Goal: Task Accomplishment & Management: Use online tool/utility

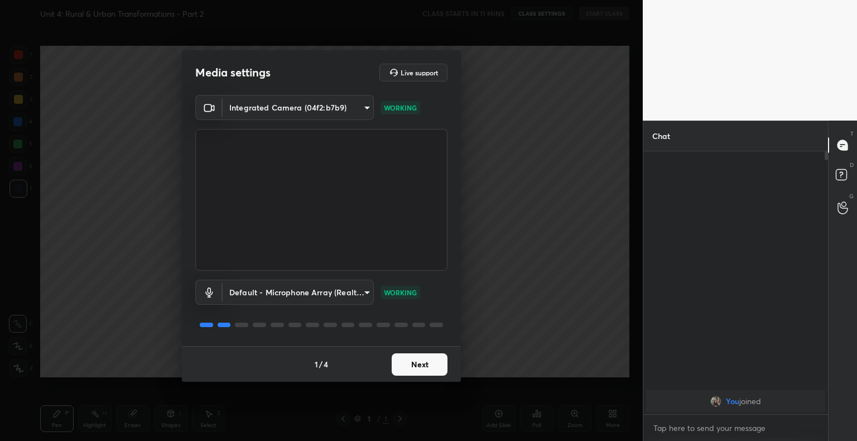
click at [419, 355] on button "Next" at bounding box center [419, 364] width 56 height 22
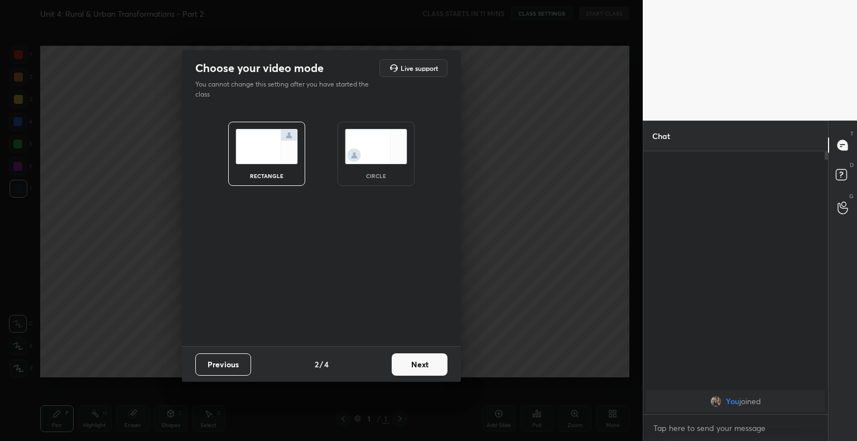
click at [419, 355] on button "Next" at bounding box center [419, 364] width 56 height 22
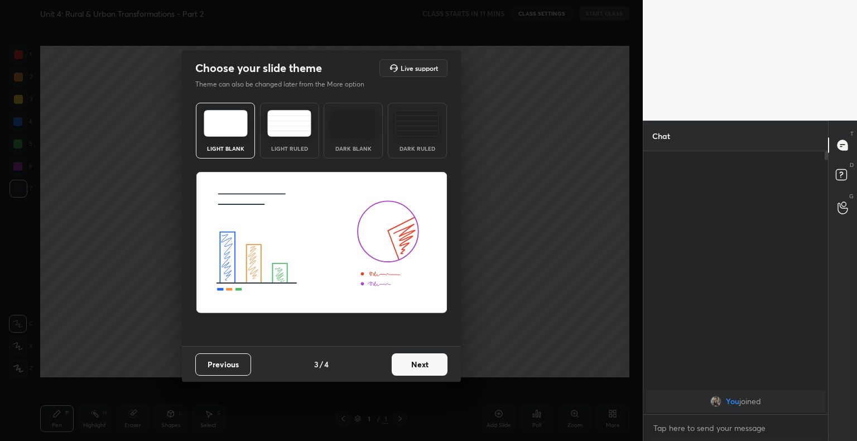
click at [297, 113] on img at bounding box center [289, 123] width 44 height 27
click at [433, 367] on button "Next" at bounding box center [419, 364] width 56 height 22
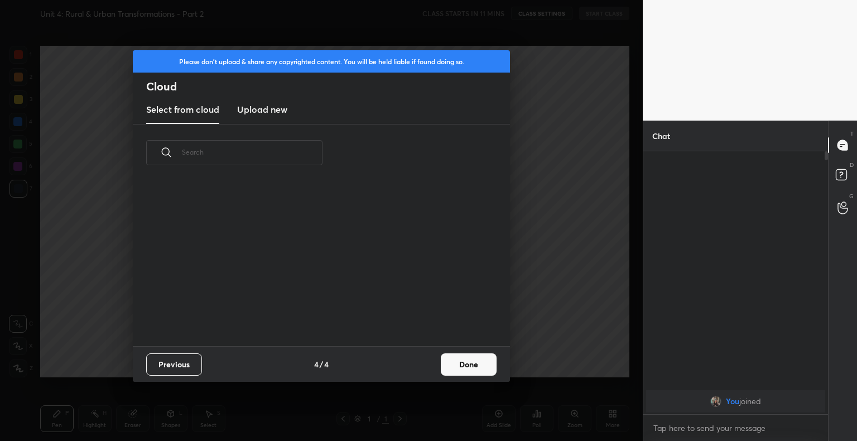
scroll to position [165, 358]
click at [252, 110] on h3 "Upload new" at bounding box center [262, 109] width 50 height 13
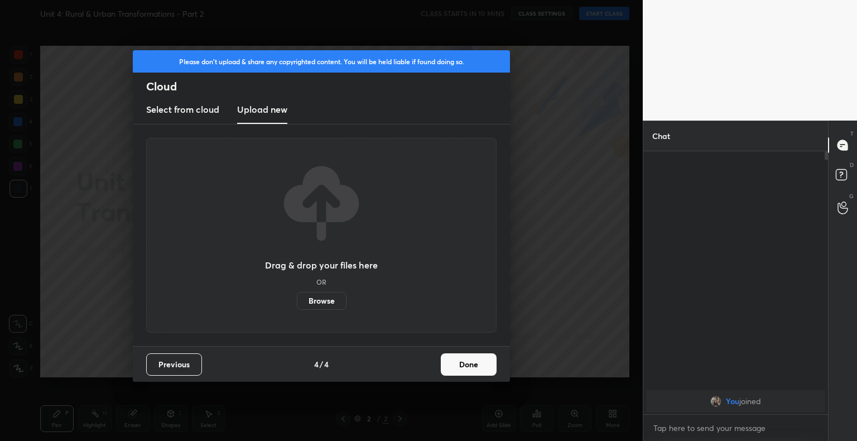
click at [336, 299] on label "Browse" at bounding box center [322, 301] width 50 height 18
click at [297, 299] on input "Browse" at bounding box center [297, 301] width 0 height 18
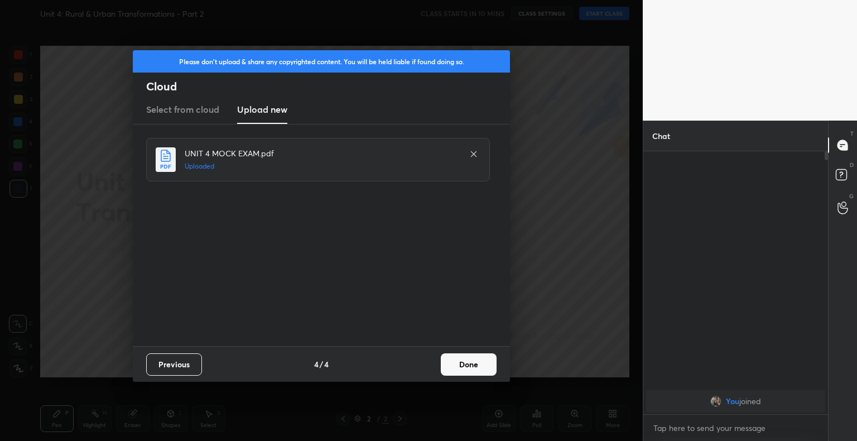
click at [464, 367] on button "Done" at bounding box center [469, 364] width 56 height 22
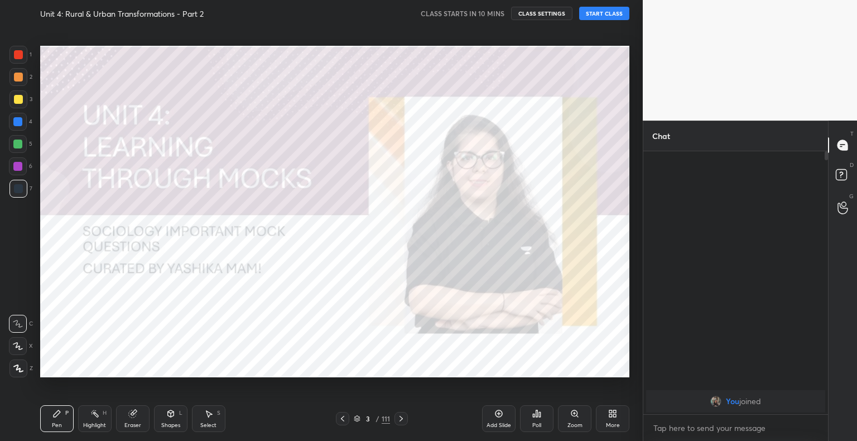
click at [356, 418] on icon at bounding box center [357, 418] width 7 height 7
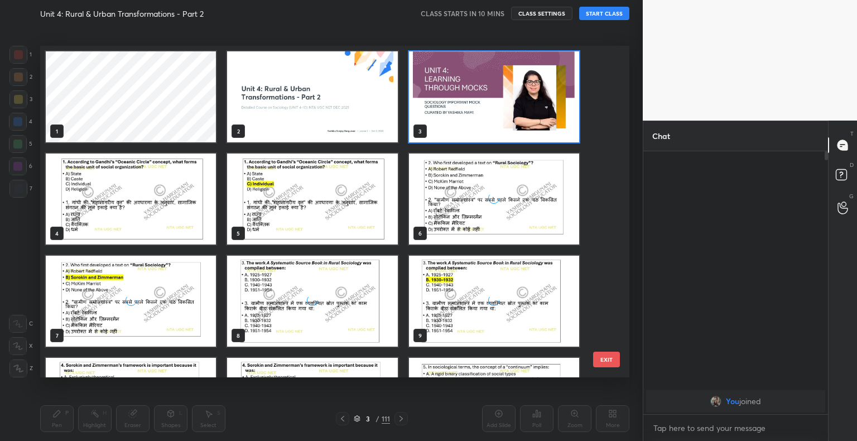
scroll to position [328, 583]
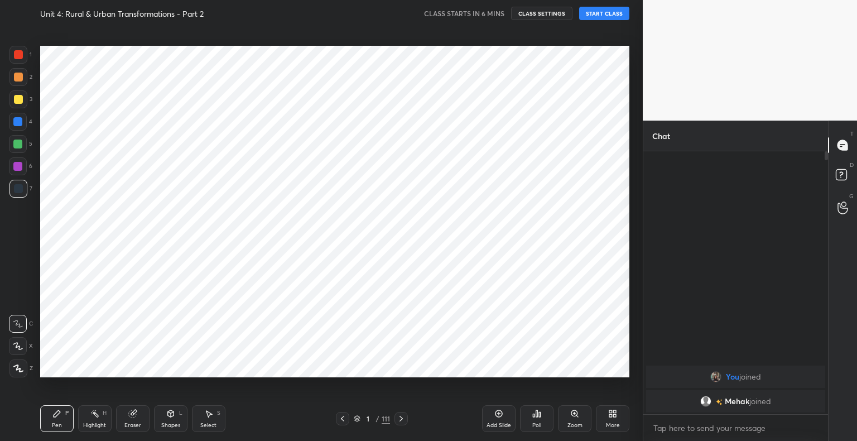
click at [20, 58] on div at bounding box center [18, 54] width 9 height 9
click at [21, 371] on icon at bounding box center [18, 368] width 9 height 7
click at [174, 419] on div "Shapes L" at bounding box center [170, 418] width 33 height 27
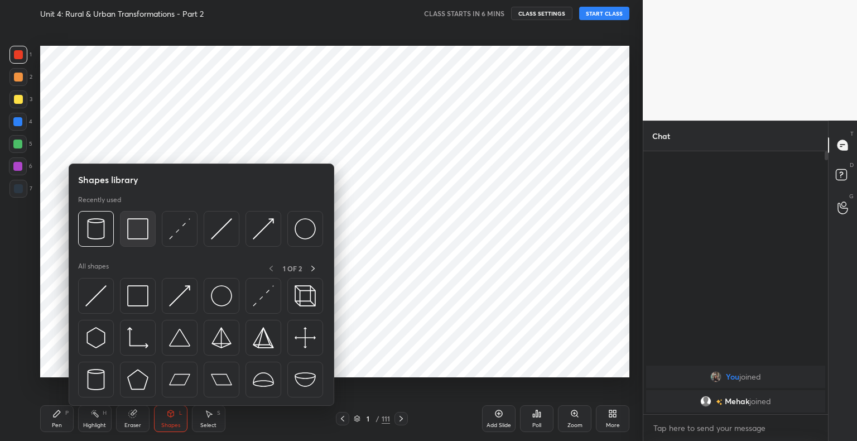
click at [145, 234] on img at bounding box center [137, 228] width 21 height 21
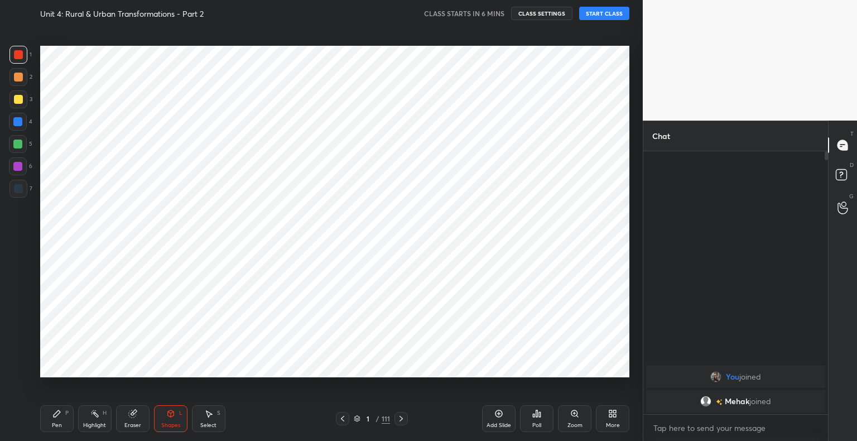
click at [61, 412] on div "Pen P" at bounding box center [56, 418] width 33 height 27
click at [21, 125] on div at bounding box center [17, 121] width 9 height 9
click at [22, 195] on div at bounding box center [18, 189] width 18 height 18
click at [170, 426] on div "Shapes" at bounding box center [170, 425] width 19 height 6
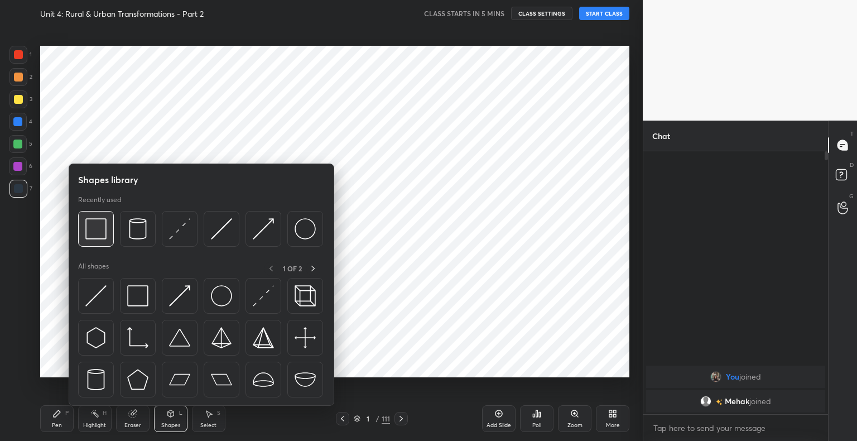
click at [95, 227] on img at bounding box center [95, 228] width 21 height 21
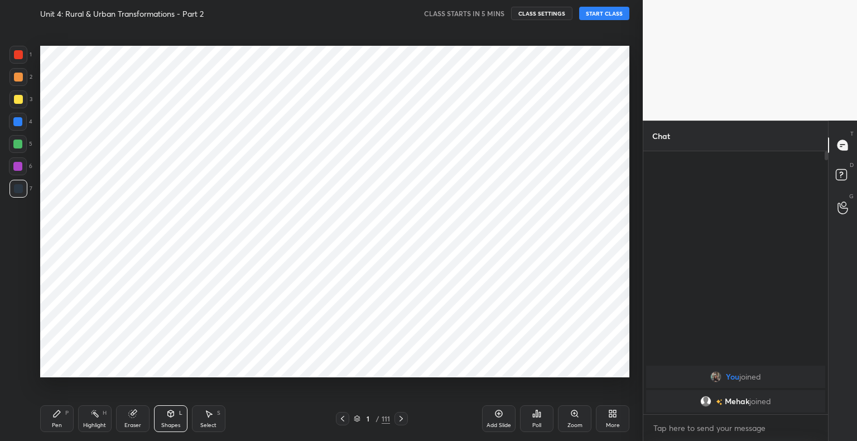
click at [18, 54] on div at bounding box center [18, 54] width 9 height 9
click at [60, 409] on icon at bounding box center [56, 413] width 9 height 9
click at [175, 414] on div "Shapes L" at bounding box center [170, 418] width 33 height 27
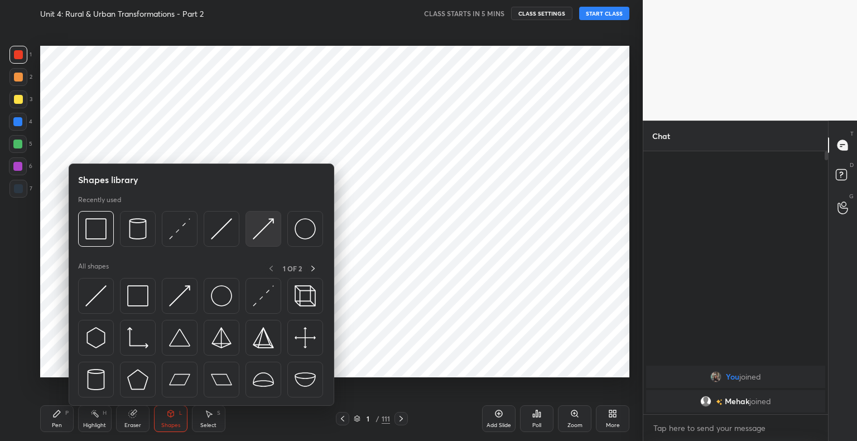
click at [267, 235] on img at bounding box center [263, 228] width 21 height 21
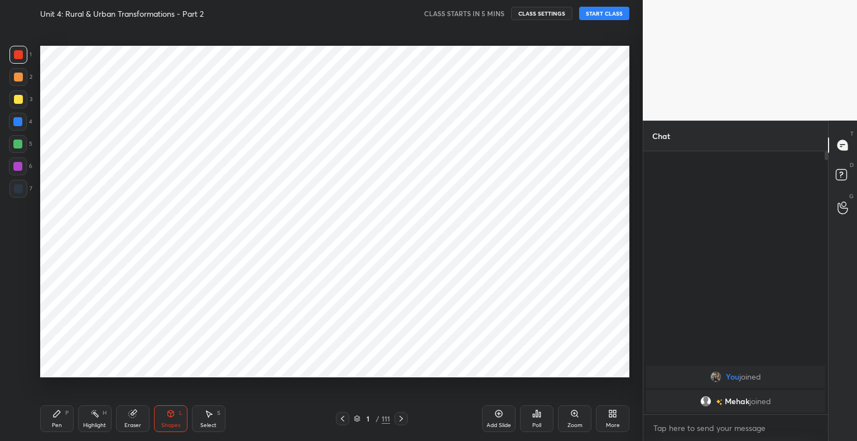
click at [21, 195] on div at bounding box center [18, 189] width 18 height 18
click at [58, 418] on div "Pen P" at bounding box center [56, 418] width 33 height 27
click at [19, 346] on icon at bounding box center [17, 345] width 9 height 7
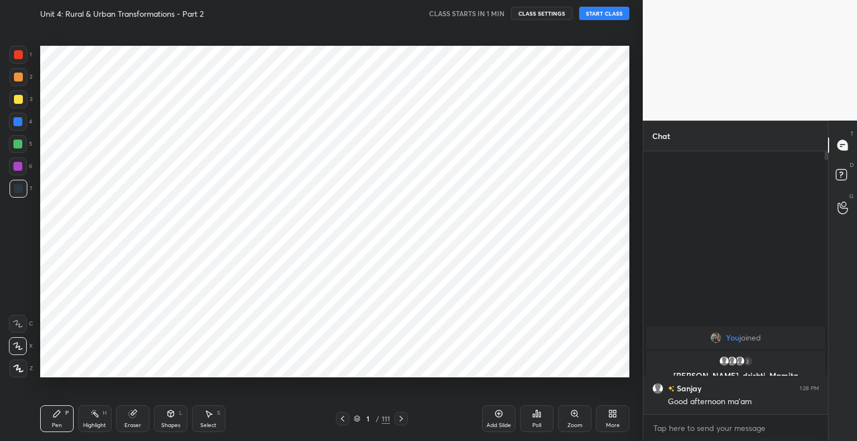
click at [615, 17] on button "START CLASS" at bounding box center [604, 13] width 50 height 13
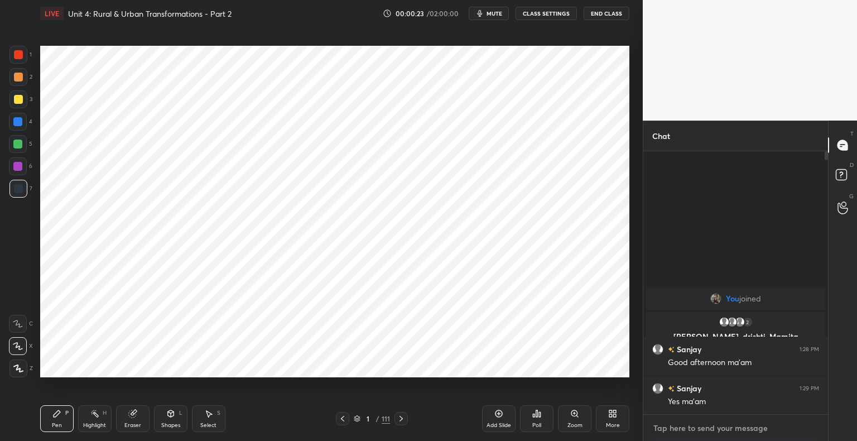
type textarea "x"
click at [727, 428] on textarea at bounding box center [735, 428] width 167 height 18
type textarea "J"
type textarea "x"
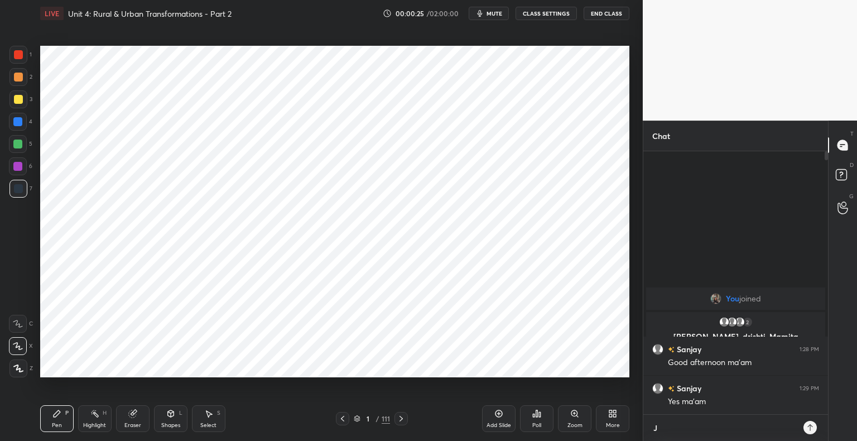
type textarea "Jo"
type textarea "x"
type textarea "Joi"
type textarea "x"
type textarea "Join"
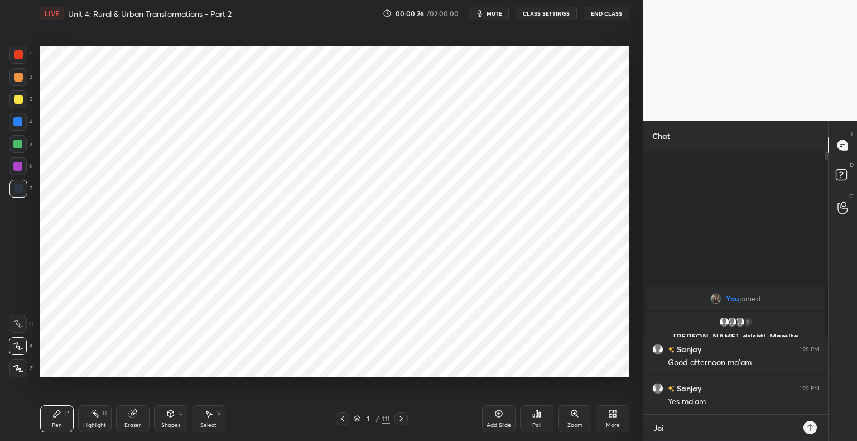
type textarea "x"
type textarea "Join"
type textarea "x"
type textarea "Join h"
type textarea "x"
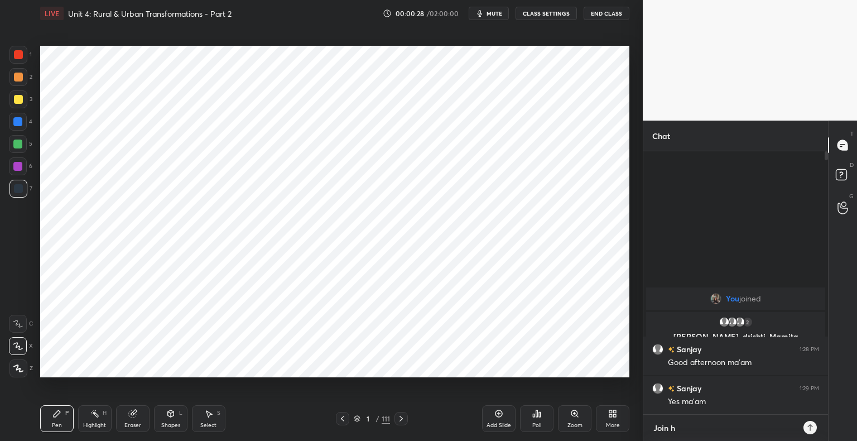
type textarea "Join he"
type textarea "x"
type textarea "Join her"
type textarea "x"
type textarea "Join here"
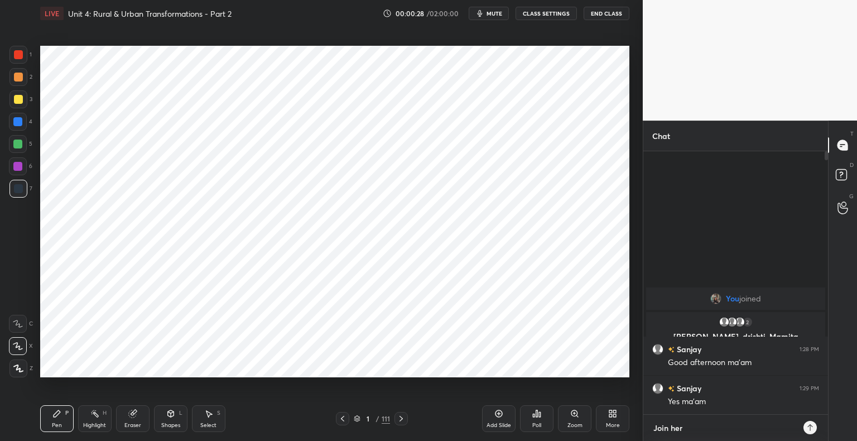
type textarea "x"
type textarea "Join here"
type textarea "x"
type textarea "Join here -"
type textarea "x"
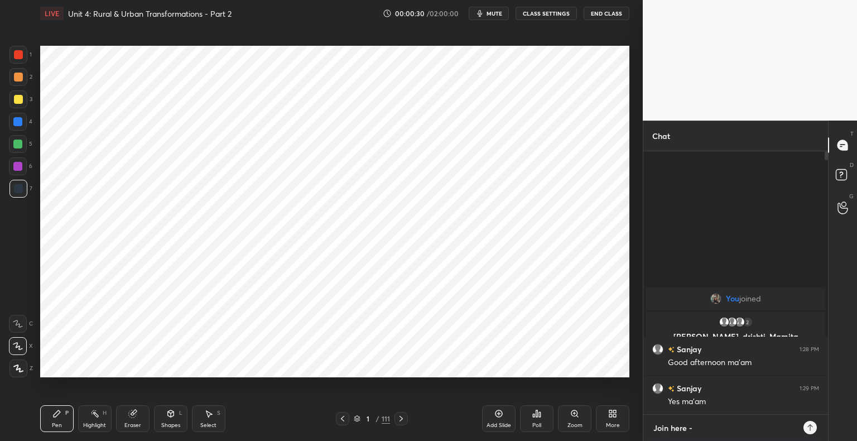
type textarea "Join here -"
type textarea "x"
paste textarea "[URL][DOMAIN_NAME]"
type textarea "Join here - [URL][DOMAIN_NAME]"
type textarea "x"
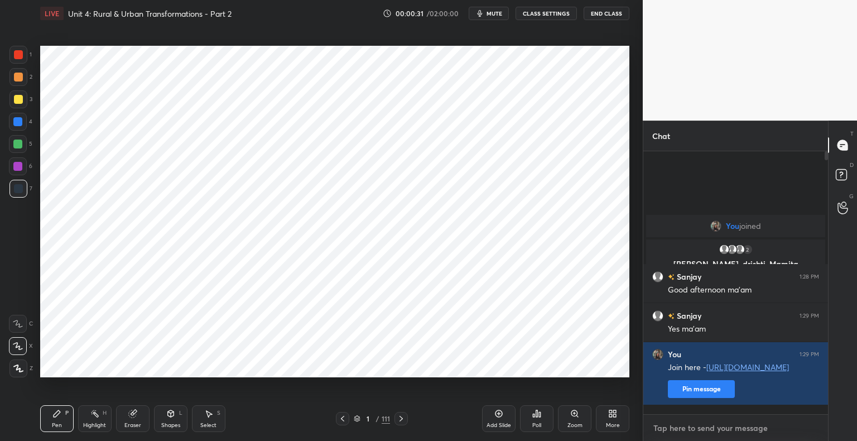
scroll to position [259, 181]
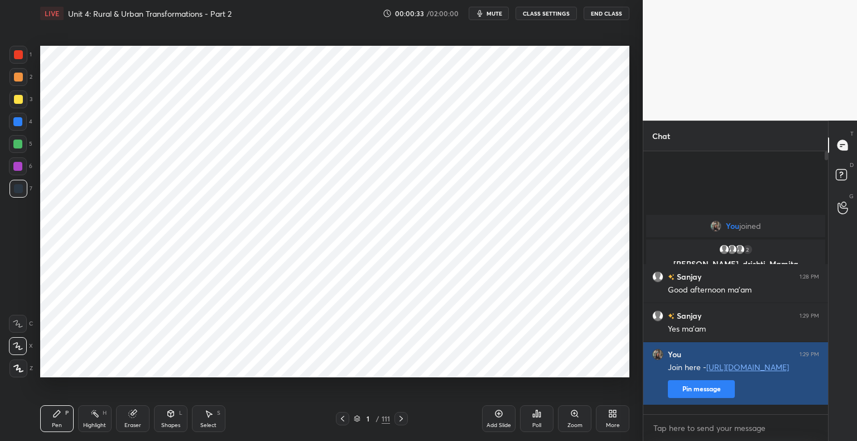
type textarea "x"
click at [727, 394] on button "Pin message" at bounding box center [701, 389] width 67 height 18
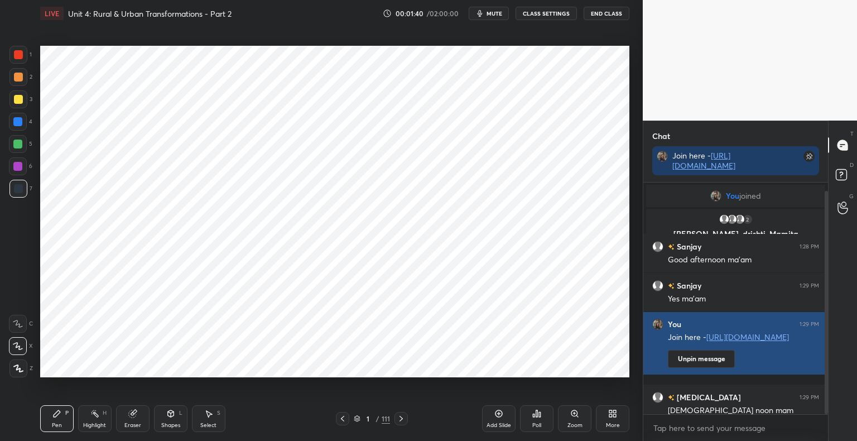
scroll to position [9, 0]
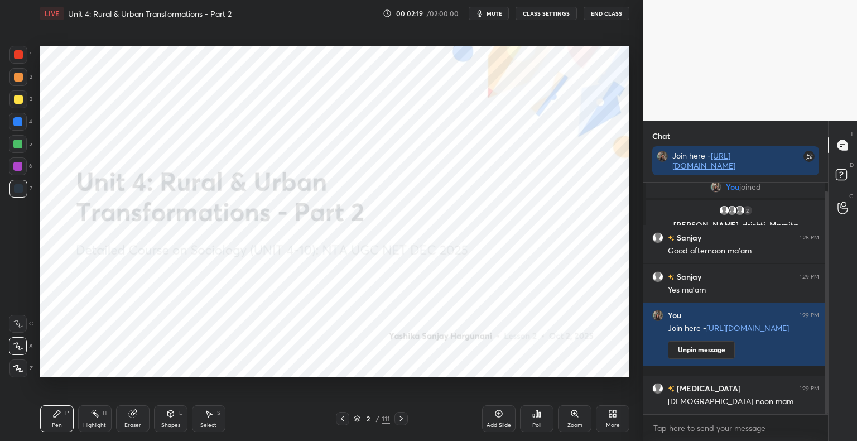
click at [20, 57] on div at bounding box center [18, 54] width 9 height 9
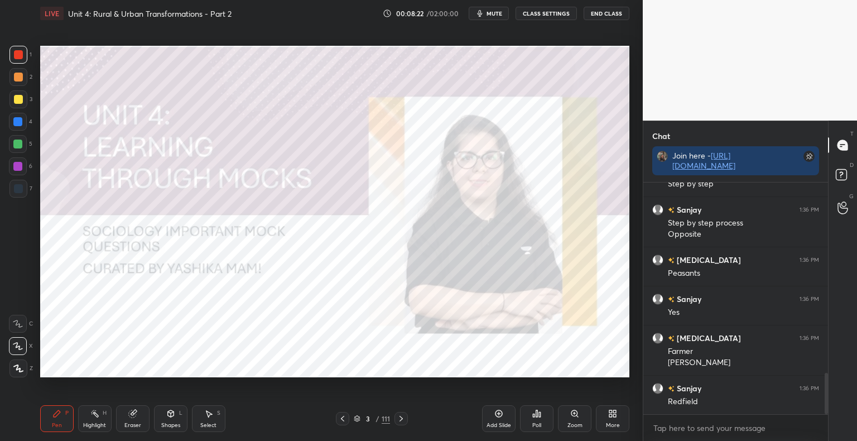
scroll to position [1104, 0]
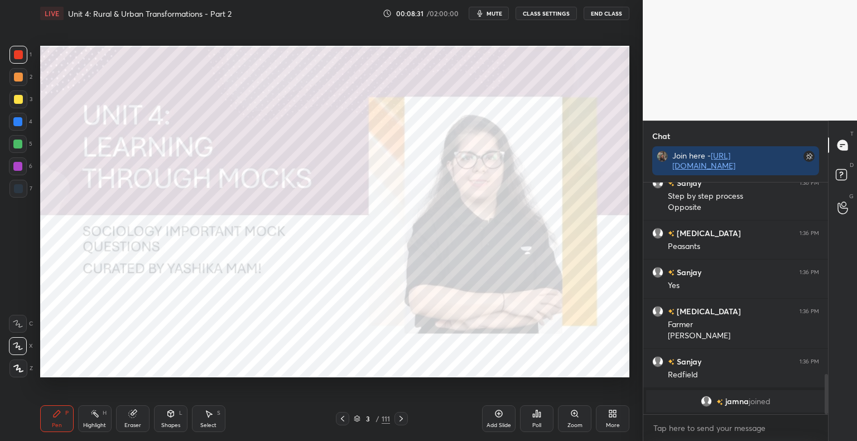
click at [404, 418] on icon at bounding box center [400, 418] width 9 height 9
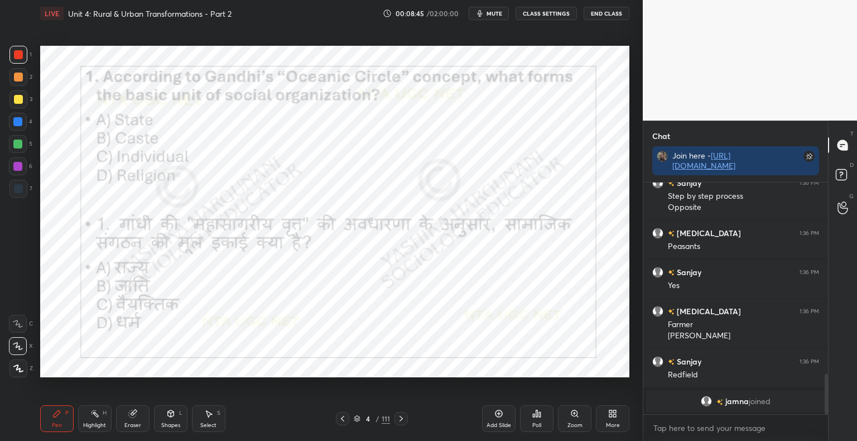
click at [537, 418] on div "Poll" at bounding box center [536, 418] width 33 height 27
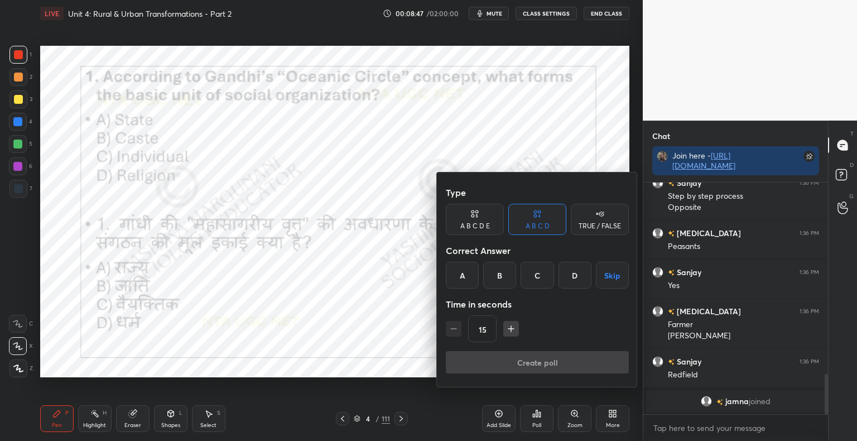
click at [534, 273] on div "C" at bounding box center [536, 275] width 33 height 27
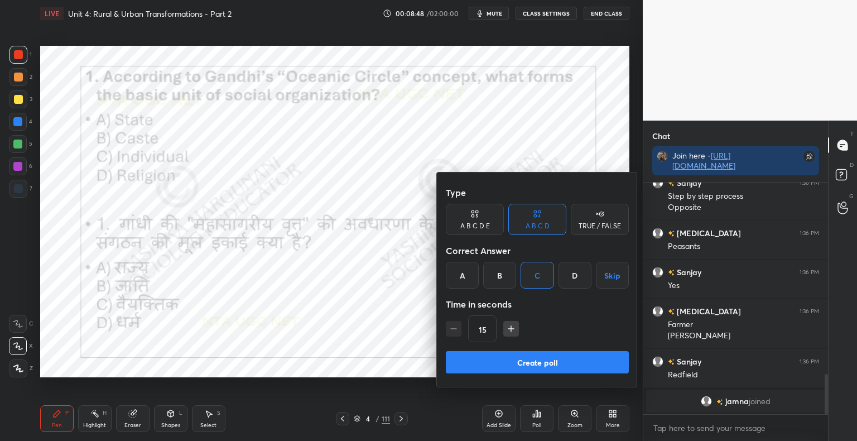
click at [541, 371] on button "Create poll" at bounding box center [537, 362] width 183 height 22
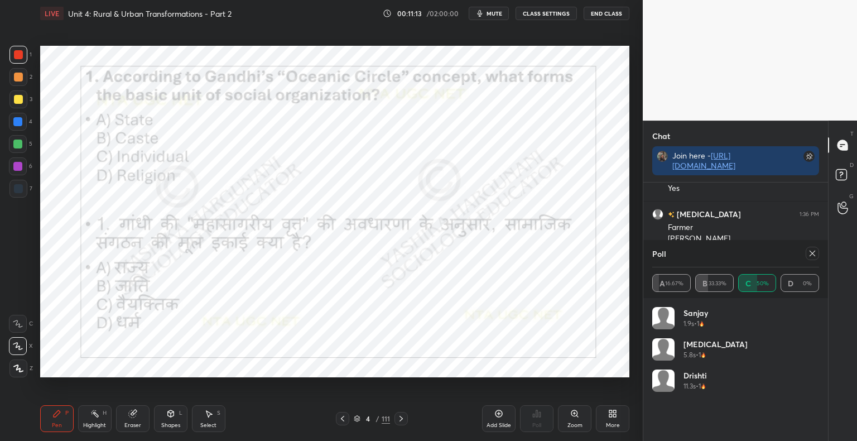
scroll to position [1105, 0]
click at [815, 249] on icon at bounding box center [811, 253] width 9 height 9
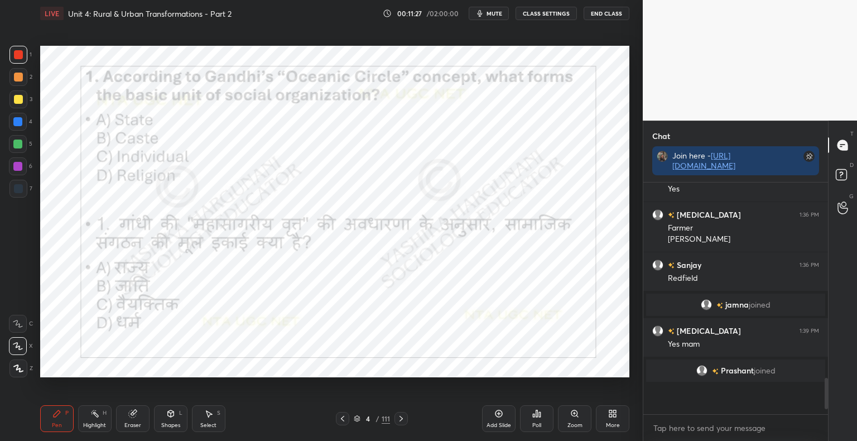
scroll to position [205, 181]
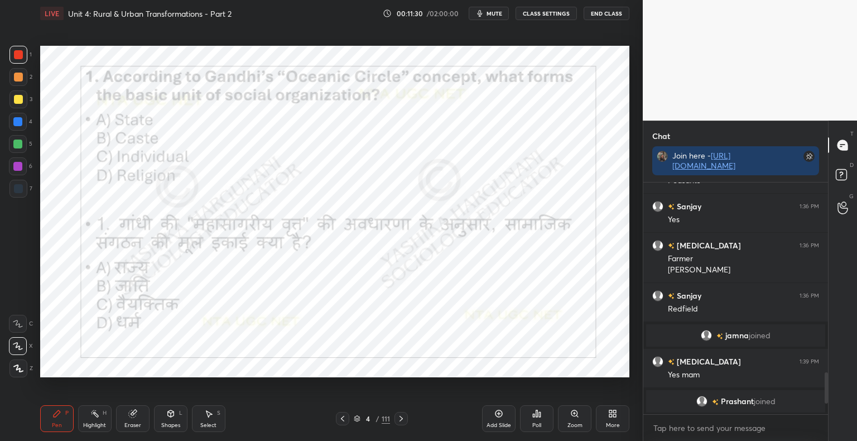
click at [404, 416] on icon at bounding box center [400, 418] width 9 height 9
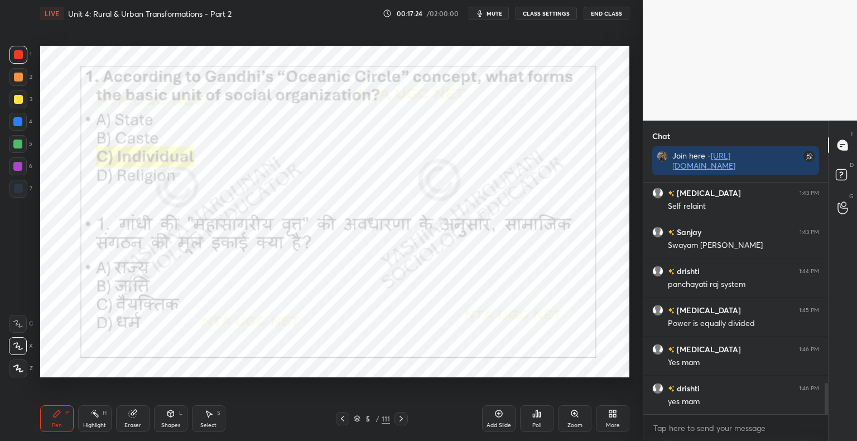
scroll to position [1493, 0]
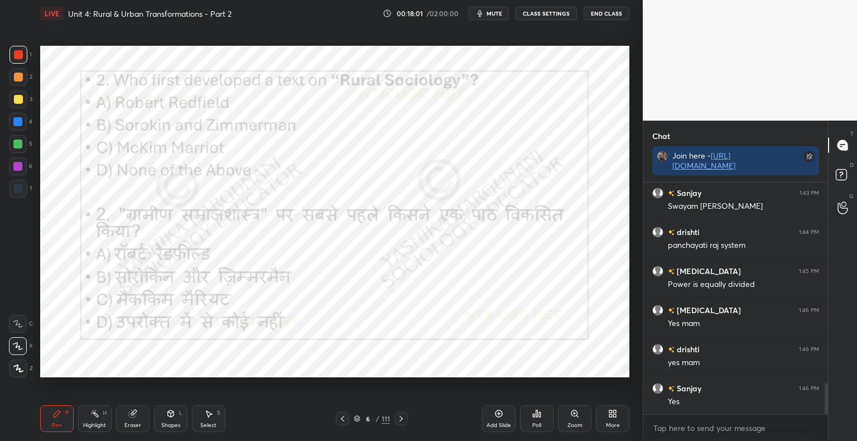
click at [541, 422] on div "Poll" at bounding box center [536, 418] width 33 height 27
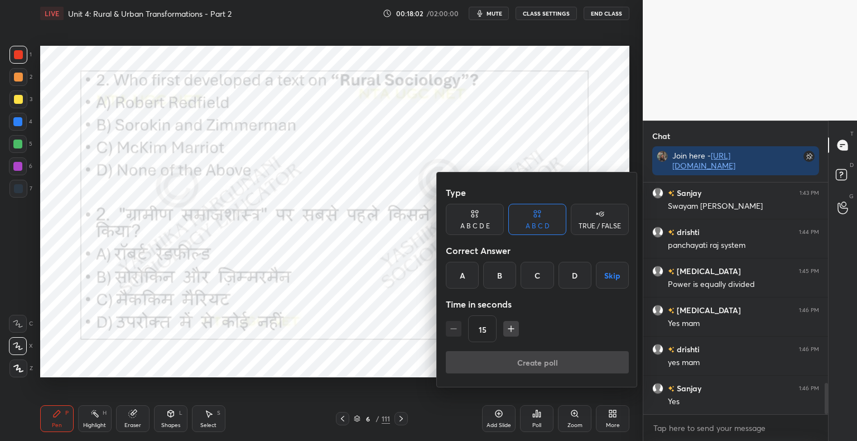
click at [495, 281] on div "B" at bounding box center [499, 275] width 33 height 27
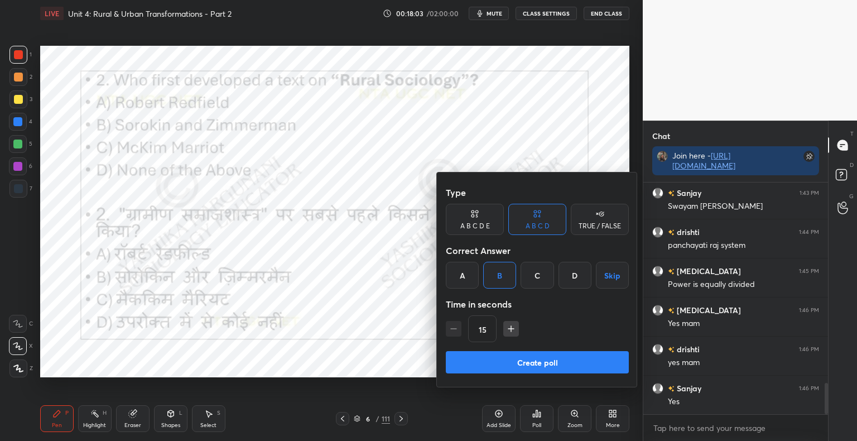
click at [495, 363] on button "Create poll" at bounding box center [537, 362] width 183 height 22
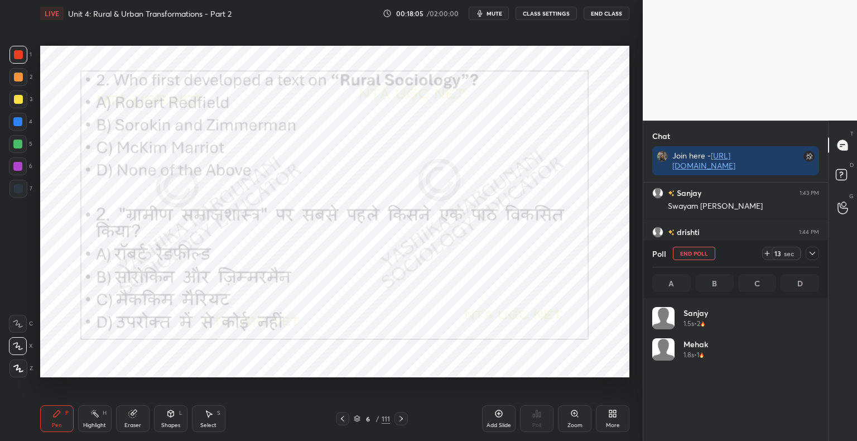
scroll to position [3, 3]
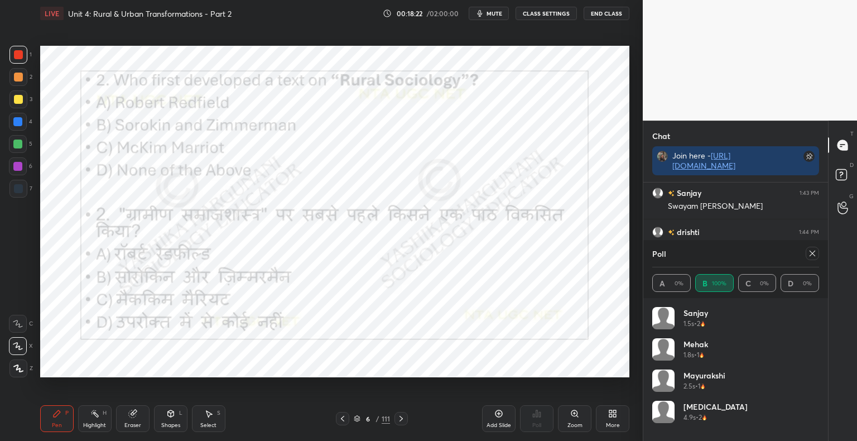
click at [816, 256] on div at bounding box center [811, 252] width 13 height 13
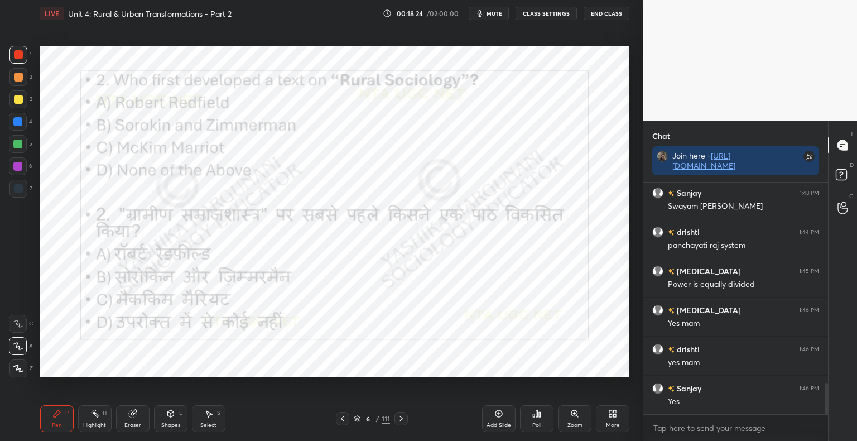
click at [399, 418] on icon at bounding box center [400, 418] width 9 height 9
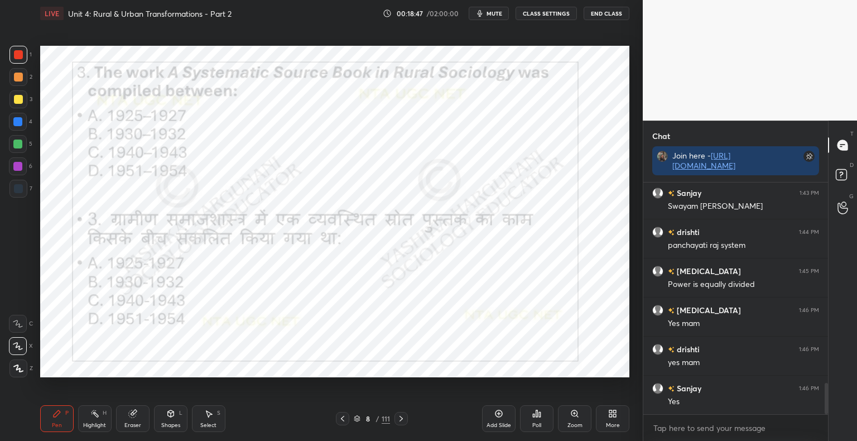
click at [539, 420] on div "Poll" at bounding box center [536, 418] width 33 height 27
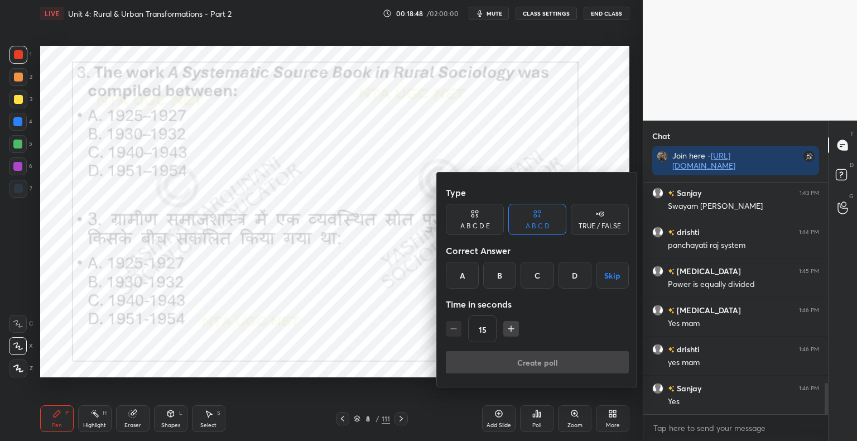
click at [497, 279] on div "B" at bounding box center [499, 275] width 33 height 27
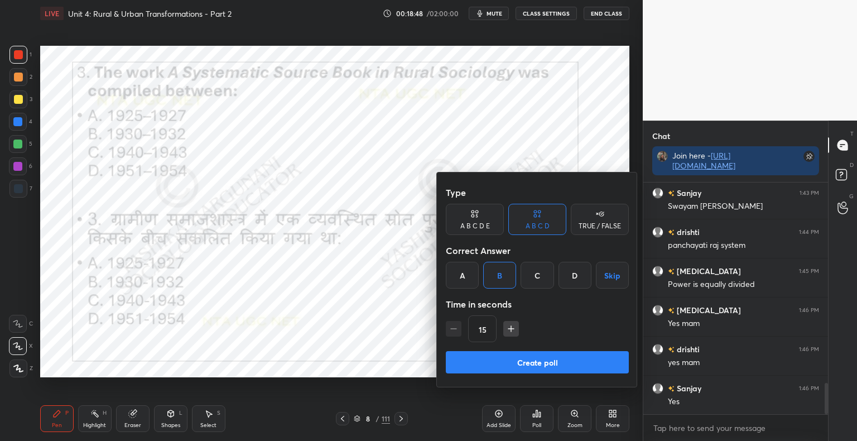
click at [502, 364] on button "Create poll" at bounding box center [537, 362] width 183 height 22
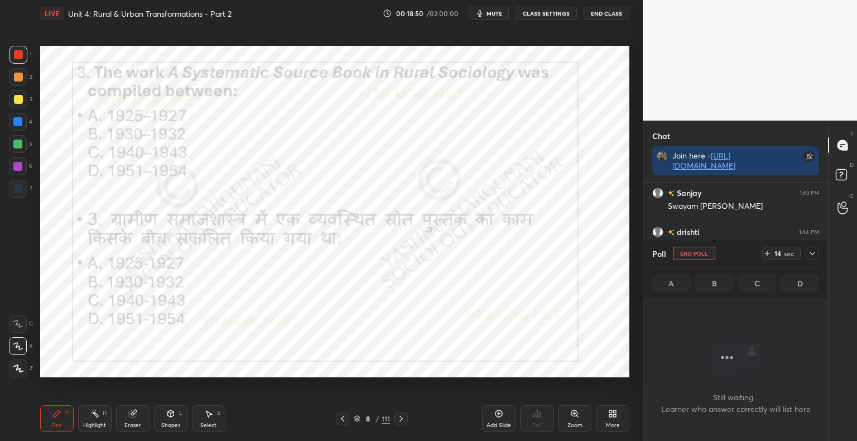
click at [172, 416] on icon at bounding box center [171, 413] width 6 height 7
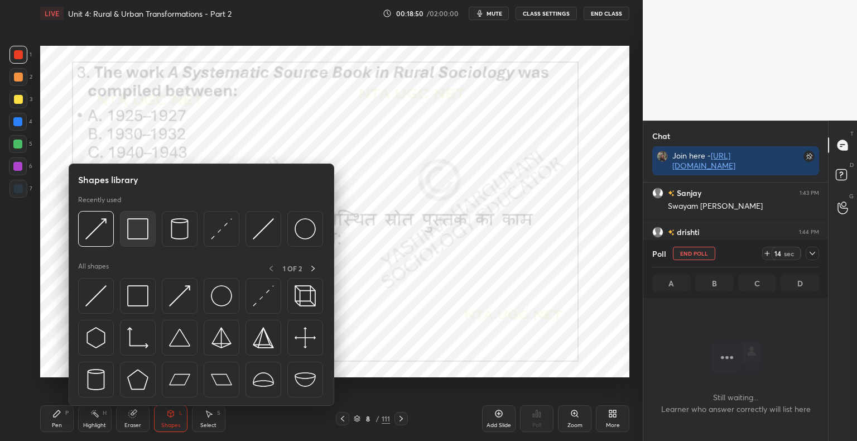
click at [149, 226] on div at bounding box center [138, 229] width 36 height 36
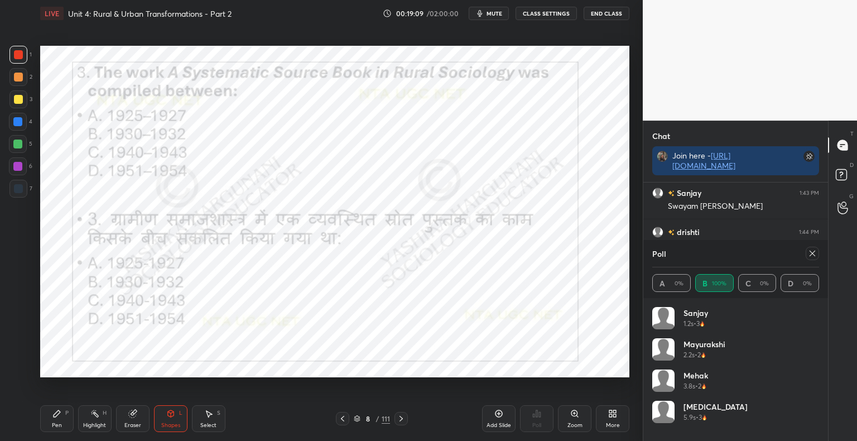
click at [814, 260] on div "Poll" at bounding box center [735, 253] width 167 height 27
click at [814, 253] on icon at bounding box center [811, 253] width 9 height 9
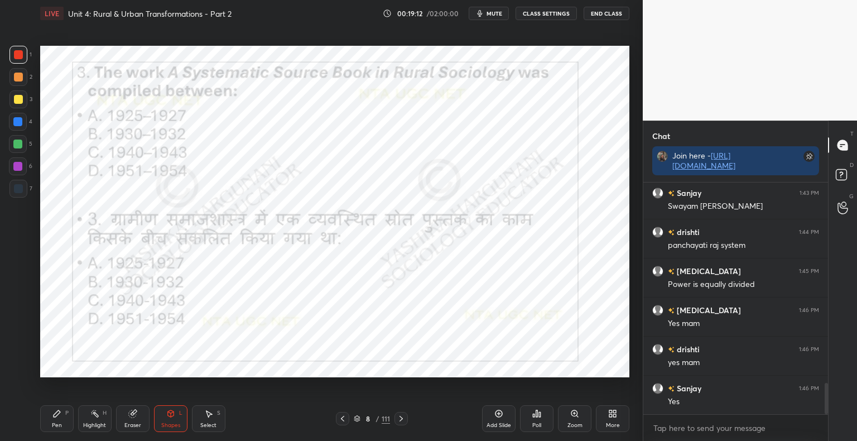
click at [400, 418] on icon at bounding box center [400, 418] width 3 height 6
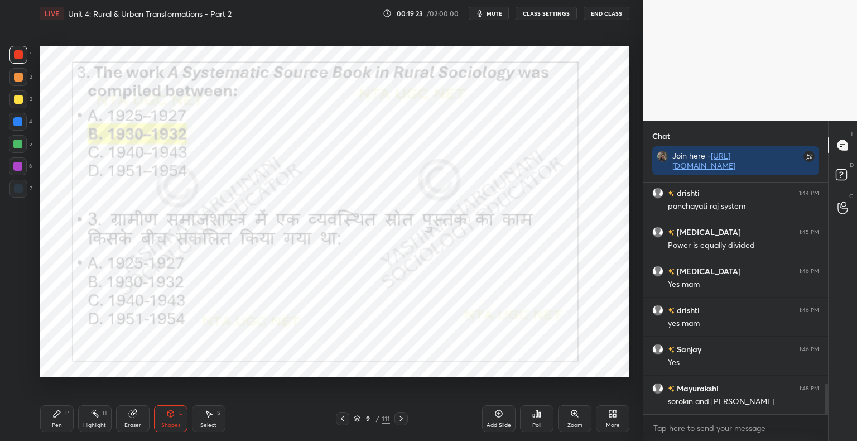
click at [404, 420] on icon at bounding box center [400, 418] width 9 height 9
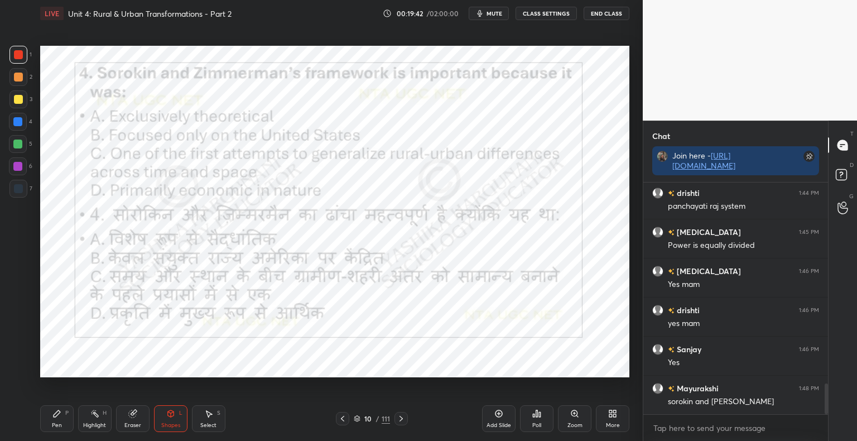
click at [536, 423] on div "Poll" at bounding box center [536, 425] width 9 height 6
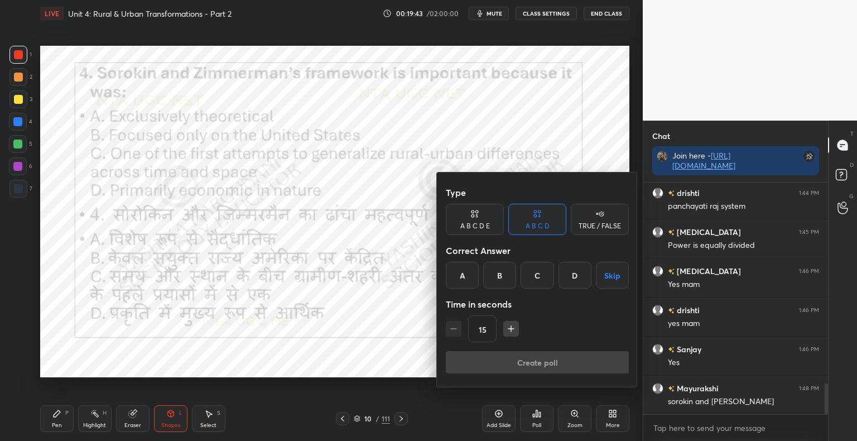
click at [539, 288] on div "Type A B C D E A B C D TRUE / FALSE Correct Answer A B C D Skip Time in seconds…" at bounding box center [537, 266] width 183 height 170
click at [547, 278] on div "C" at bounding box center [536, 275] width 33 height 27
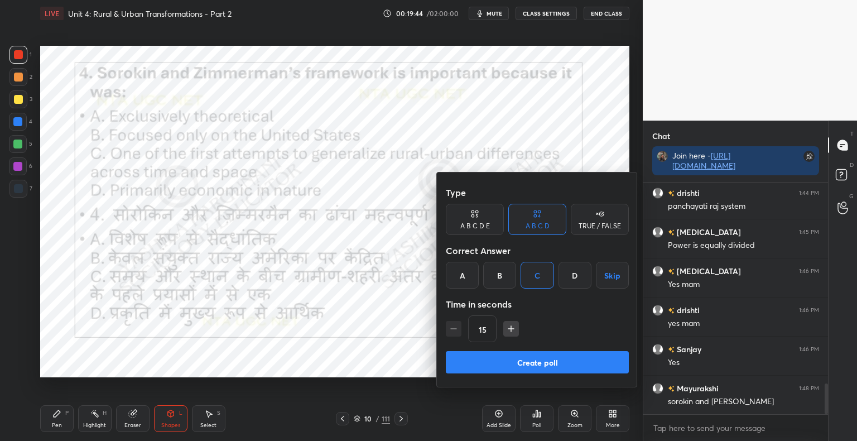
click at [543, 352] on button "Create poll" at bounding box center [537, 362] width 183 height 22
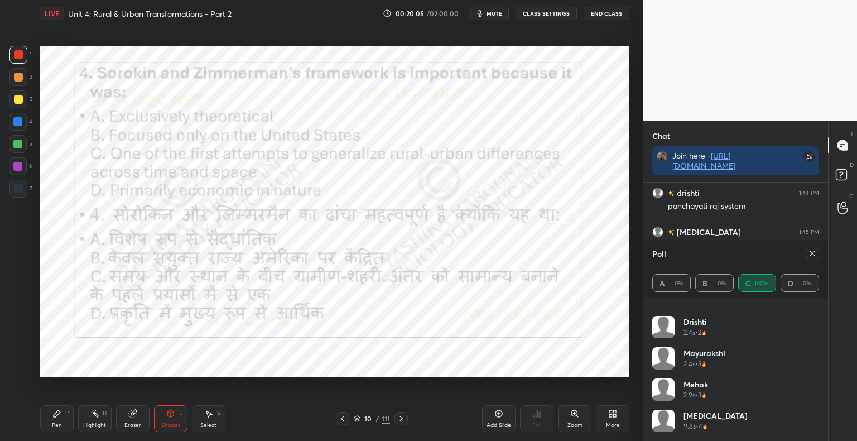
click at [810, 252] on icon at bounding box center [812, 253] width 6 height 6
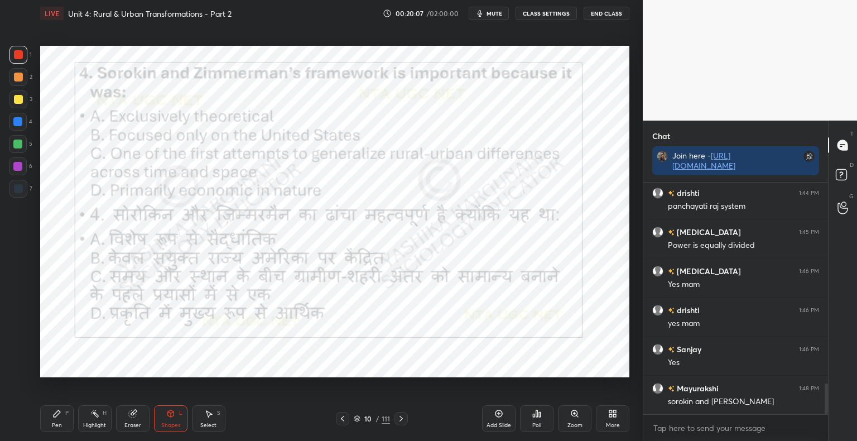
click at [401, 419] on icon at bounding box center [400, 418] width 3 height 6
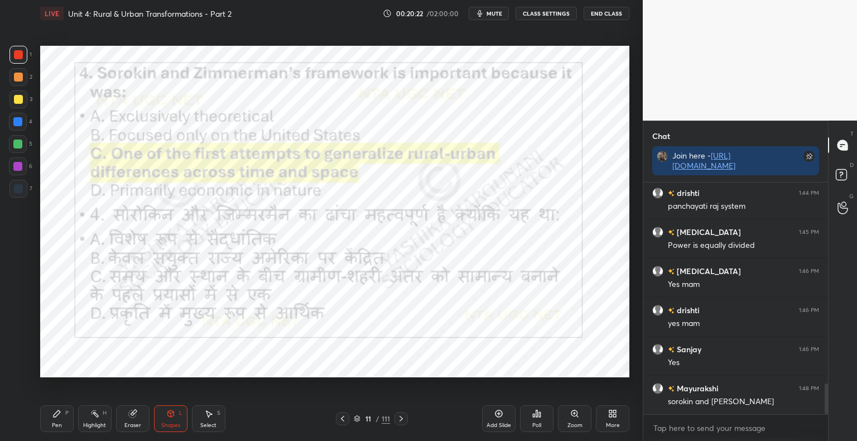
click at [404, 420] on icon at bounding box center [400, 418] width 9 height 9
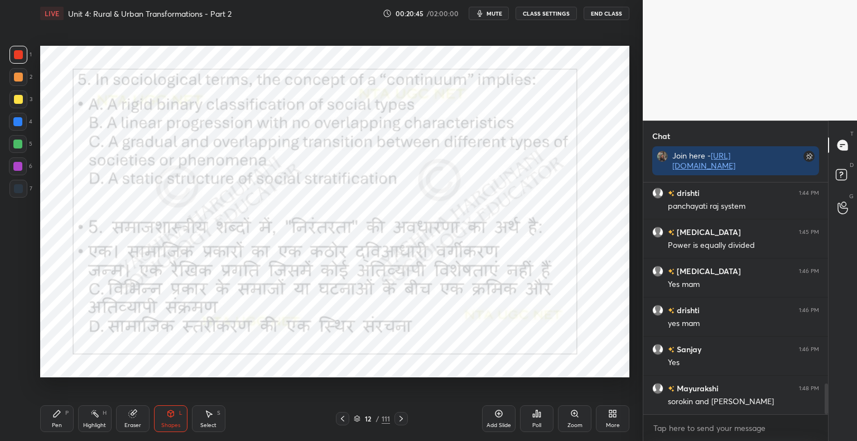
click at [534, 417] on icon at bounding box center [536, 413] width 9 height 9
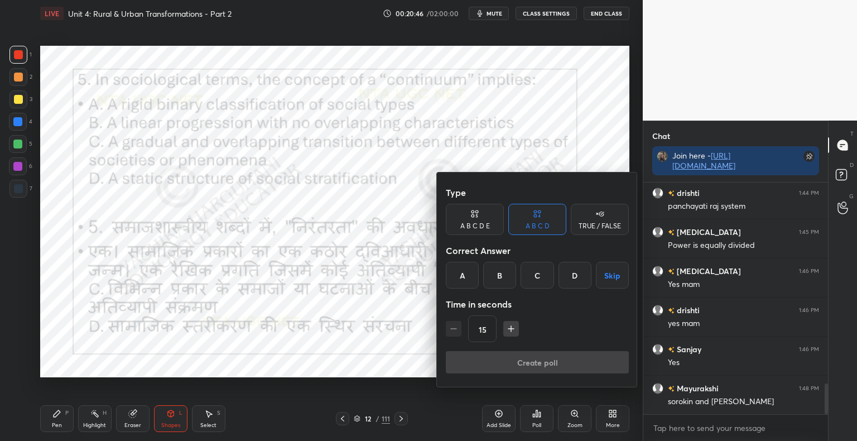
click at [543, 272] on div "C" at bounding box center [536, 275] width 33 height 27
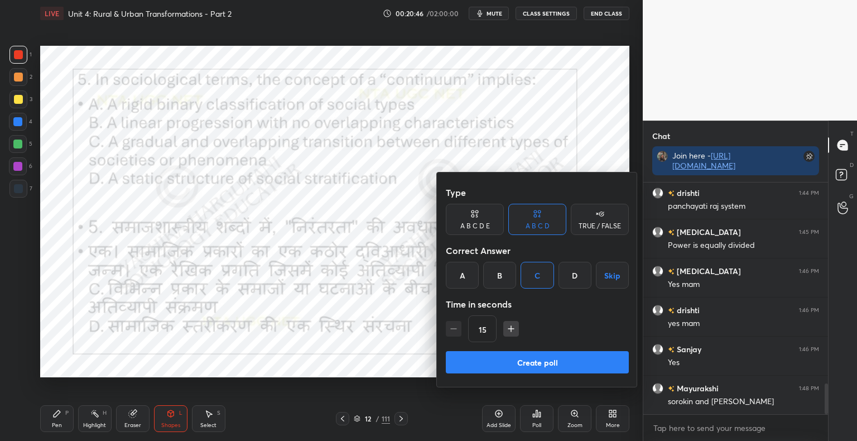
click at [543, 356] on button "Create poll" at bounding box center [537, 362] width 183 height 22
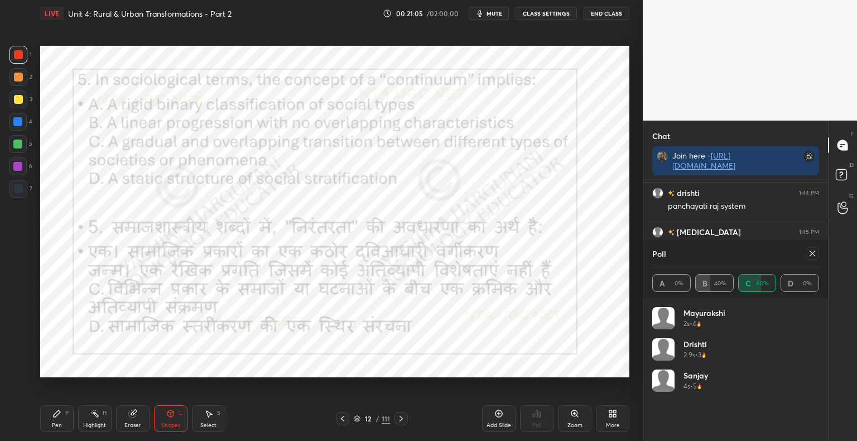
click at [816, 253] on div at bounding box center [811, 252] width 13 height 13
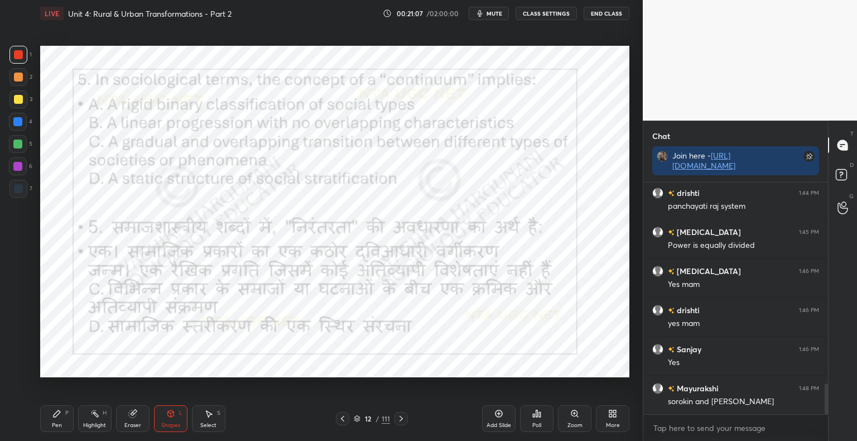
click at [402, 419] on icon at bounding box center [400, 418] width 9 height 9
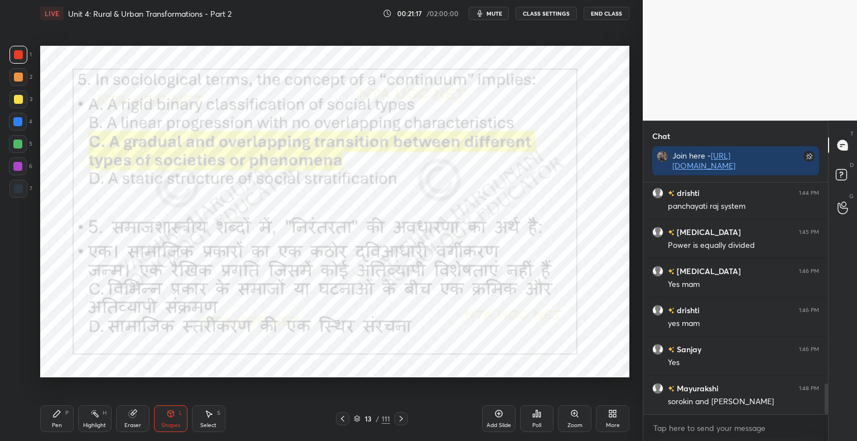
click at [58, 418] on div "Pen P" at bounding box center [56, 418] width 33 height 27
click at [21, 188] on div at bounding box center [18, 188] width 9 height 9
click at [170, 422] on div "Shapes" at bounding box center [170, 425] width 19 height 6
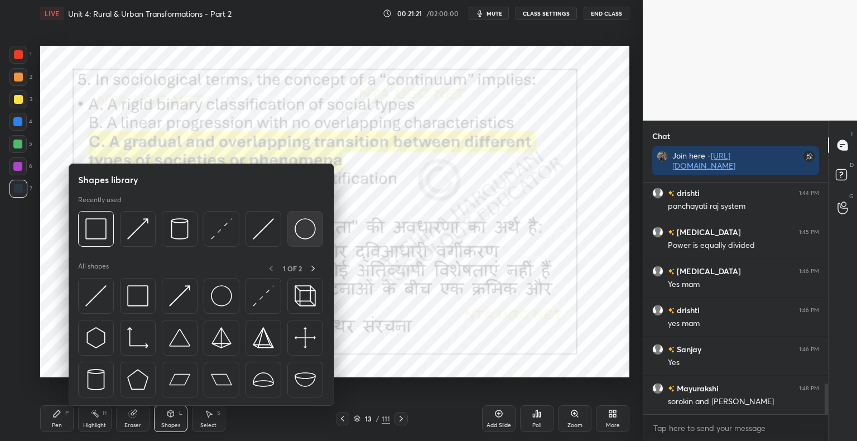
click at [312, 228] on img at bounding box center [304, 228] width 21 height 21
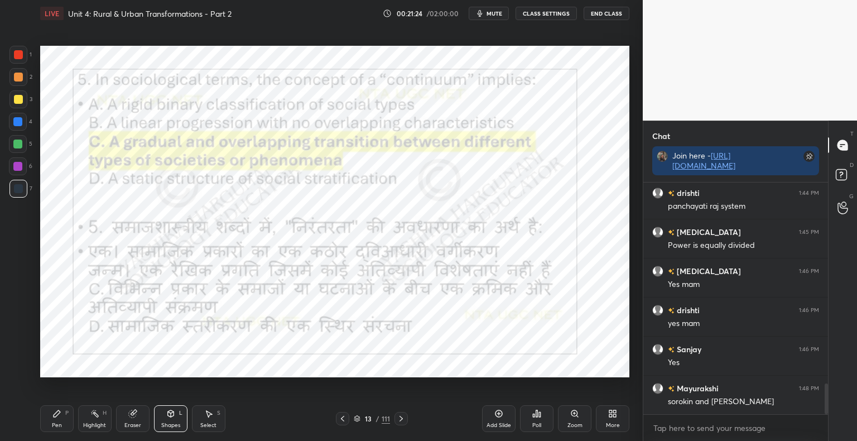
click at [152, 434] on div "Pen P Highlight H Eraser Shapes L Select S 13 / 111 Add Slide Poll Zoom More" at bounding box center [334, 418] width 589 height 45
click at [54, 420] on div "Pen P" at bounding box center [56, 418] width 33 height 27
click at [176, 419] on div "Shapes L" at bounding box center [170, 418] width 33 height 27
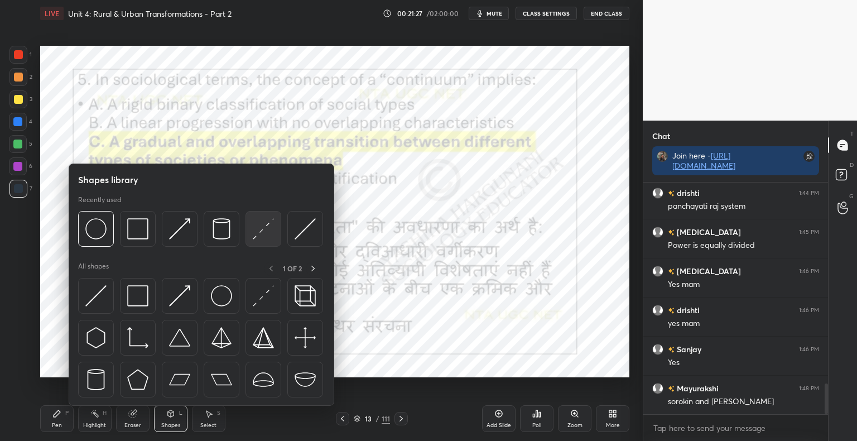
click at [253, 233] on img at bounding box center [263, 228] width 21 height 21
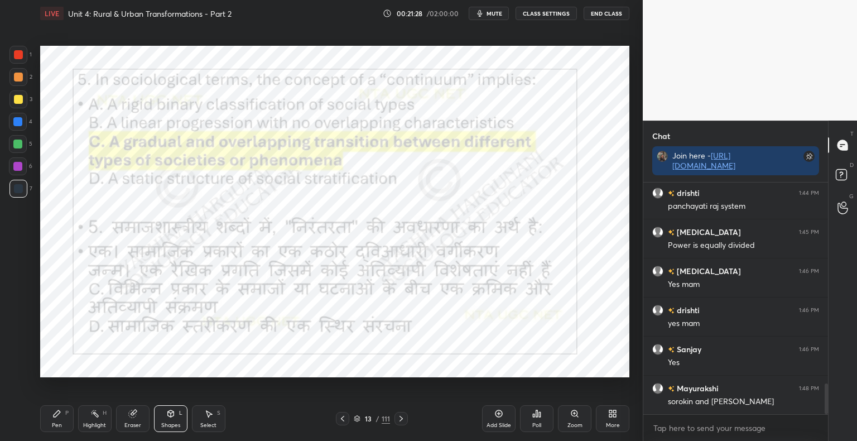
click at [18, 122] on div at bounding box center [17, 121] width 9 height 9
click at [170, 423] on div "Shapes" at bounding box center [170, 425] width 19 height 6
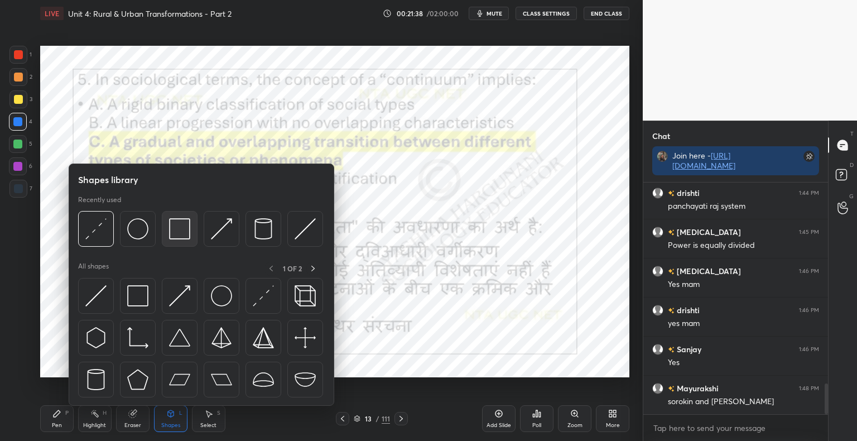
click at [180, 235] on img at bounding box center [179, 228] width 21 height 21
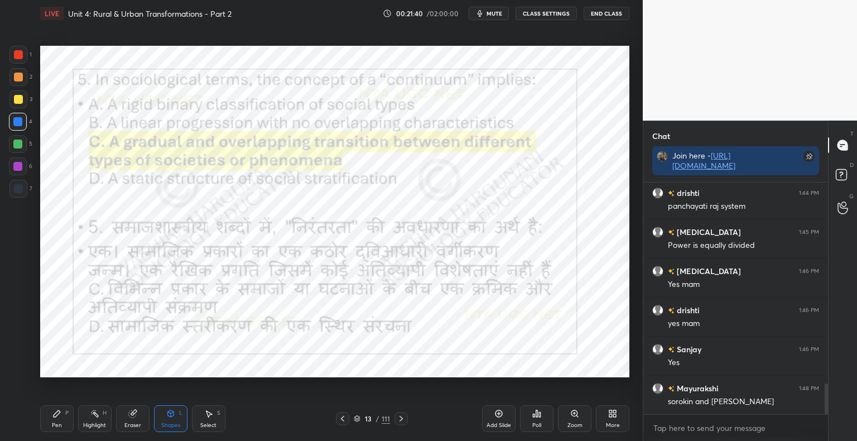
click at [400, 420] on icon at bounding box center [400, 418] width 3 height 6
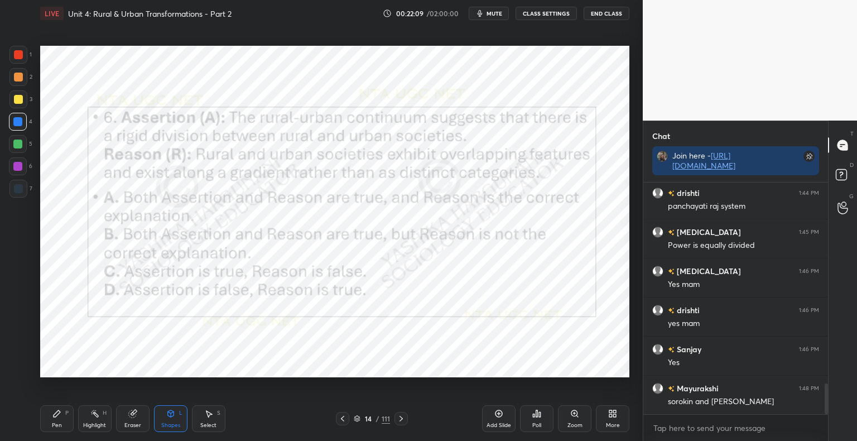
click at [537, 420] on div "Poll" at bounding box center [536, 418] width 33 height 27
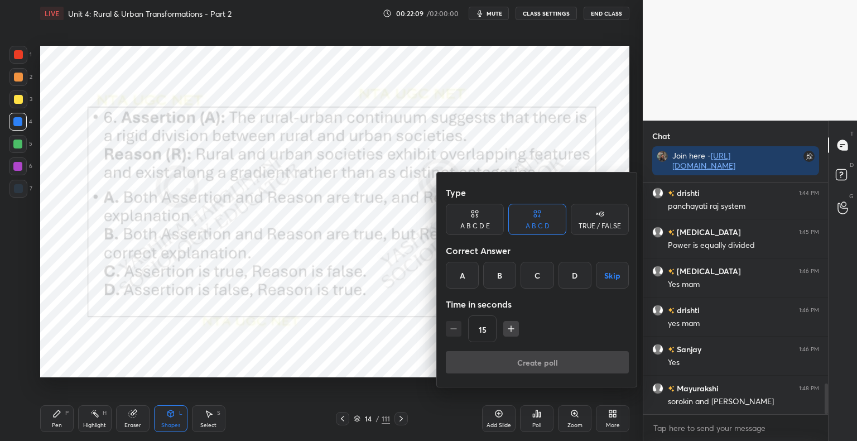
click at [575, 284] on div "D" at bounding box center [574, 275] width 33 height 27
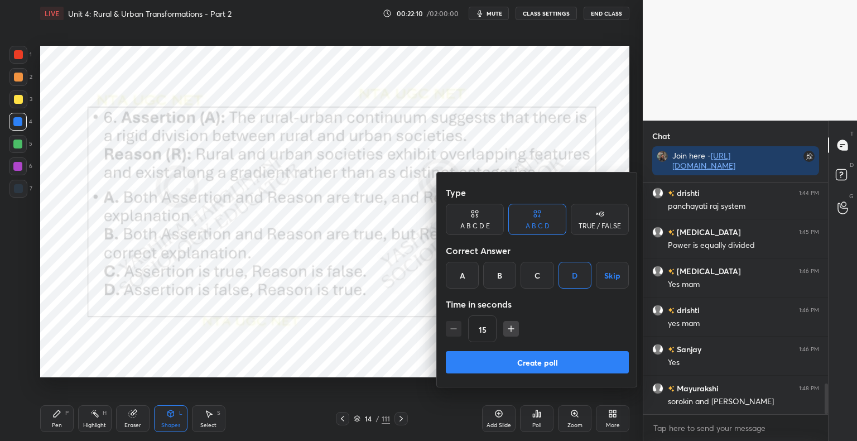
click at [558, 369] on button "Create poll" at bounding box center [537, 362] width 183 height 22
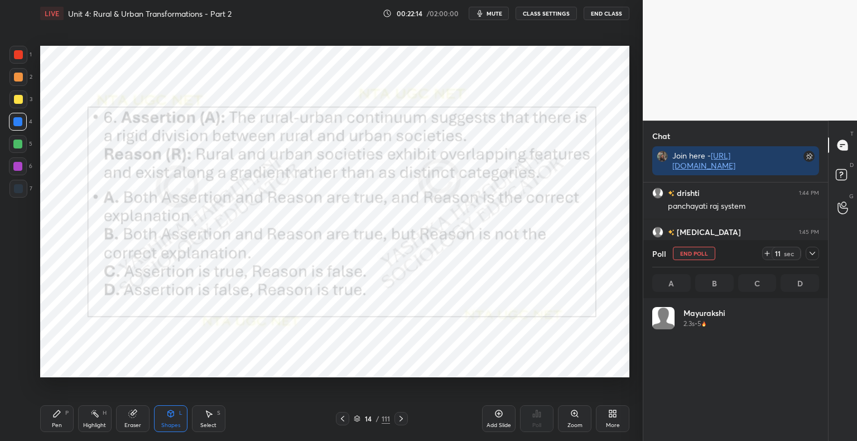
scroll to position [130, 163]
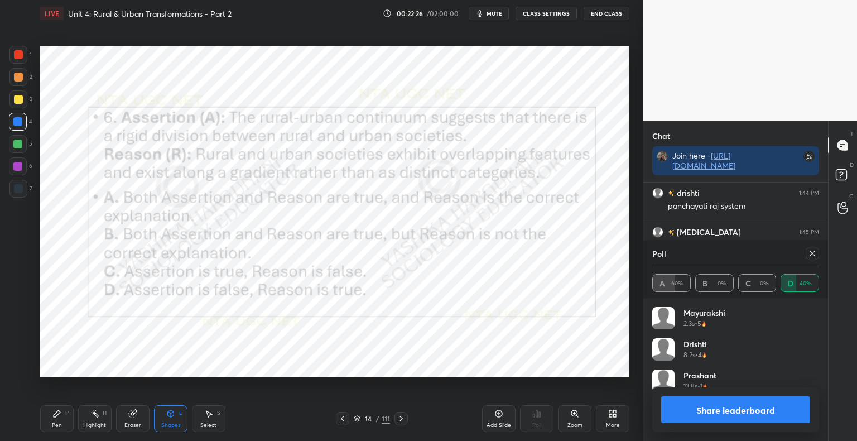
click at [708, 414] on button "Share leaderboard" at bounding box center [735, 409] width 149 height 27
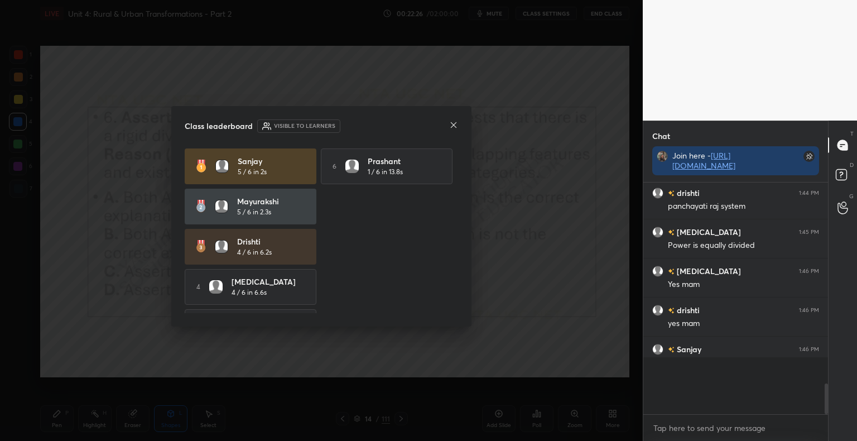
scroll to position [251, 181]
click at [453, 124] on icon at bounding box center [454, 125] width 6 height 6
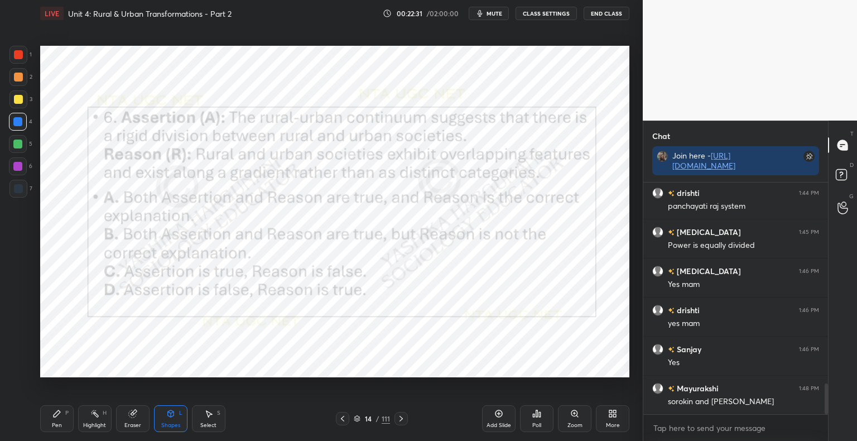
click at [401, 418] on icon at bounding box center [400, 418] width 9 height 9
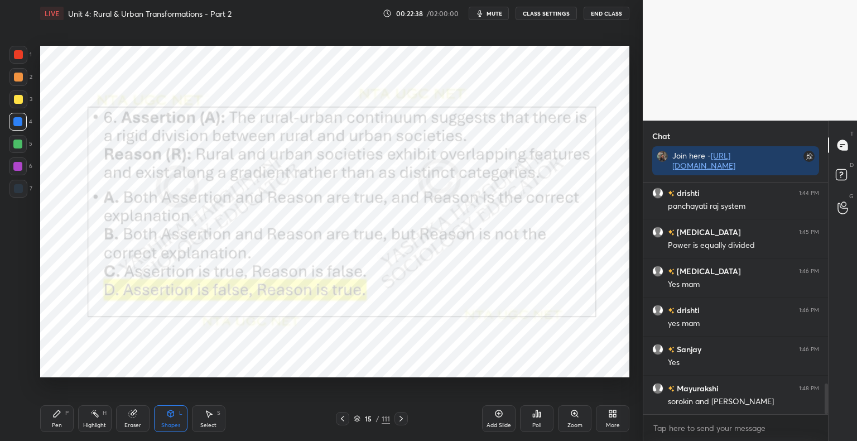
click at [67, 427] on div "Pen P" at bounding box center [56, 418] width 33 height 27
click at [168, 427] on div "Shapes" at bounding box center [170, 425] width 19 height 6
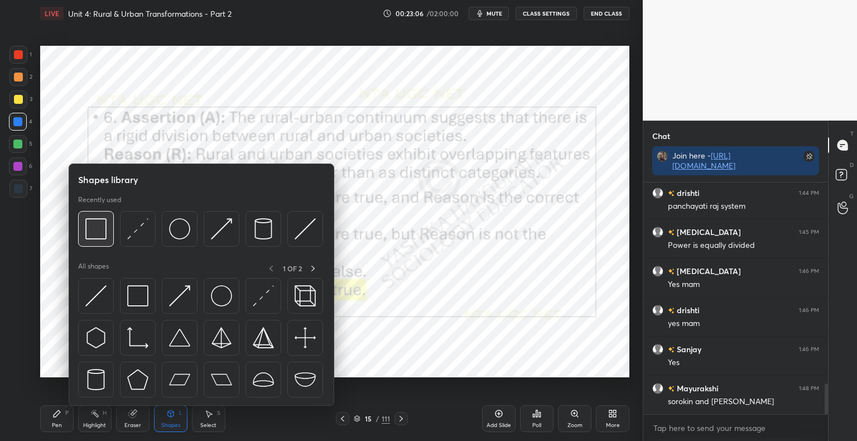
click at [103, 231] on img at bounding box center [95, 228] width 21 height 21
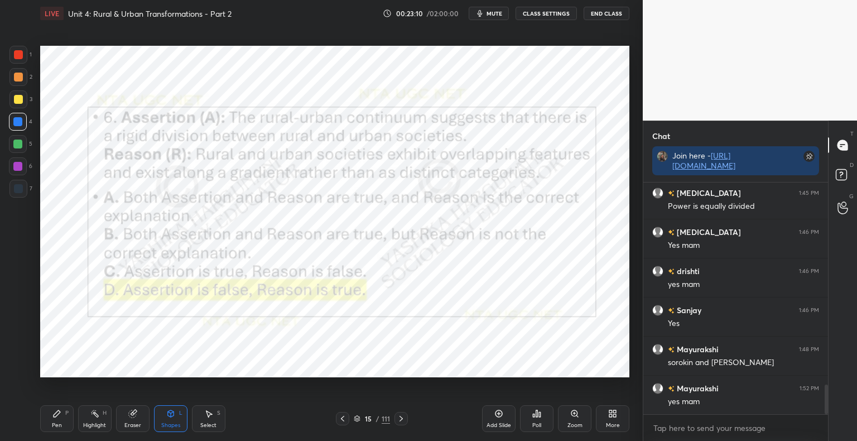
click at [400, 421] on icon at bounding box center [400, 418] width 9 height 9
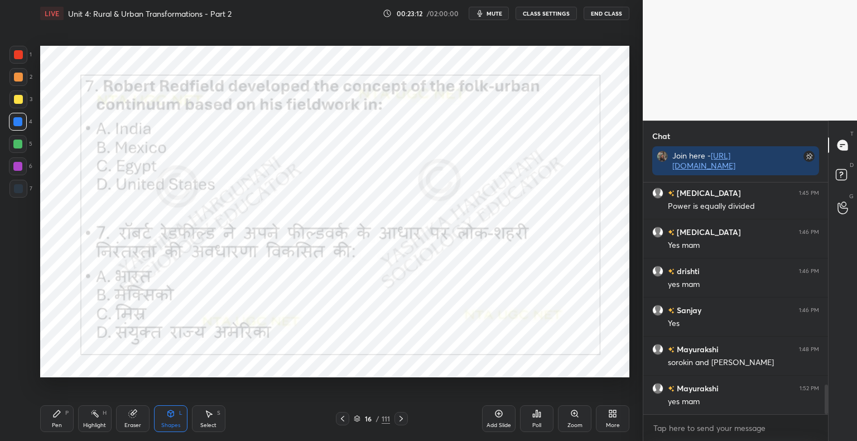
scroll to position [1611, 0]
click at [532, 425] on div "Poll" at bounding box center [536, 425] width 9 height 6
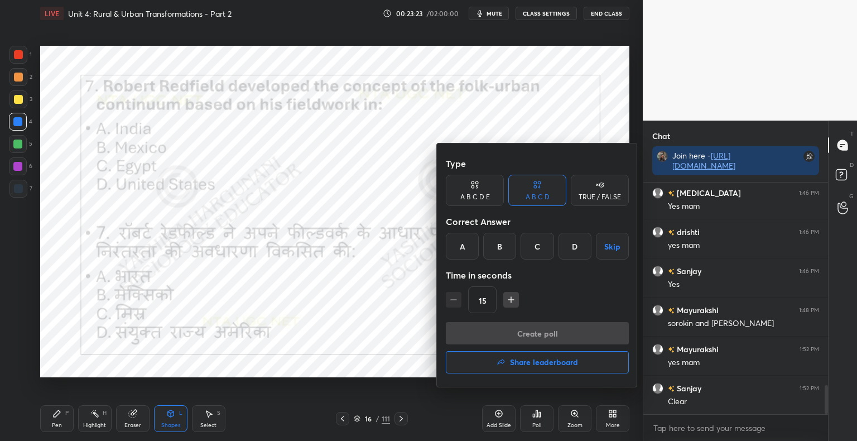
click at [493, 249] on div "B" at bounding box center [499, 246] width 33 height 27
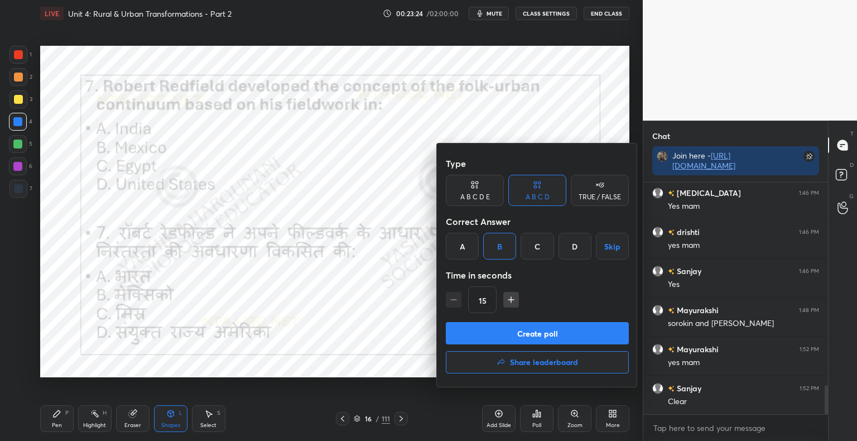
click at [486, 345] on div "Create poll Share leaderboard" at bounding box center [537, 350] width 183 height 56
click at [489, 329] on button "Create poll" at bounding box center [537, 333] width 183 height 22
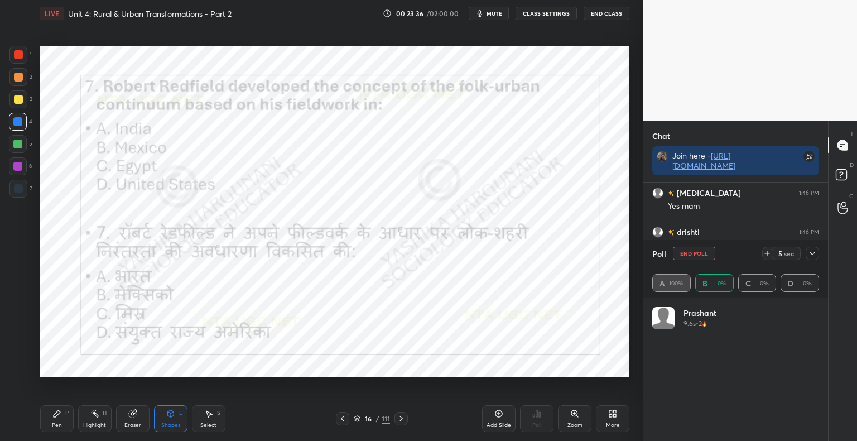
scroll to position [130, 163]
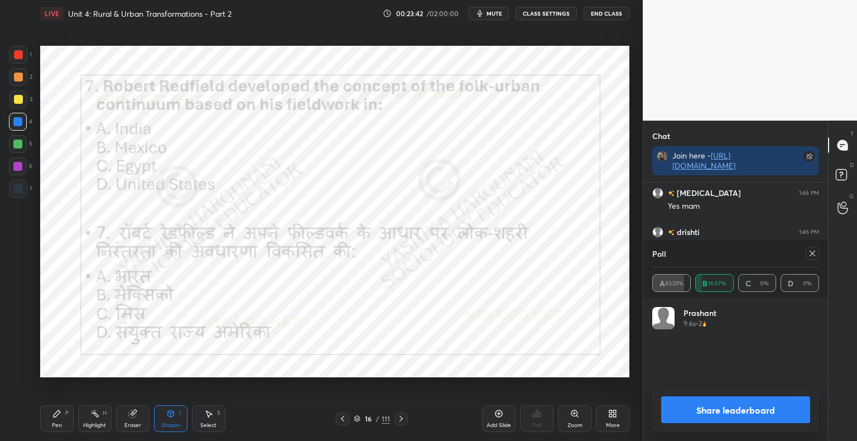
click at [734, 423] on div "Share leaderboard" at bounding box center [735, 409] width 167 height 45
click at [735, 417] on button "Share leaderboard" at bounding box center [735, 409] width 149 height 27
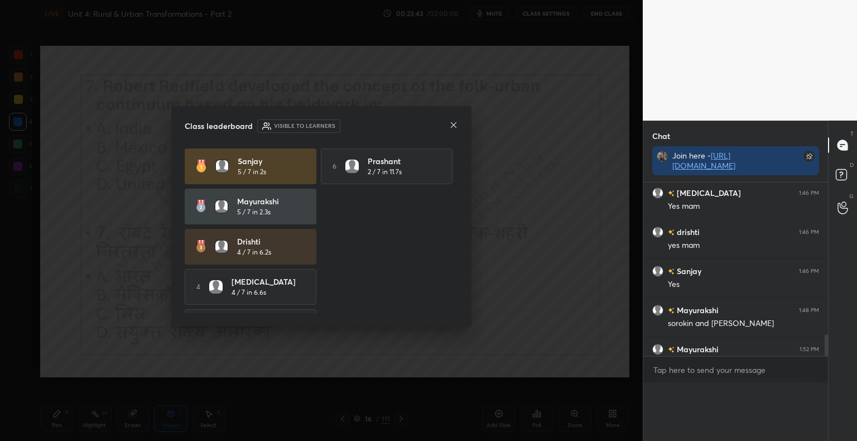
scroll to position [3, 3]
click at [460, 126] on div "Class leaderboard Visible to learners Sanjay 5 / 7 in 2s 6 Prashant 2 / 7 in 11…" at bounding box center [321, 216] width 300 height 220
click at [455, 127] on icon at bounding box center [453, 124] width 9 height 9
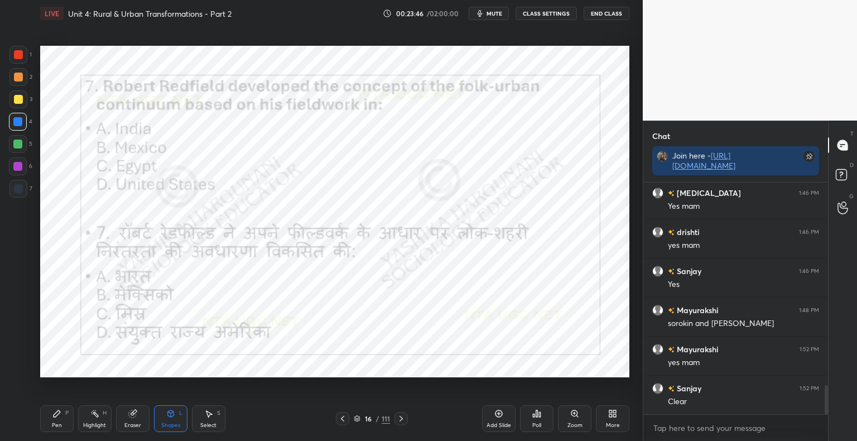
click at [403, 418] on icon at bounding box center [400, 418] width 9 height 9
click at [399, 420] on icon at bounding box center [400, 418] width 3 height 6
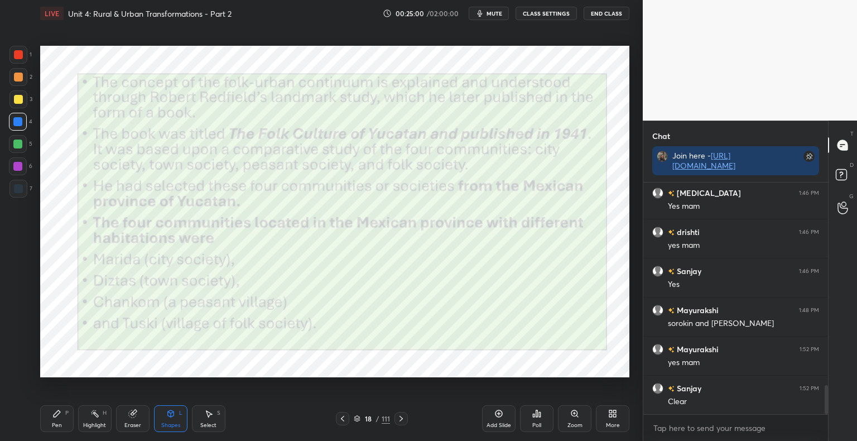
click at [170, 419] on div "Shapes L" at bounding box center [170, 418] width 33 height 27
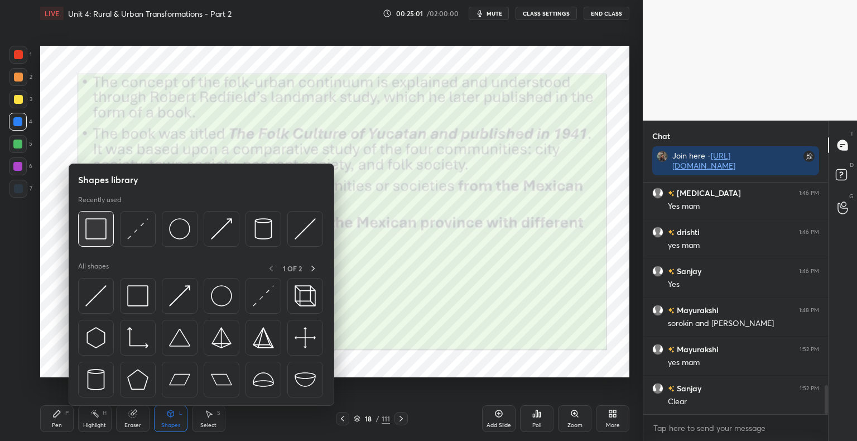
click at [100, 243] on div at bounding box center [96, 229] width 36 height 36
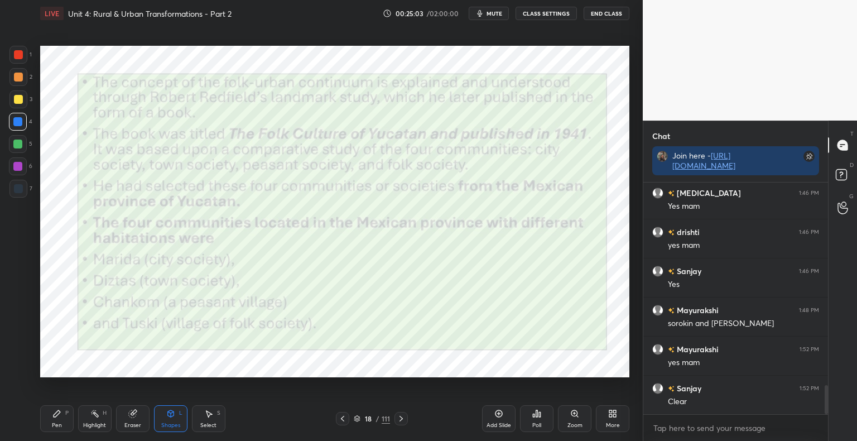
click at [402, 420] on icon at bounding box center [400, 418] width 9 height 9
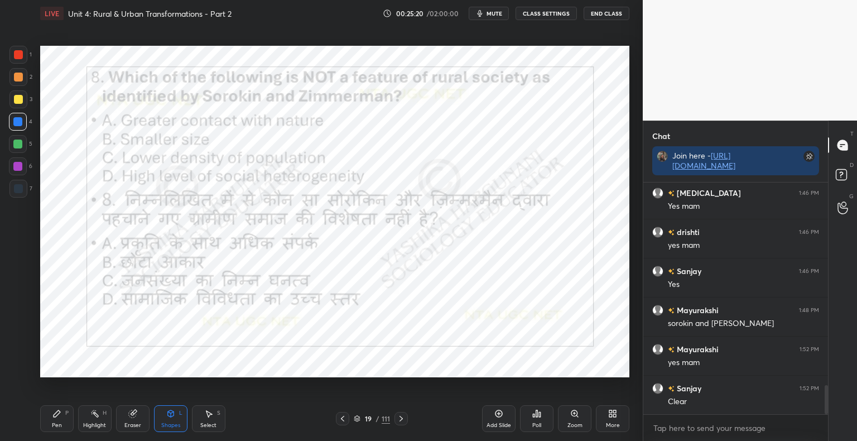
click at [542, 420] on div "Poll" at bounding box center [536, 418] width 33 height 27
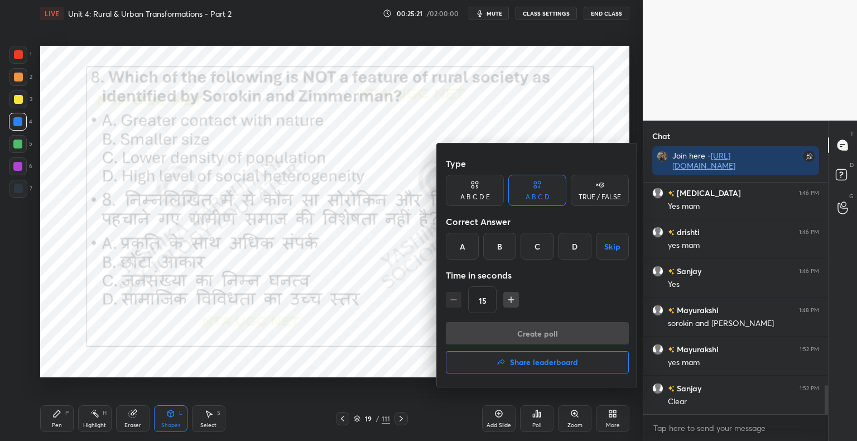
click at [575, 249] on div "D" at bounding box center [574, 246] width 33 height 27
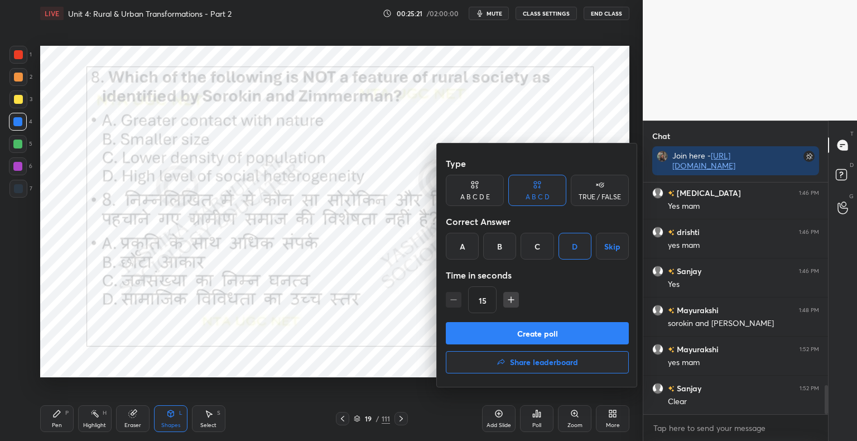
click at [554, 338] on button "Create poll" at bounding box center [537, 333] width 183 height 22
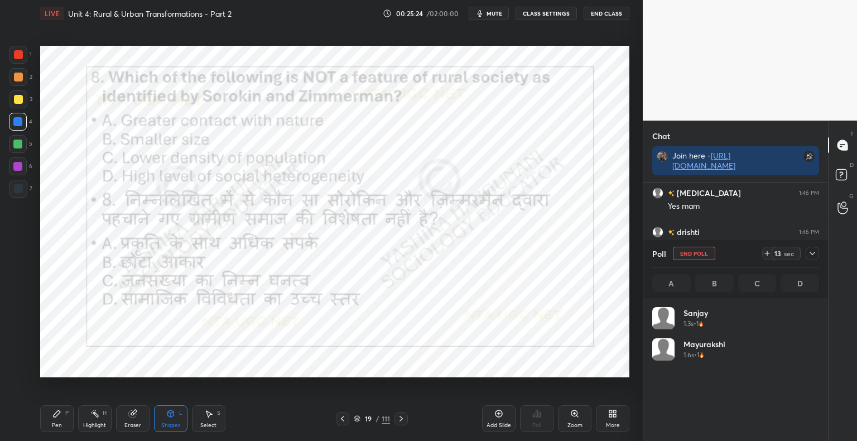
scroll to position [130, 163]
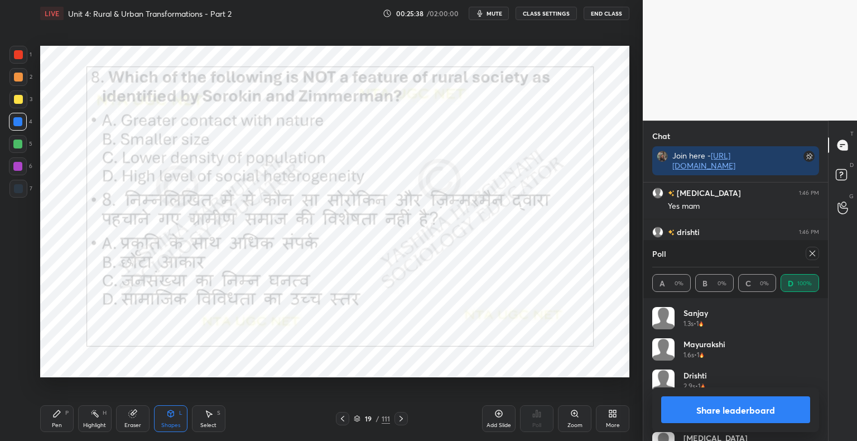
click at [677, 406] on button "Share leaderboard" at bounding box center [735, 409] width 149 height 27
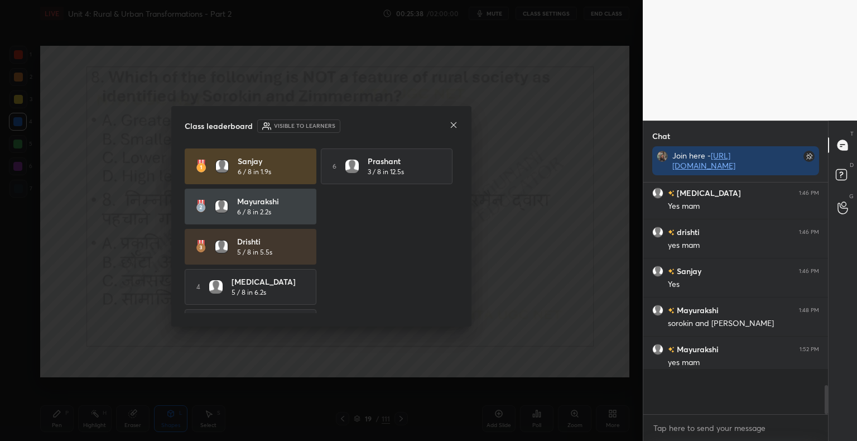
scroll to position [251, 181]
click at [455, 126] on icon at bounding box center [454, 125] width 6 height 6
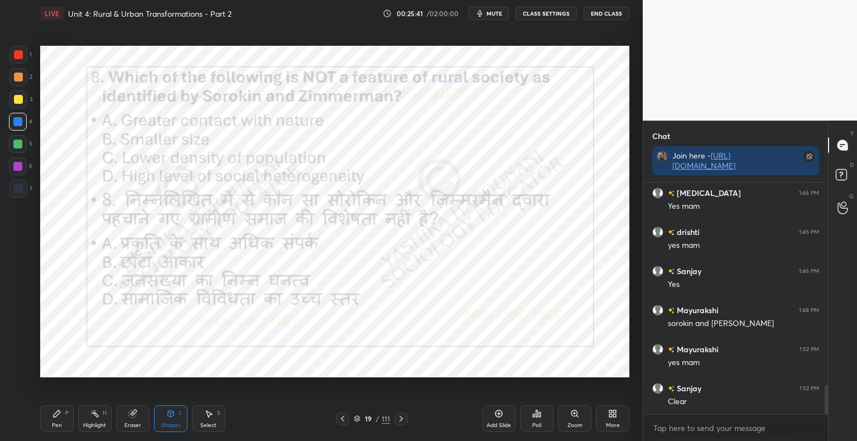
click at [60, 413] on icon at bounding box center [56, 413] width 9 height 9
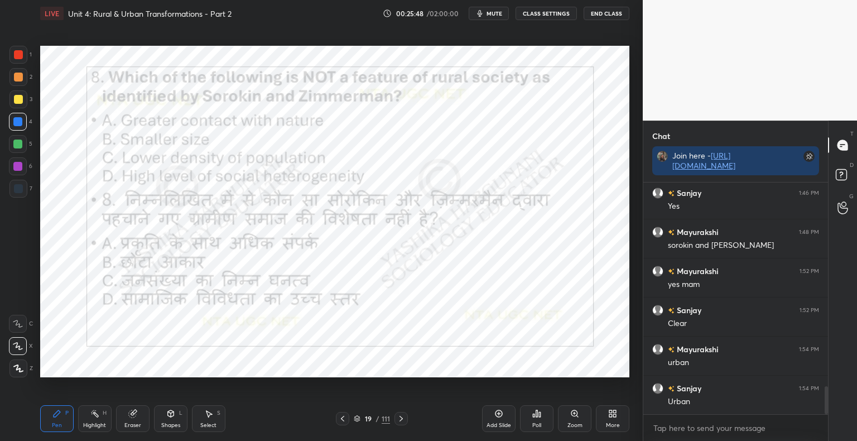
click at [168, 425] on div "Shapes" at bounding box center [170, 425] width 19 height 6
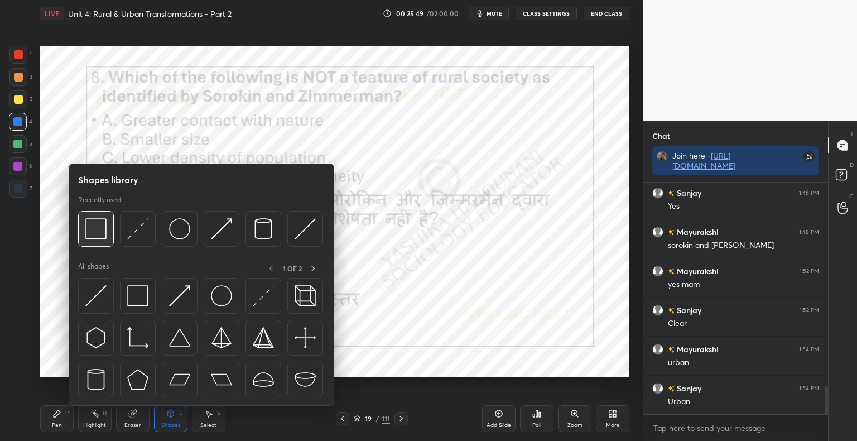
click at [106, 235] on img at bounding box center [95, 228] width 21 height 21
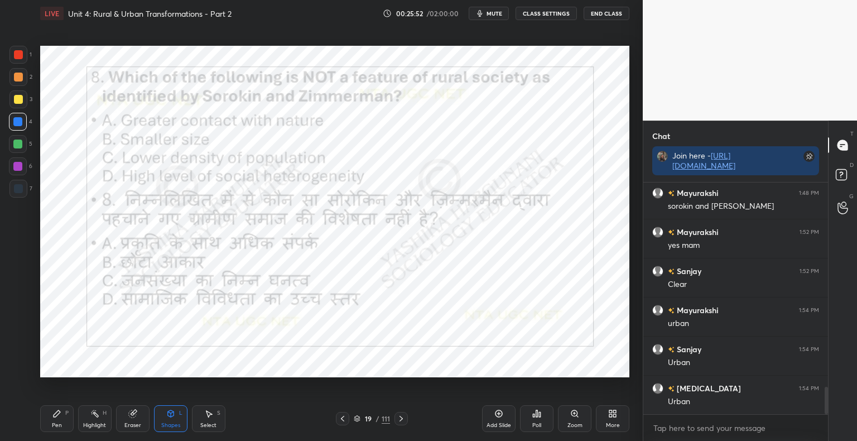
click at [400, 417] on icon at bounding box center [400, 418] width 3 height 6
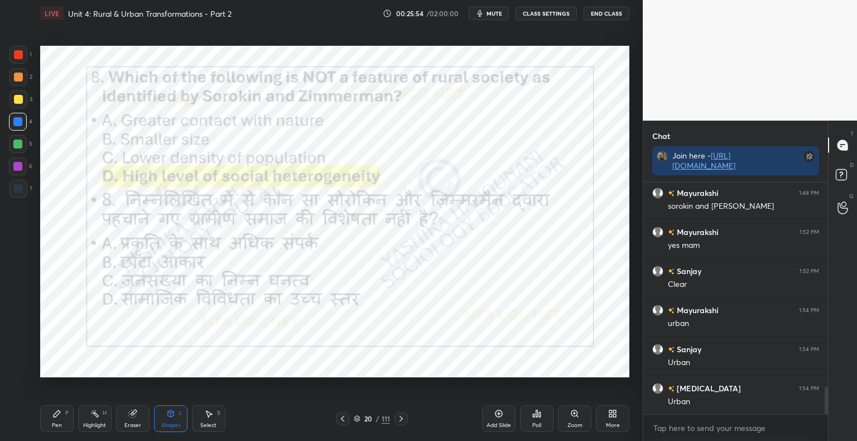
click at [403, 418] on icon at bounding box center [400, 418] width 9 height 9
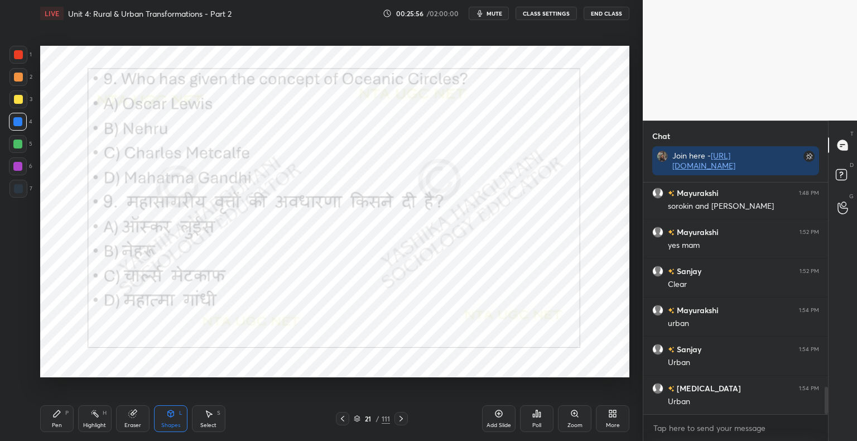
click at [172, 424] on div "Shapes" at bounding box center [170, 425] width 19 height 6
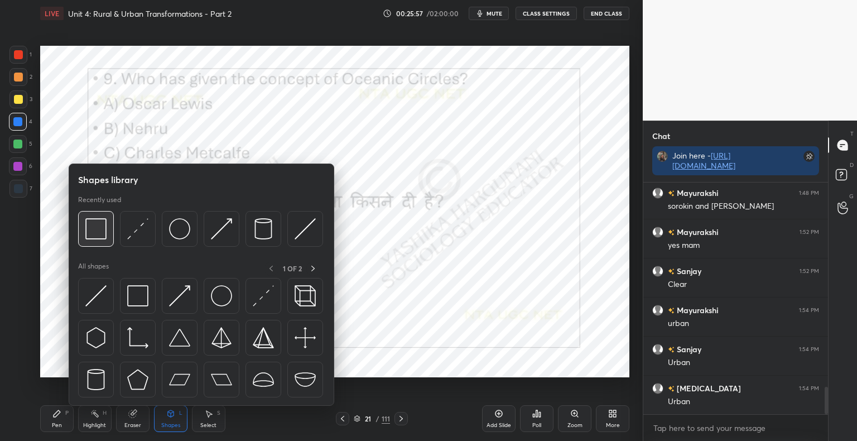
click at [100, 226] on img at bounding box center [95, 228] width 21 height 21
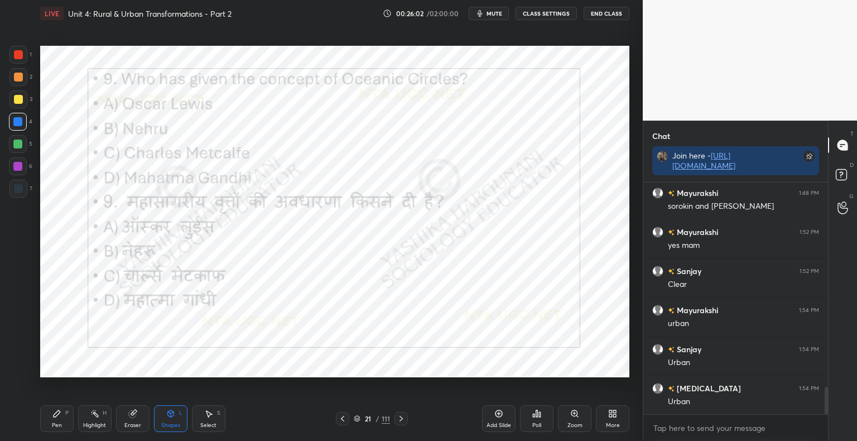
click at [535, 419] on div "Poll" at bounding box center [536, 418] width 33 height 27
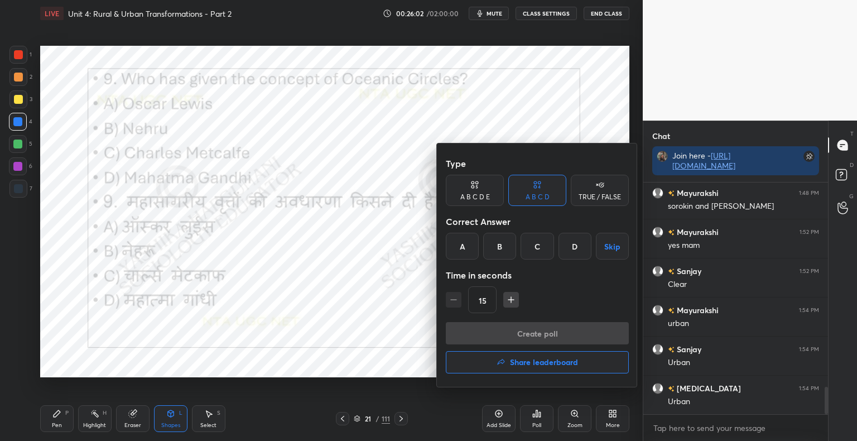
click at [569, 250] on div "D" at bounding box center [574, 246] width 33 height 27
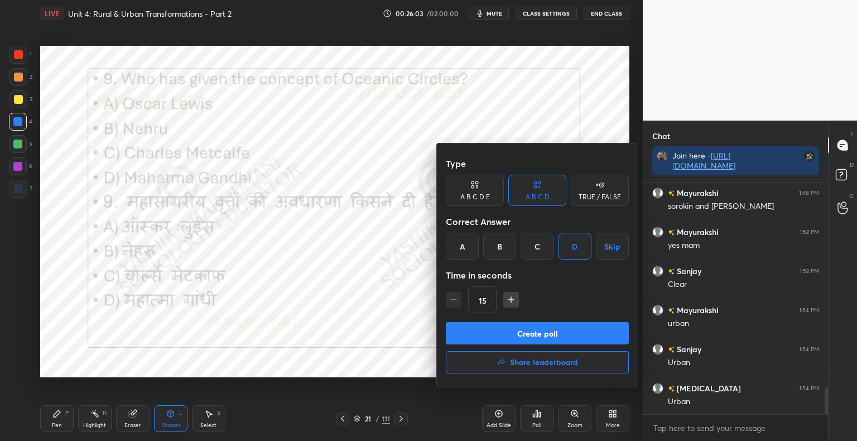
click at [533, 331] on button "Create poll" at bounding box center [537, 333] width 183 height 22
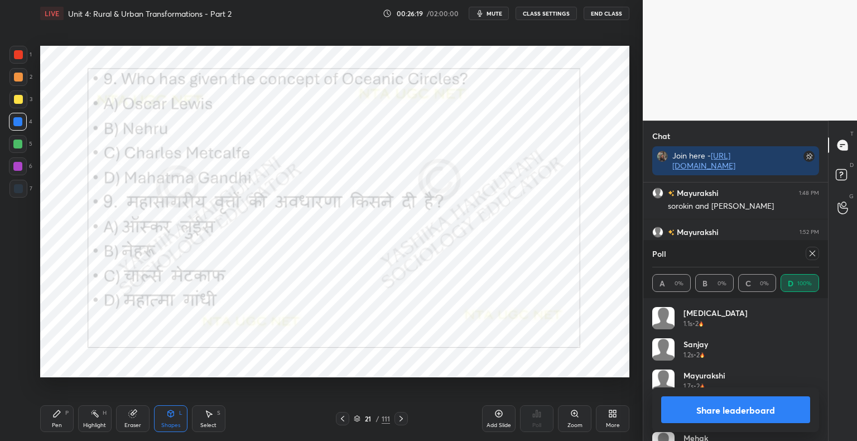
click at [748, 414] on button "Share leaderboard" at bounding box center [735, 409] width 149 height 27
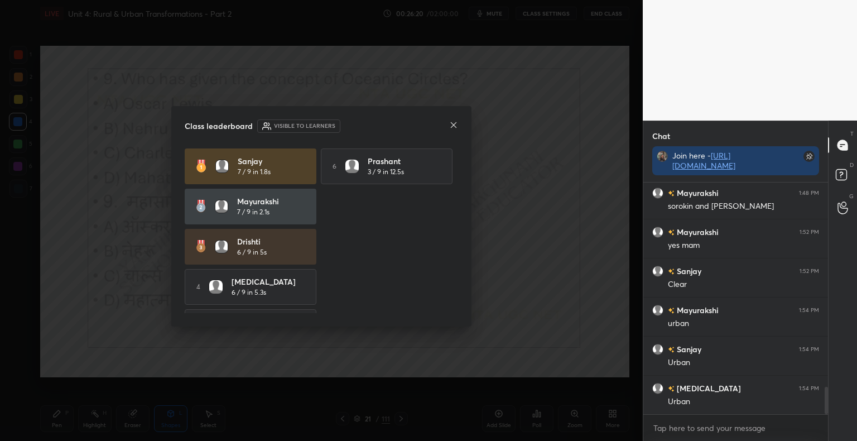
click at [453, 125] on icon at bounding box center [454, 125] width 6 height 6
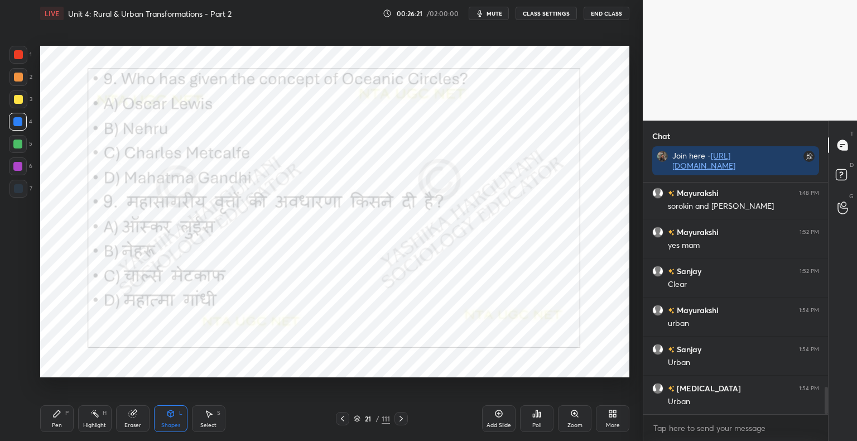
click at [402, 419] on icon at bounding box center [400, 418] width 9 height 9
click at [398, 418] on icon at bounding box center [400, 418] width 9 height 9
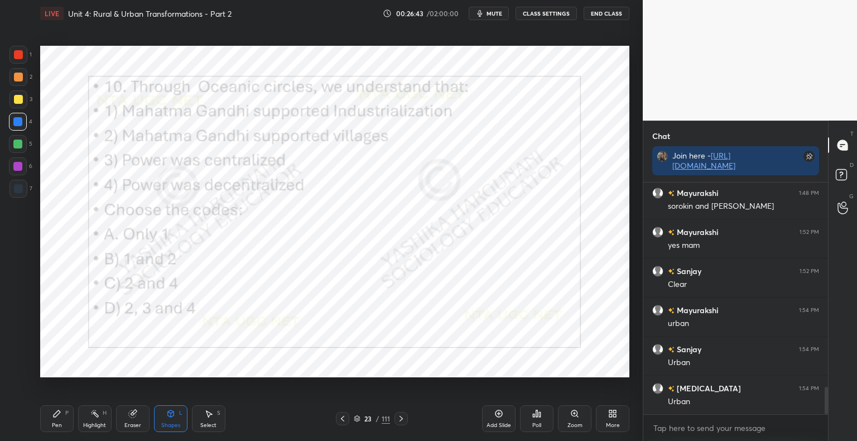
click at [535, 417] on icon at bounding box center [536, 413] width 9 height 9
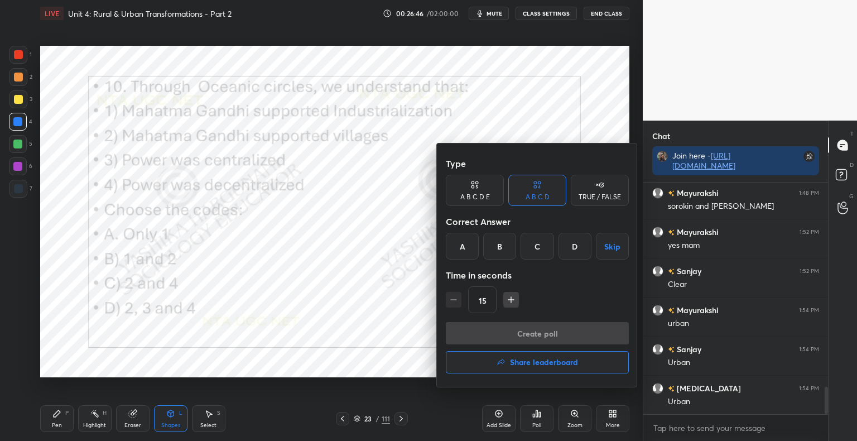
click at [545, 251] on div "C" at bounding box center [536, 246] width 33 height 27
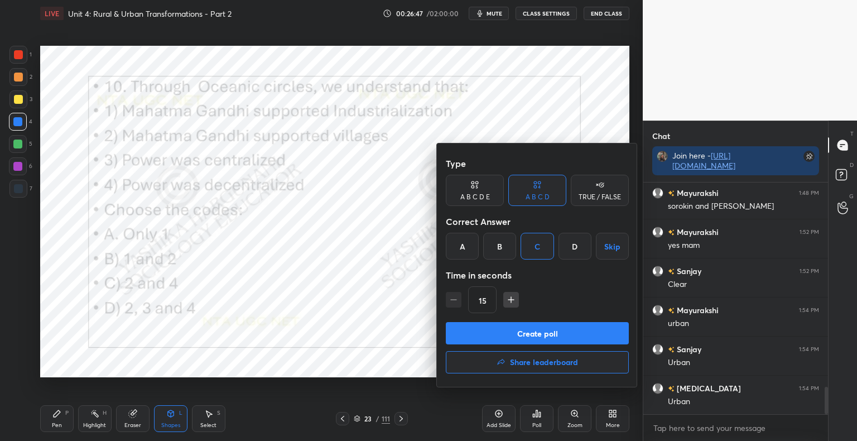
click at [518, 327] on button "Create poll" at bounding box center [537, 333] width 183 height 22
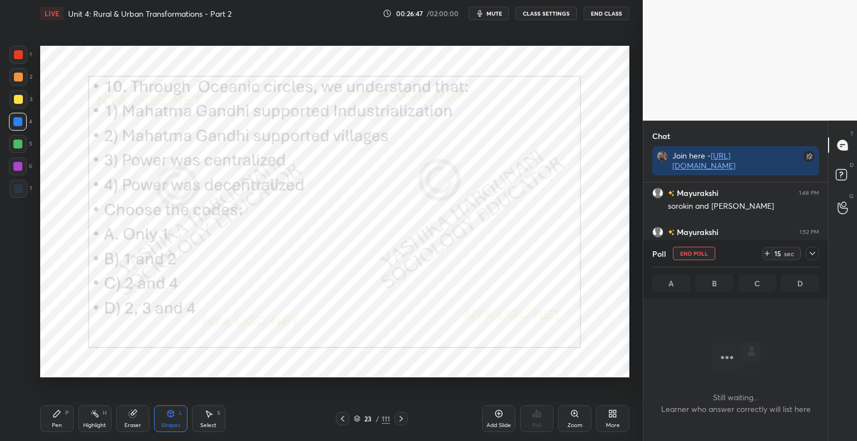
scroll to position [3, 3]
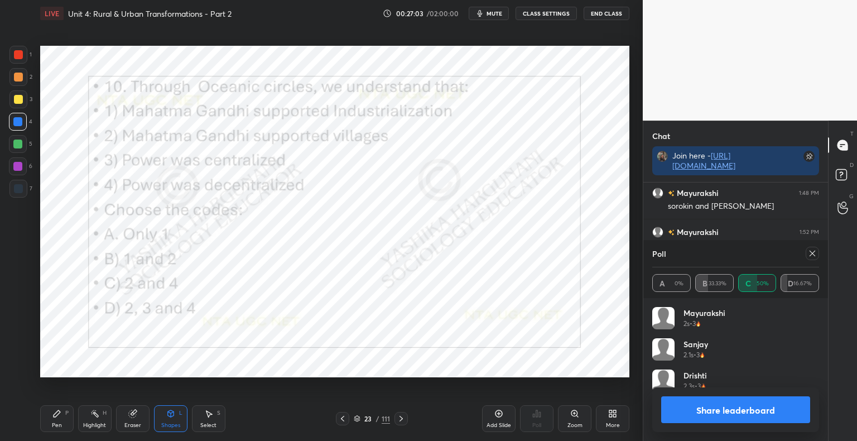
click at [714, 407] on button "Share leaderboard" at bounding box center [735, 409] width 149 height 27
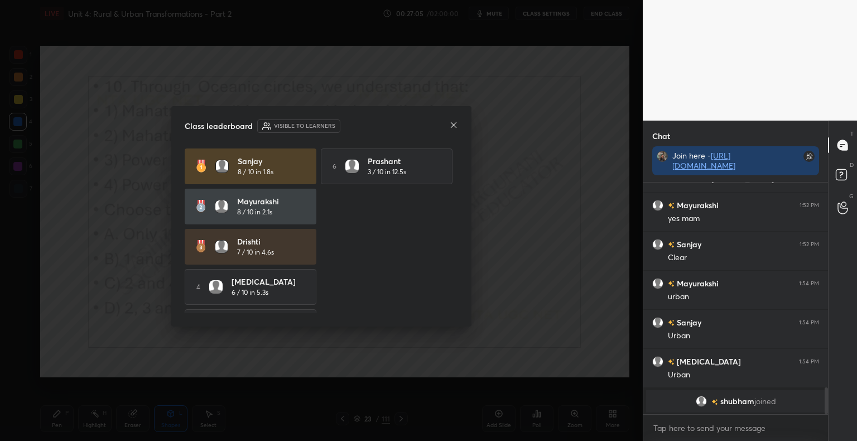
click at [448, 128] on div "Class leaderboard Visible to learners" at bounding box center [321, 125] width 273 height 13
click at [452, 129] on icon at bounding box center [453, 124] width 9 height 9
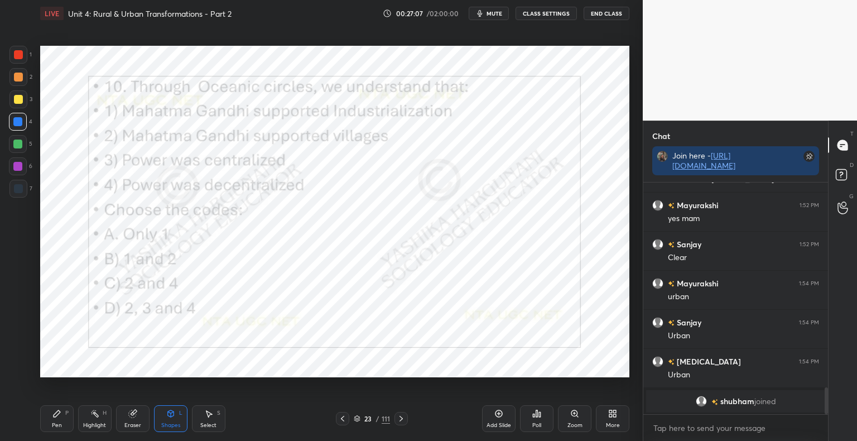
click at [403, 423] on icon at bounding box center [400, 418] width 9 height 9
click at [399, 419] on icon at bounding box center [400, 418] width 9 height 9
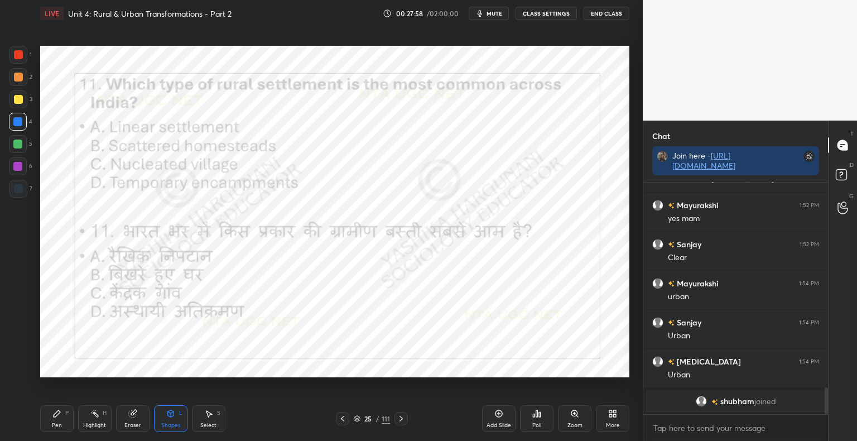
click at [546, 429] on div "Poll" at bounding box center [536, 418] width 33 height 27
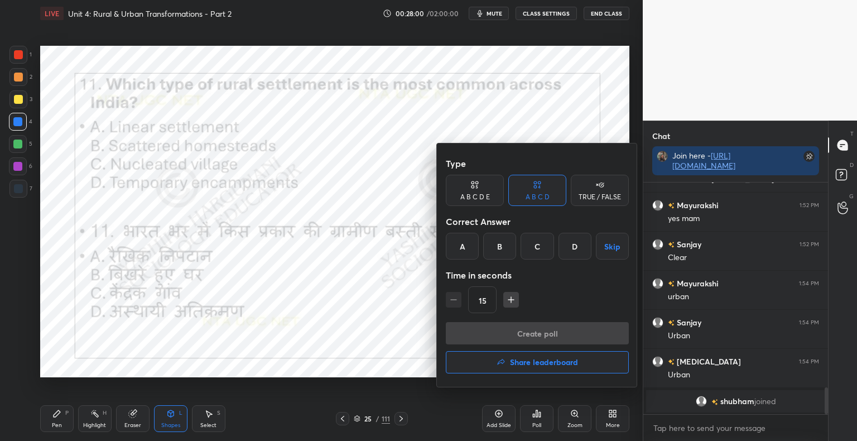
click at [543, 252] on div "C" at bounding box center [536, 246] width 33 height 27
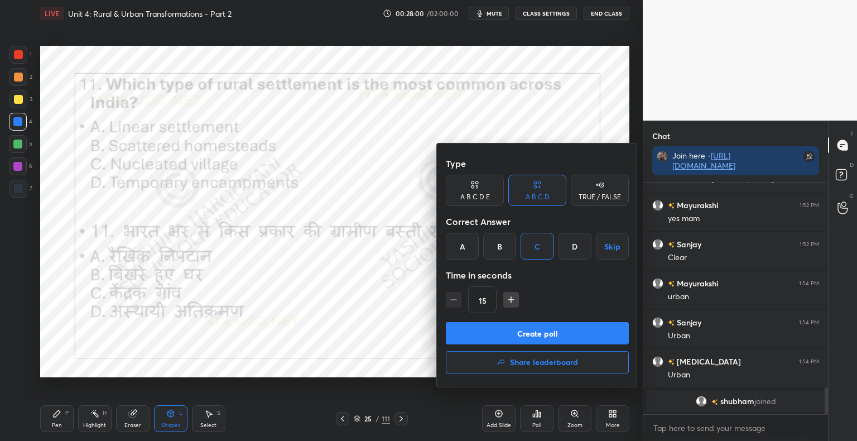
click at [529, 337] on button "Create poll" at bounding box center [537, 333] width 183 height 22
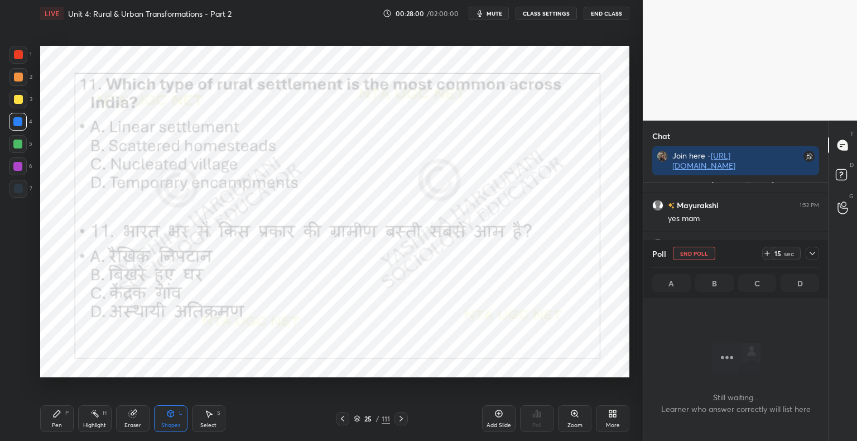
scroll to position [197, 181]
click at [132, 423] on div "Eraser" at bounding box center [132, 425] width 17 height 6
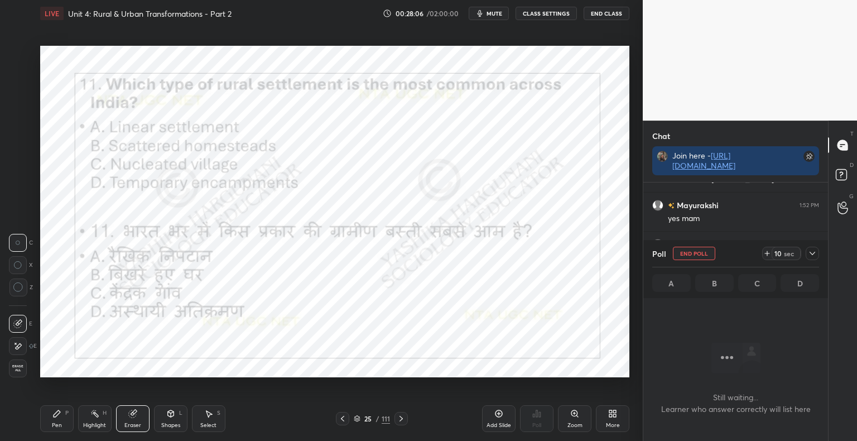
click at [22, 365] on span "Erase all" at bounding box center [17, 368] width 17 height 8
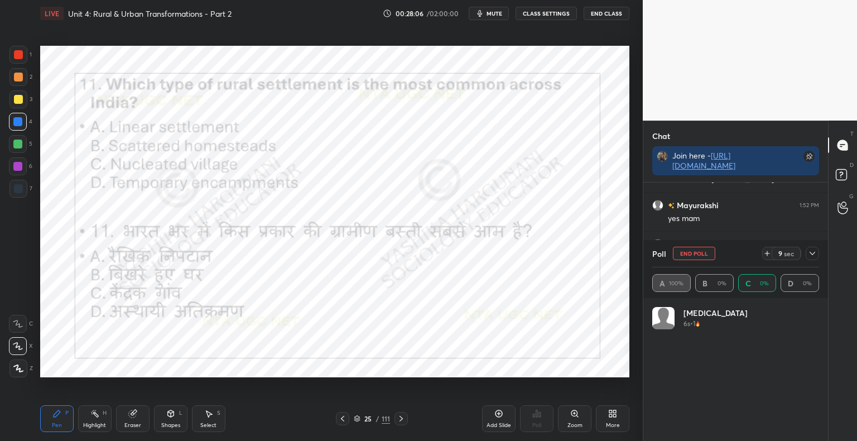
click at [173, 423] on div "Shapes" at bounding box center [170, 425] width 19 height 6
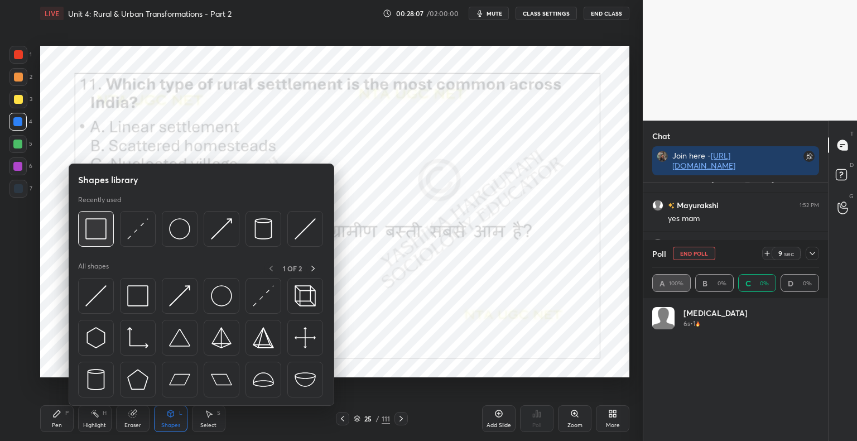
click at [100, 230] on img at bounding box center [95, 228] width 21 height 21
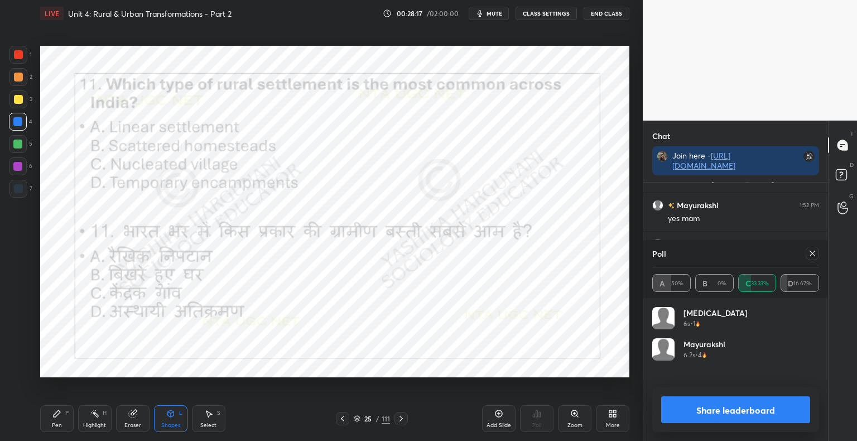
click at [694, 409] on button "Share leaderboard" at bounding box center [735, 409] width 149 height 27
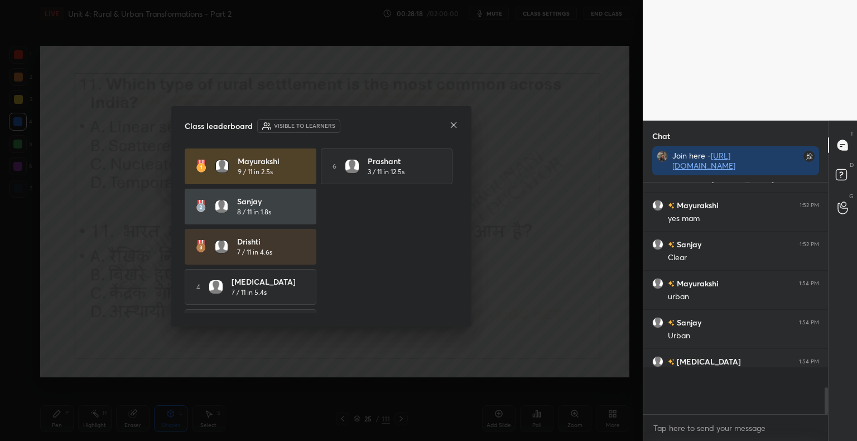
scroll to position [251, 181]
click at [453, 127] on icon at bounding box center [453, 124] width 9 height 9
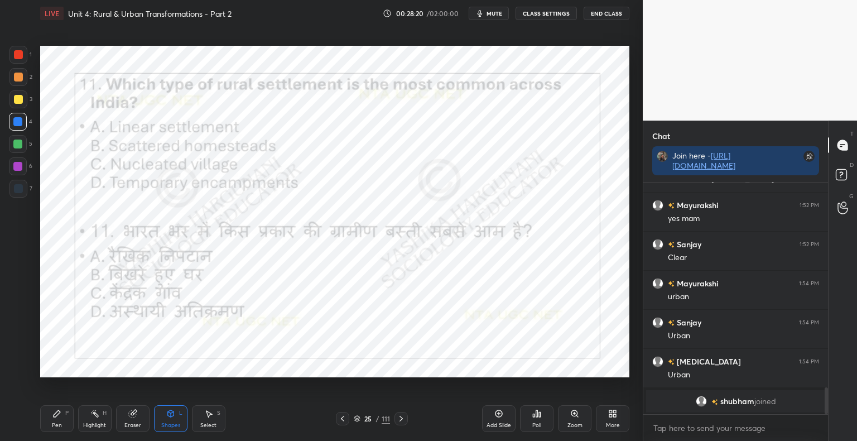
click at [402, 420] on icon at bounding box center [400, 418] width 9 height 9
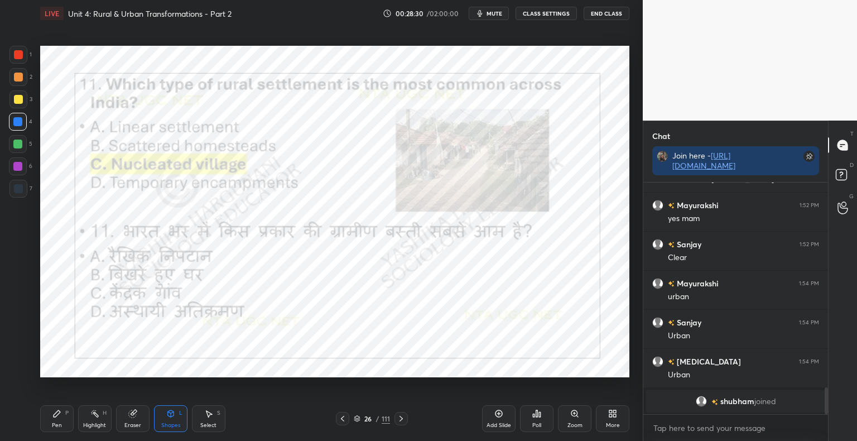
click at [404, 417] on icon at bounding box center [400, 418] width 9 height 9
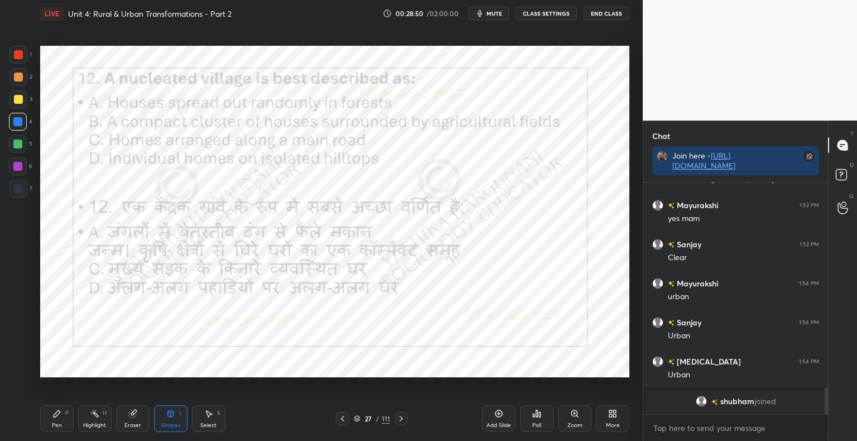
click at [539, 424] on div "Poll" at bounding box center [536, 425] width 9 height 6
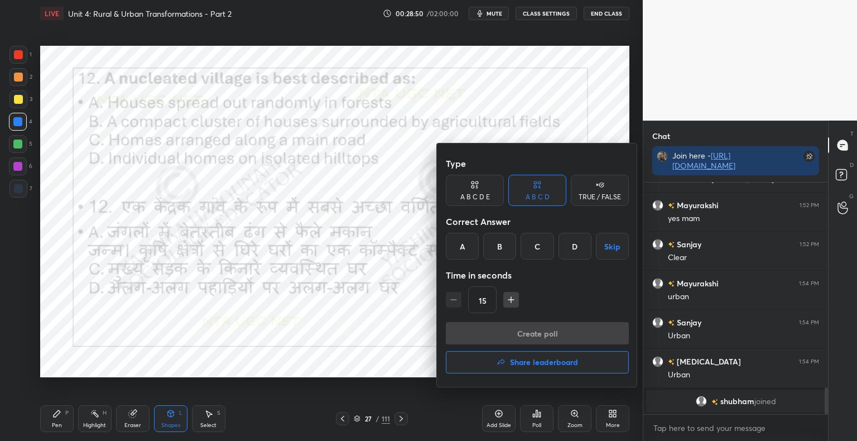
click at [501, 253] on div "B" at bounding box center [499, 246] width 33 height 27
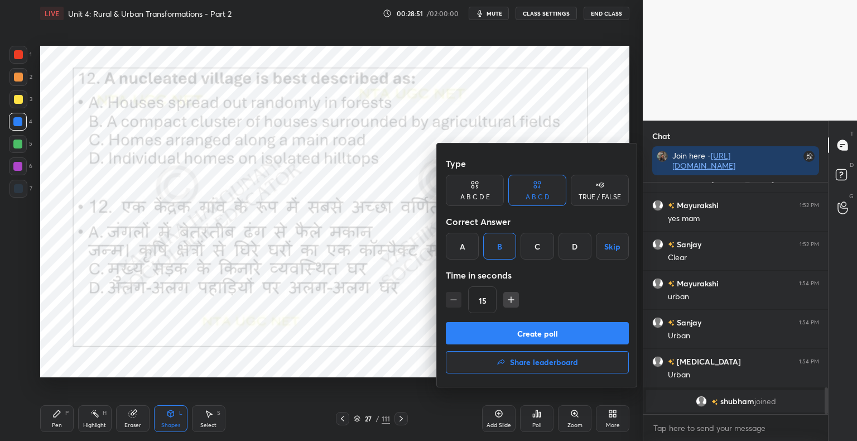
click at [481, 343] on button "Create poll" at bounding box center [537, 333] width 183 height 22
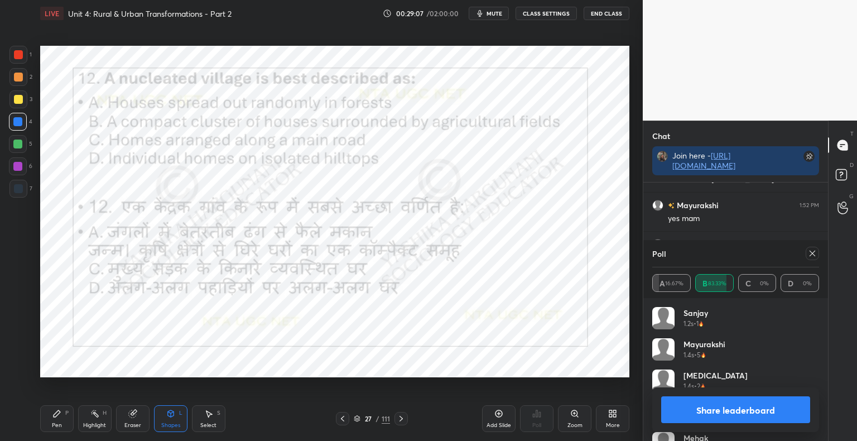
click at [765, 418] on button "Share leaderboard" at bounding box center [735, 409] width 149 height 27
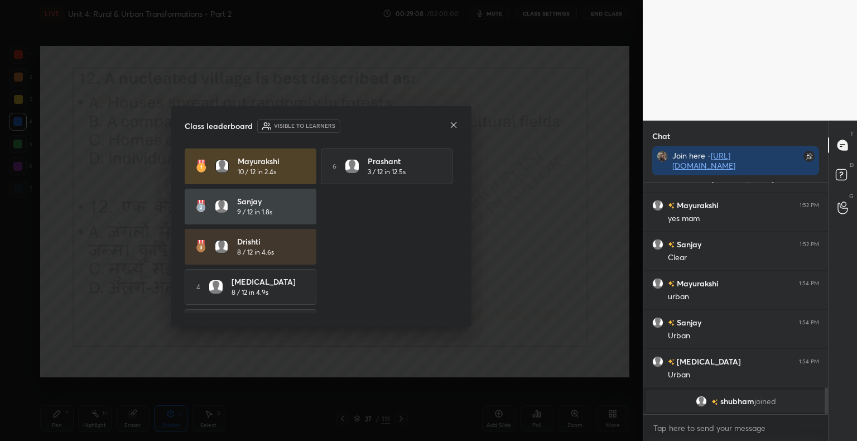
click at [454, 124] on icon at bounding box center [454, 125] width 6 height 6
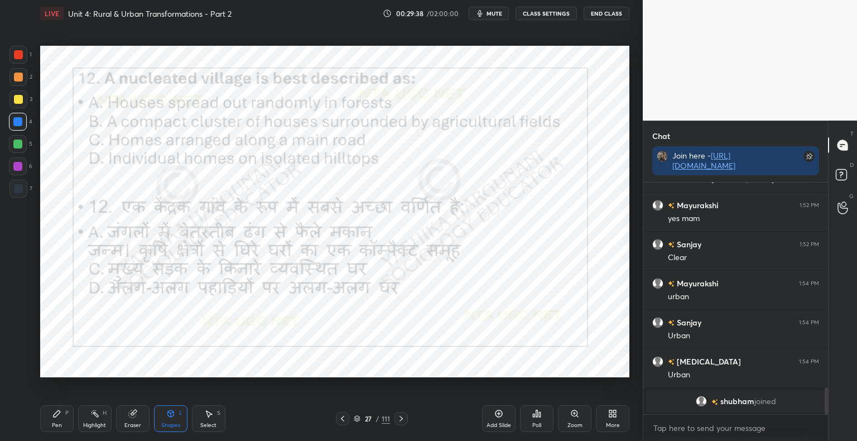
click at [399, 420] on icon at bounding box center [400, 418] width 9 height 9
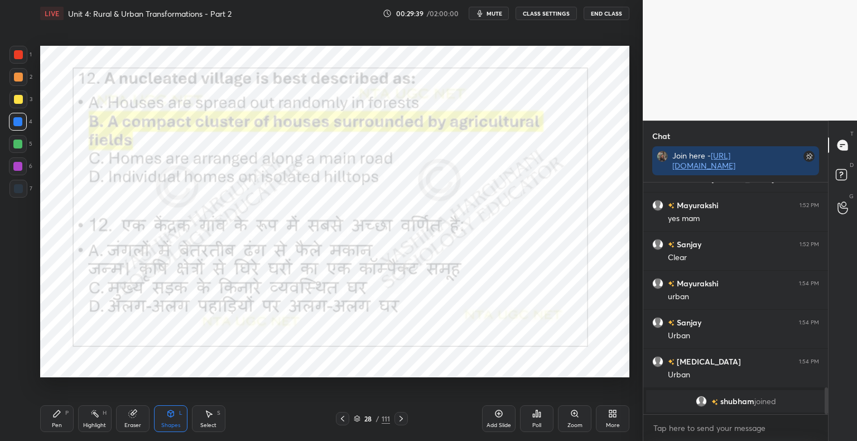
click at [402, 418] on icon at bounding box center [400, 418] width 9 height 9
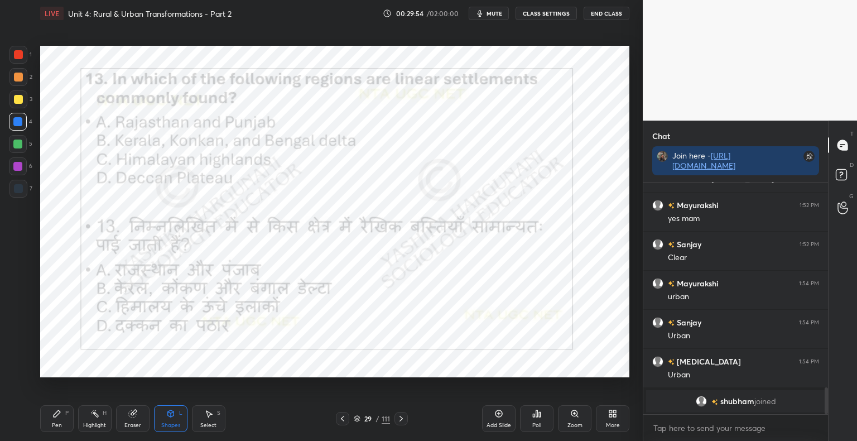
click at [541, 412] on div "Poll" at bounding box center [536, 418] width 33 height 27
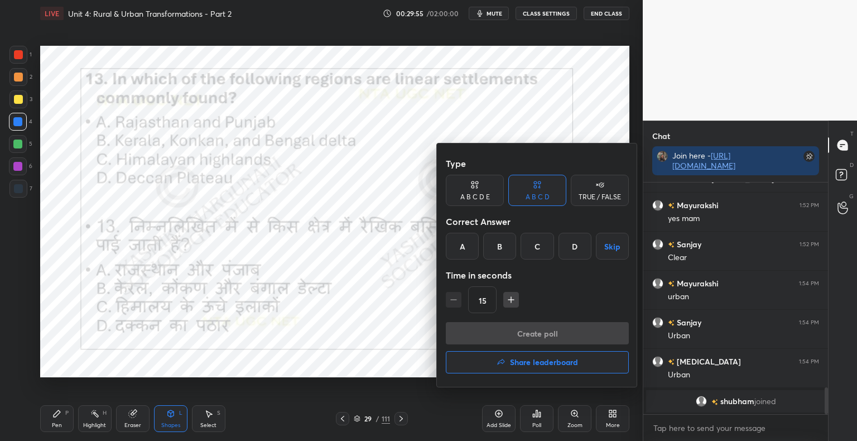
click at [494, 254] on div "B" at bounding box center [499, 246] width 33 height 27
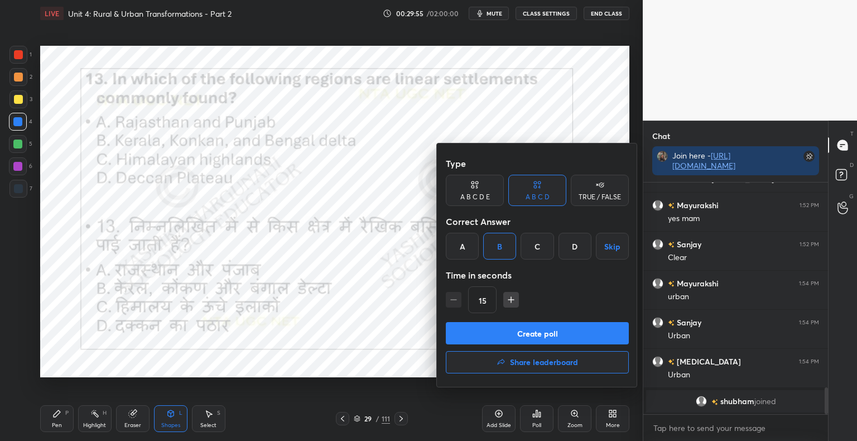
click at [491, 336] on button "Create poll" at bounding box center [537, 333] width 183 height 22
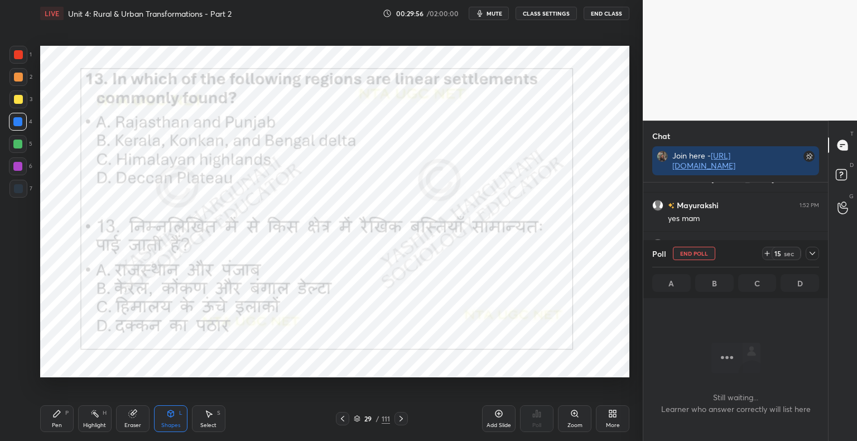
scroll to position [3, 3]
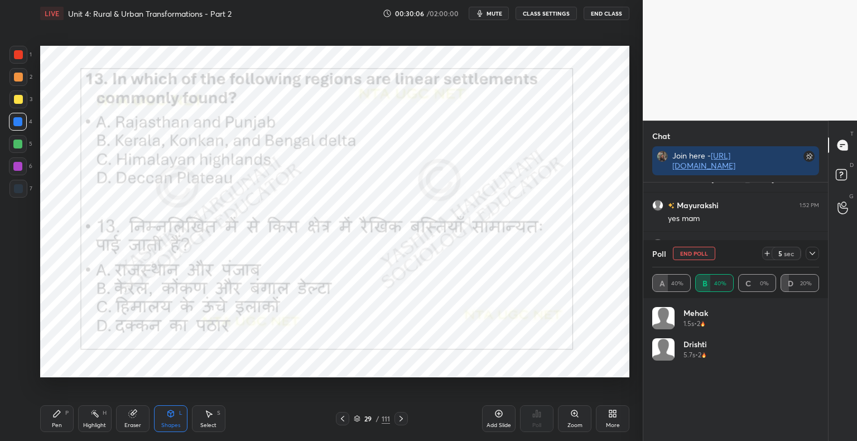
click at [177, 414] on div "Shapes L" at bounding box center [170, 418] width 33 height 27
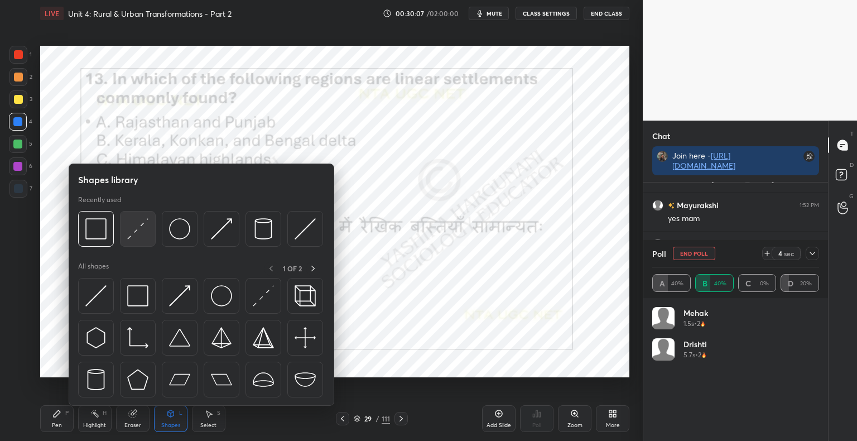
click at [138, 224] on img at bounding box center [137, 228] width 21 height 21
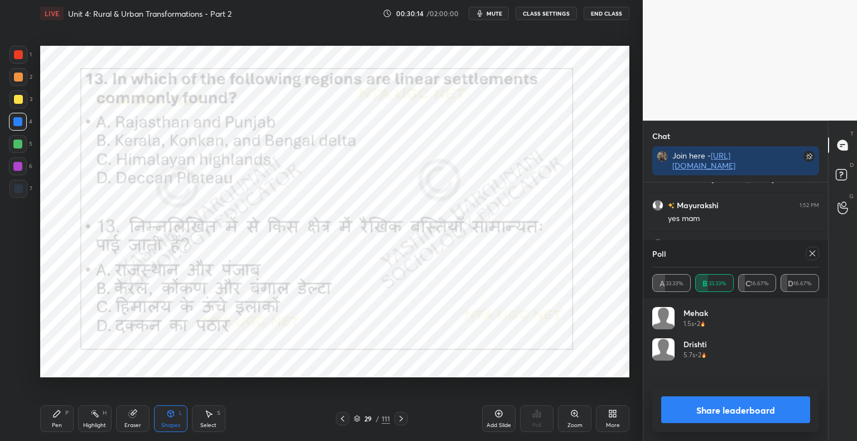
click at [57, 420] on div "Pen P" at bounding box center [56, 418] width 33 height 27
click at [174, 421] on div "Shapes L" at bounding box center [170, 418] width 33 height 27
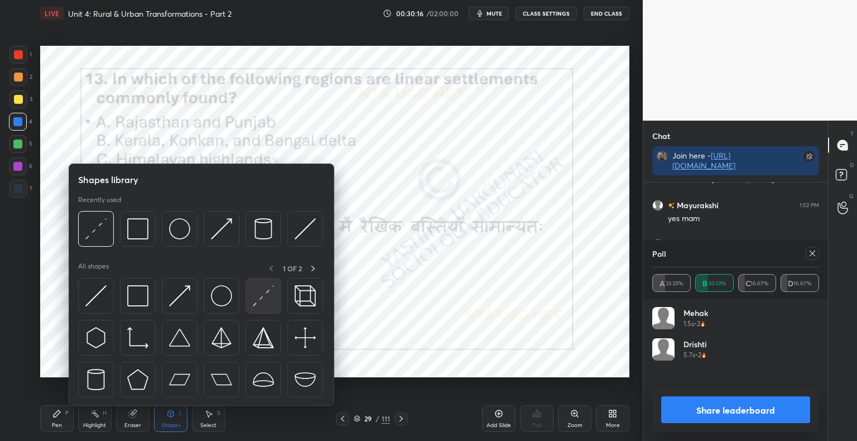
click at [244, 300] on div at bounding box center [201, 340] width 246 height 125
click at [61, 412] on div "Pen P" at bounding box center [56, 418] width 33 height 27
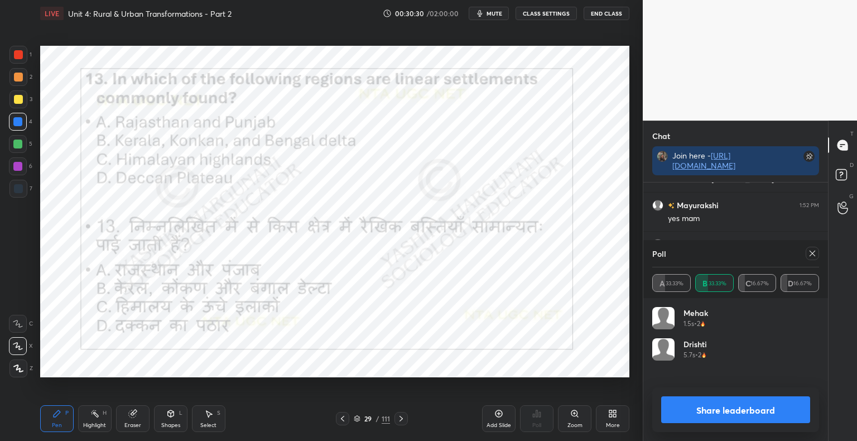
click at [728, 415] on button "Share leaderboard" at bounding box center [735, 409] width 149 height 27
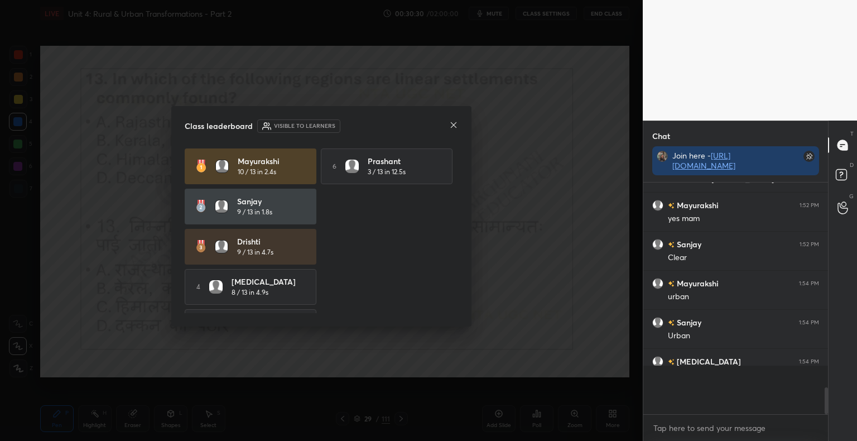
scroll to position [251, 181]
click at [456, 122] on icon at bounding box center [453, 124] width 9 height 9
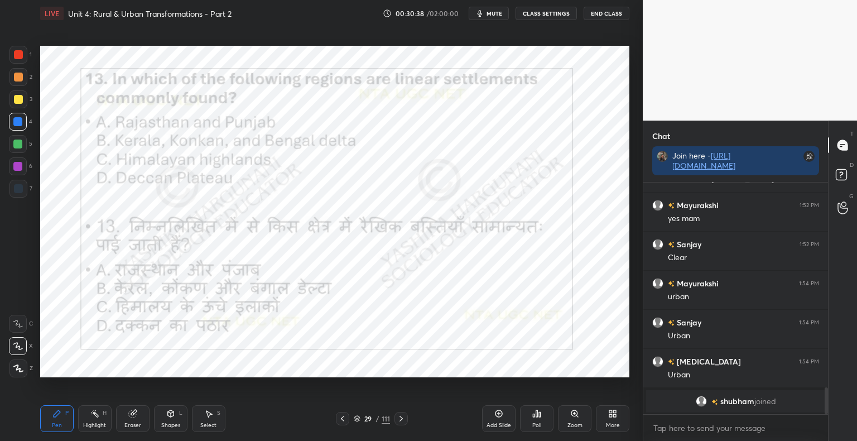
click at [172, 415] on icon at bounding box center [171, 413] width 6 height 7
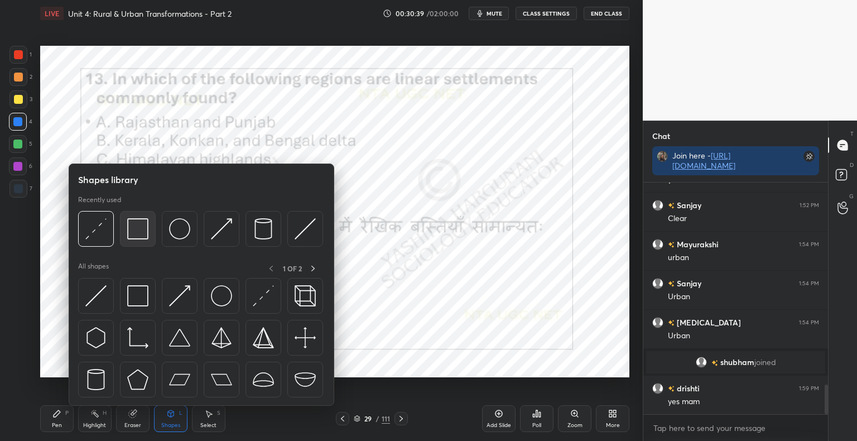
click at [143, 230] on img at bounding box center [137, 228] width 21 height 21
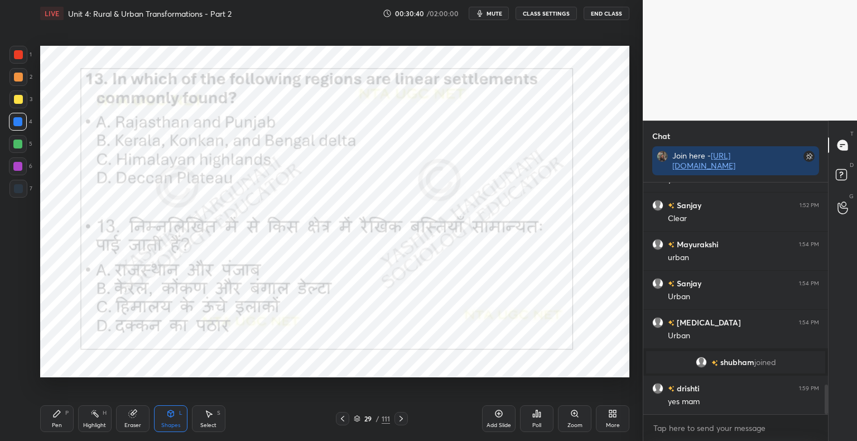
click at [399, 418] on icon at bounding box center [400, 418] width 9 height 9
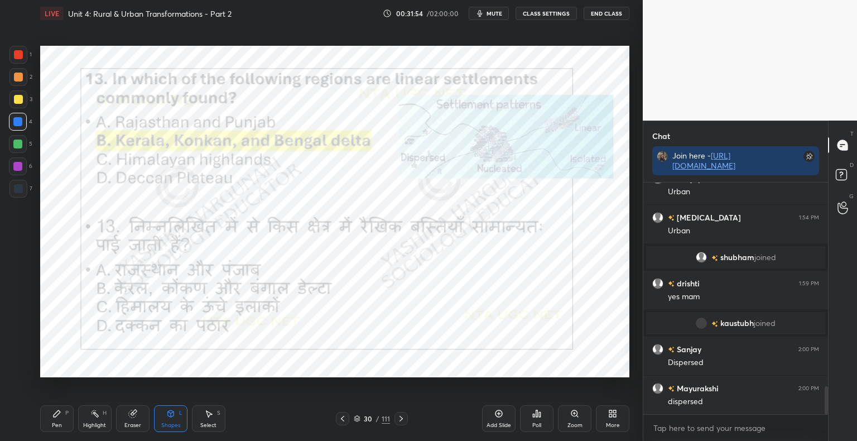
scroll to position [1706, 0]
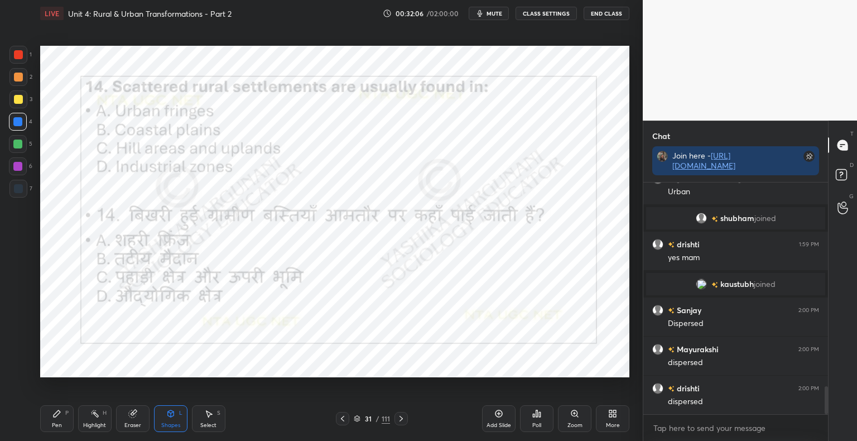
click at [534, 420] on div "Poll" at bounding box center [536, 418] width 33 height 27
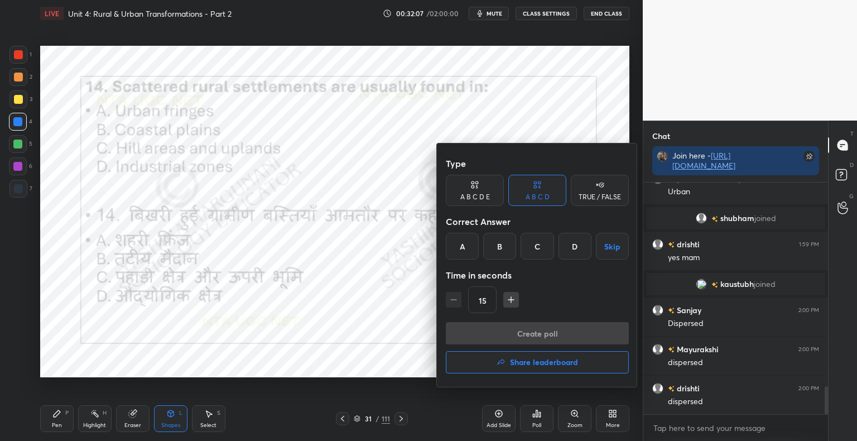
click at [546, 248] on div "C" at bounding box center [536, 246] width 33 height 27
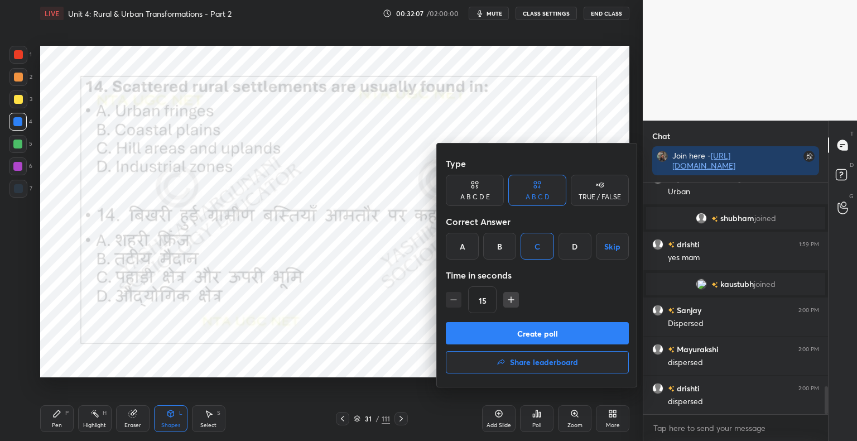
click at [515, 338] on button "Create poll" at bounding box center [537, 333] width 183 height 22
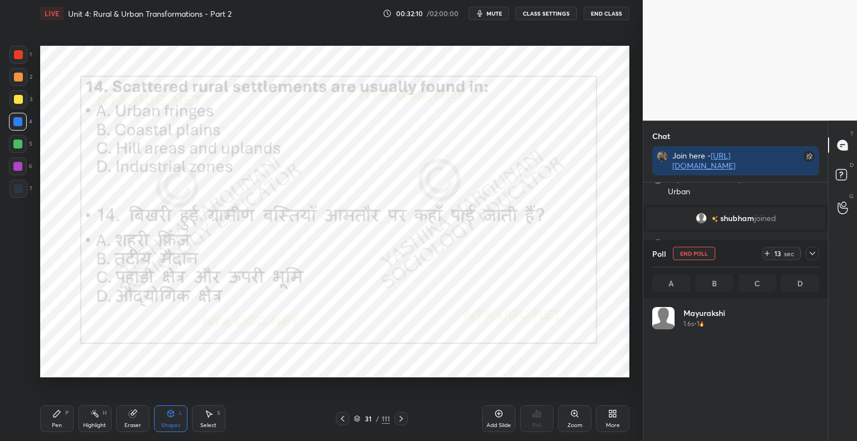
scroll to position [130, 163]
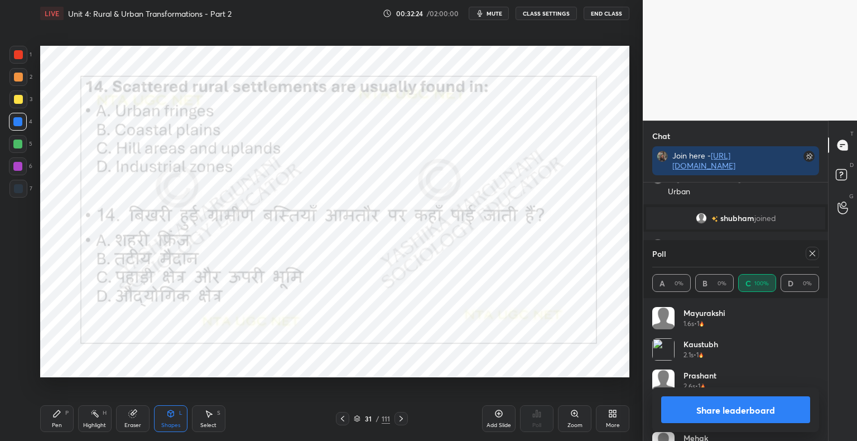
click at [740, 413] on button "Share leaderboard" at bounding box center [735, 409] width 149 height 27
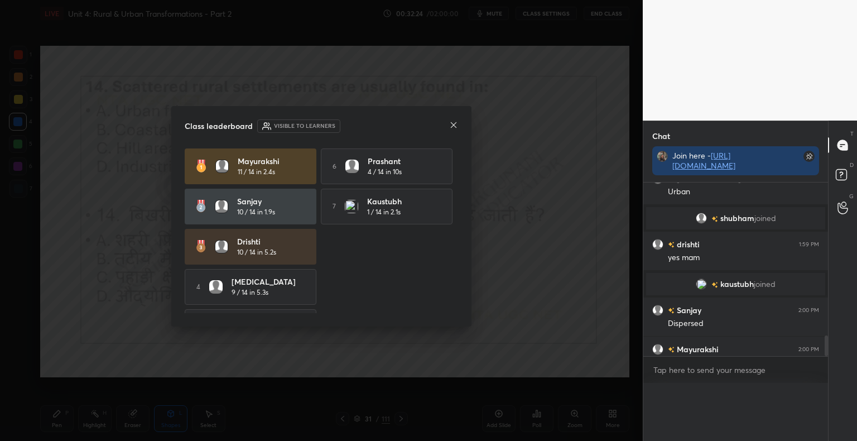
scroll to position [4, 3]
click at [456, 125] on icon at bounding box center [453, 124] width 9 height 9
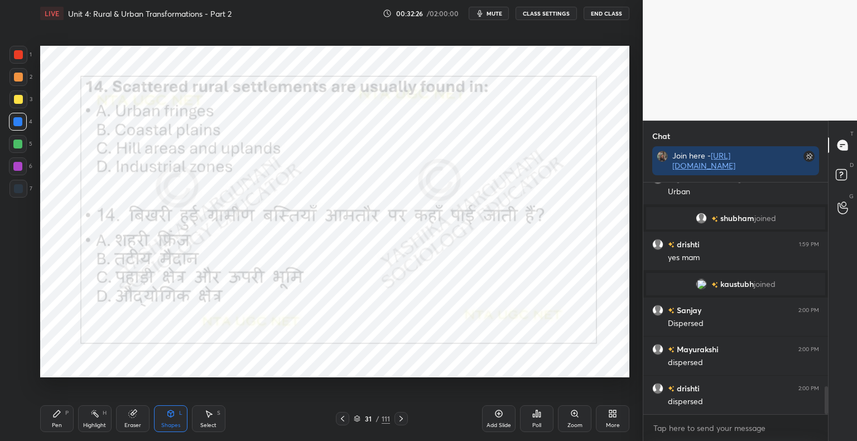
click at [401, 418] on icon at bounding box center [400, 418] width 3 height 6
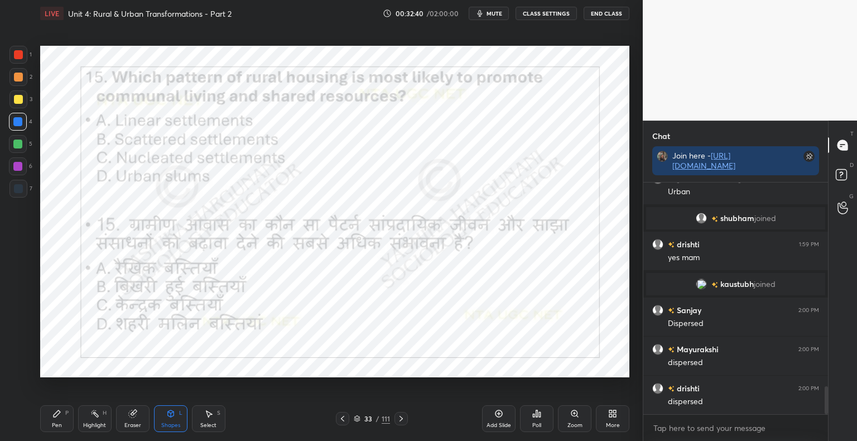
click at [538, 425] on div "Poll" at bounding box center [536, 425] width 9 height 6
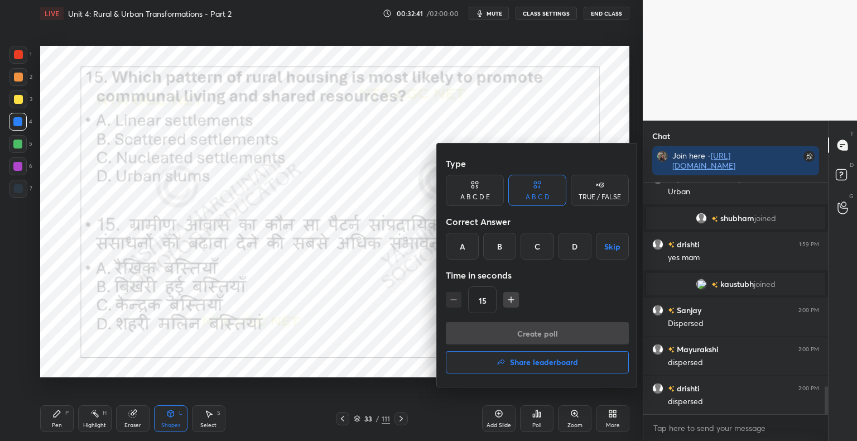
click at [538, 254] on div "C" at bounding box center [536, 246] width 33 height 27
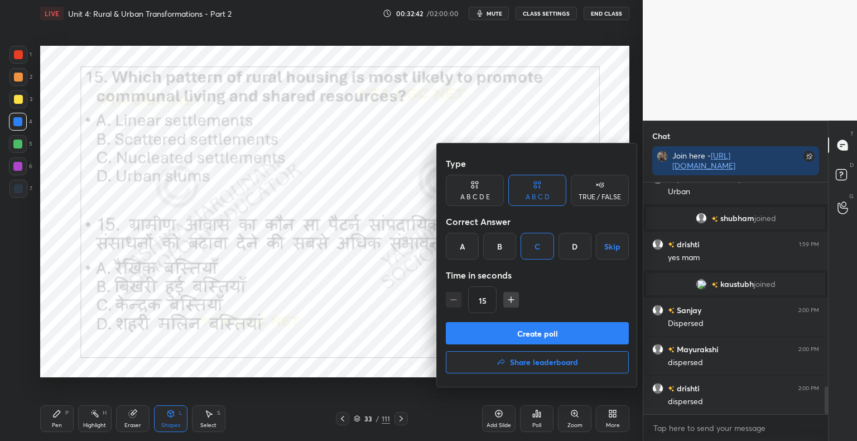
click at [549, 330] on button "Create poll" at bounding box center [537, 333] width 183 height 22
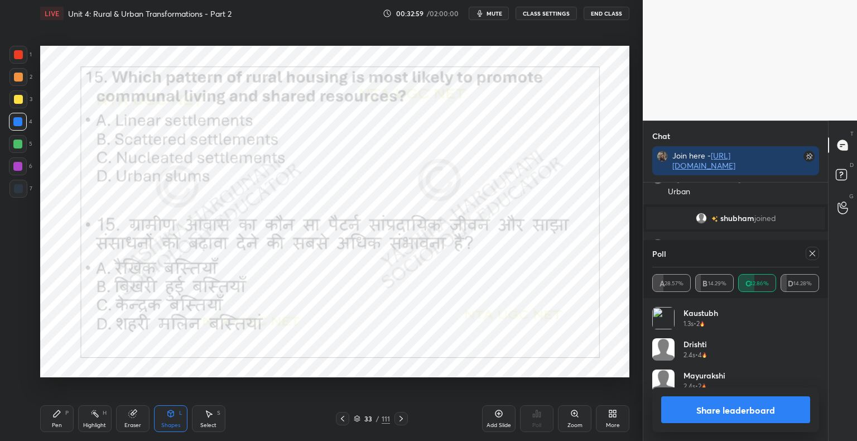
click at [708, 418] on button "Share leaderboard" at bounding box center [735, 409] width 149 height 27
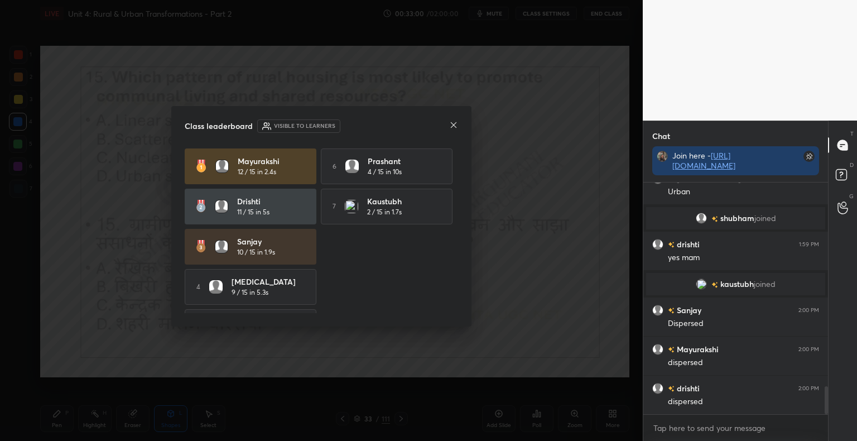
click at [452, 128] on icon at bounding box center [453, 124] width 9 height 9
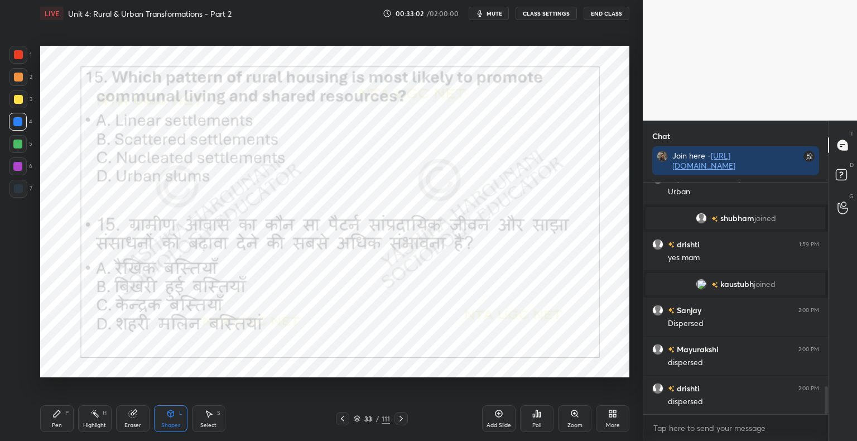
click at [405, 421] on div at bounding box center [400, 418] width 13 height 13
click at [402, 416] on icon at bounding box center [400, 418] width 9 height 9
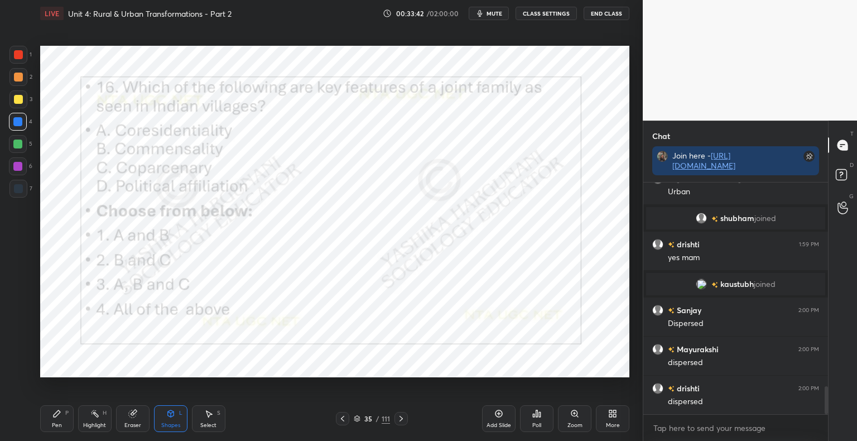
click at [541, 424] on div "Poll" at bounding box center [536, 418] width 33 height 27
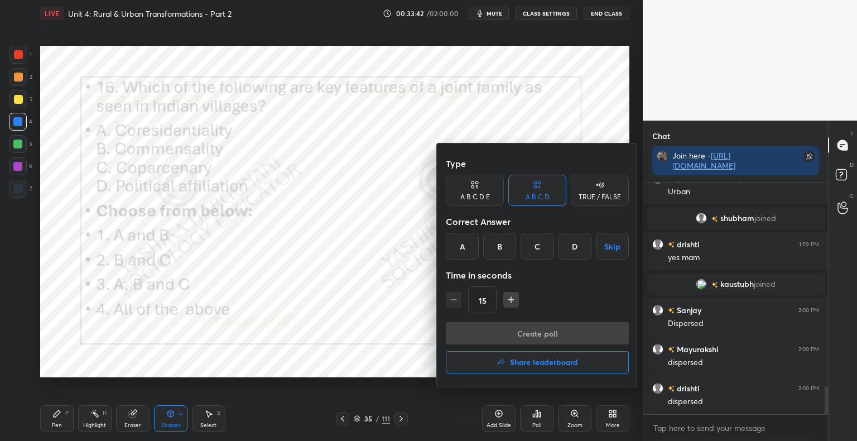
click at [542, 246] on div "C" at bounding box center [536, 246] width 33 height 27
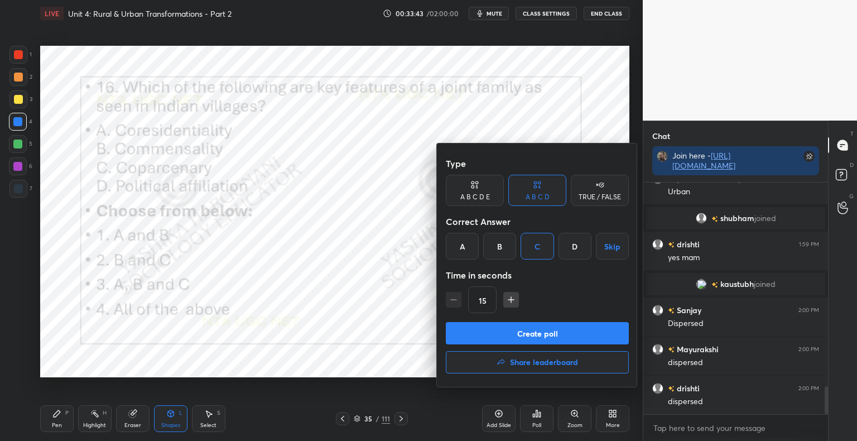
click at [538, 333] on button "Create poll" at bounding box center [537, 333] width 183 height 22
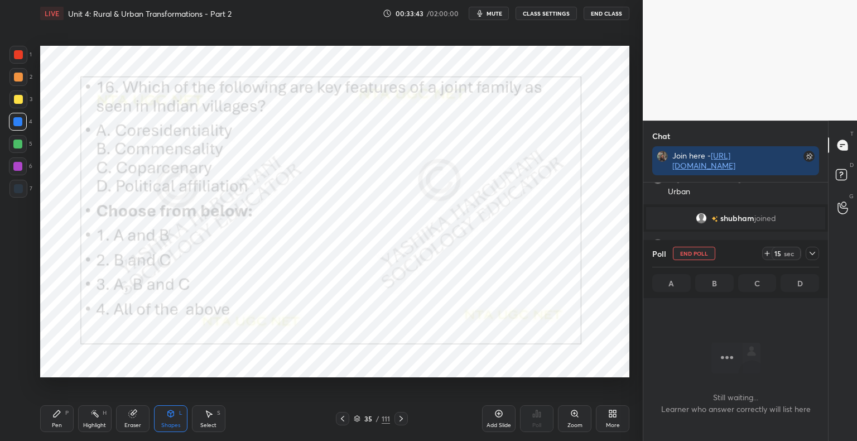
scroll to position [197, 181]
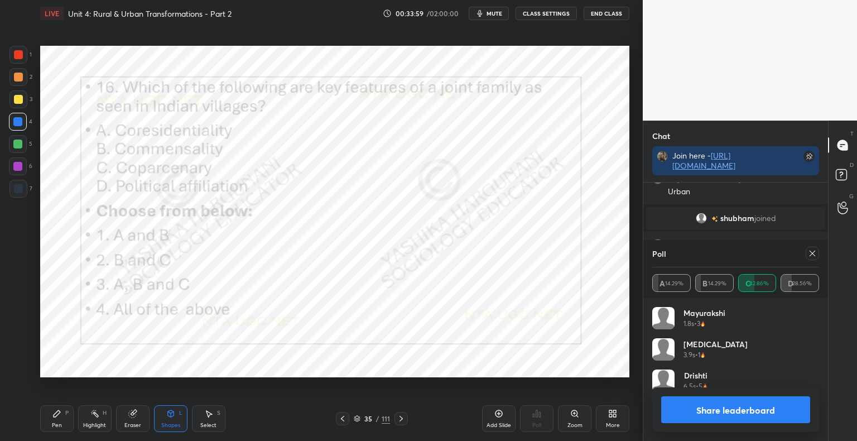
click at [733, 412] on button "Share leaderboard" at bounding box center [735, 409] width 149 height 27
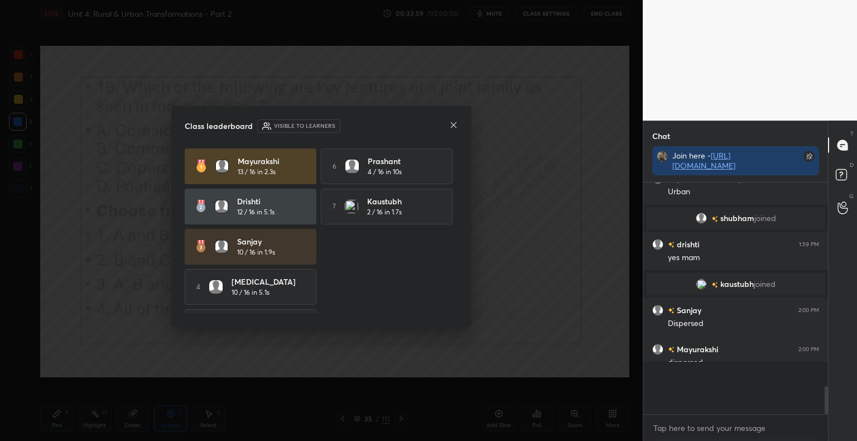
scroll to position [3, 3]
click at [451, 125] on icon at bounding box center [453, 124] width 9 height 9
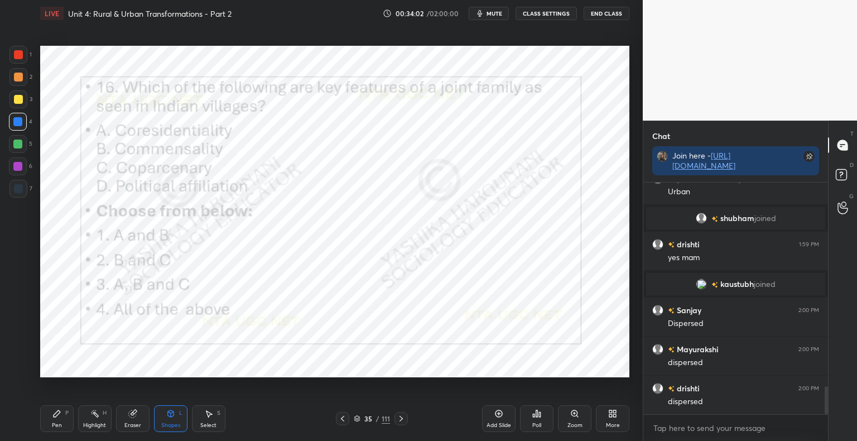
click at [395, 416] on div at bounding box center [400, 418] width 13 height 13
click at [74, 422] on div "Pen P Highlight H Eraser Shapes L Select S" at bounding box center [150, 418] width 221 height 27
click at [60, 416] on icon at bounding box center [56, 413] width 9 height 9
click at [170, 425] on div "Shapes" at bounding box center [170, 425] width 19 height 6
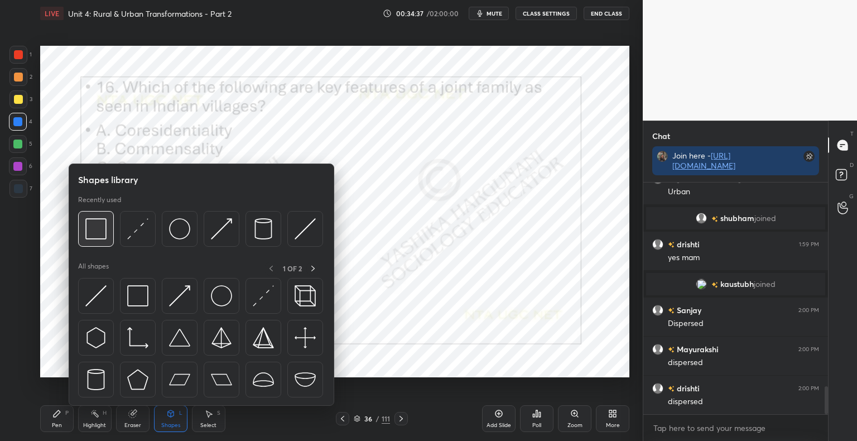
click at [99, 221] on img at bounding box center [95, 228] width 21 height 21
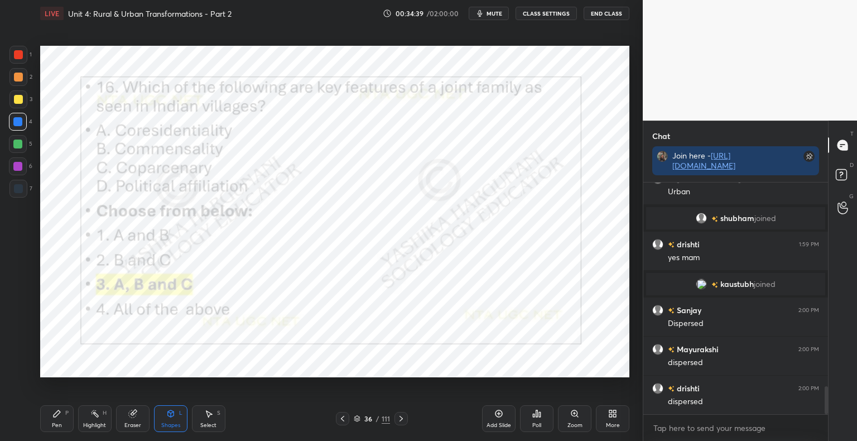
click at [404, 417] on icon at bounding box center [400, 418] width 9 height 9
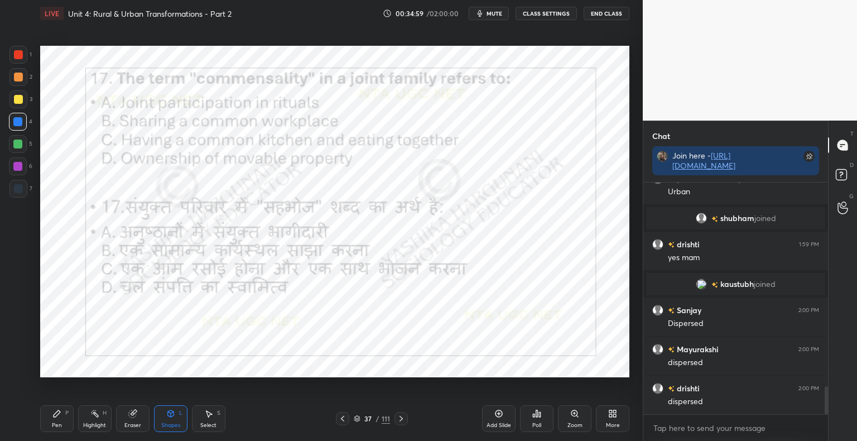
click at [539, 420] on div "Poll" at bounding box center [536, 418] width 33 height 27
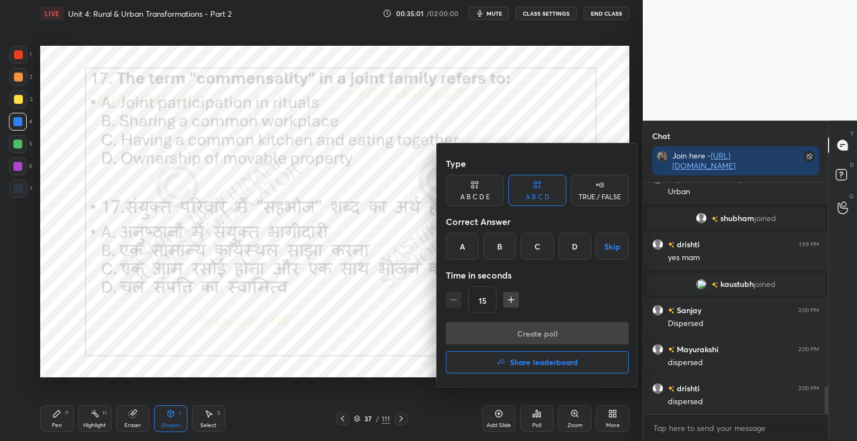
click at [545, 245] on div "C" at bounding box center [536, 246] width 33 height 27
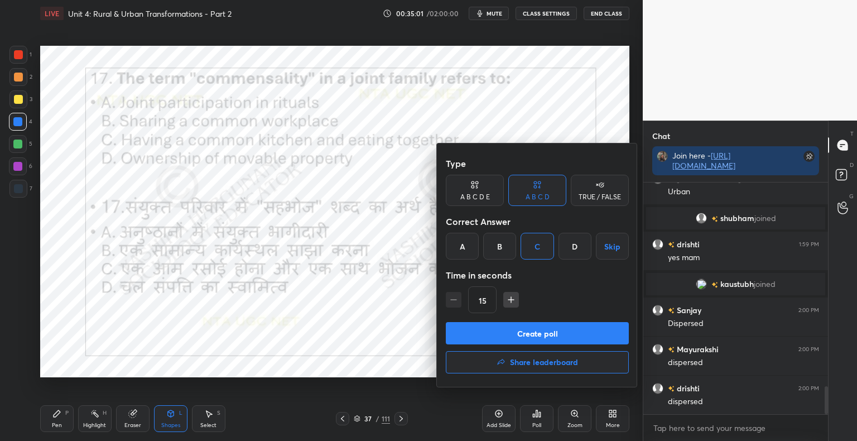
click at [538, 337] on button "Create poll" at bounding box center [537, 333] width 183 height 22
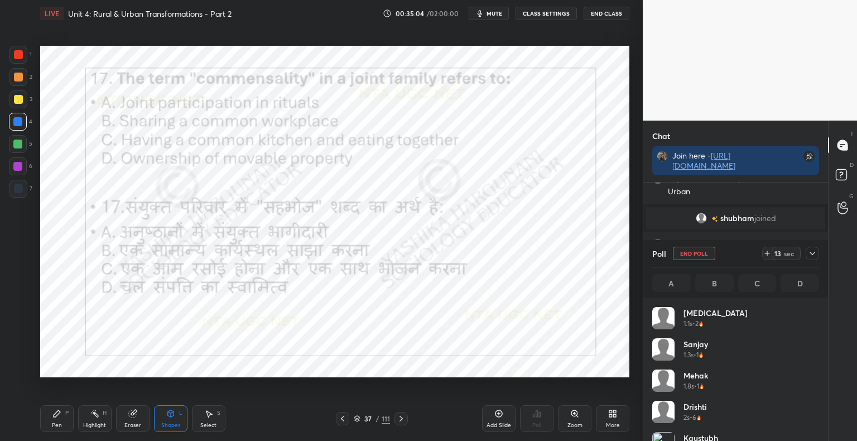
scroll to position [130, 163]
click at [345, 414] on icon at bounding box center [342, 418] width 9 height 9
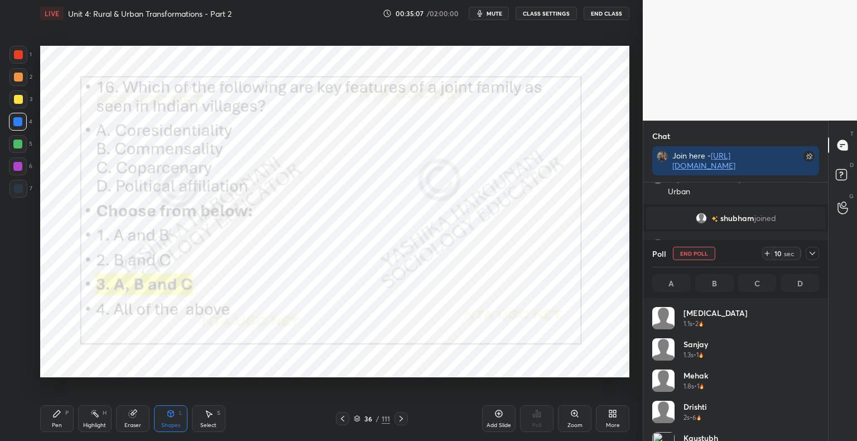
click at [403, 417] on icon at bounding box center [400, 418] width 9 height 9
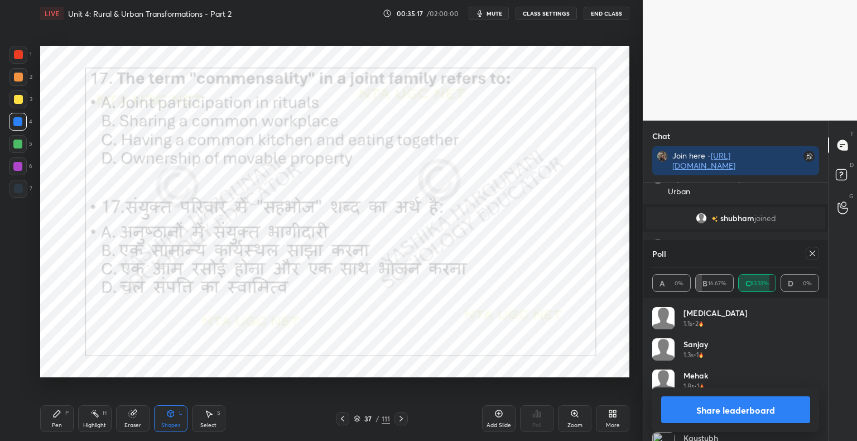
click at [777, 416] on button "Share leaderboard" at bounding box center [735, 409] width 149 height 27
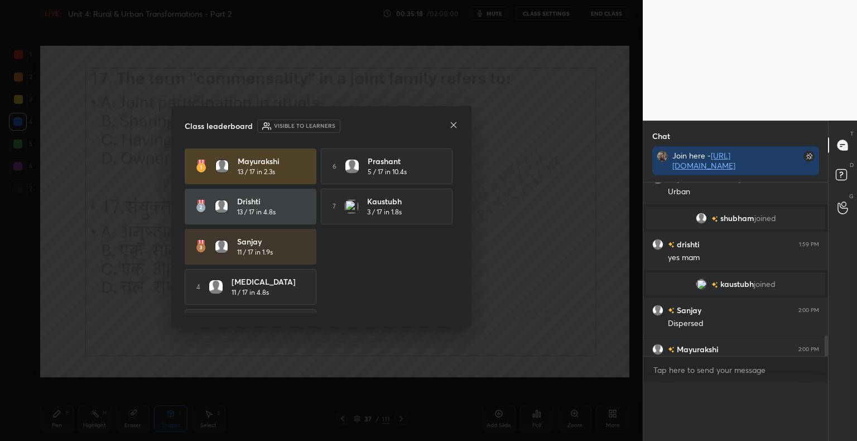
scroll to position [234, 181]
click at [452, 125] on icon at bounding box center [453, 124] width 9 height 9
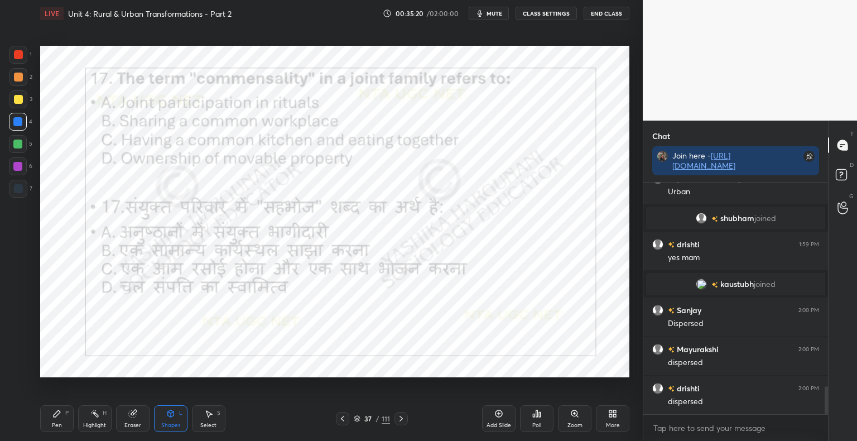
click at [400, 420] on icon at bounding box center [400, 418] width 3 height 6
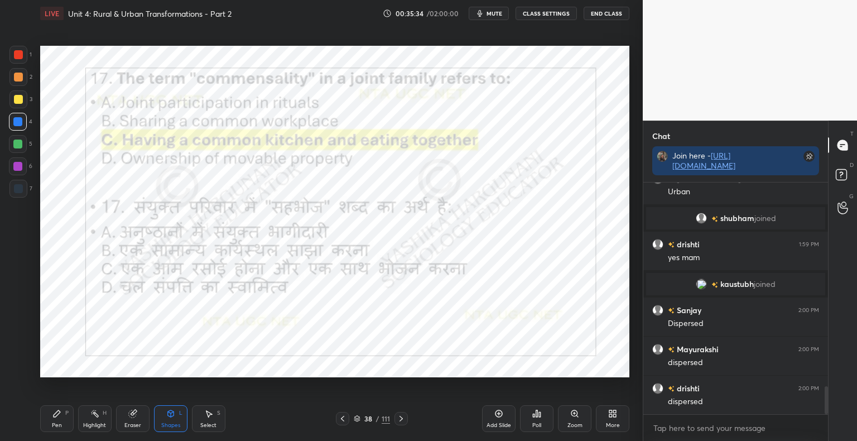
click at [403, 415] on icon at bounding box center [400, 418] width 9 height 9
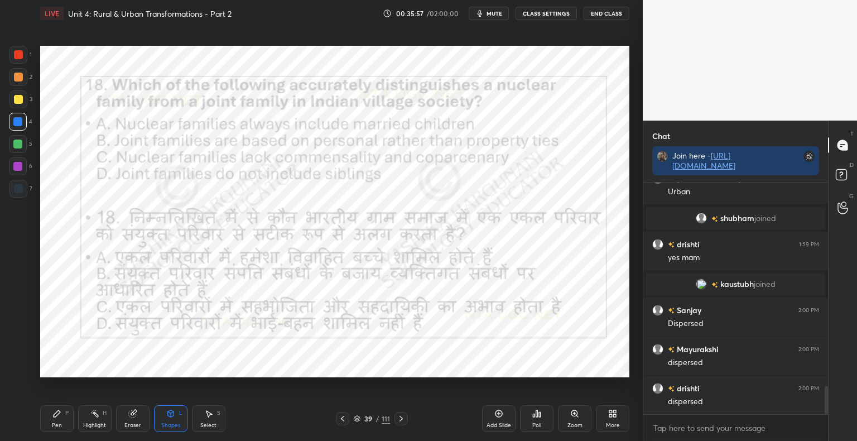
click at [538, 416] on icon at bounding box center [536, 413] width 9 height 9
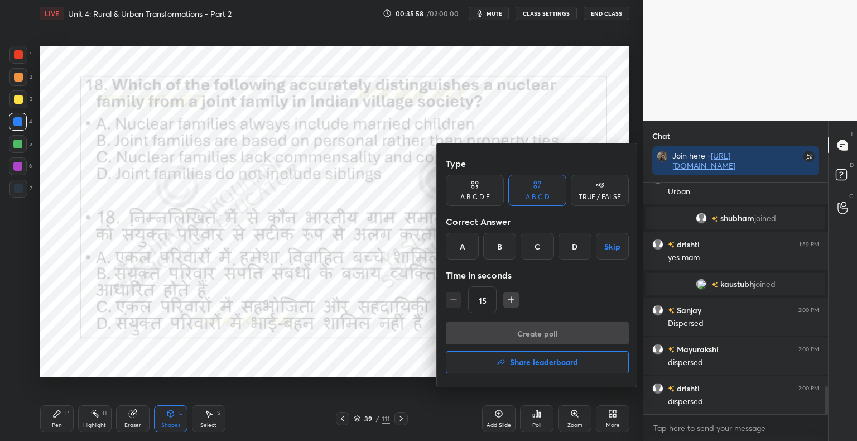
click at [539, 253] on div "C" at bounding box center [536, 246] width 33 height 27
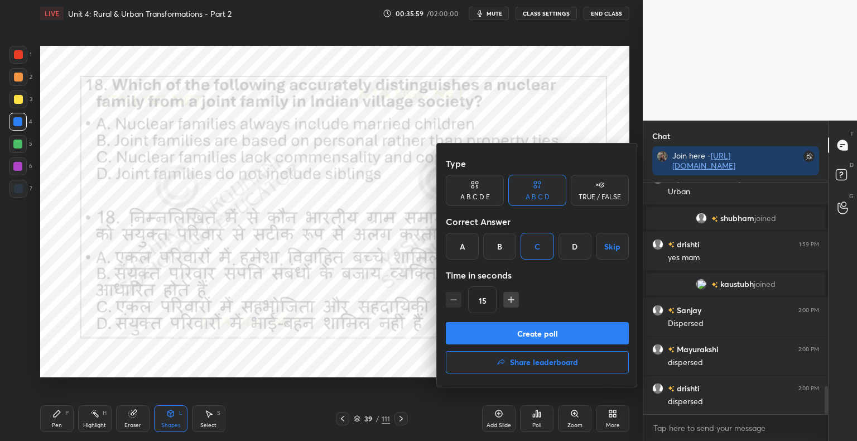
click at [549, 338] on button "Create poll" at bounding box center [537, 333] width 183 height 22
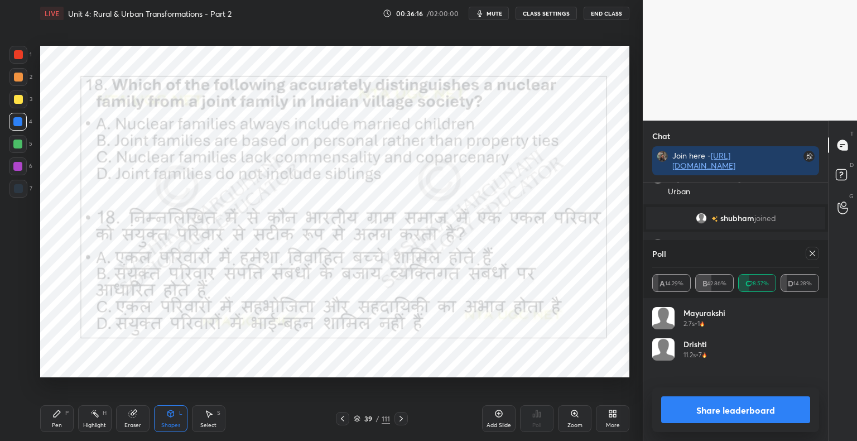
click at [694, 411] on button "Share leaderboard" at bounding box center [735, 409] width 149 height 27
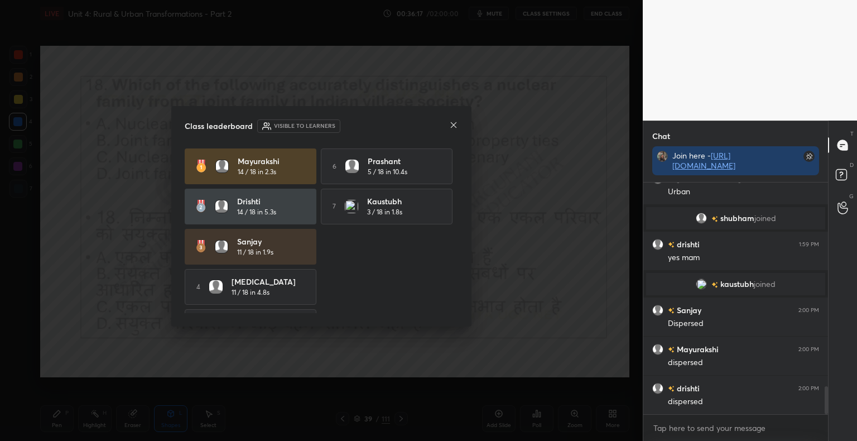
click at [457, 126] on icon at bounding box center [453, 124] width 9 height 9
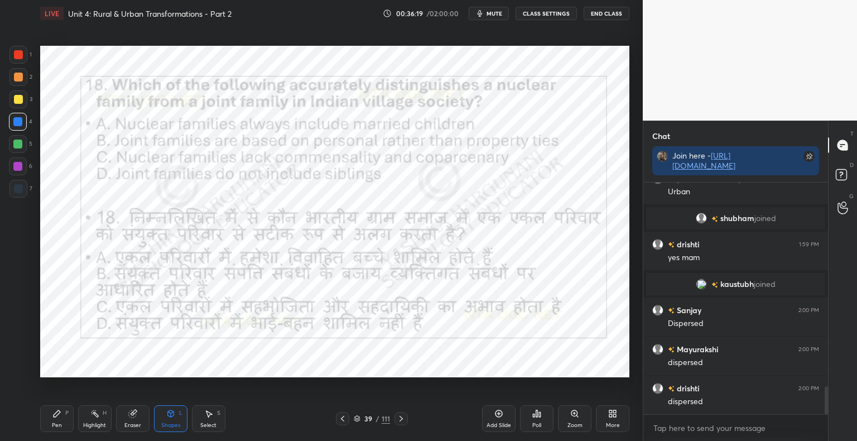
click at [398, 422] on icon at bounding box center [400, 418] width 9 height 9
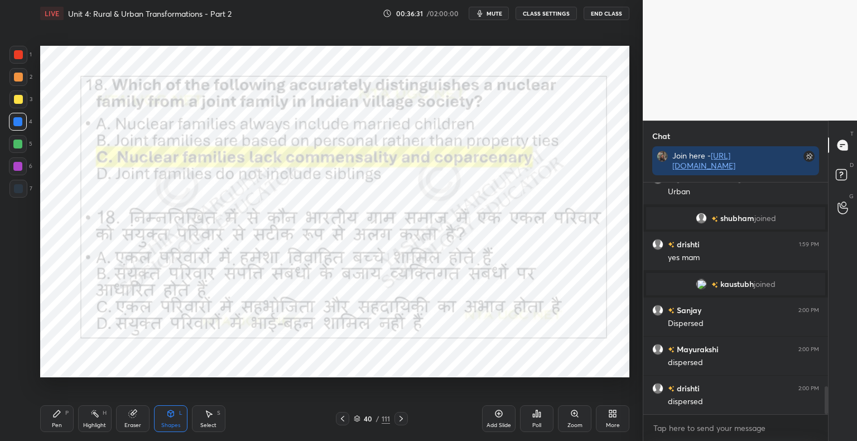
click at [64, 424] on div "Pen P" at bounding box center [56, 418] width 33 height 27
click at [171, 423] on div "Shapes" at bounding box center [170, 425] width 19 height 6
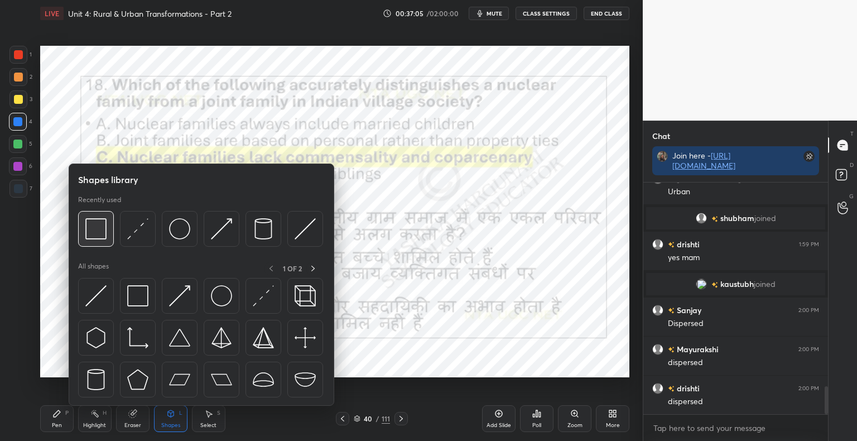
click at [101, 222] on img at bounding box center [95, 228] width 21 height 21
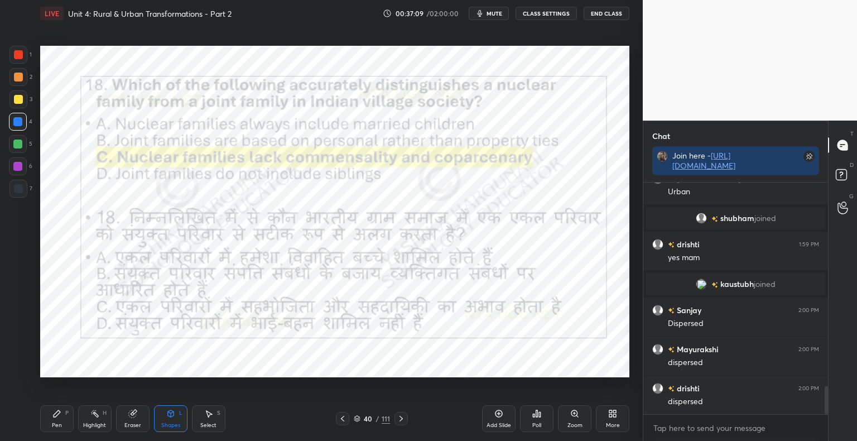
click at [402, 420] on icon at bounding box center [400, 418] width 9 height 9
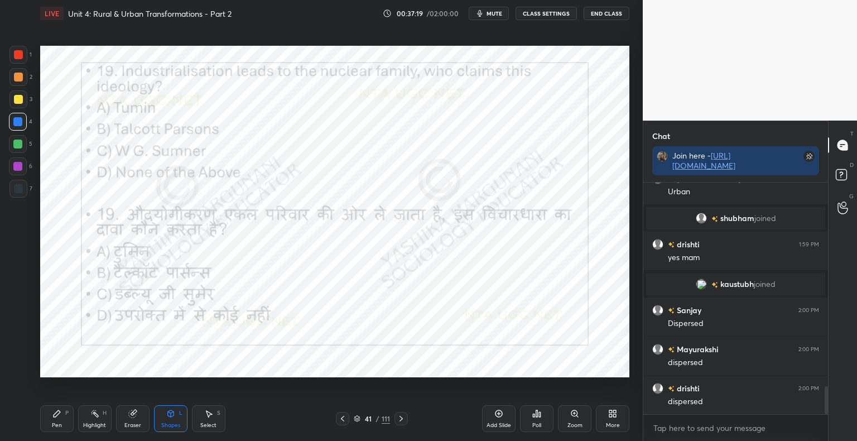
click at [538, 418] on div "Poll" at bounding box center [536, 418] width 33 height 27
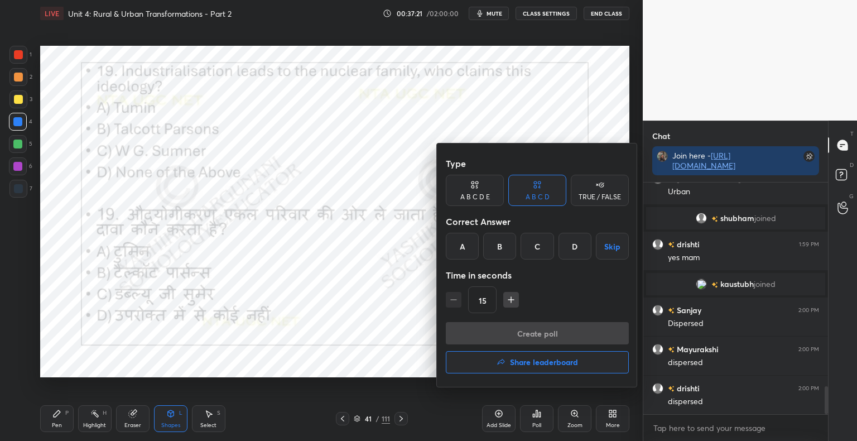
click at [495, 254] on div "B" at bounding box center [499, 246] width 33 height 27
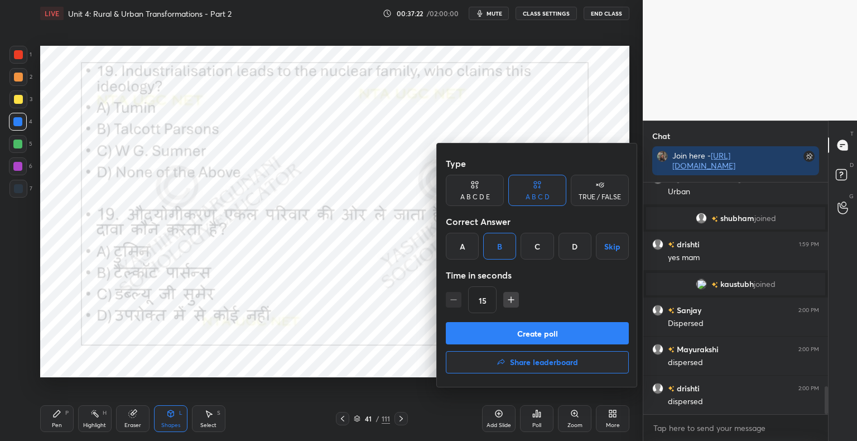
click at [485, 329] on button "Create poll" at bounding box center [537, 333] width 183 height 22
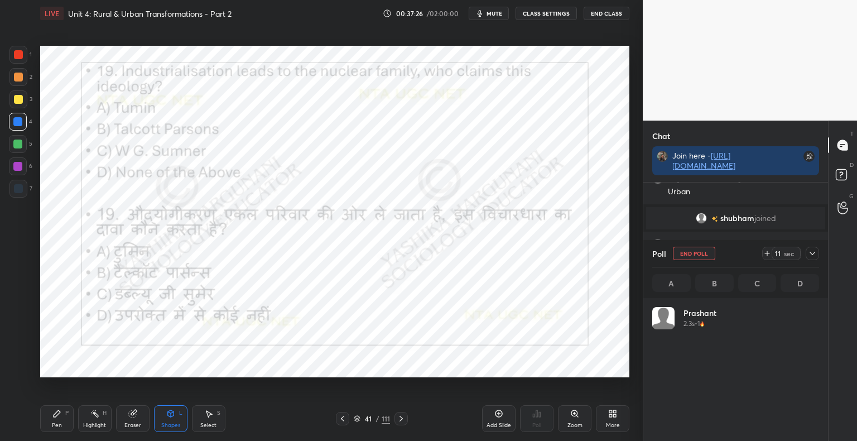
scroll to position [130, 163]
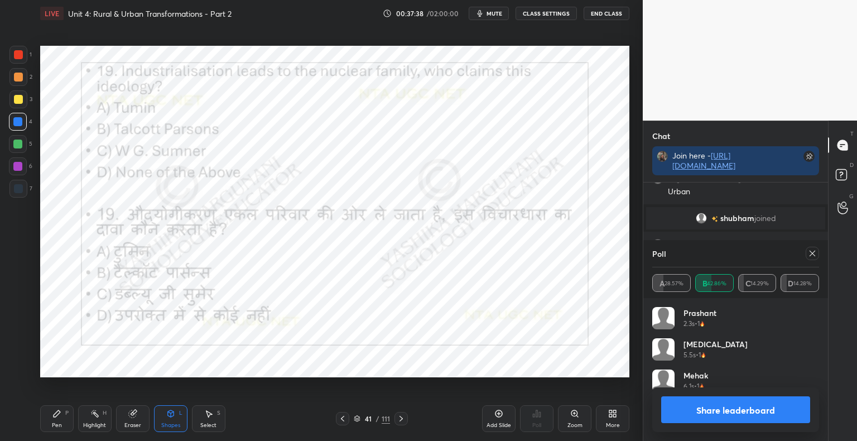
click at [738, 396] on button "Share leaderboard" at bounding box center [735, 409] width 149 height 27
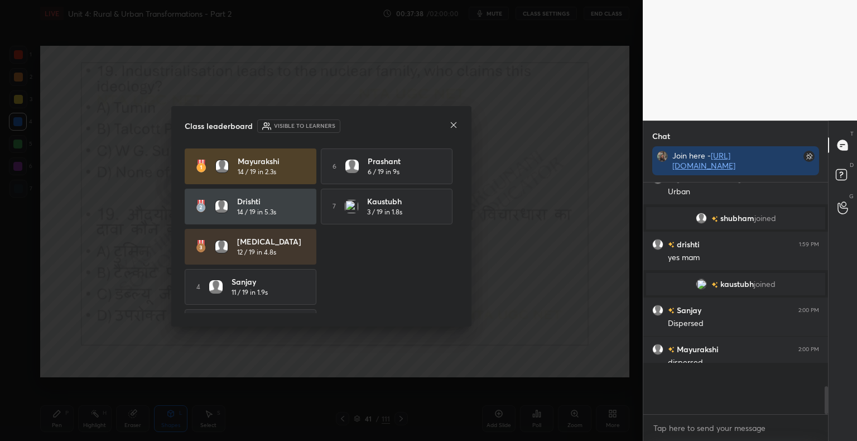
scroll to position [251, 181]
click at [454, 122] on icon at bounding box center [453, 124] width 9 height 9
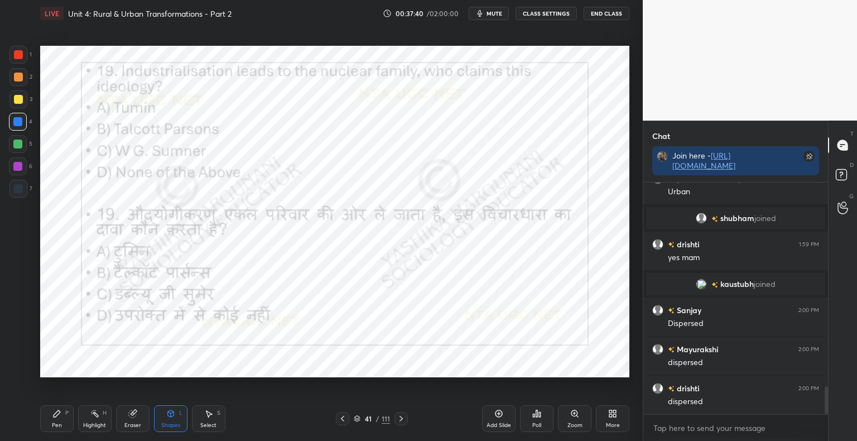
click at [403, 417] on icon at bounding box center [400, 418] width 9 height 9
click at [170, 423] on div "Shapes" at bounding box center [170, 425] width 19 height 6
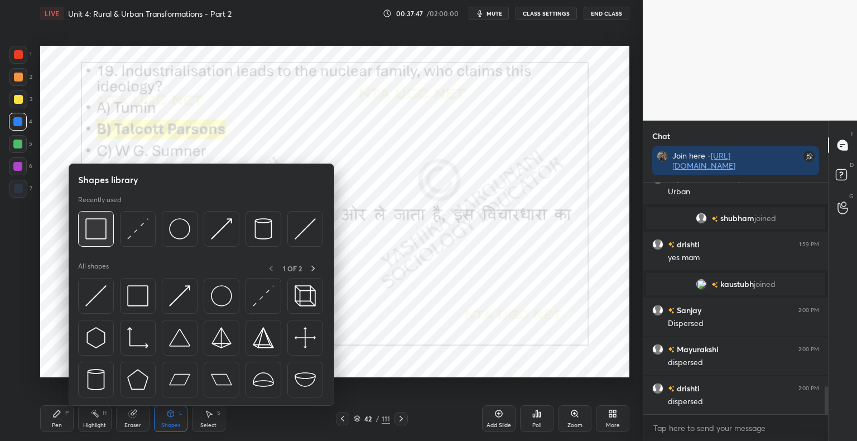
click at [91, 231] on img at bounding box center [95, 228] width 21 height 21
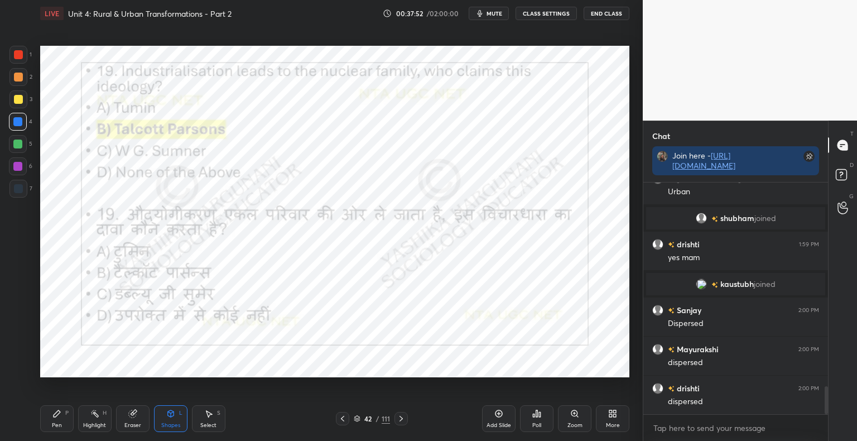
click at [401, 418] on icon at bounding box center [400, 418] width 9 height 9
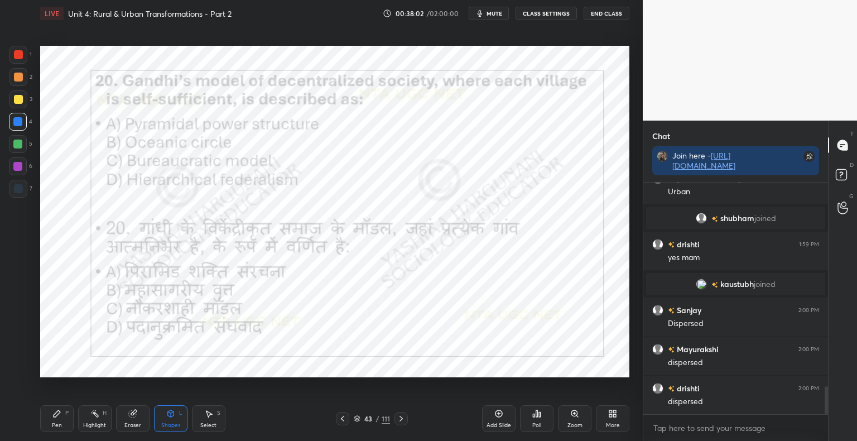
click at [538, 422] on div "Poll" at bounding box center [536, 425] width 9 height 6
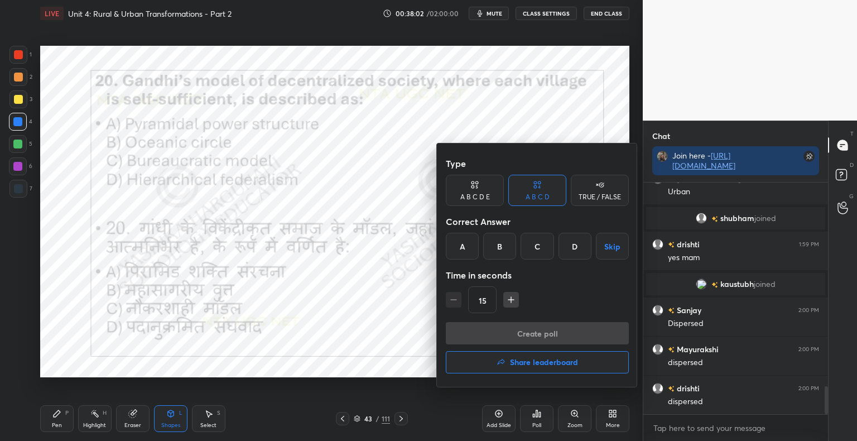
click at [498, 257] on div "B" at bounding box center [499, 246] width 33 height 27
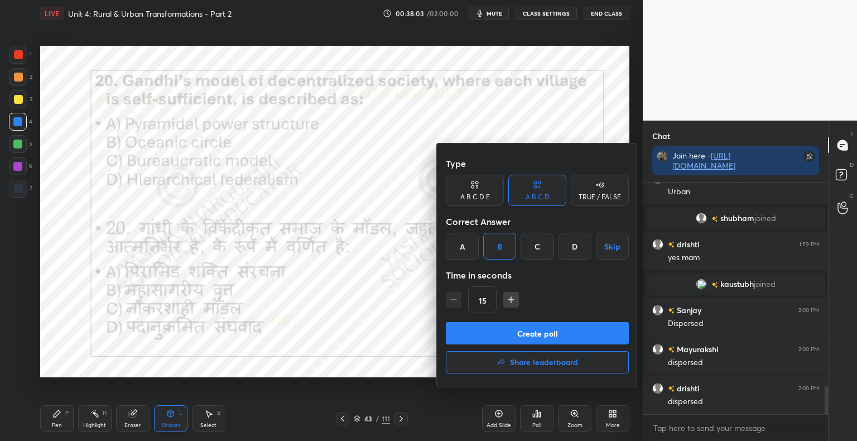
click at [496, 335] on button "Create poll" at bounding box center [537, 333] width 183 height 22
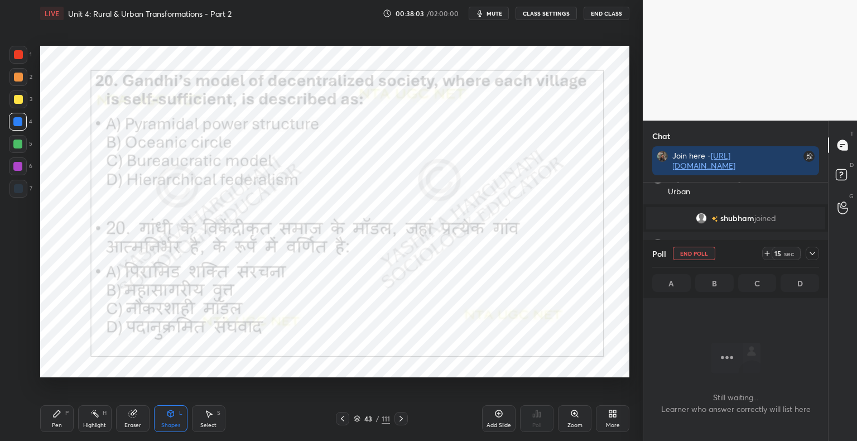
scroll to position [4, 3]
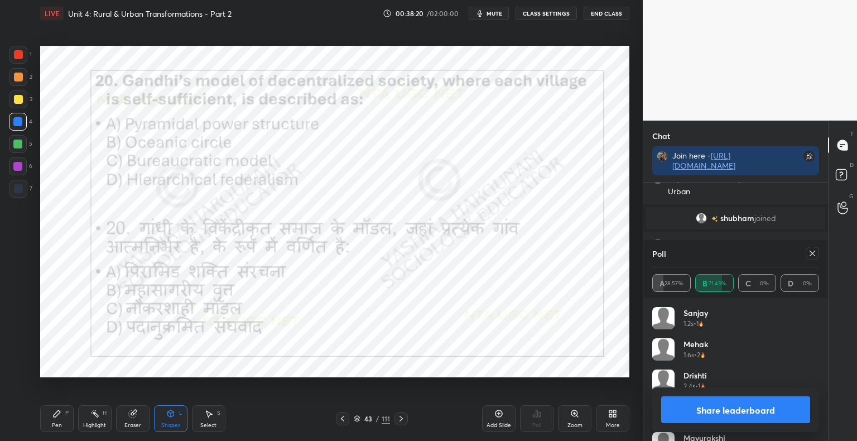
click at [770, 409] on button "Share leaderboard" at bounding box center [735, 409] width 149 height 27
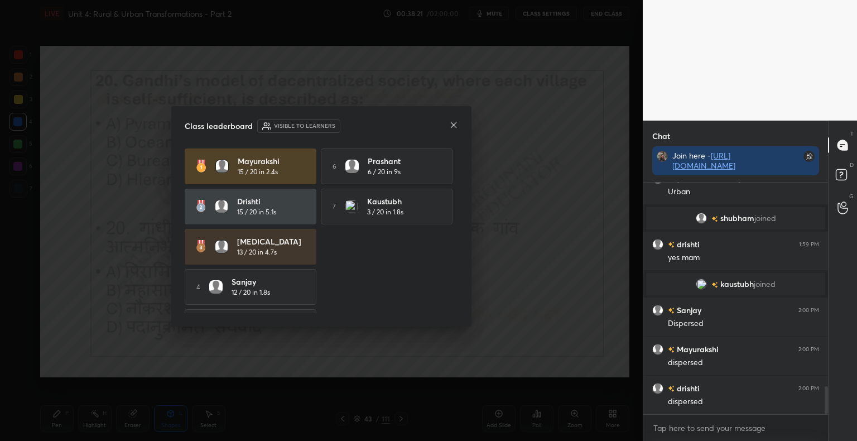
click at [454, 128] on icon at bounding box center [453, 124] width 9 height 9
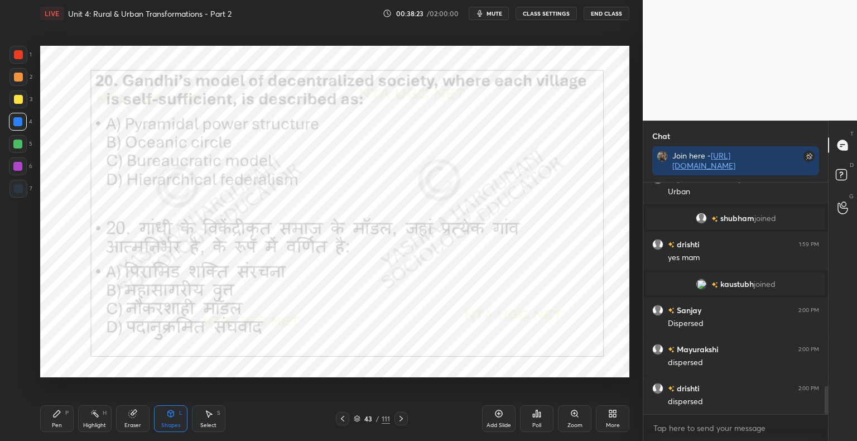
click at [402, 420] on icon at bounding box center [400, 418] width 9 height 9
click at [173, 422] on div "Shapes" at bounding box center [170, 425] width 19 height 6
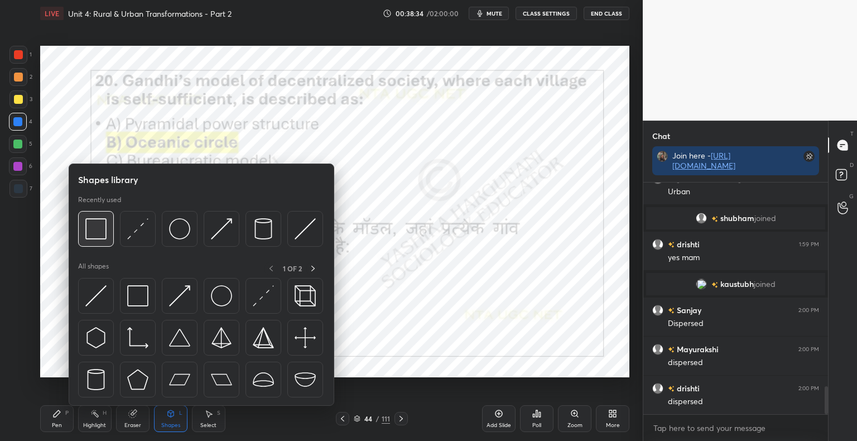
click at [85, 229] on img at bounding box center [95, 228] width 21 height 21
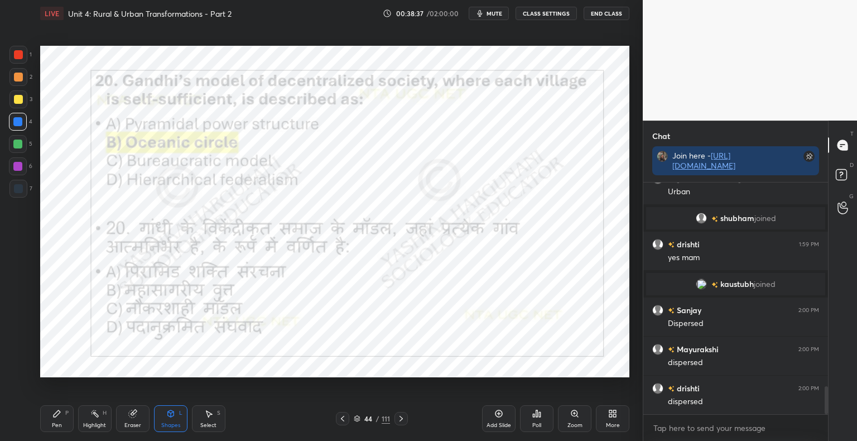
click at [401, 419] on icon at bounding box center [400, 418] width 3 height 6
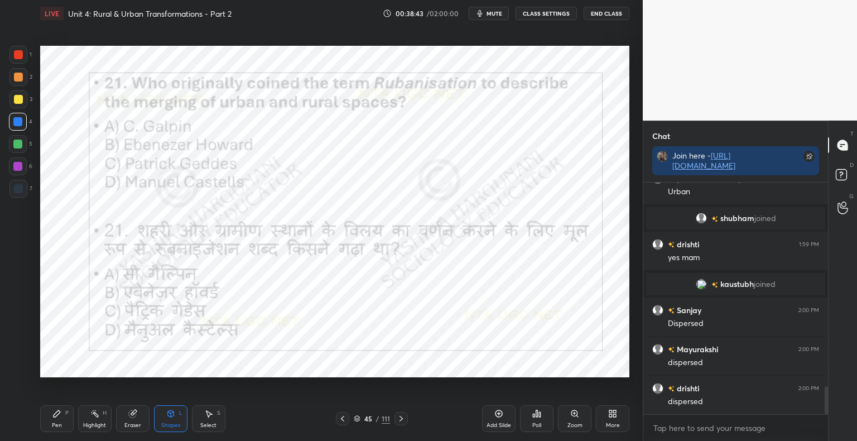
click at [59, 419] on div "Pen P" at bounding box center [56, 418] width 33 height 27
click at [536, 420] on div "Poll" at bounding box center [536, 418] width 33 height 27
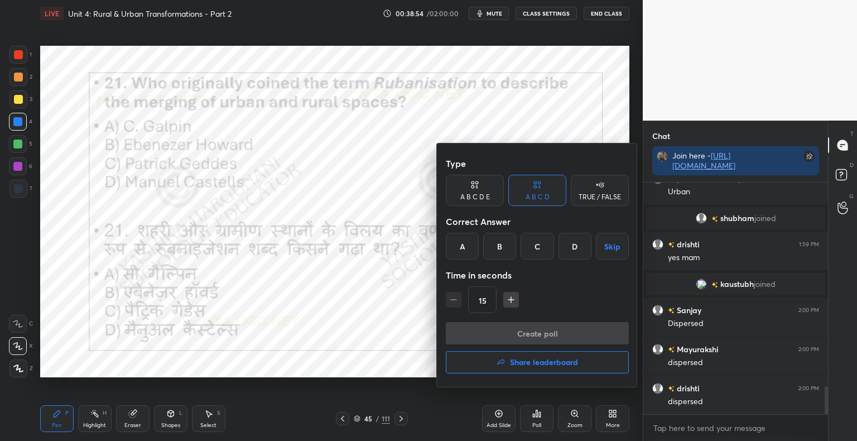
click at [473, 250] on div "A" at bounding box center [462, 246] width 33 height 27
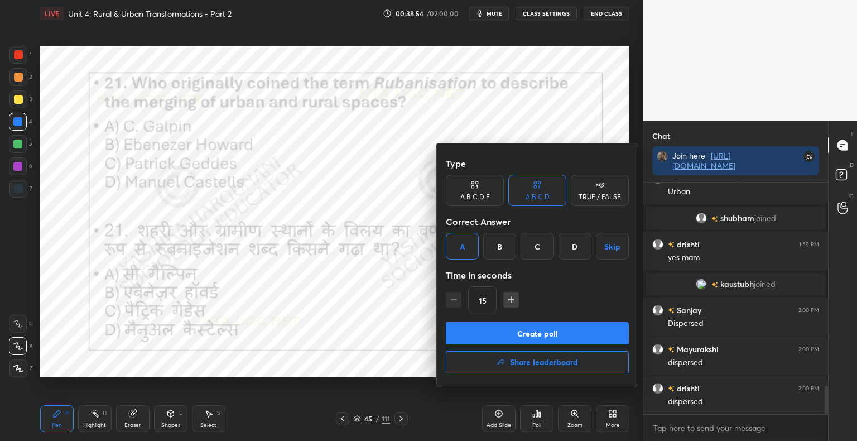
click at [466, 339] on button "Create poll" at bounding box center [537, 333] width 183 height 22
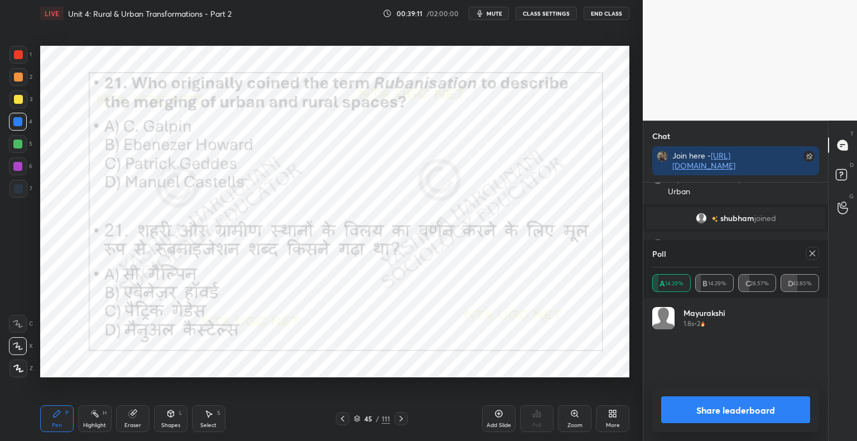
click at [707, 419] on button "Share leaderboard" at bounding box center [735, 409] width 149 height 27
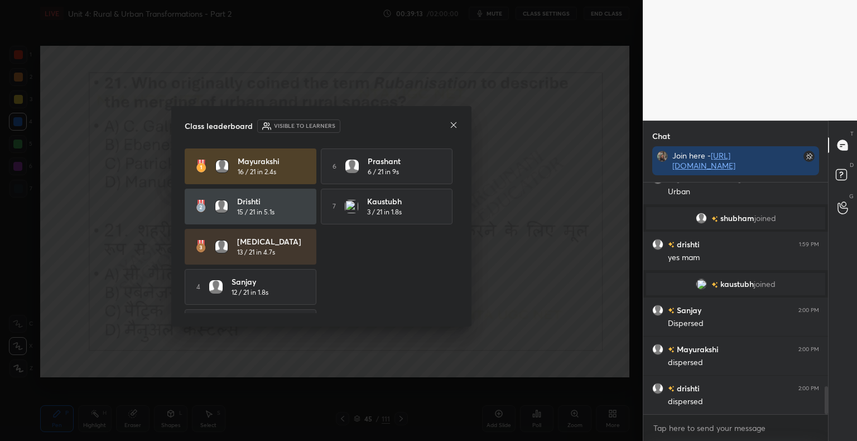
click at [451, 128] on icon at bounding box center [453, 124] width 9 height 9
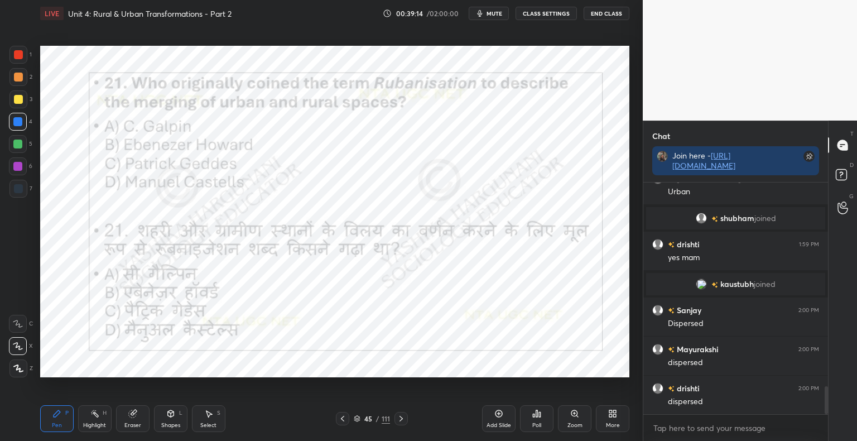
click at [399, 422] on icon at bounding box center [400, 418] width 9 height 9
click at [172, 414] on icon at bounding box center [171, 413] width 6 height 7
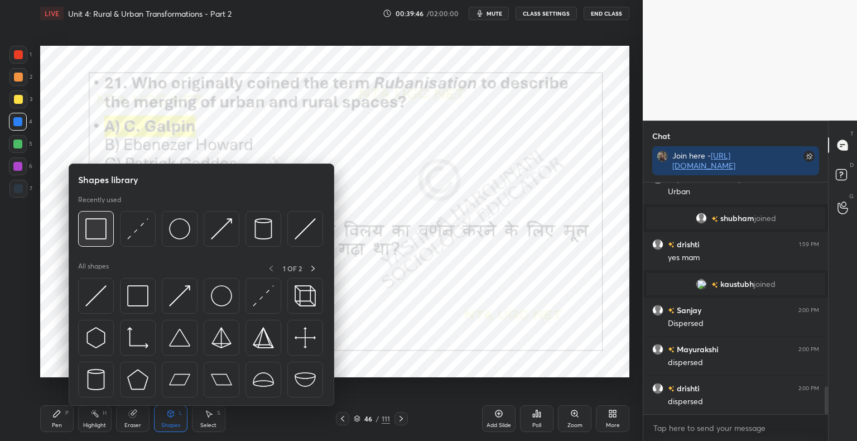
click at [96, 232] on img at bounding box center [95, 228] width 21 height 21
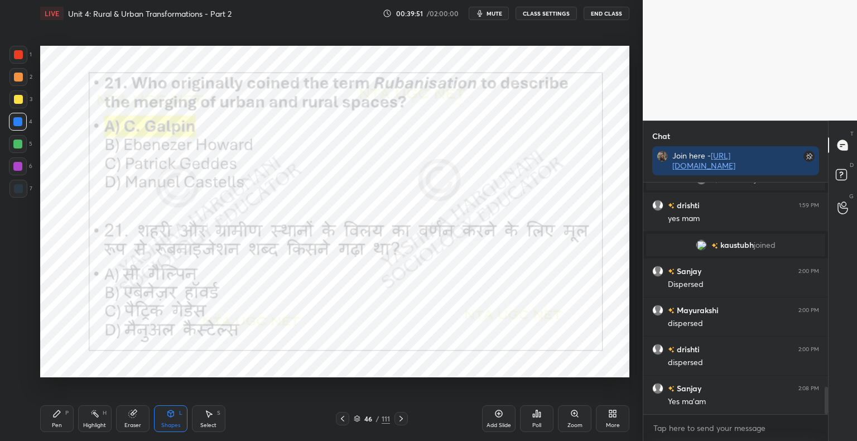
click at [403, 422] on icon at bounding box center [400, 418] width 9 height 9
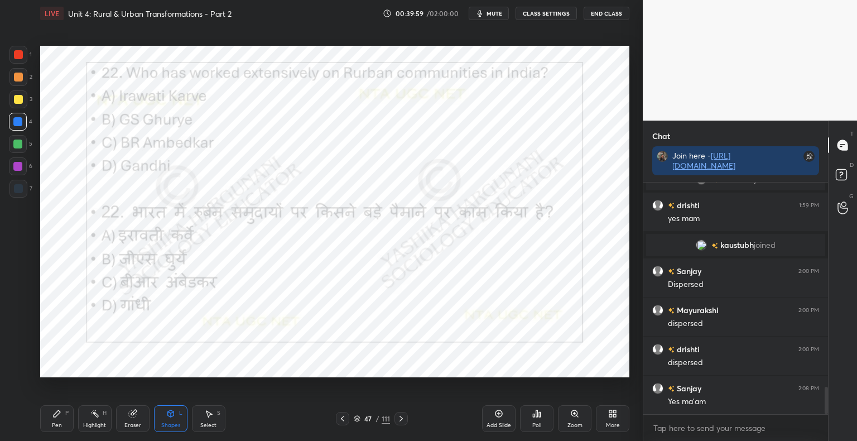
click at [548, 413] on div "Poll" at bounding box center [536, 418] width 33 height 27
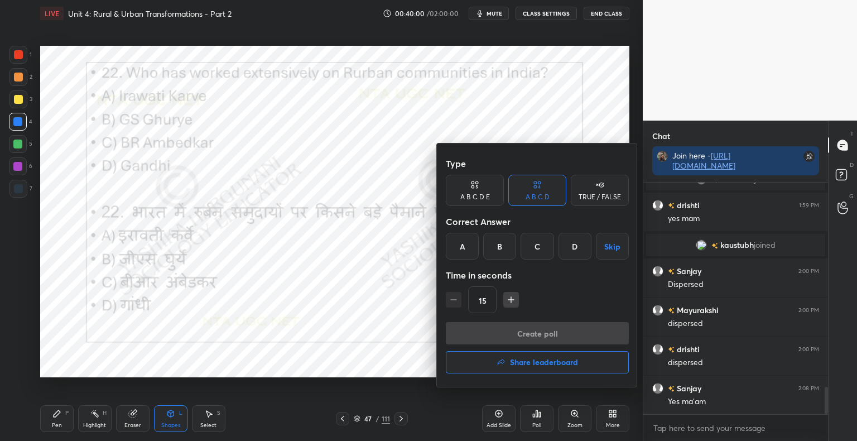
click at [509, 249] on div "B" at bounding box center [499, 246] width 33 height 27
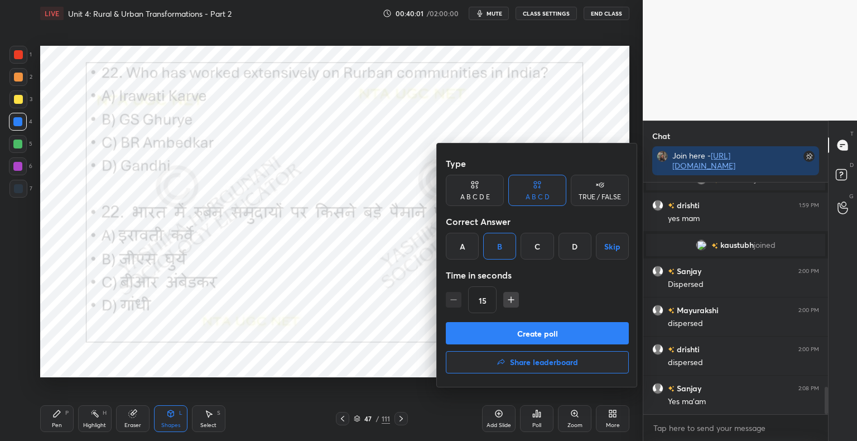
click at [507, 331] on button "Create poll" at bounding box center [537, 333] width 183 height 22
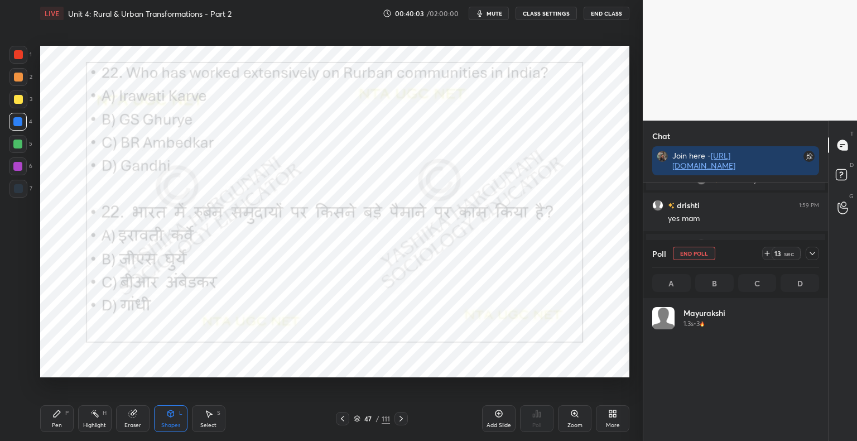
scroll to position [130, 163]
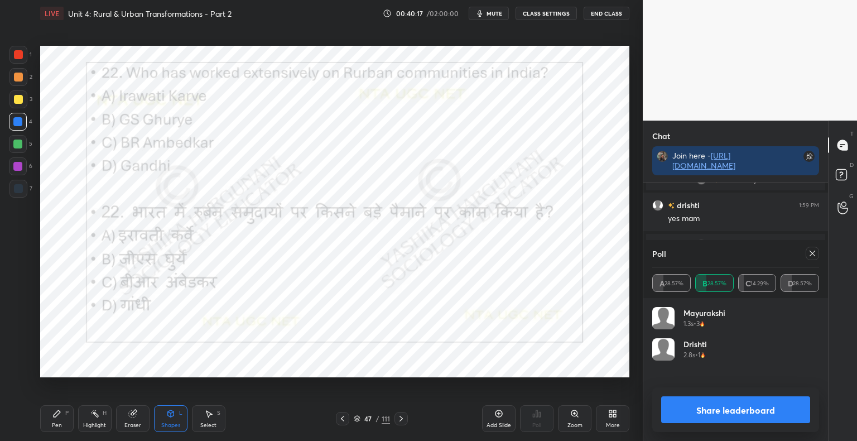
click at [748, 408] on button "Share leaderboard" at bounding box center [735, 409] width 149 height 27
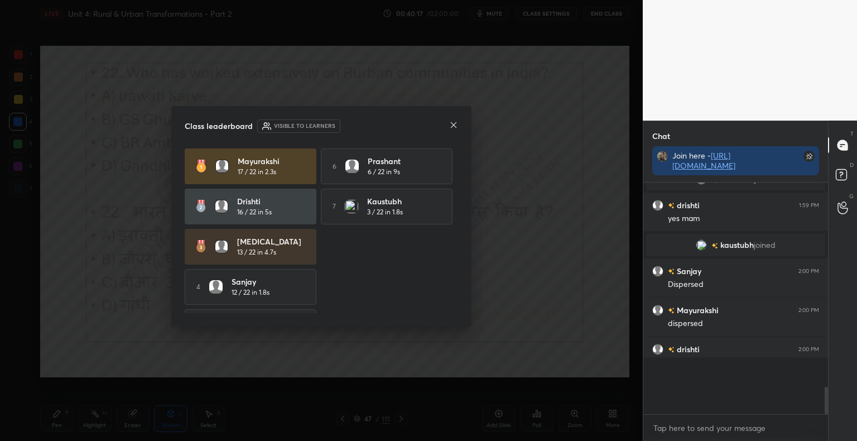
scroll to position [251, 181]
click at [457, 124] on icon at bounding box center [453, 124] width 9 height 9
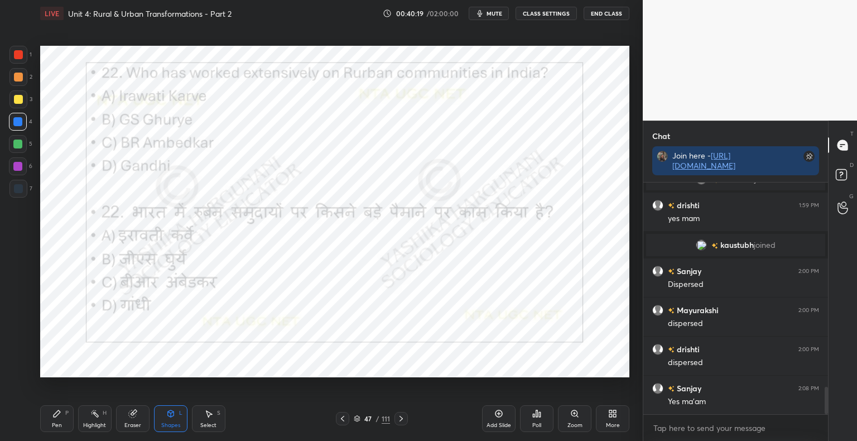
click at [402, 420] on icon at bounding box center [400, 418] width 9 height 9
click at [406, 417] on div at bounding box center [400, 418] width 13 height 13
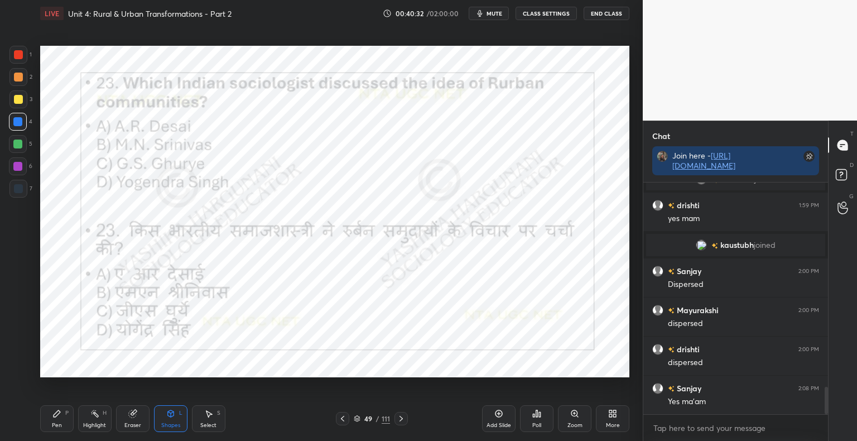
click at [535, 420] on div "Poll" at bounding box center [536, 418] width 33 height 27
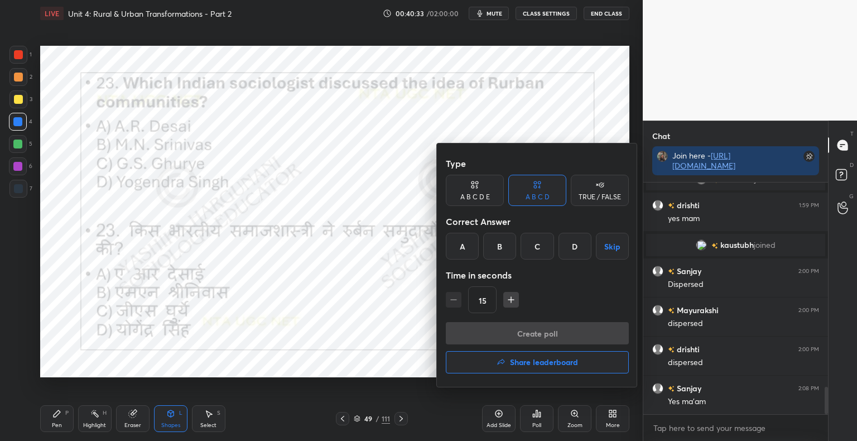
click at [538, 247] on div "C" at bounding box center [536, 246] width 33 height 27
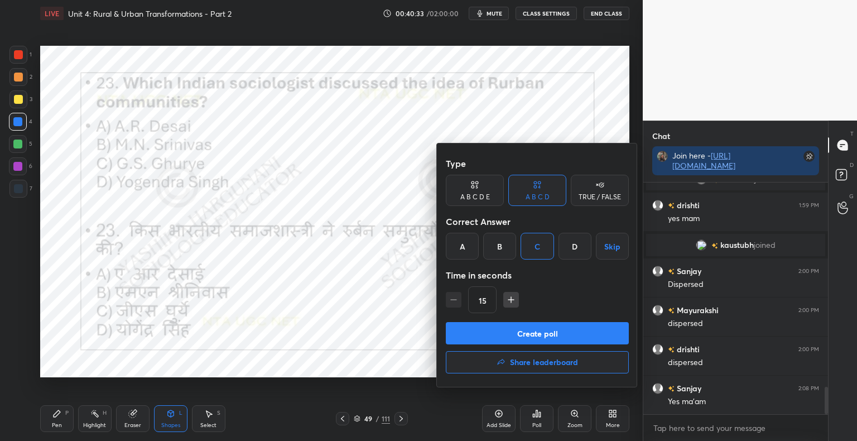
click at [541, 329] on button "Create poll" at bounding box center [537, 333] width 183 height 22
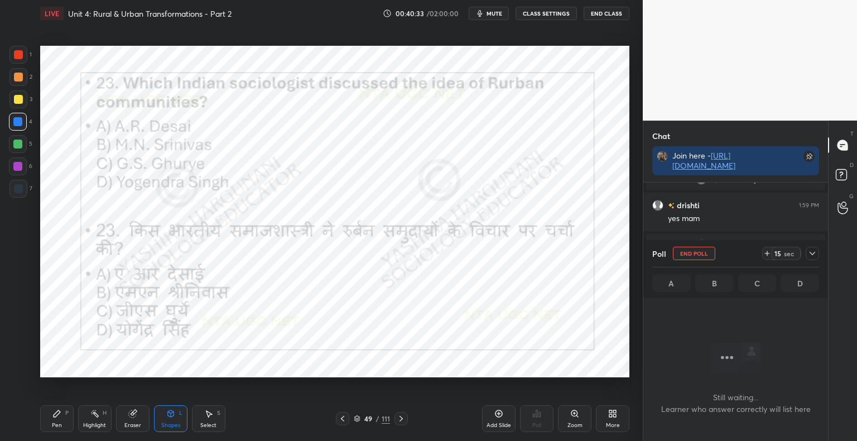
scroll to position [219, 181]
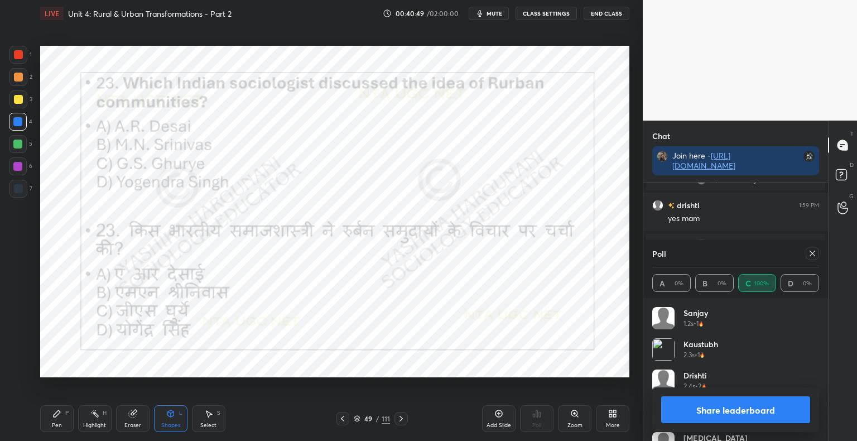
click at [771, 412] on button "Share leaderboard" at bounding box center [735, 409] width 149 height 27
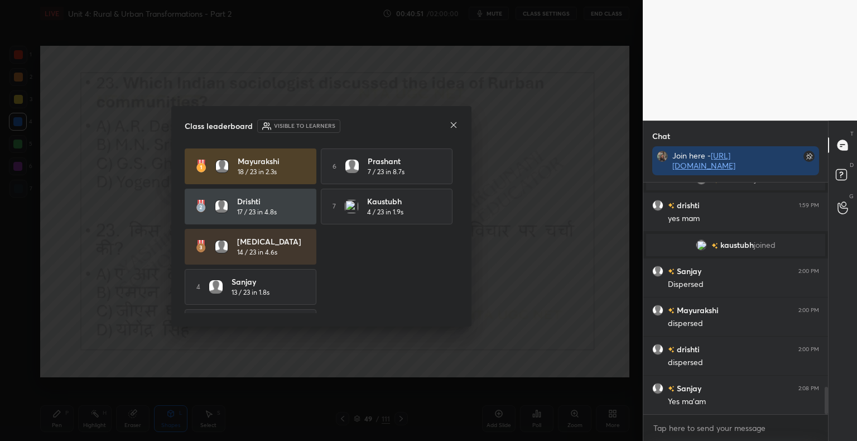
click at [455, 123] on icon at bounding box center [454, 125] width 6 height 6
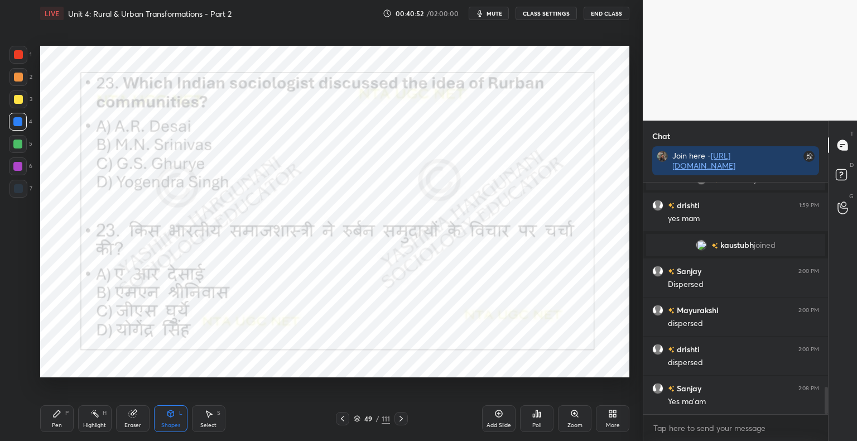
click at [403, 415] on icon at bounding box center [400, 418] width 9 height 9
click at [404, 418] on icon at bounding box center [400, 418] width 9 height 9
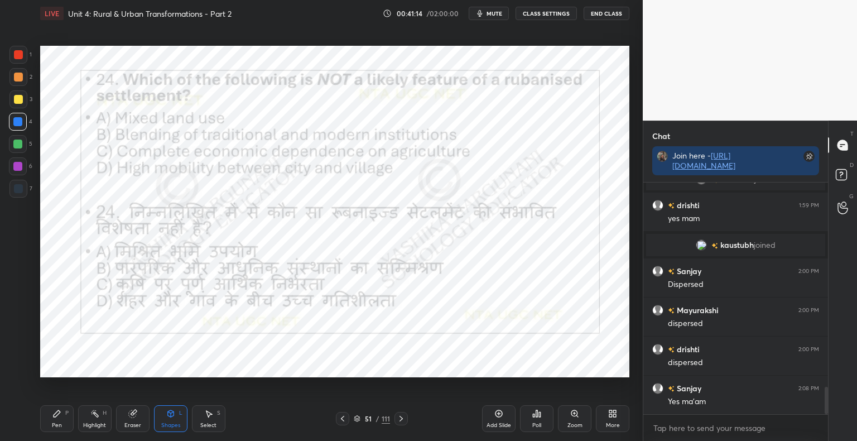
click at [537, 424] on div "Poll" at bounding box center [536, 425] width 9 height 6
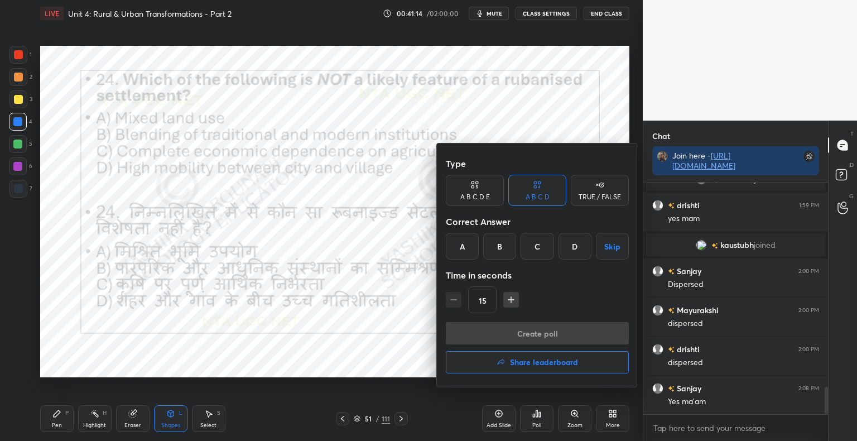
click at [541, 244] on div "C" at bounding box center [536, 246] width 33 height 27
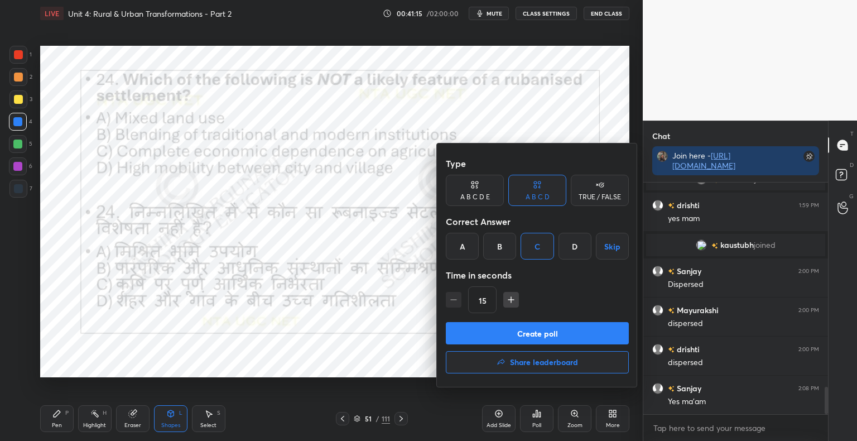
click at [527, 331] on button "Create poll" at bounding box center [537, 333] width 183 height 22
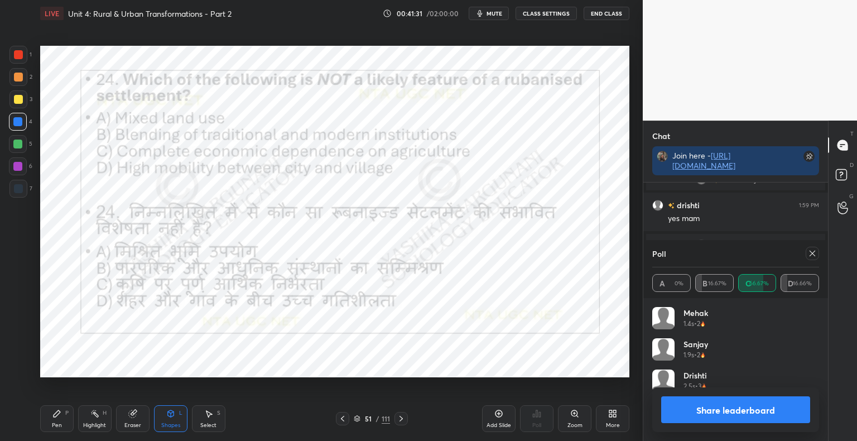
click at [718, 414] on button "Share leaderboard" at bounding box center [735, 409] width 149 height 27
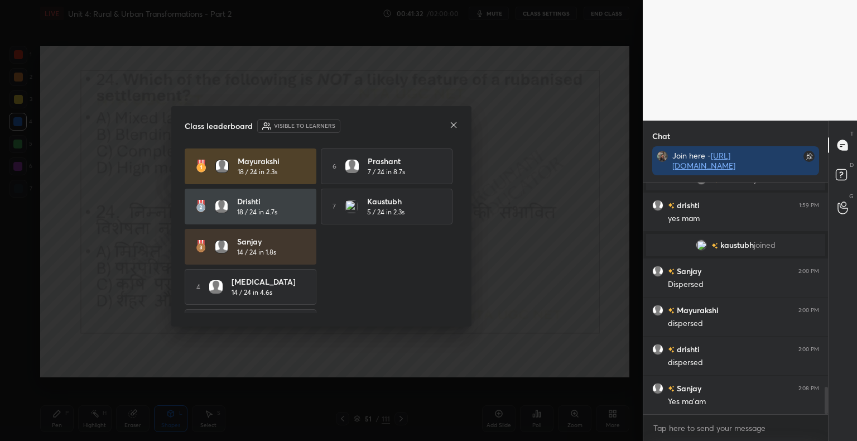
click at [454, 124] on icon at bounding box center [454, 125] width 6 height 6
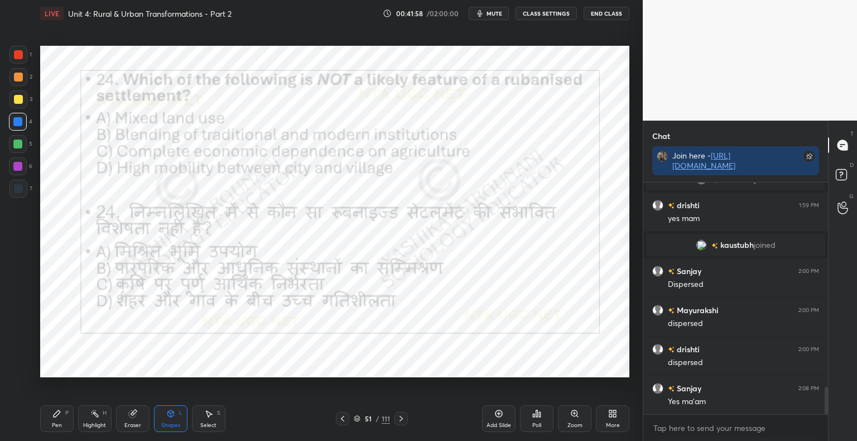
click at [400, 415] on icon at bounding box center [400, 418] width 9 height 9
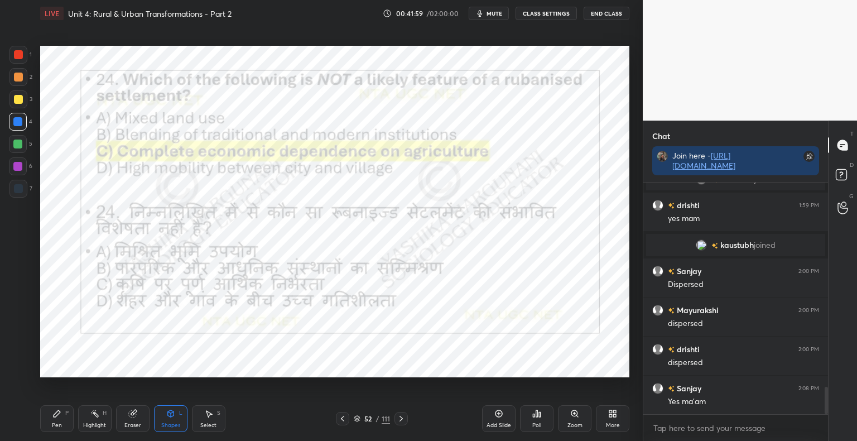
click at [400, 418] on icon at bounding box center [400, 418] width 9 height 9
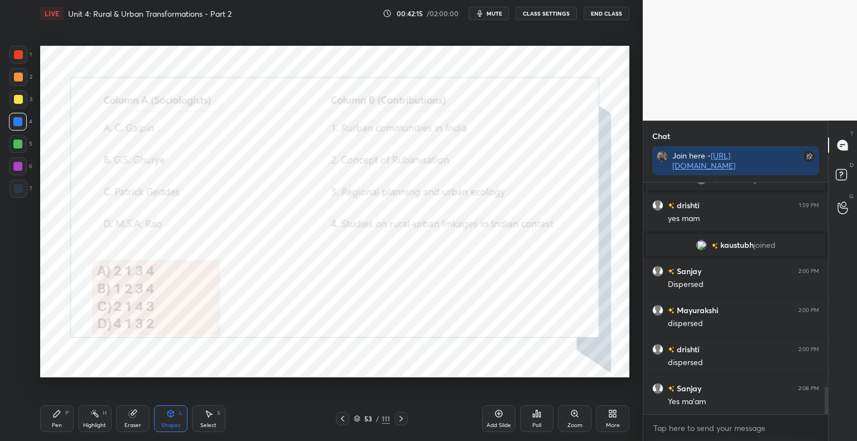
click at [534, 424] on div "Poll" at bounding box center [536, 425] width 9 height 6
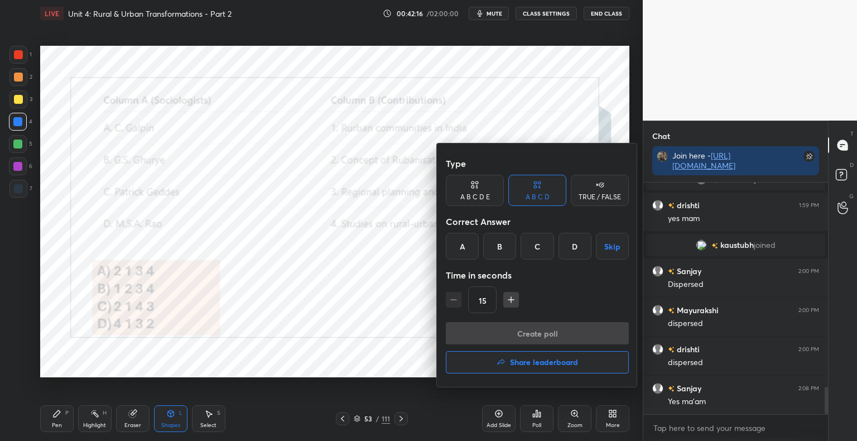
click at [461, 262] on div "Type A B C D E A B C D TRUE / FALSE Correct Answer A B C D Skip Time in seconds…" at bounding box center [537, 237] width 183 height 170
click at [455, 258] on div "A" at bounding box center [462, 246] width 33 height 27
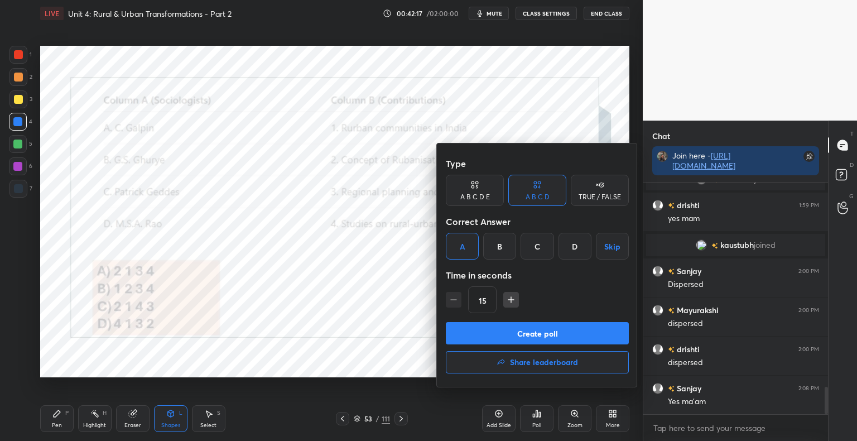
click at [450, 327] on button "Create poll" at bounding box center [537, 333] width 183 height 22
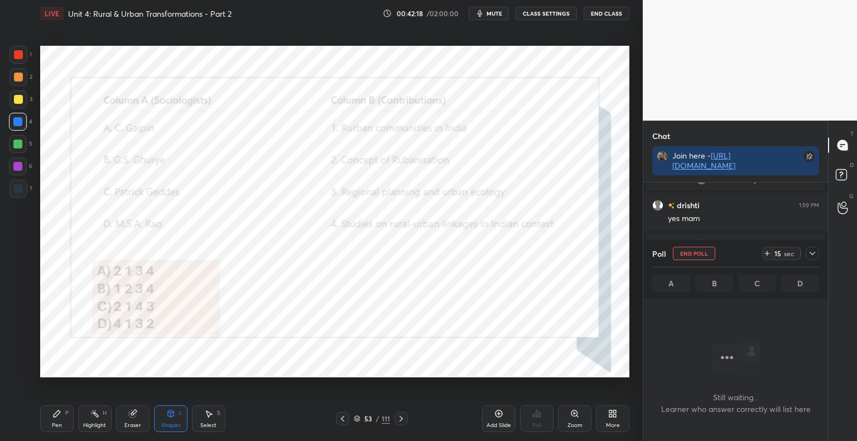
scroll to position [197, 181]
click at [165, 427] on div "Shapes" at bounding box center [170, 425] width 19 height 6
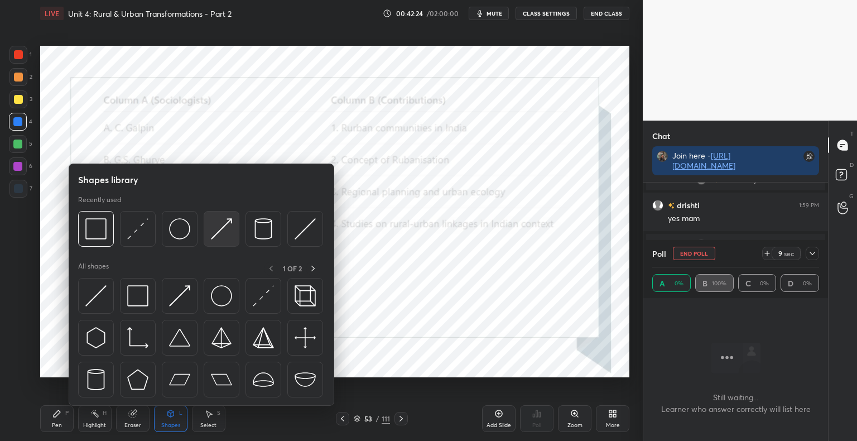
click at [231, 231] on img at bounding box center [221, 228] width 21 height 21
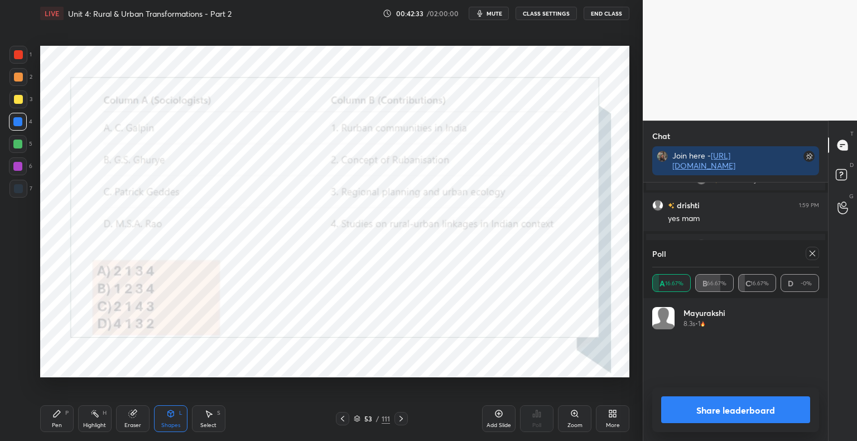
click at [744, 403] on button "Share leaderboard" at bounding box center [735, 409] width 149 height 27
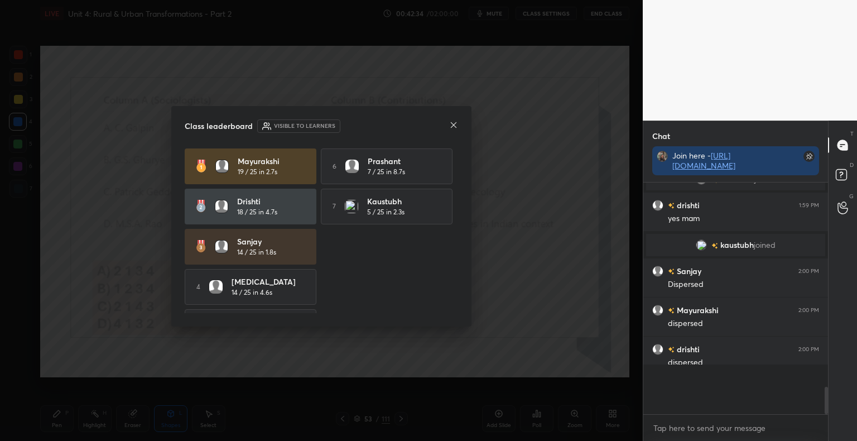
scroll to position [251, 181]
click at [451, 127] on icon at bounding box center [454, 125] width 6 height 6
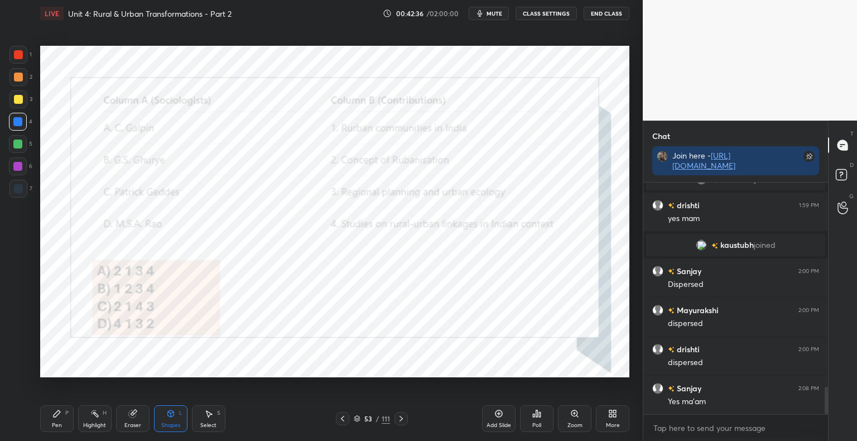
click at [402, 415] on icon at bounding box center [400, 418] width 9 height 9
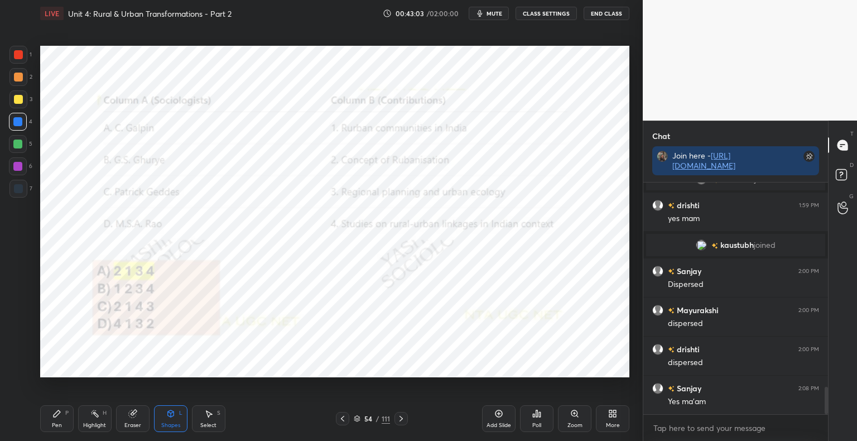
click at [402, 416] on icon at bounding box center [400, 418] width 9 height 9
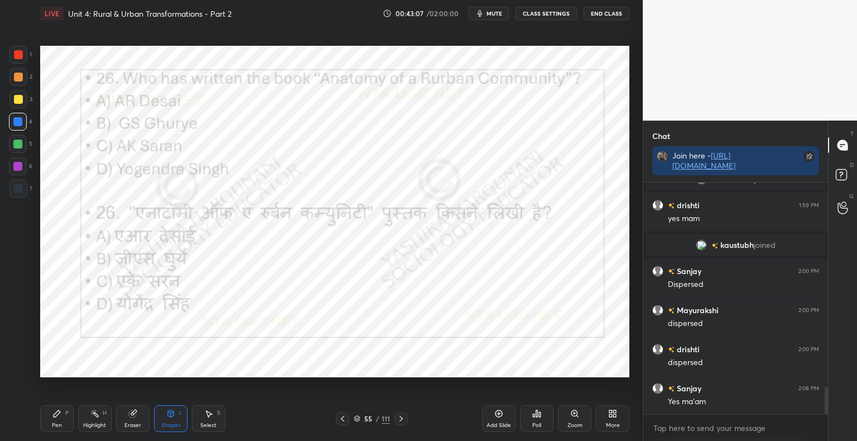
click at [127, 419] on div "Eraser" at bounding box center [132, 418] width 33 height 27
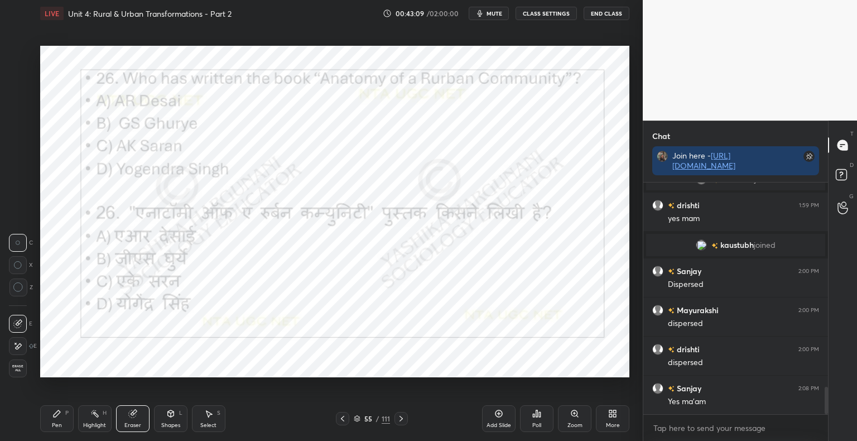
click at [21, 369] on span "Erase all" at bounding box center [17, 368] width 17 height 8
click at [172, 423] on div "Shapes" at bounding box center [170, 425] width 19 height 6
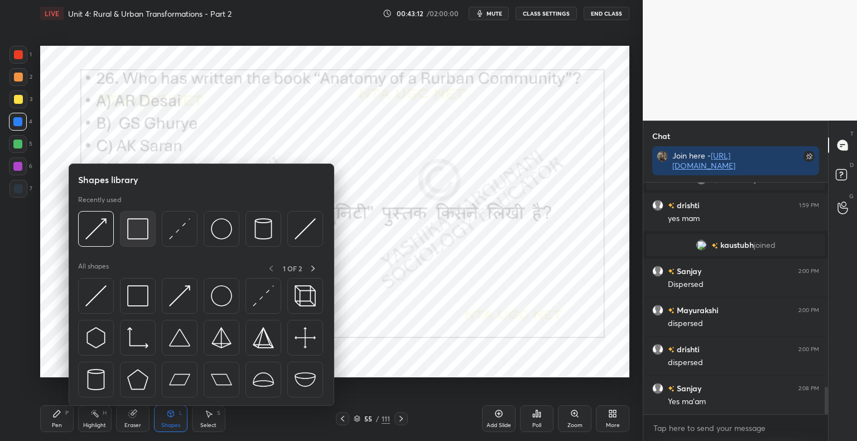
click at [147, 226] on img at bounding box center [137, 228] width 21 height 21
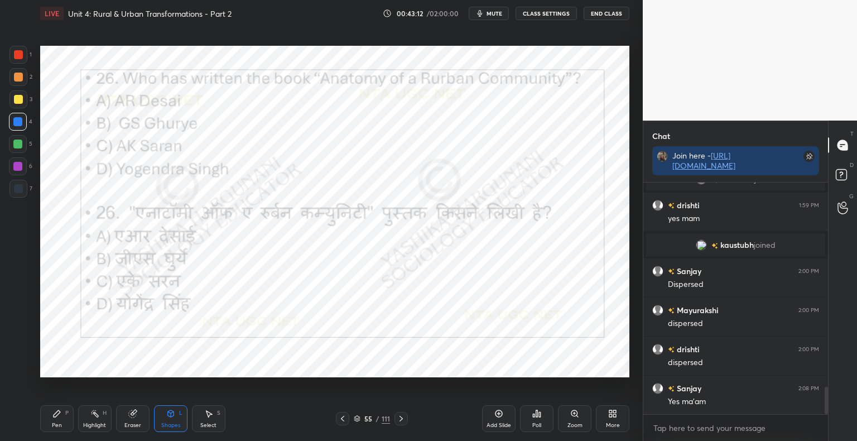
click at [538, 418] on icon at bounding box center [536, 413] width 9 height 9
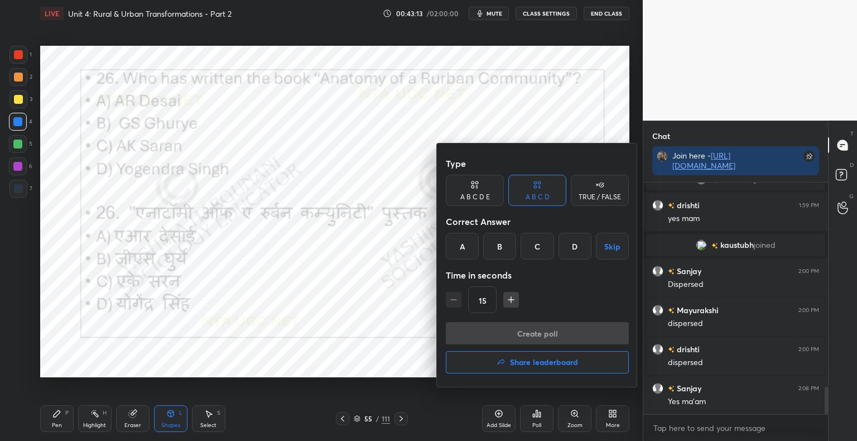
click at [506, 251] on div "B" at bounding box center [499, 246] width 33 height 27
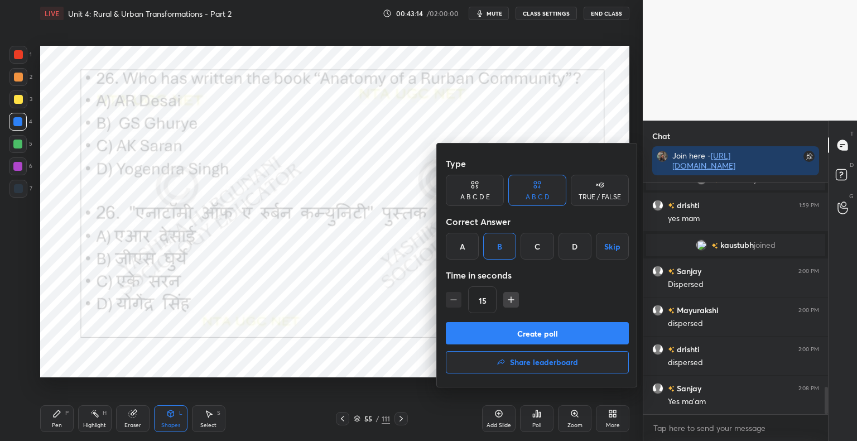
click at [487, 342] on button "Create poll" at bounding box center [537, 333] width 183 height 22
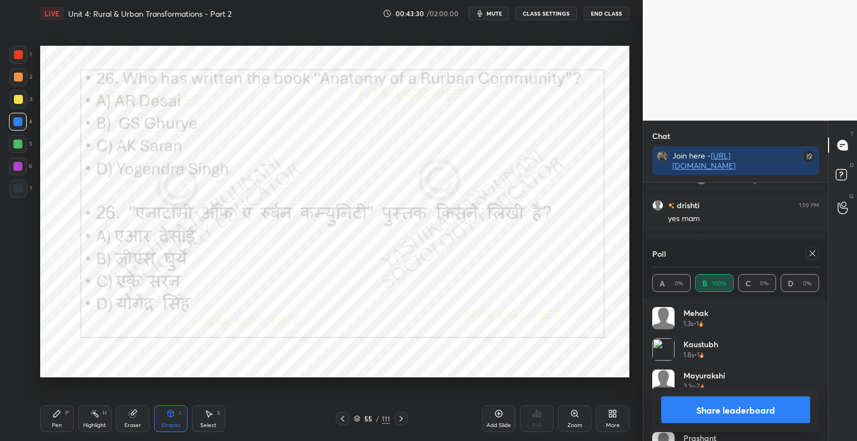
click at [738, 406] on button "Share leaderboard" at bounding box center [735, 409] width 149 height 27
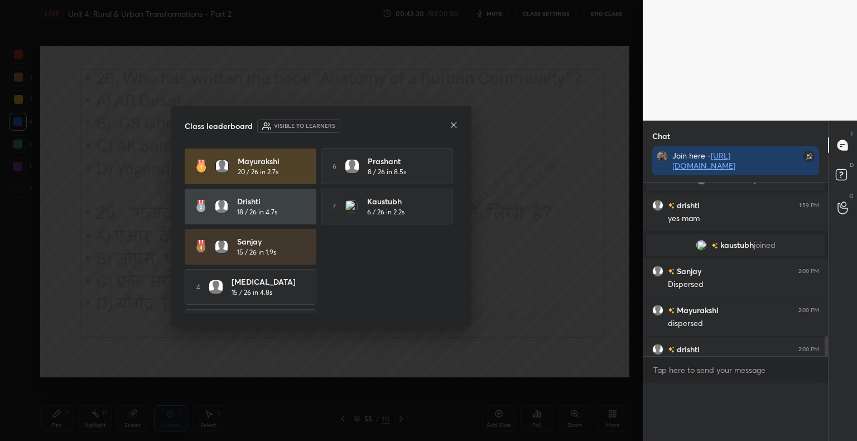
scroll to position [0, 3]
click at [450, 126] on icon at bounding box center [453, 124] width 9 height 9
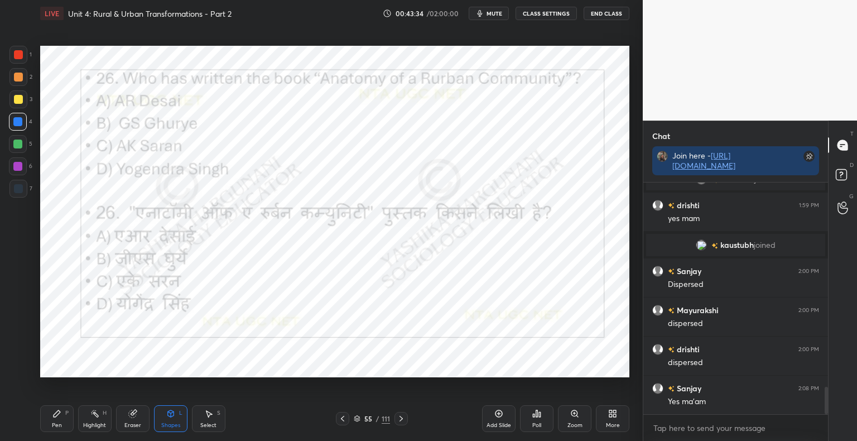
click at [400, 423] on div at bounding box center [400, 418] width 13 height 13
click at [55, 422] on div "Pen" at bounding box center [57, 425] width 10 height 6
click at [360, 418] on div "56 / 111" at bounding box center [372, 418] width 36 height 10
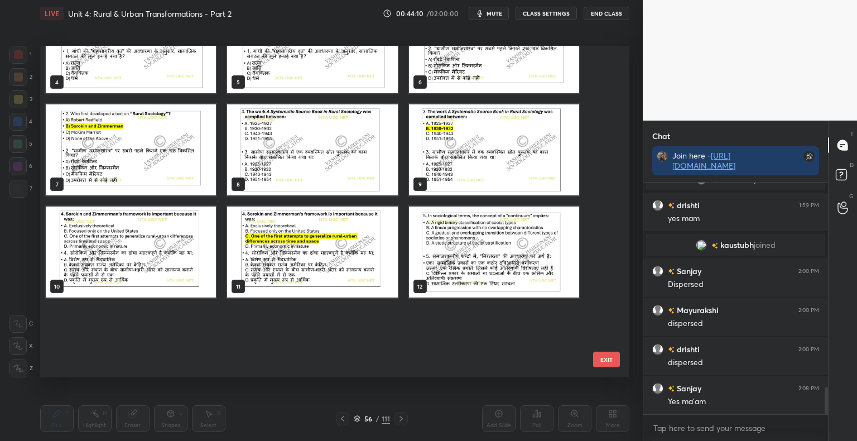
scroll to position [13, 0]
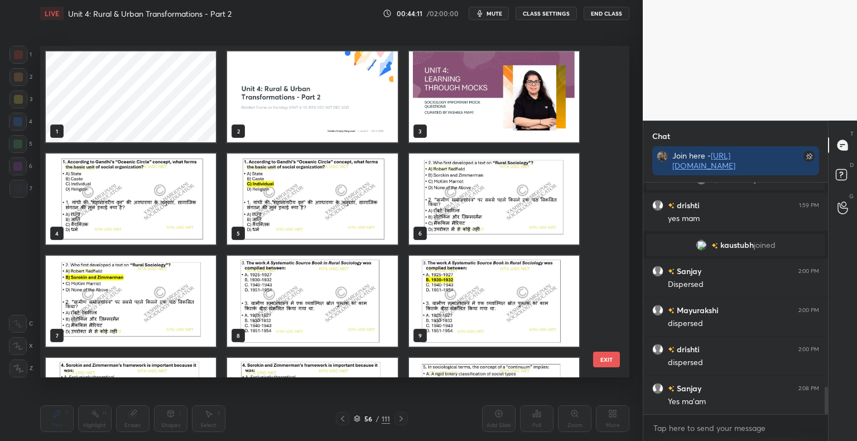
click at [96, 179] on img "grid" at bounding box center [131, 198] width 170 height 91
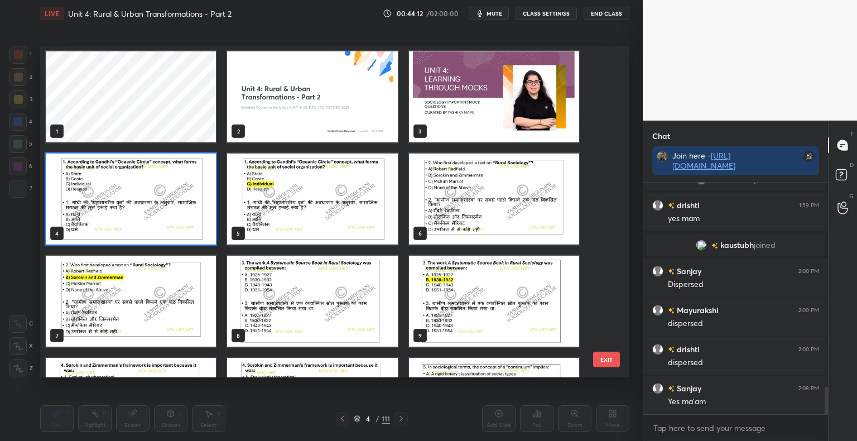
click at [96, 179] on img "grid" at bounding box center [131, 198] width 170 height 91
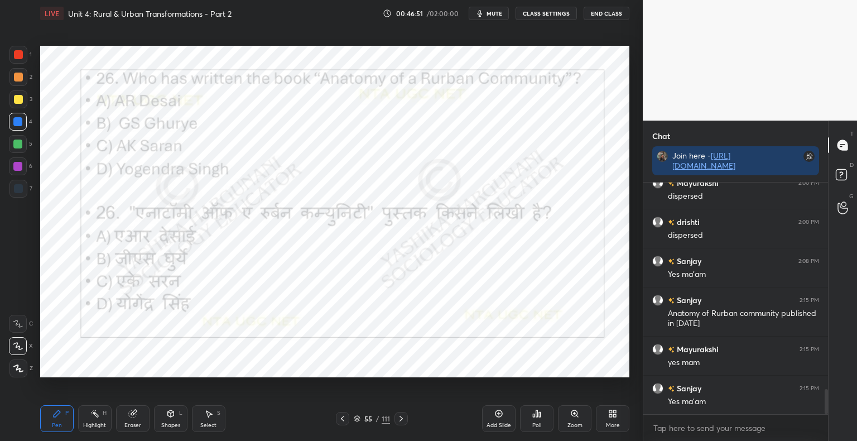
scroll to position [1912, 0]
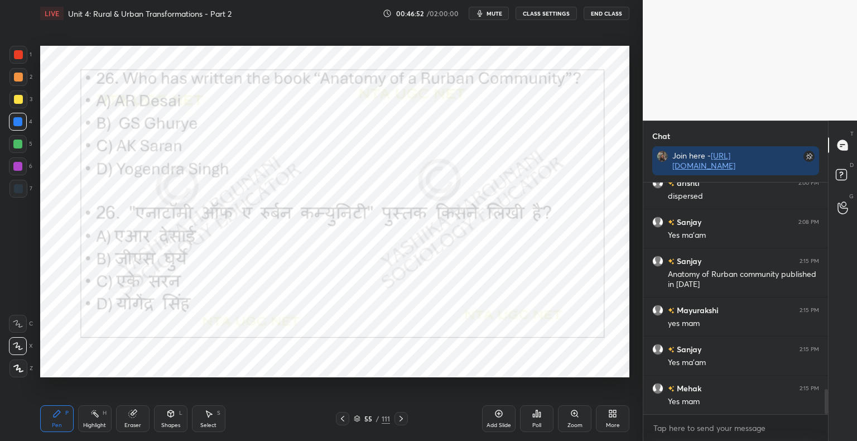
click at [399, 419] on icon at bounding box center [400, 418] width 9 height 9
click at [401, 423] on div at bounding box center [400, 418] width 13 height 13
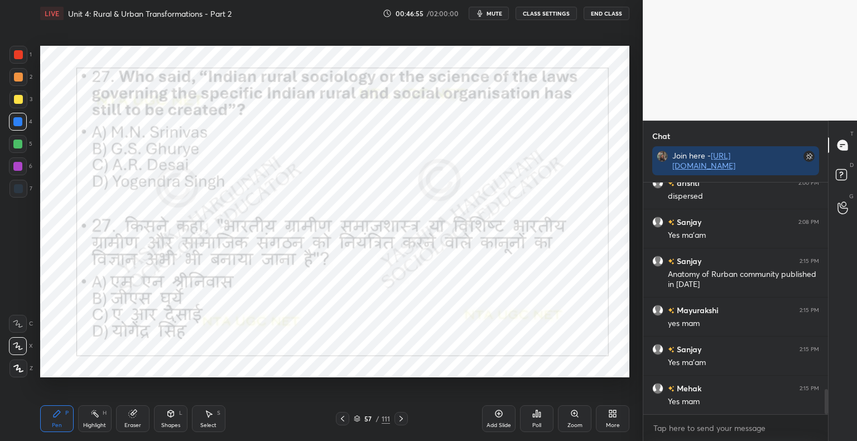
click at [167, 415] on icon at bounding box center [170, 413] width 9 height 9
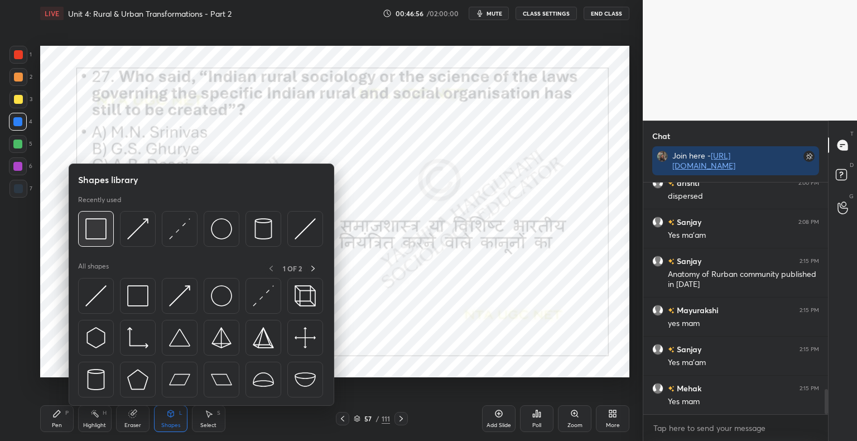
click at [107, 235] on div at bounding box center [96, 229] width 36 height 36
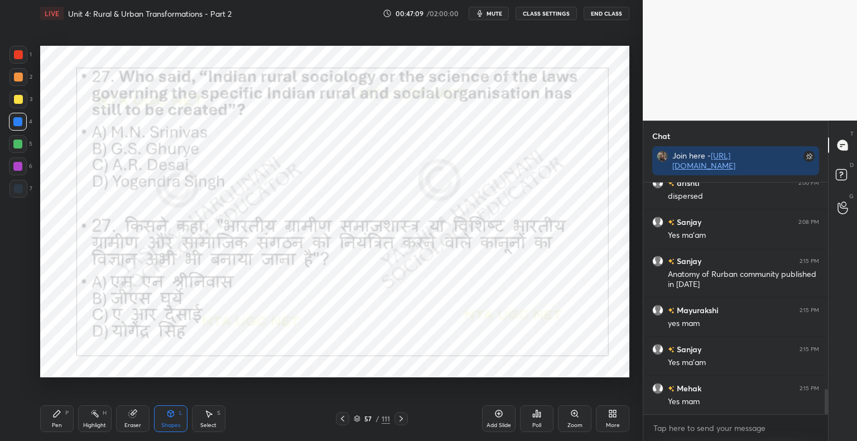
click at [546, 420] on div "Poll" at bounding box center [536, 418] width 33 height 27
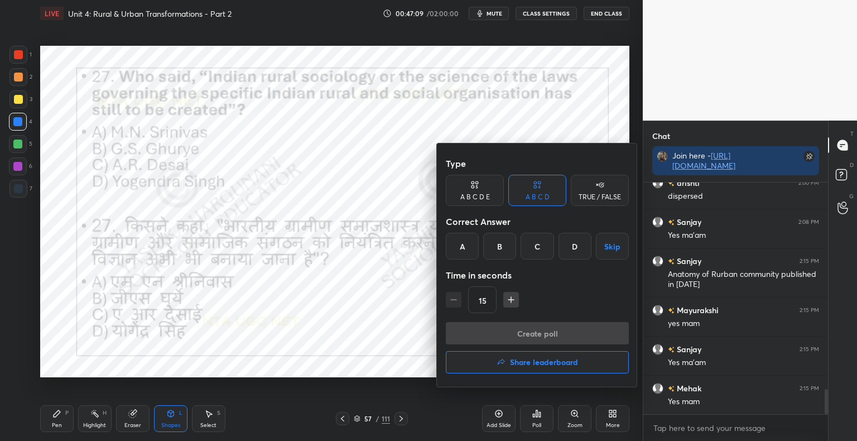
click at [540, 255] on div "C" at bounding box center [536, 246] width 33 height 27
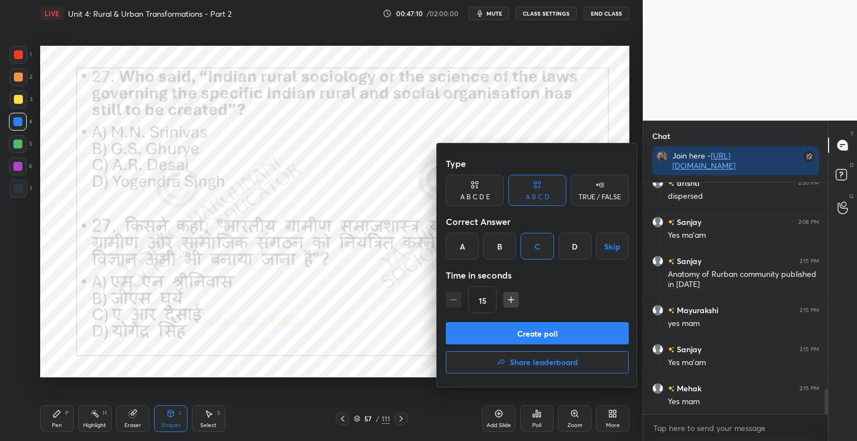
click at [542, 335] on button "Create poll" at bounding box center [537, 333] width 183 height 22
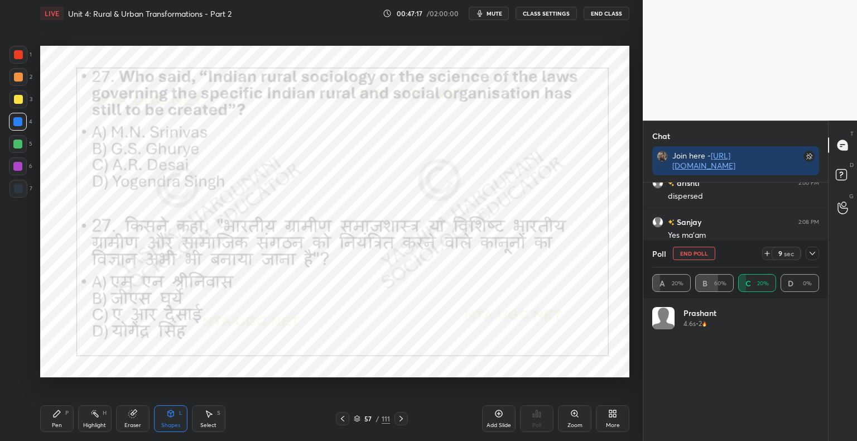
scroll to position [130, 163]
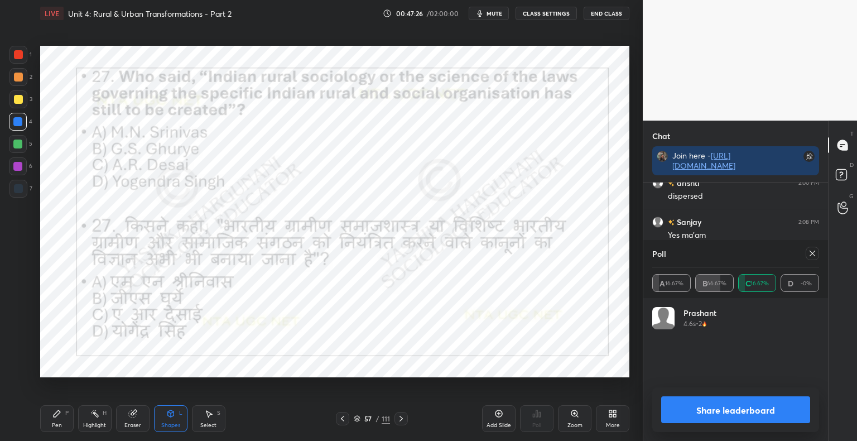
click at [689, 412] on button "Share leaderboard" at bounding box center [735, 409] width 149 height 27
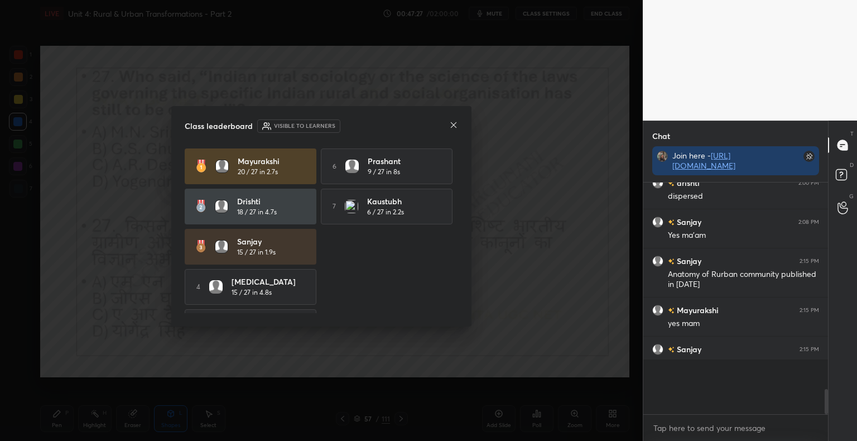
scroll to position [4, 3]
click at [449, 125] on icon at bounding box center [453, 124] width 9 height 9
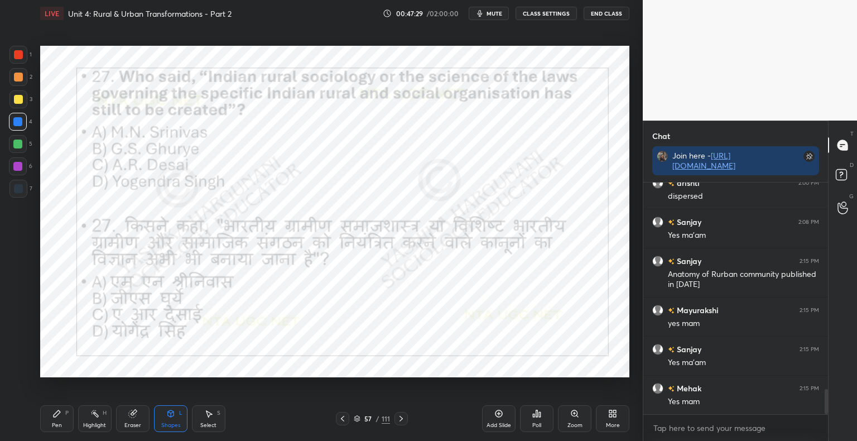
click at [402, 417] on icon at bounding box center [400, 418] width 9 height 9
click at [383, 400] on div "Pen P Highlight H Eraser Shapes L Select S 58 / 111 Add Slide Poll Zoom More" at bounding box center [334, 418] width 589 height 45
click at [401, 416] on icon at bounding box center [400, 418] width 9 height 9
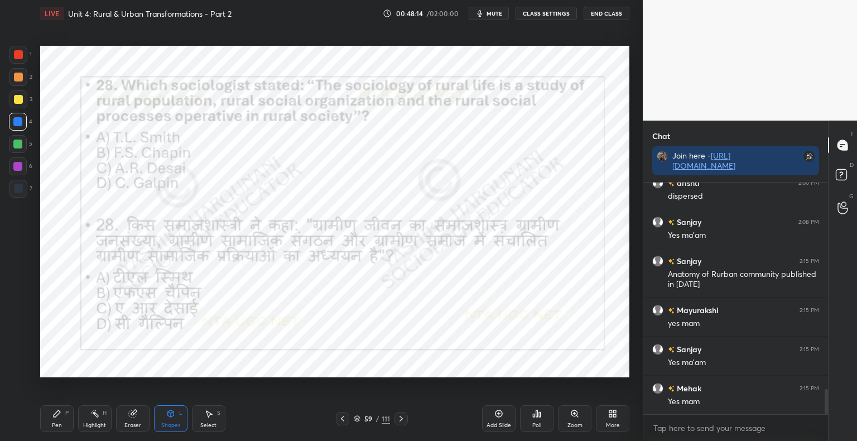
click at [539, 417] on icon at bounding box center [540, 414] width 2 height 5
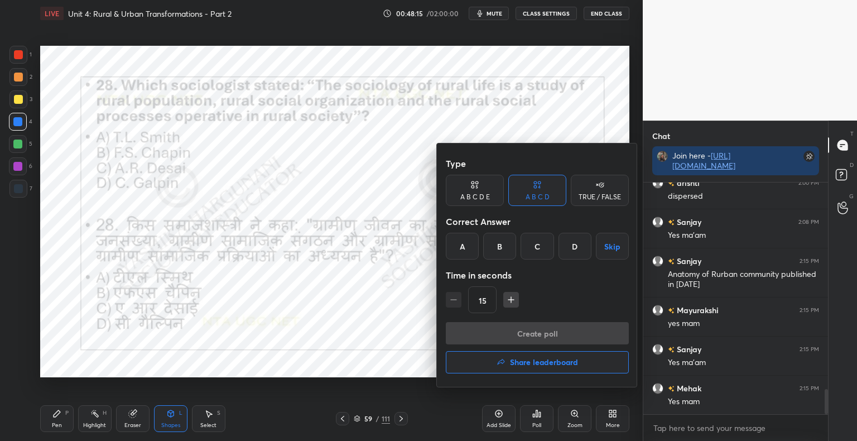
click at [497, 253] on div "B" at bounding box center [499, 246] width 33 height 27
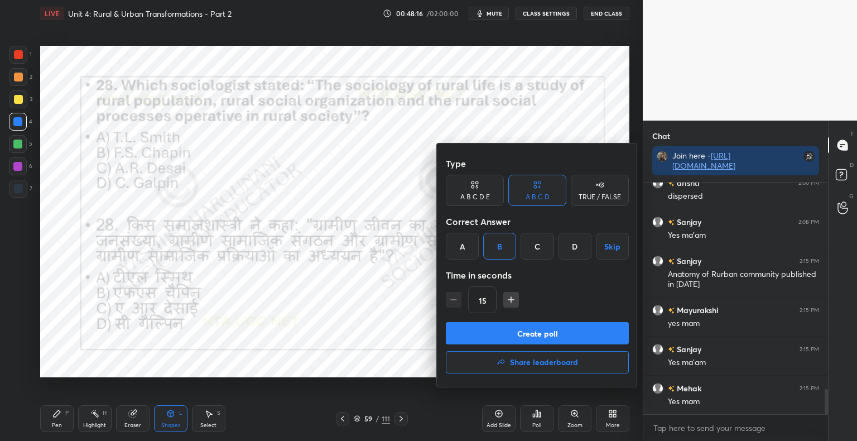
click at [480, 342] on button "Create poll" at bounding box center [537, 333] width 183 height 22
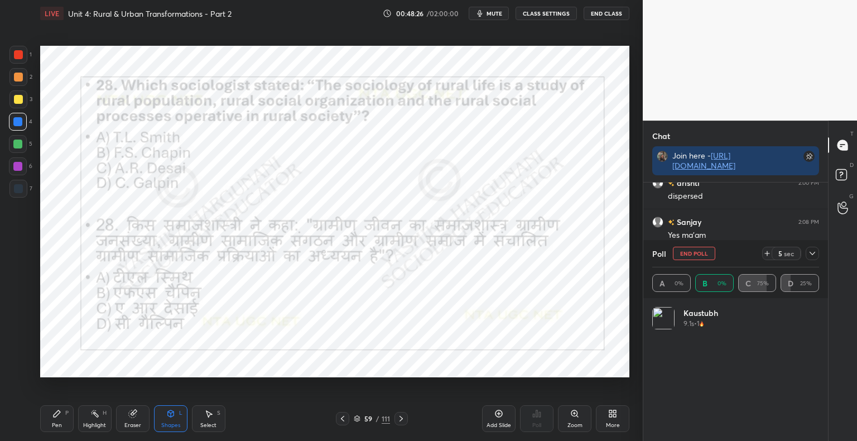
scroll to position [130, 163]
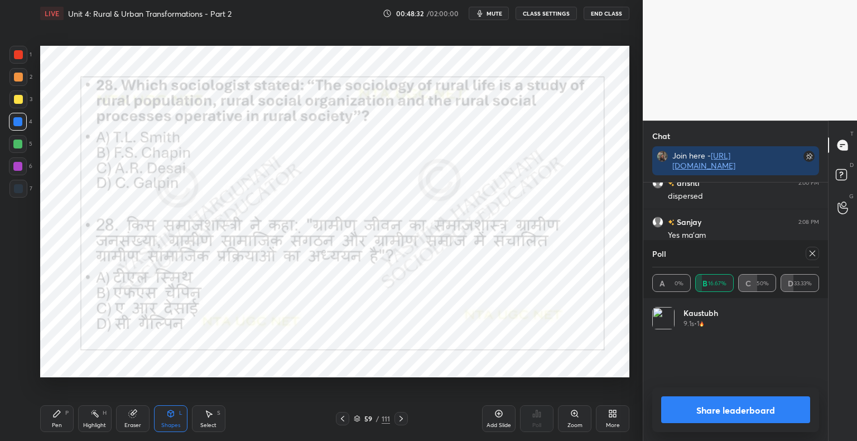
click at [767, 413] on button "Share leaderboard" at bounding box center [735, 409] width 149 height 27
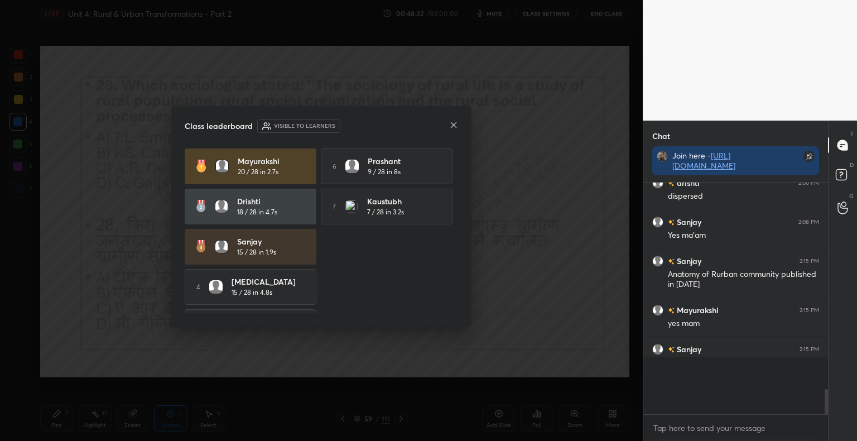
scroll to position [251, 181]
click at [453, 123] on icon at bounding box center [453, 124] width 9 height 9
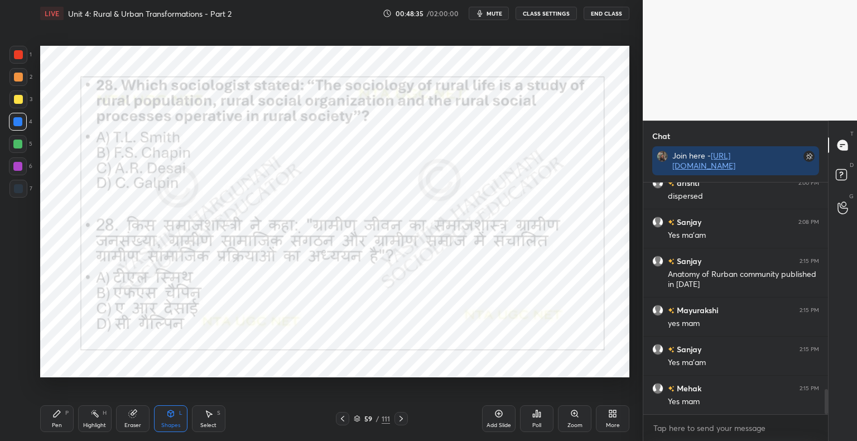
click at [399, 420] on icon at bounding box center [400, 418] width 9 height 9
click at [399, 418] on icon at bounding box center [400, 418] width 9 height 9
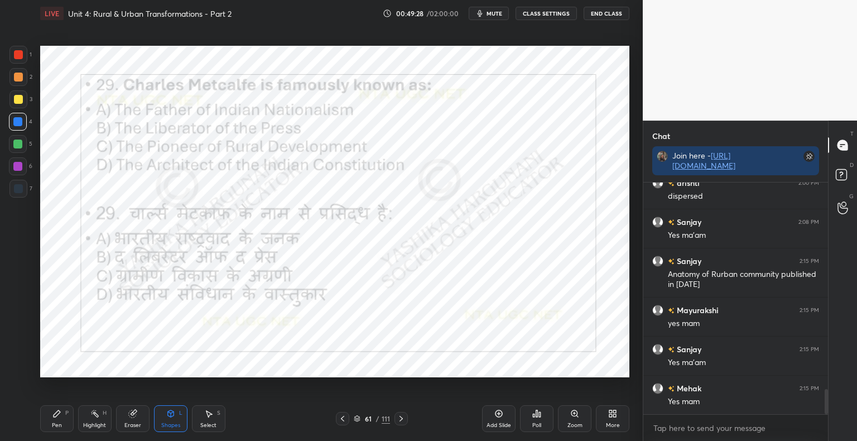
click at [538, 417] on icon at bounding box center [536, 413] width 9 height 9
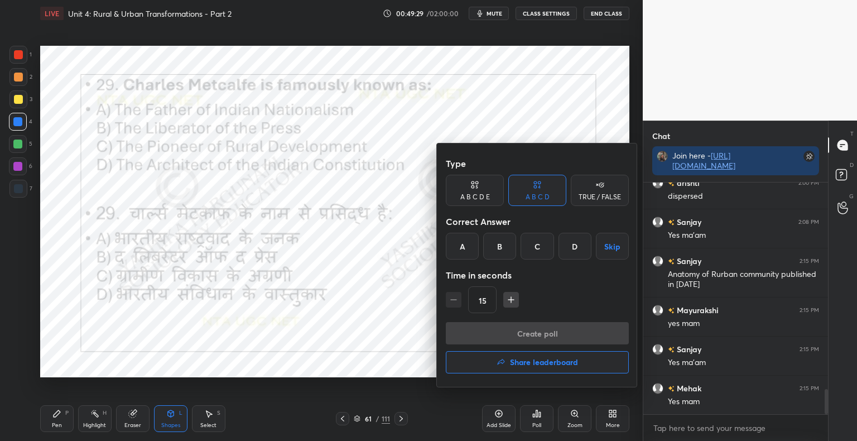
click at [492, 256] on div "B" at bounding box center [499, 246] width 33 height 27
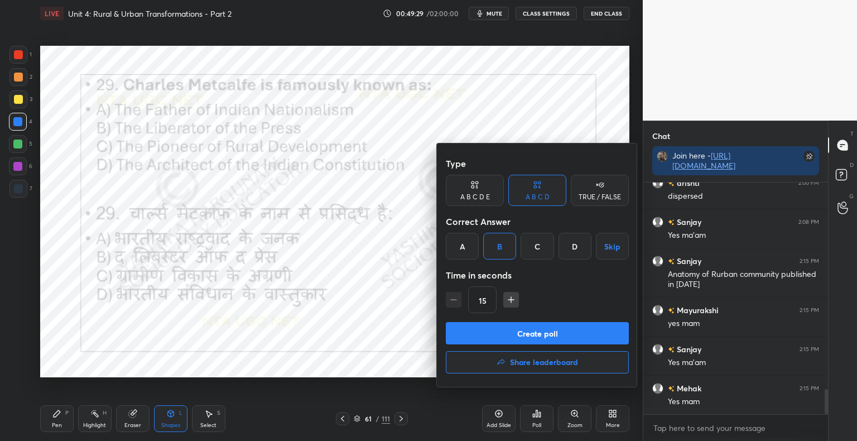
click at [497, 335] on button "Create poll" at bounding box center [537, 333] width 183 height 22
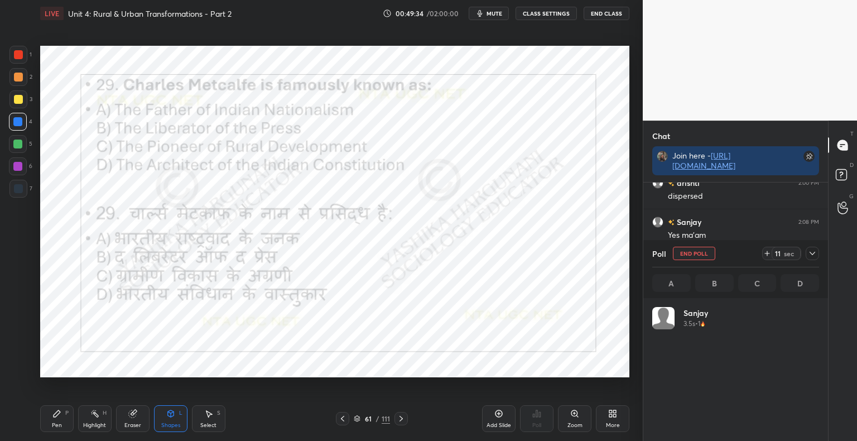
scroll to position [130, 163]
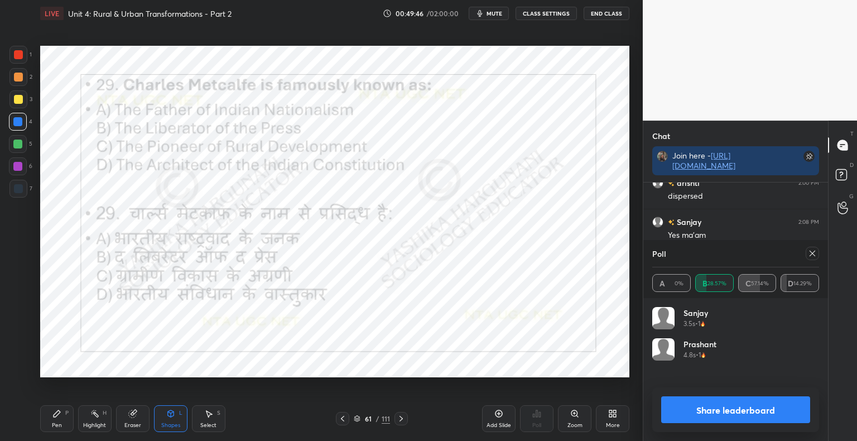
click at [708, 414] on button "Share leaderboard" at bounding box center [735, 409] width 149 height 27
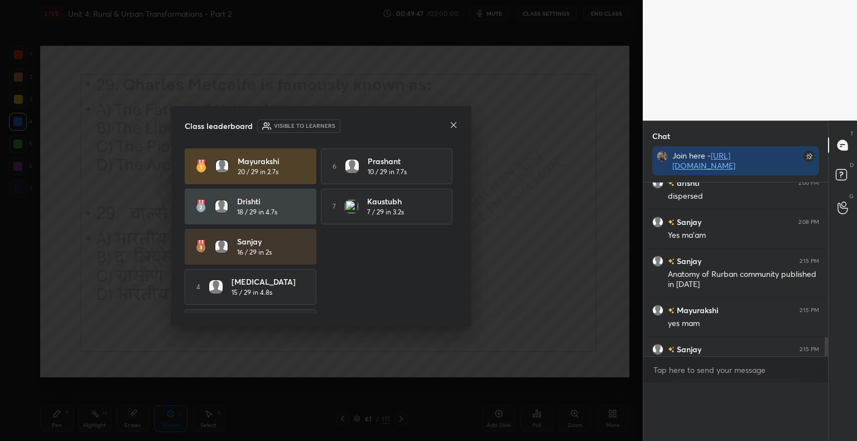
scroll to position [3, 3]
click at [452, 126] on icon at bounding box center [453, 124] width 9 height 9
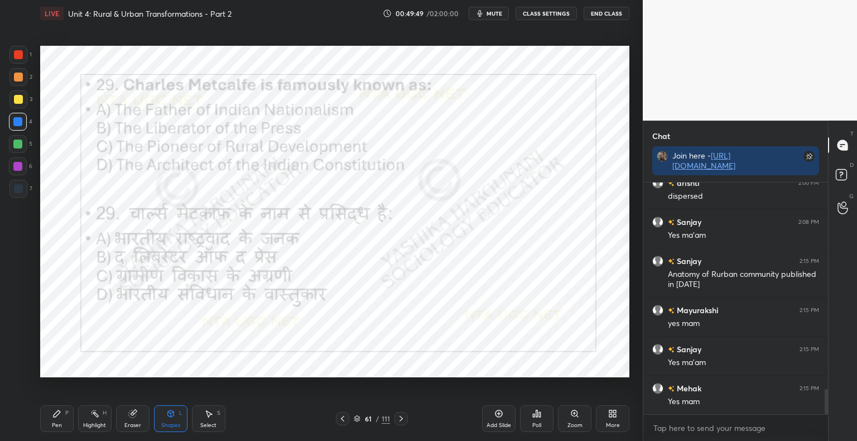
click at [403, 420] on icon at bounding box center [400, 418] width 9 height 9
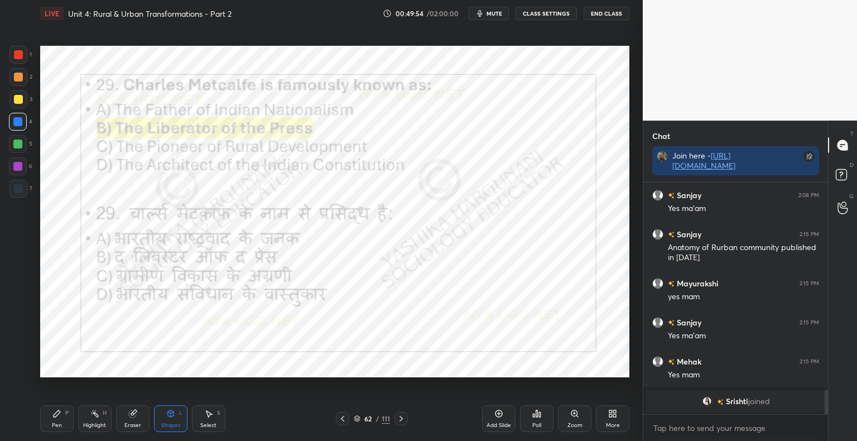
click at [402, 418] on icon at bounding box center [400, 418] width 3 height 6
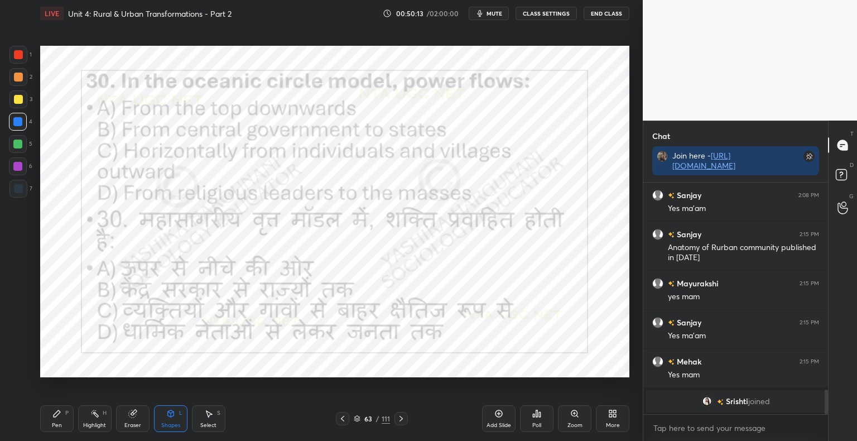
click at [538, 423] on div "Poll" at bounding box center [536, 425] width 9 height 6
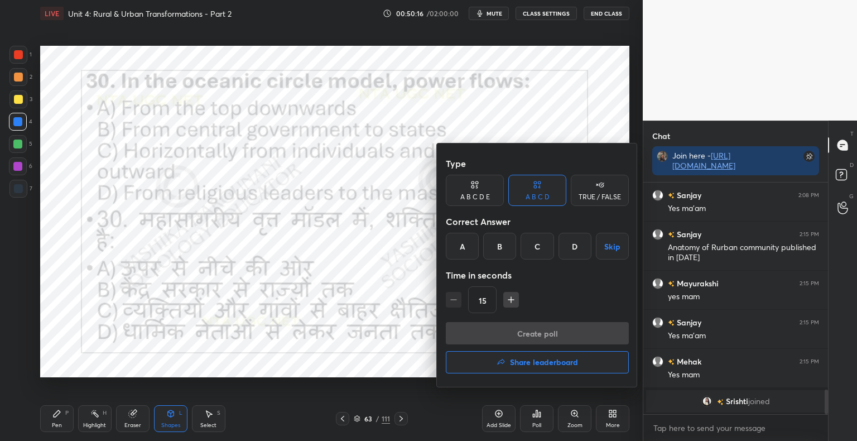
click at [538, 246] on div "C" at bounding box center [536, 246] width 33 height 27
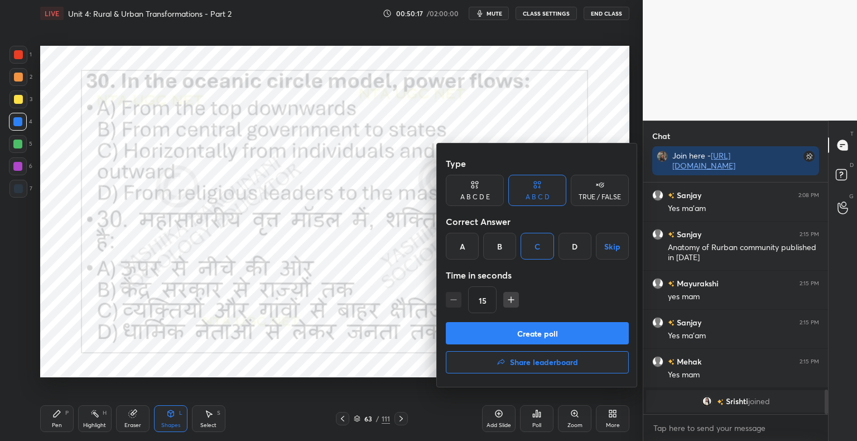
click at [514, 331] on button "Create poll" at bounding box center [537, 333] width 183 height 22
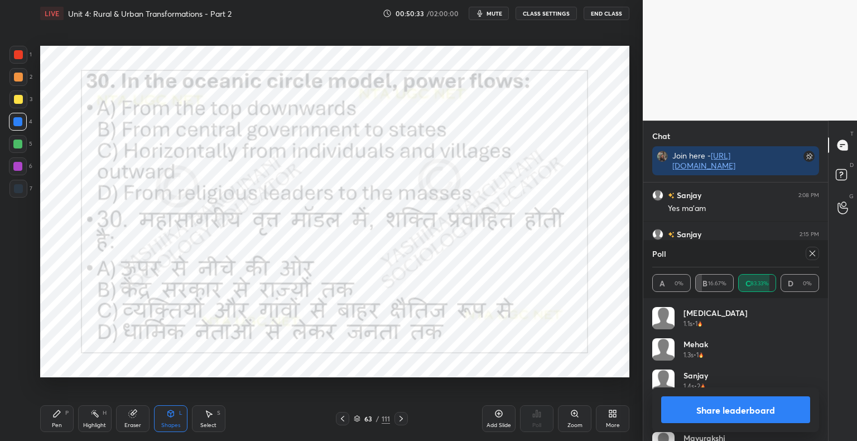
click at [732, 407] on button "Share leaderboard" at bounding box center [735, 409] width 149 height 27
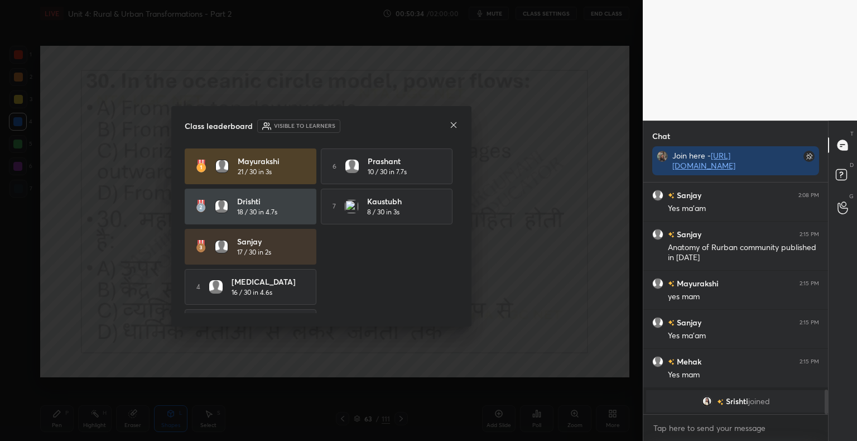
click at [456, 126] on icon at bounding box center [453, 124] width 9 height 9
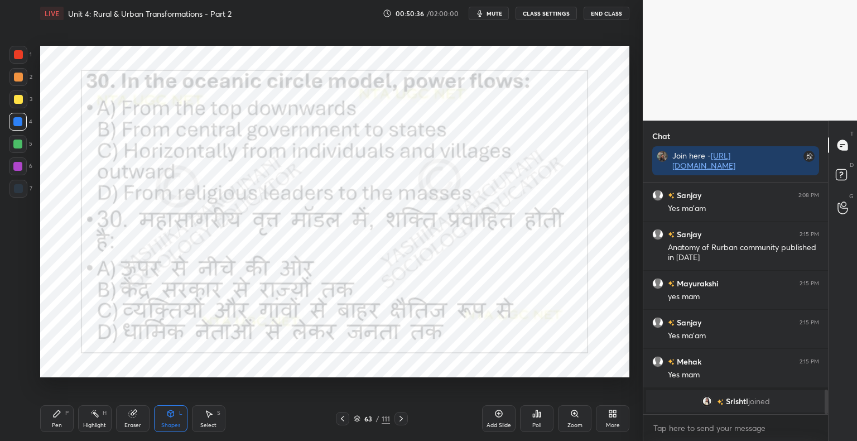
click at [404, 416] on icon at bounding box center [400, 418] width 9 height 9
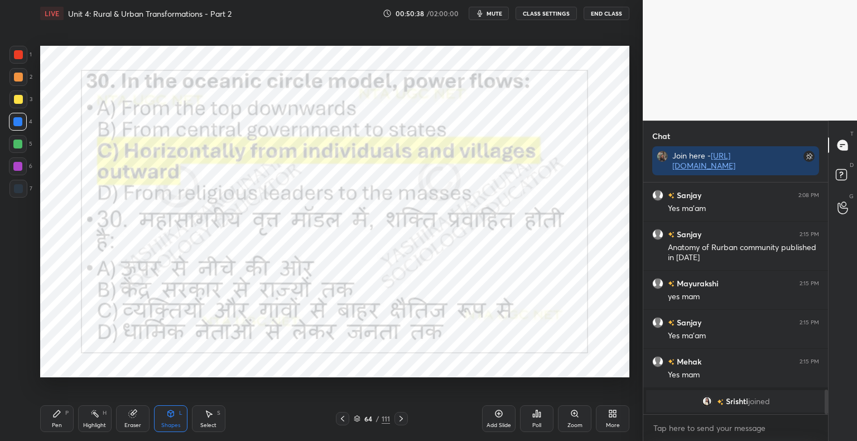
click at [69, 406] on div "Pen P" at bounding box center [56, 418] width 33 height 27
click at [167, 423] on div "Shapes" at bounding box center [170, 425] width 19 height 6
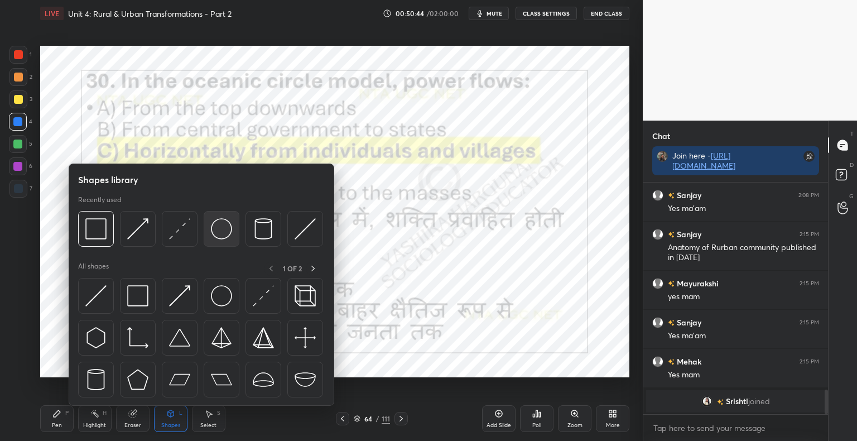
click at [229, 234] on img at bounding box center [221, 228] width 21 height 21
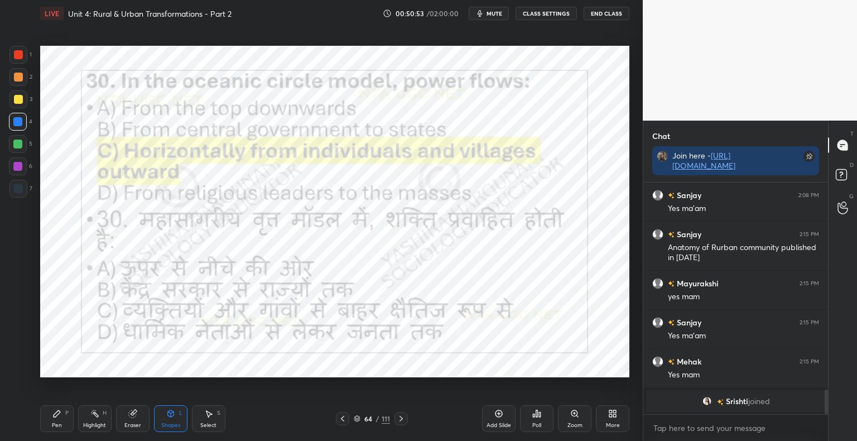
click at [173, 423] on div "Shapes" at bounding box center [170, 425] width 19 height 6
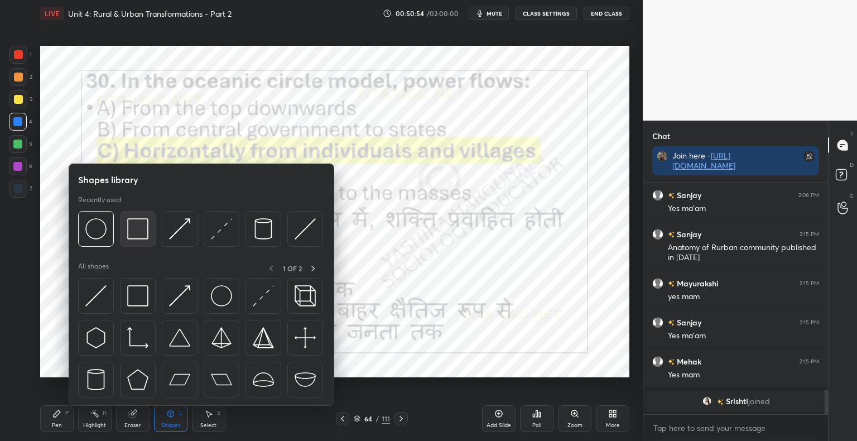
click at [144, 235] on img at bounding box center [137, 228] width 21 height 21
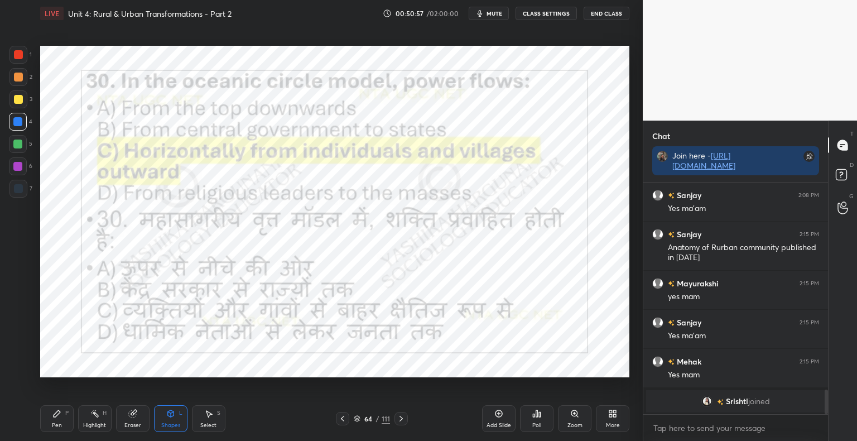
click at [402, 420] on icon at bounding box center [400, 418] width 9 height 9
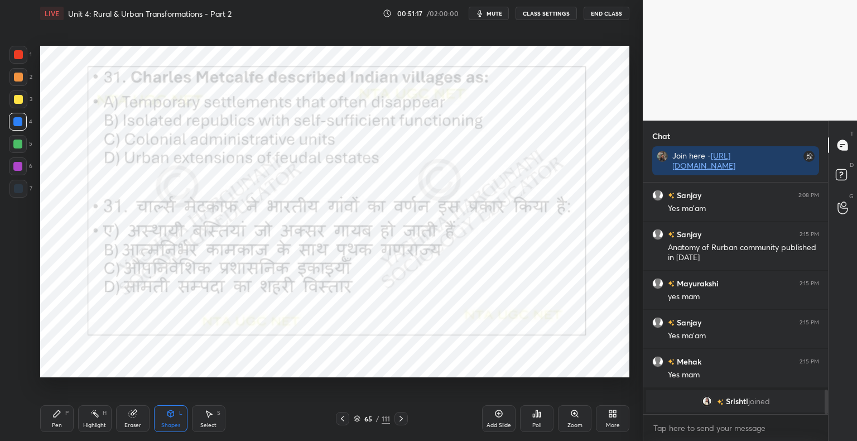
click at [541, 427] on div "Poll" at bounding box center [536, 418] width 33 height 27
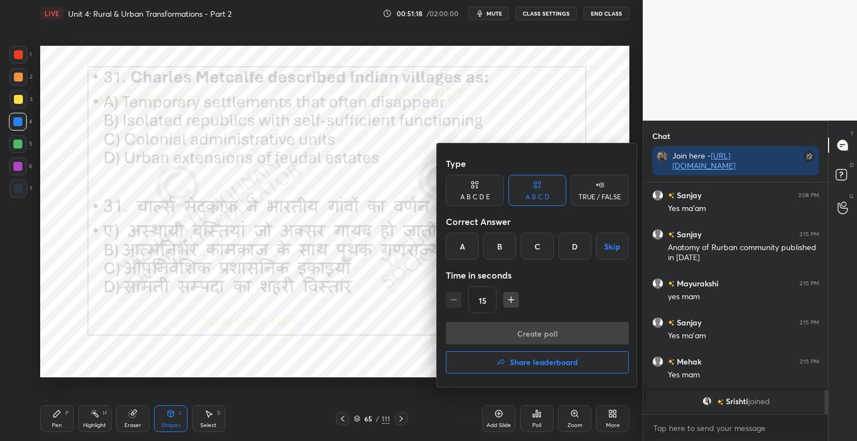
click at [500, 245] on div "B" at bounding box center [499, 246] width 33 height 27
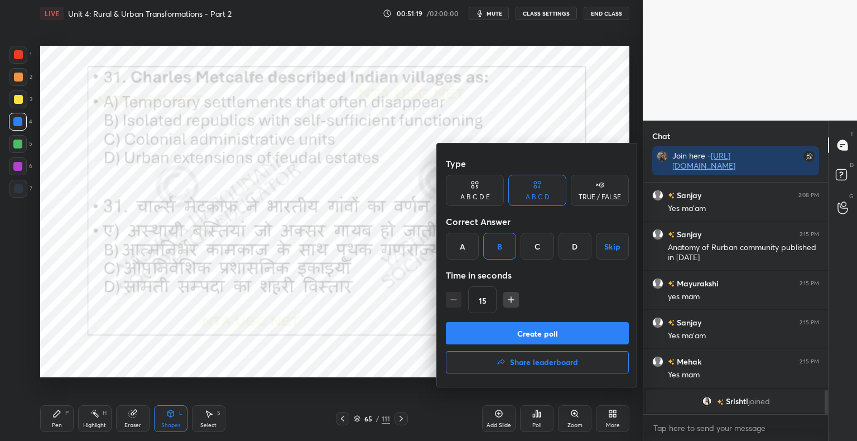
click at [506, 333] on button "Create poll" at bounding box center [537, 333] width 183 height 22
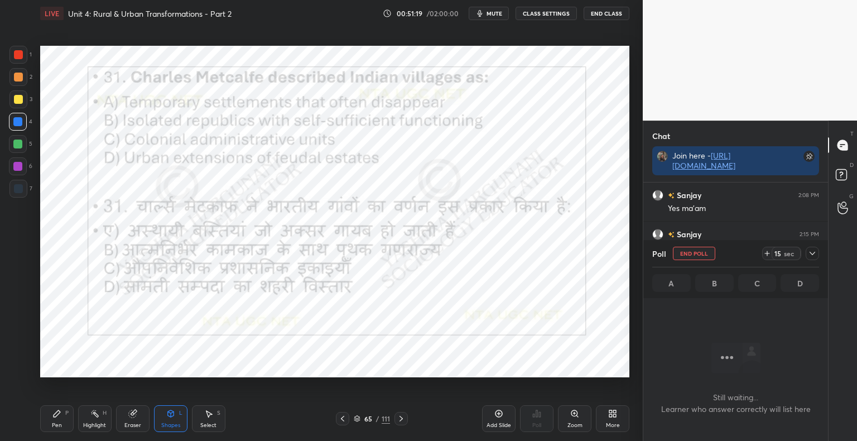
scroll to position [4, 3]
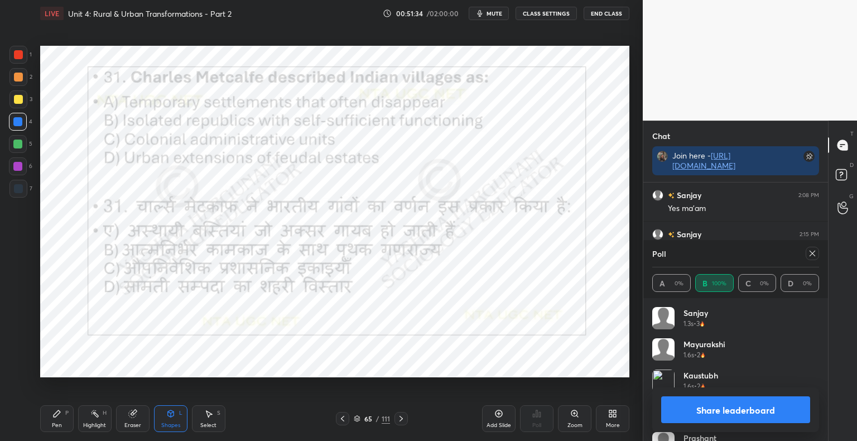
click at [770, 412] on button "Share leaderboard" at bounding box center [735, 409] width 149 height 27
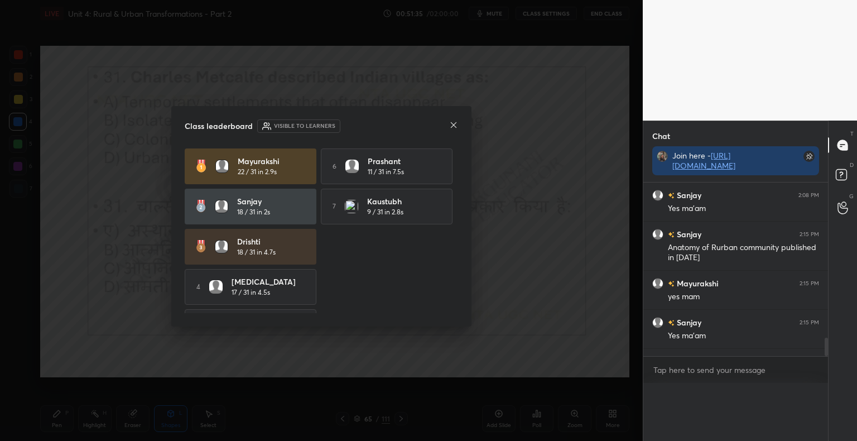
scroll to position [232, 181]
click at [452, 127] on icon at bounding box center [453, 124] width 9 height 9
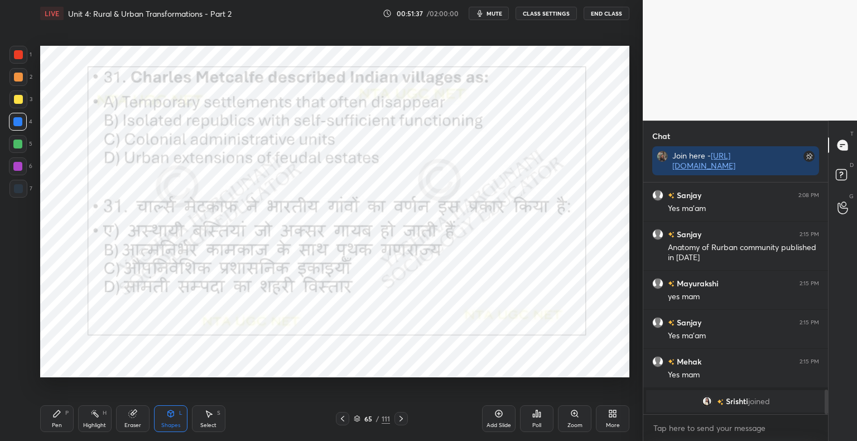
click at [404, 418] on icon at bounding box center [400, 418] width 9 height 9
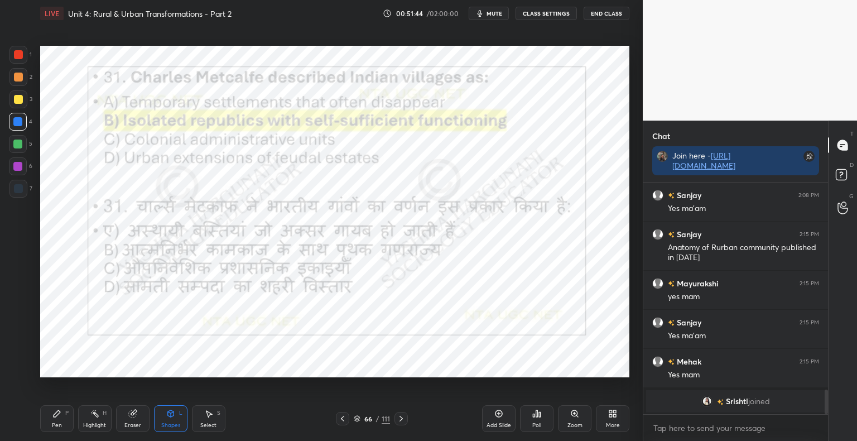
click at [51, 414] on div "Pen P" at bounding box center [56, 418] width 33 height 27
click at [184, 426] on div "Shapes L" at bounding box center [170, 418] width 33 height 27
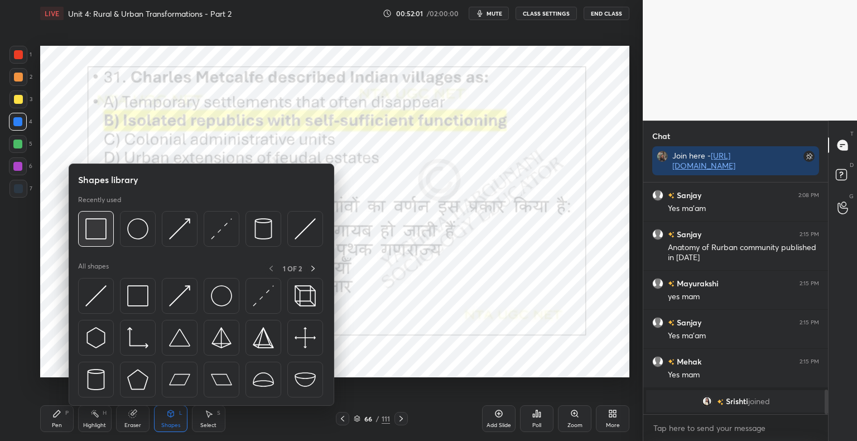
click at [100, 229] on img at bounding box center [95, 228] width 21 height 21
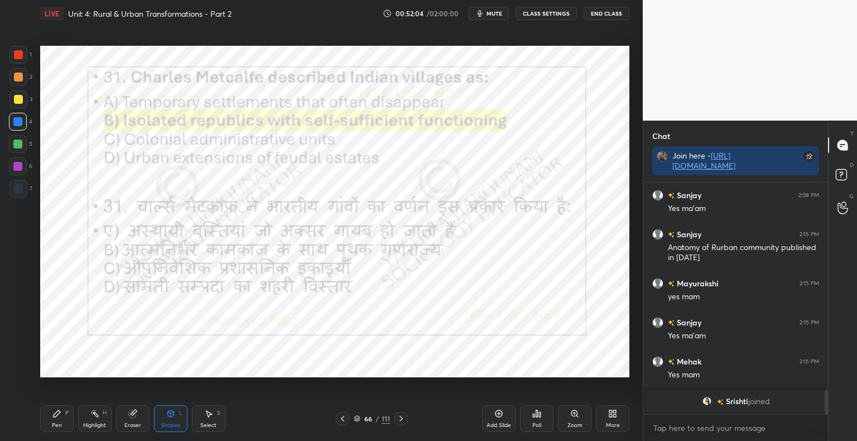
click at [400, 420] on icon at bounding box center [400, 418] width 9 height 9
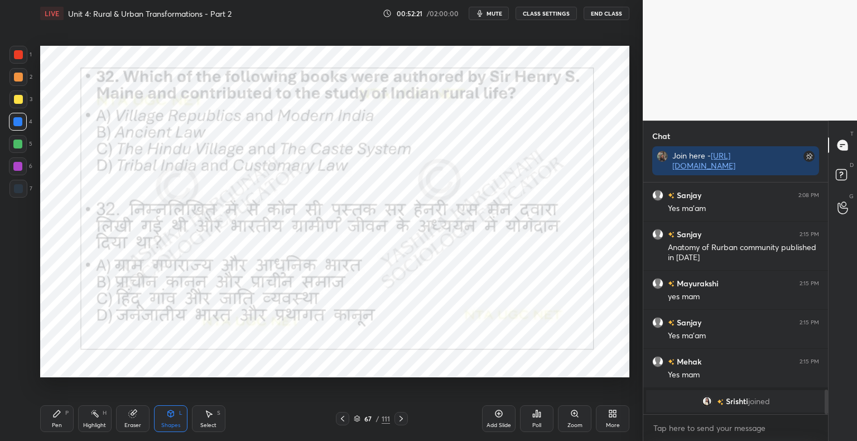
click at [538, 423] on div "Poll" at bounding box center [536, 425] width 9 height 6
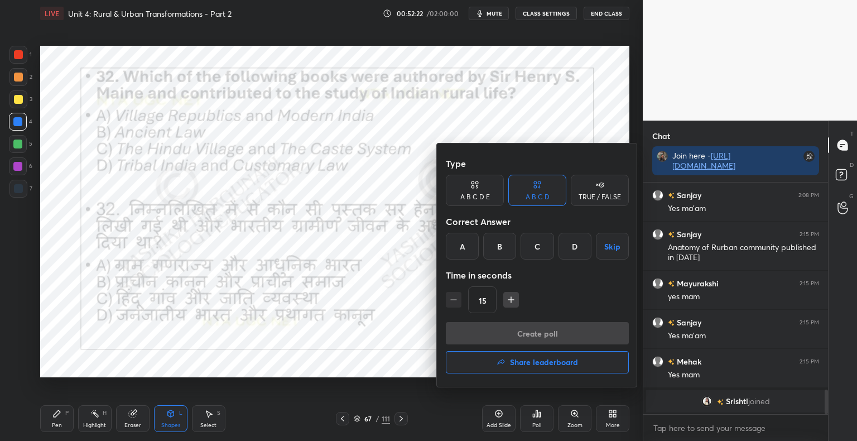
click at [496, 248] on div "B" at bounding box center [499, 246] width 33 height 27
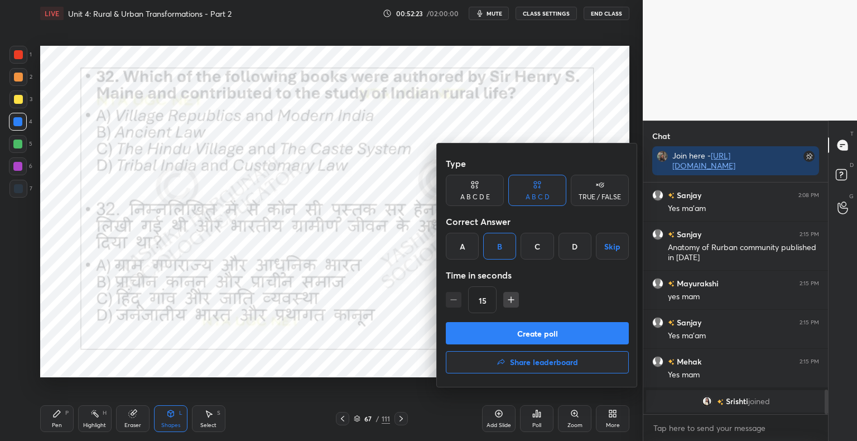
click at [486, 331] on button "Create poll" at bounding box center [537, 333] width 183 height 22
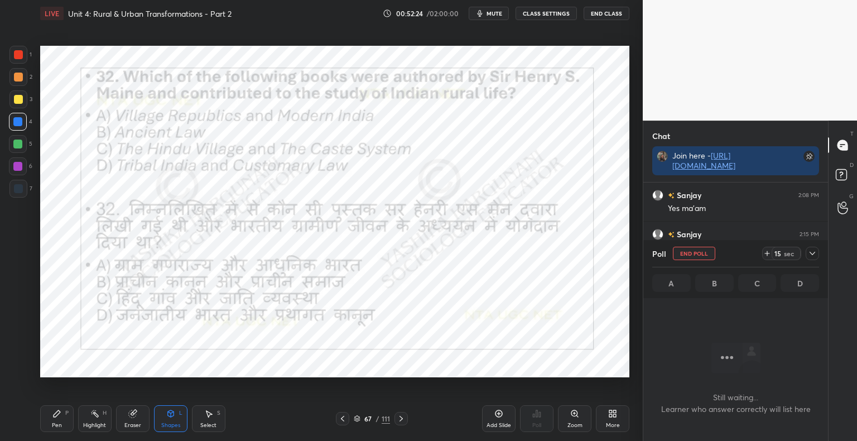
scroll to position [197, 181]
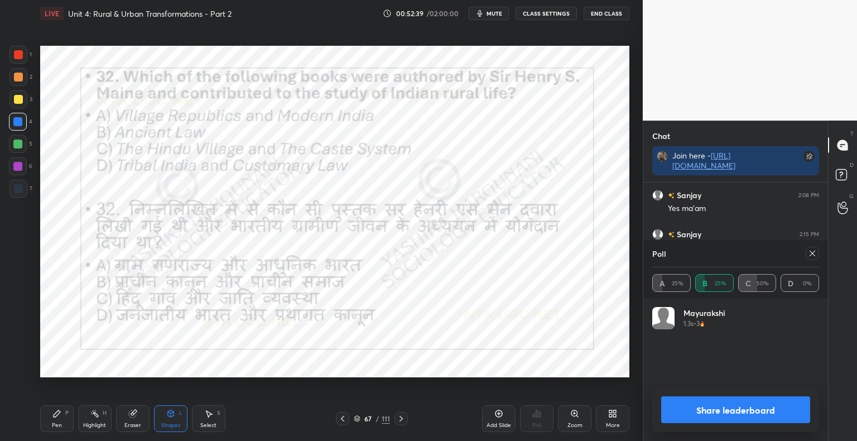
click at [718, 412] on button "Share leaderboard" at bounding box center [735, 409] width 149 height 27
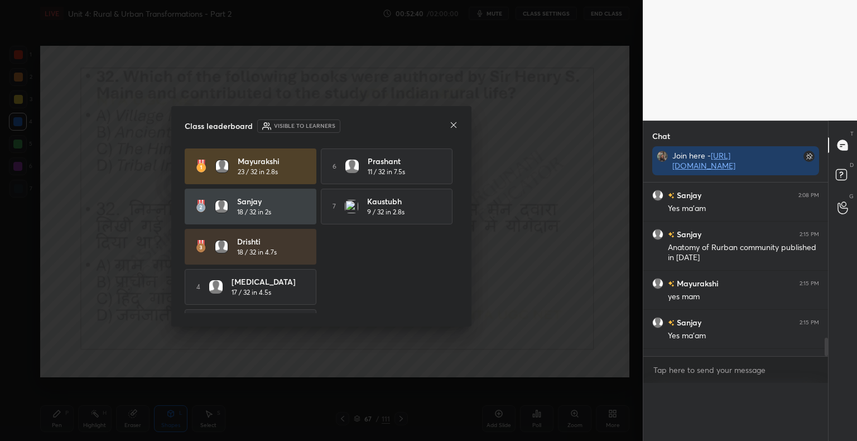
scroll to position [231, 181]
click at [460, 121] on div "Class leaderboard Visible to learners Mayurakshi 23 / 32 in 2.8s 6 Prashant 11 …" at bounding box center [321, 216] width 300 height 220
click at [451, 123] on icon at bounding box center [454, 125] width 6 height 6
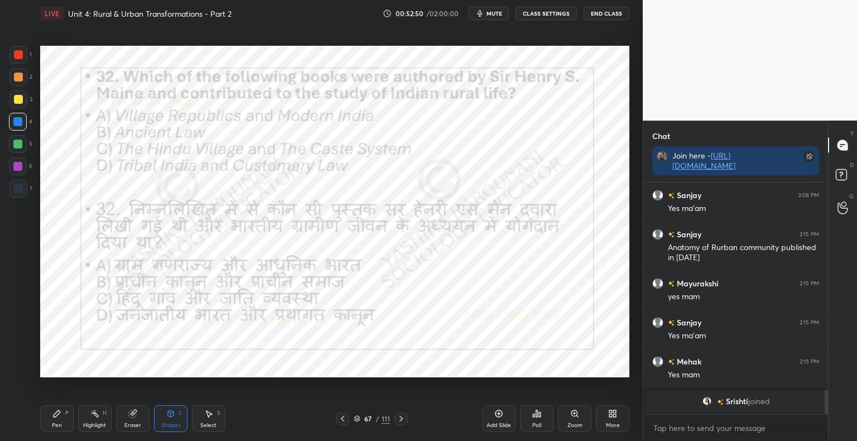
click at [400, 416] on icon at bounding box center [400, 418] width 9 height 9
click at [190, 435] on div "Pen P Highlight H Eraser Shapes L Select S 68 / 111 Add Slide Poll Zoom More" at bounding box center [334, 418] width 589 height 45
click at [181, 425] on div "Shapes L" at bounding box center [170, 418] width 33 height 27
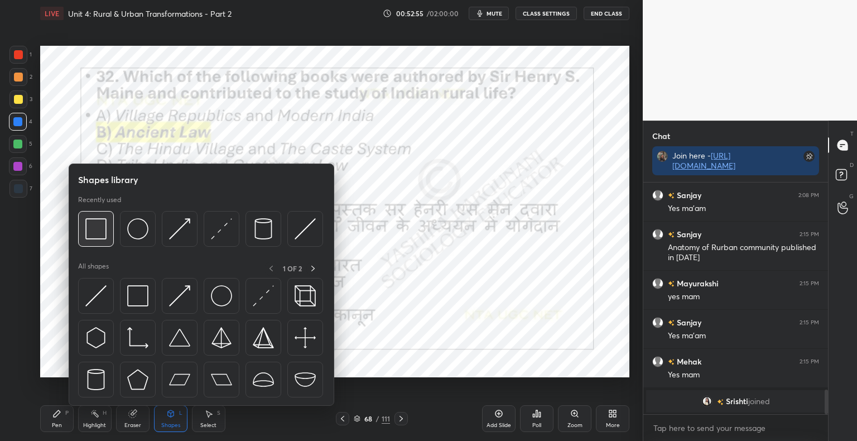
click at [105, 233] on img at bounding box center [95, 228] width 21 height 21
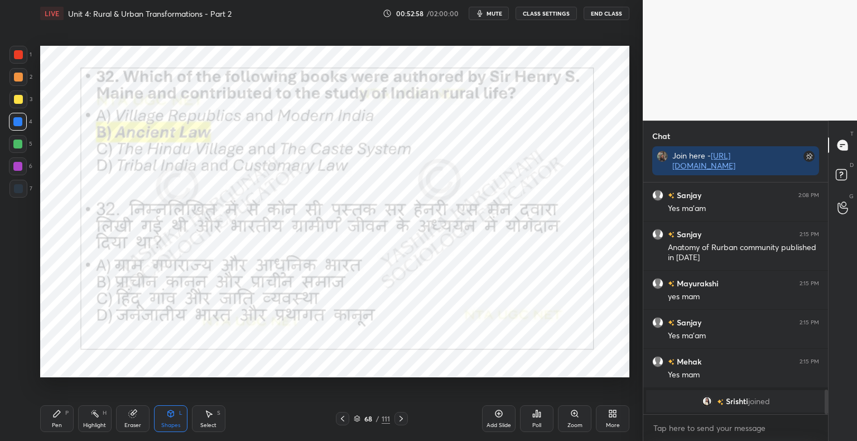
click at [400, 418] on icon at bounding box center [400, 418] width 3 height 6
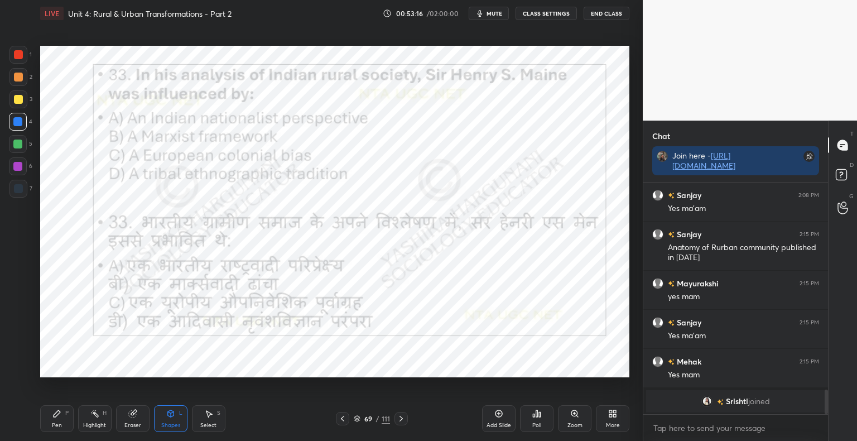
click at [536, 425] on div "Poll" at bounding box center [536, 425] width 9 height 6
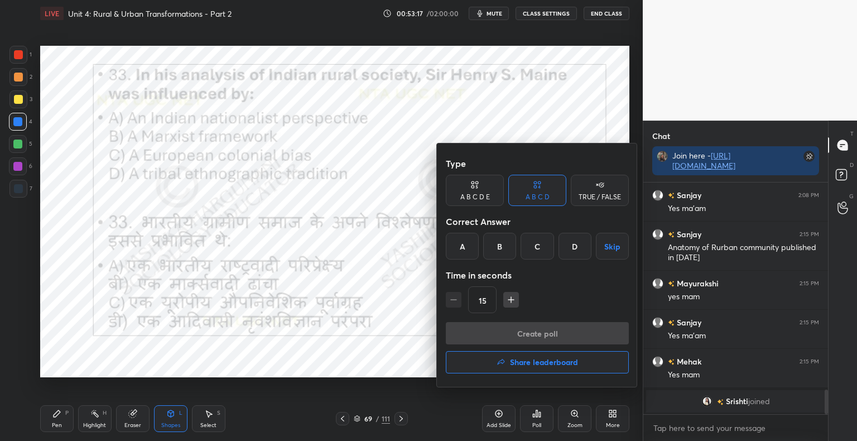
click at [543, 254] on div "C" at bounding box center [536, 246] width 33 height 27
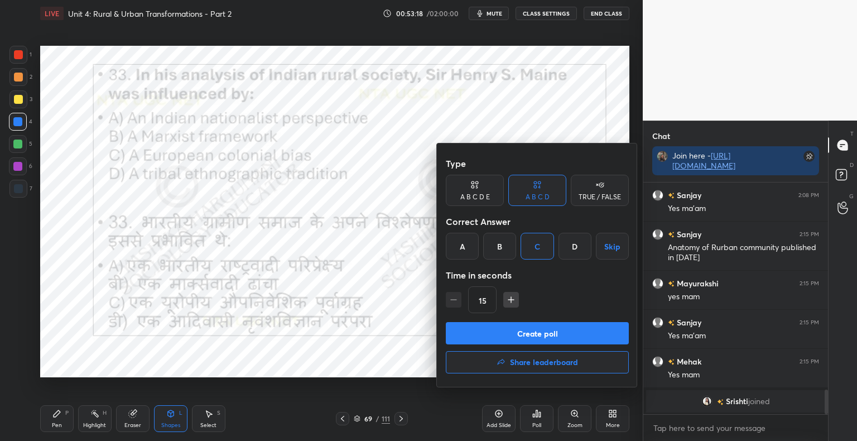
click at [512, 337] on button "Create poll" at bounding box center [537, 333] width 183 height 22
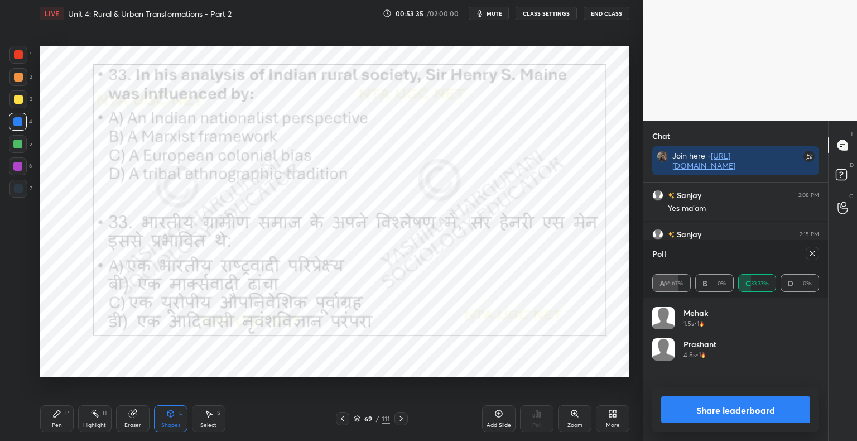
click at [694, 412] on button "Share leaderboard" at bounding box center [735, 409] width 149 height 27
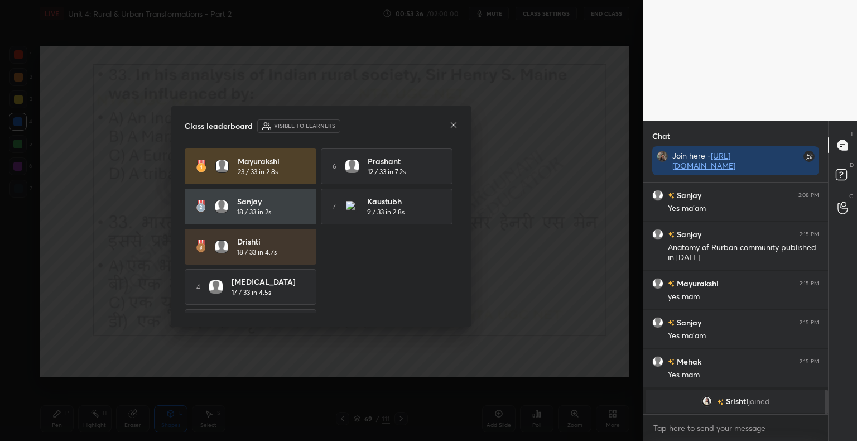
click at [454, 127] on icon at bounding box center [453, 124] width 9 height 9
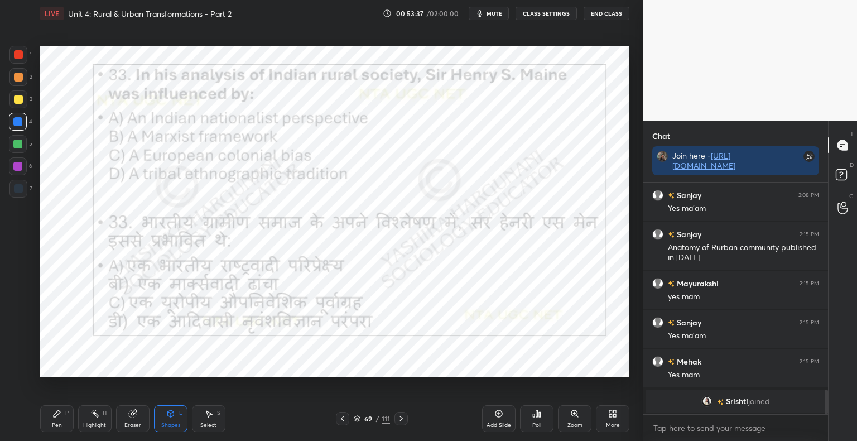
click at [399, 419] on icon at bounding box center [400, 418] width 9 height 9
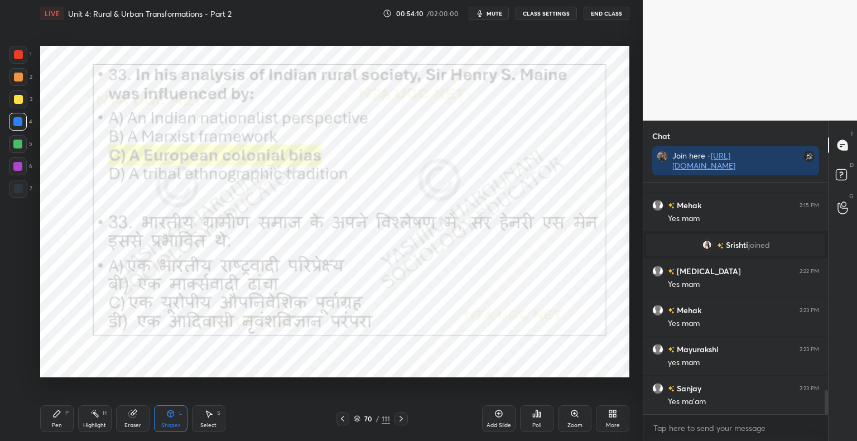
click at [357, 415] on icon at bounding box center [357, 418] width 7 height 7
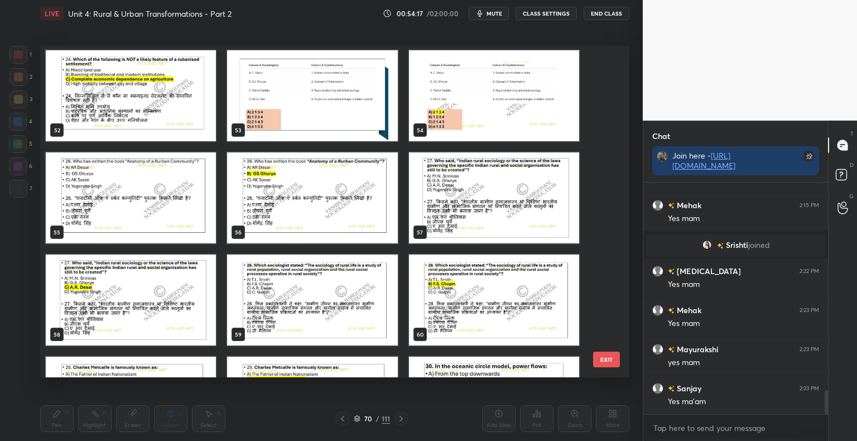
click at [532, 177] on img "grid" at bounding box center [494, 197] width 170 height 91
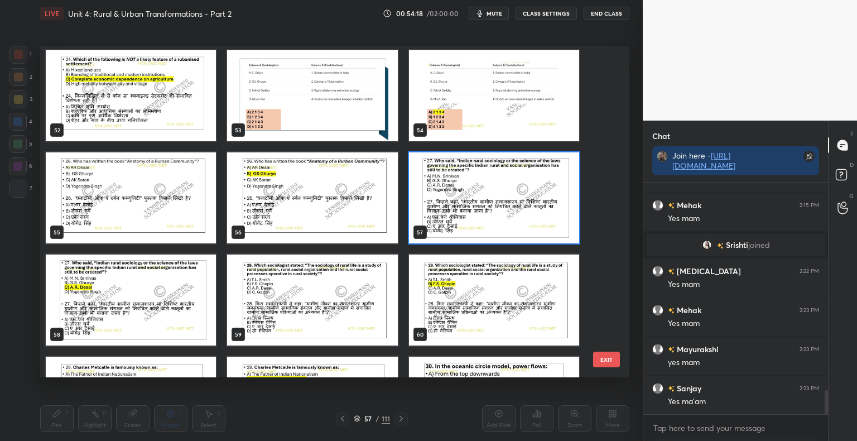
click at [532, 177] on img "grid" at bounding box center [494, 197] width 170 height 91
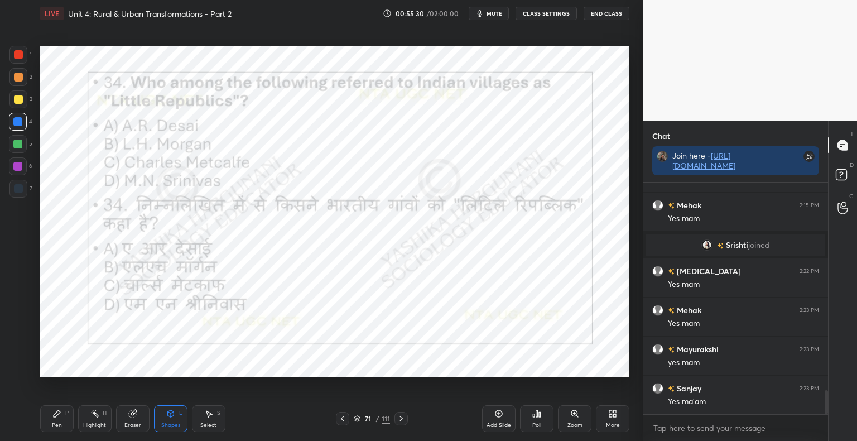
scroll to position [2022, 0]
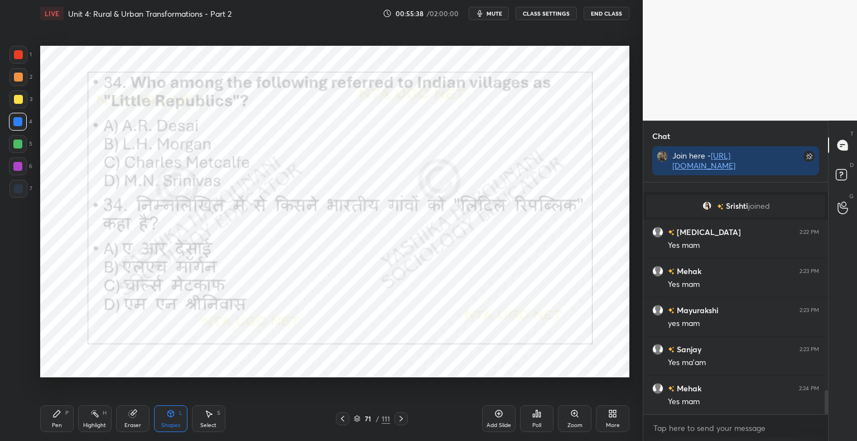
click at [540, 421] on div "Poll" at bounding box center [536, 418] width 33 height 27
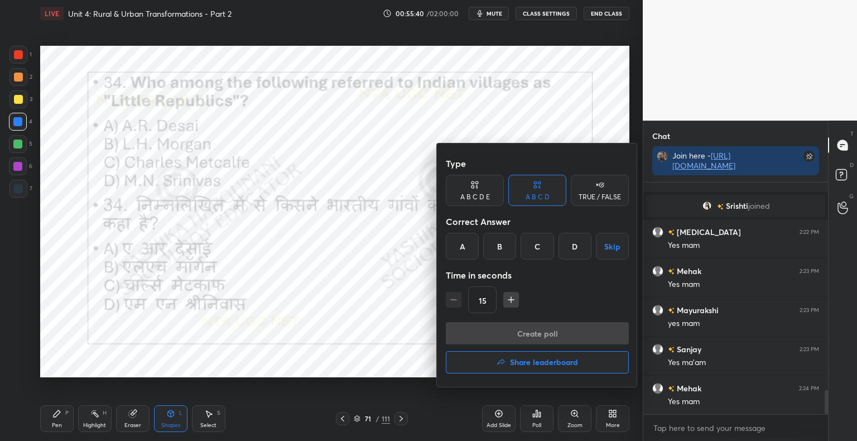
click at [551, 251] on div "C" at bounding box center [536, 246] width 33 height 27
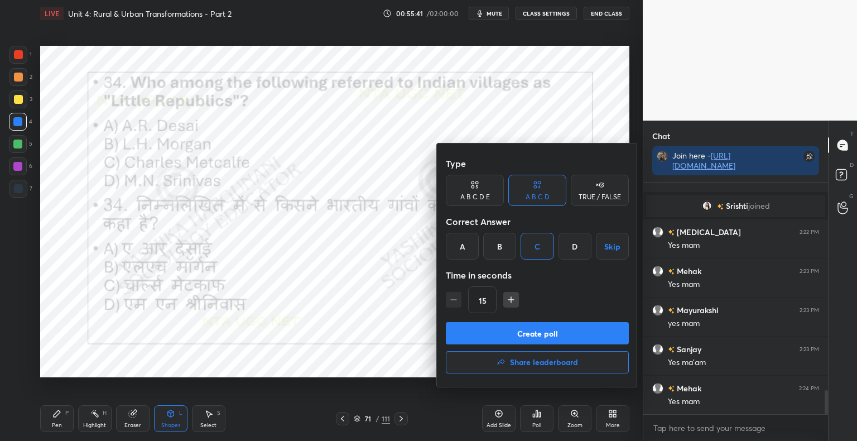
click at [538, 329] on button "Create poll" at bounding box center [537, 333] width 183 height 22
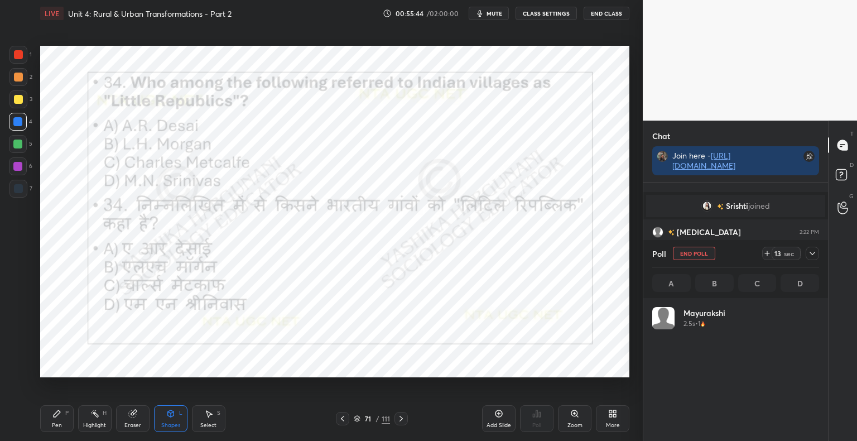
scroll to position [130, 163]
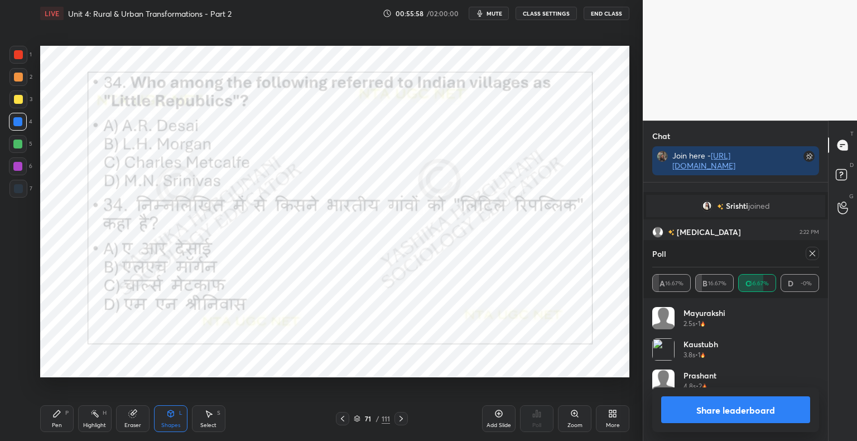
click at [763, 414] on button "Share leaderboard" at bounding box center [735, 409] width 149 height 27
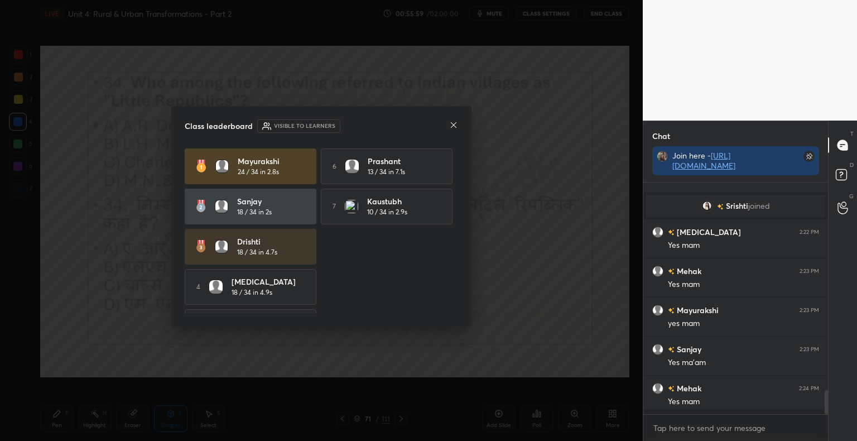
scroll to position [255, 181]
click at [457, 123] on icon at bounding box center [453, 124] width 9 height 9
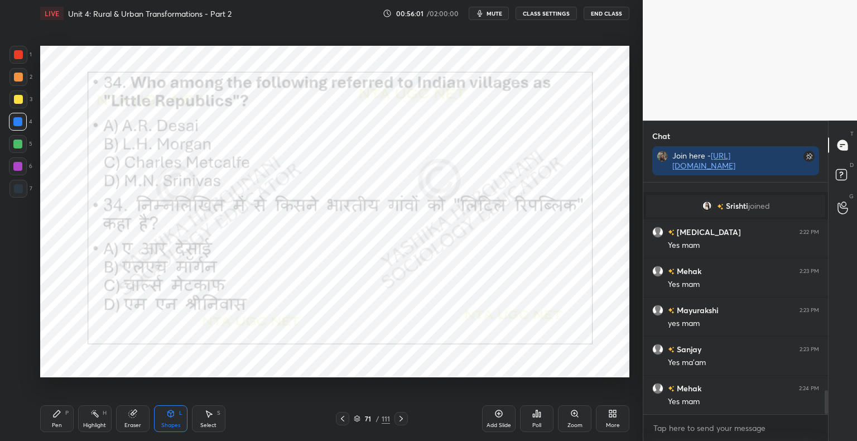
click at [406, 416] on div at bounding box center [400, 418] width 13 height 13
click at [400, 419] on icon at bounding box center [400, 418] width 9 height 9
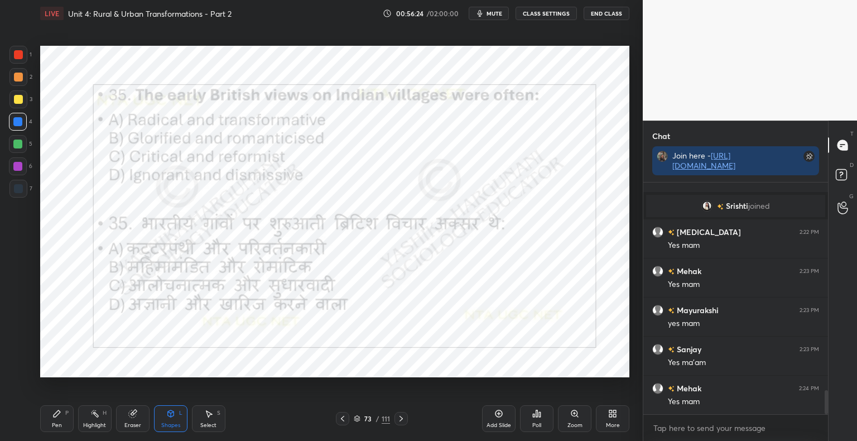
click at [545, 420] on div "Poll" at bounding box center [536, 418] width 33 height 27
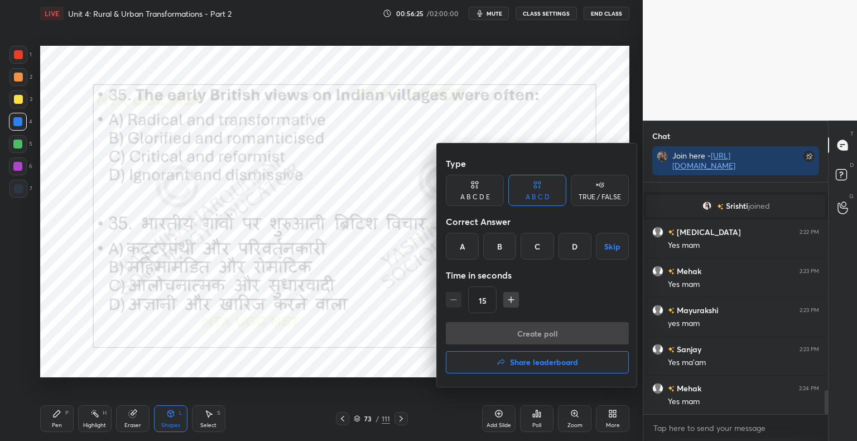
click at [505, 254] on div "B" at bounding box center [499, 246] width 33 height 27
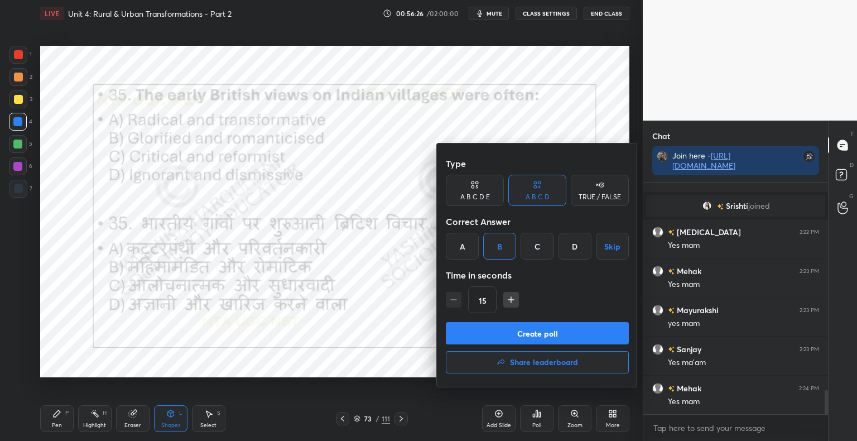
click at [501, 328] on button "Create poll" at bounding box center [537, 333] width 183 height 22
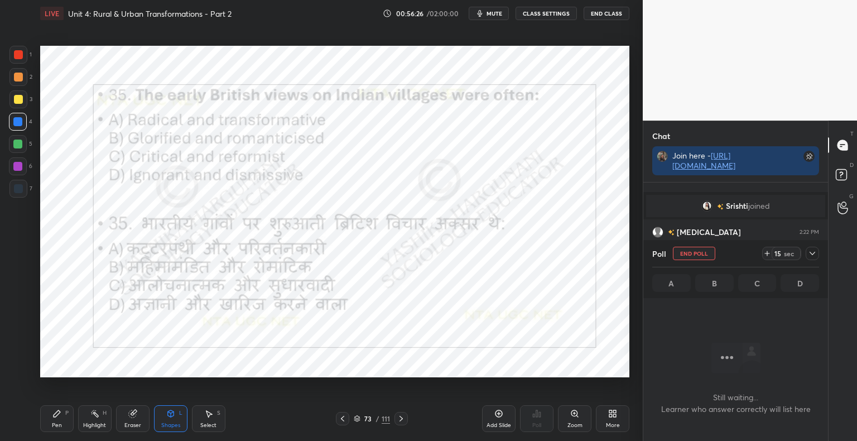
scroll to position [4, 3]
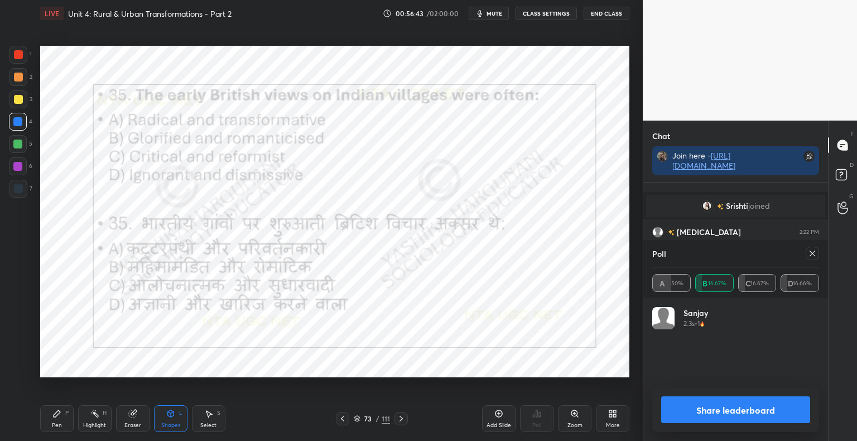
click at [691, 414] on button "Share leaderboard" at bounding box center [735, 409] width 149 height 27
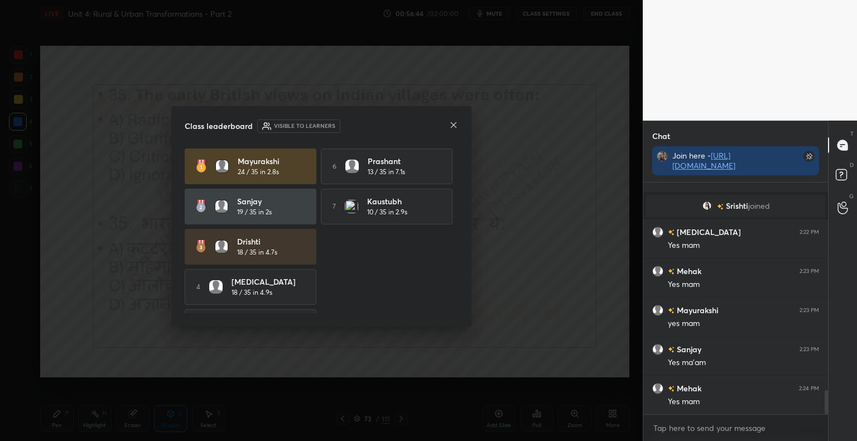
click at [449, 119] on div "Class leaderboard Visible to learners" at bounding box center [321, 125] width 273 height 13
click at [453, 122] on icon at bounding box center [453, 124] width 9 height 9
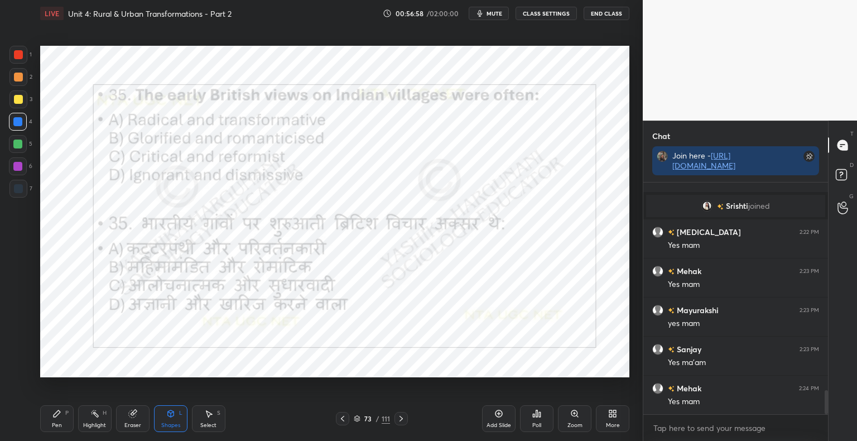
click at [400, 420] on icon at bounding box center [400, 418] width 3 height 6
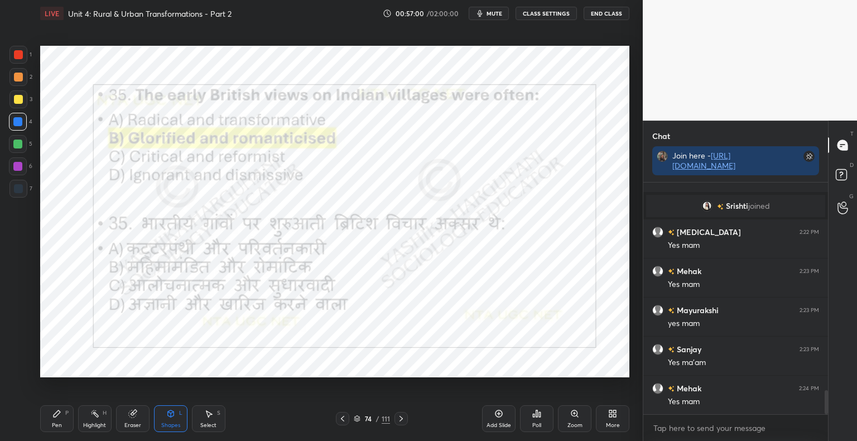
click at [399, 420] on icon at bounding box center [400, 418] width 9 height 9
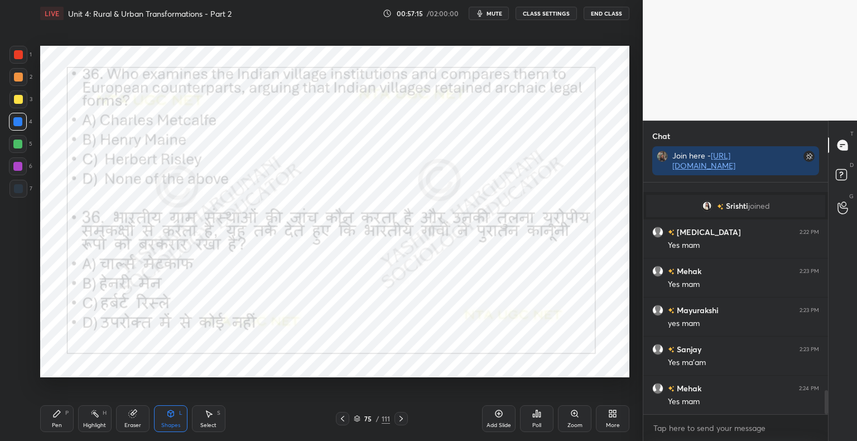
click at [531, 419] on div "Poll" at bounding box center [536, 418] width 33 height 27
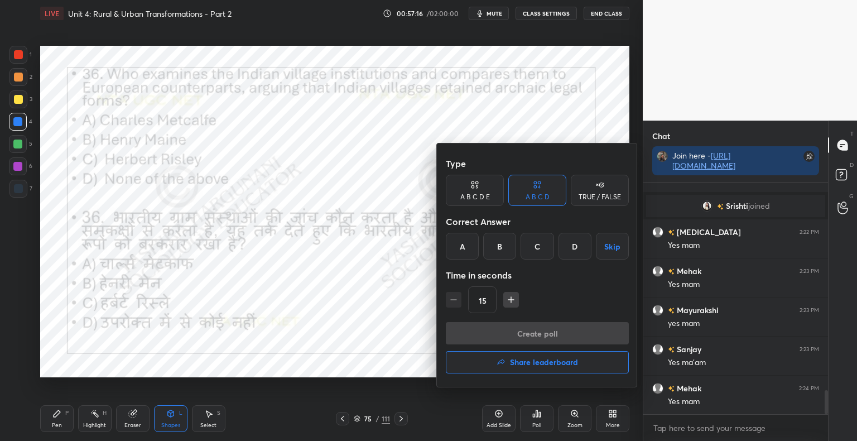
click at [495, 246] on div "B" at bounding box center [499, 246] width 33 height 27
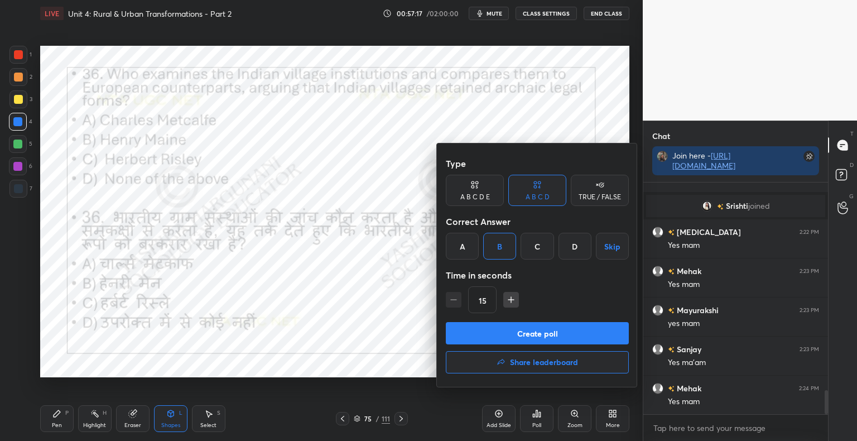
click at [496, 338] on button "Create poll" at bounding box center [537, 333] width 183 height 22
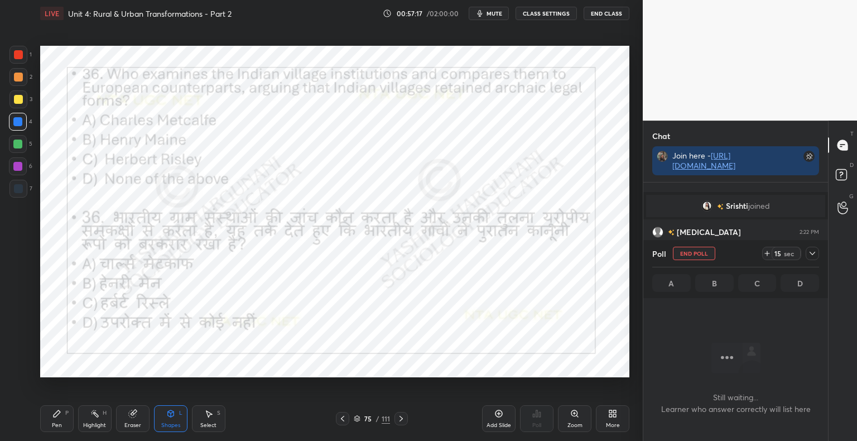
scroll to position [4, 3]
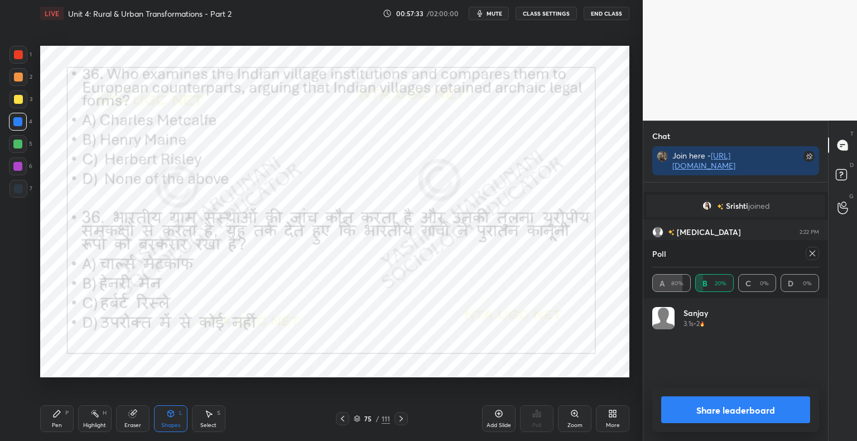
click at [740, 408] on button "Share leaderboard" at bounding box center [735, 409] width 149 height 27
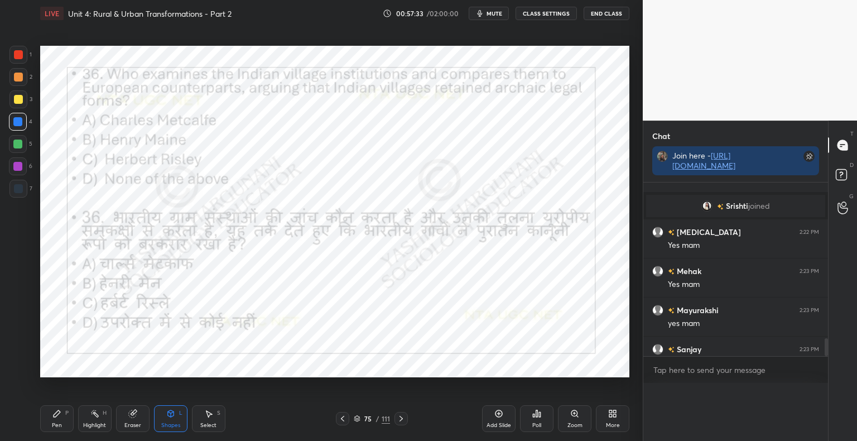
scroll to position [0, 3]
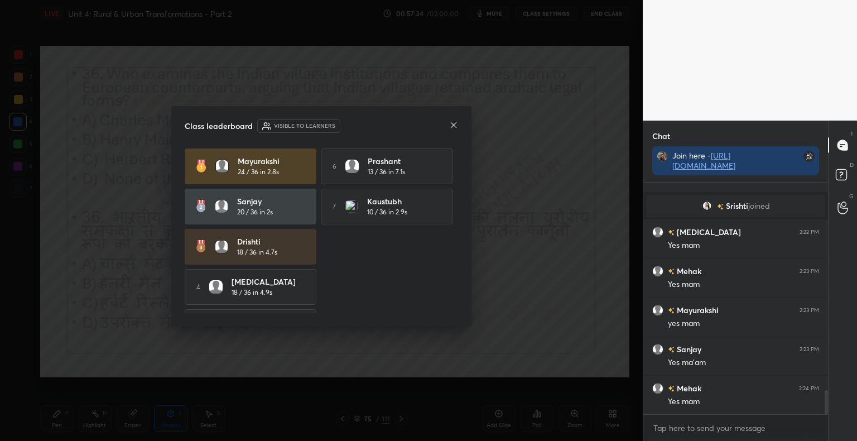
click at [454, 128] on icon at bounding box center [453, 124] width 9 height 9
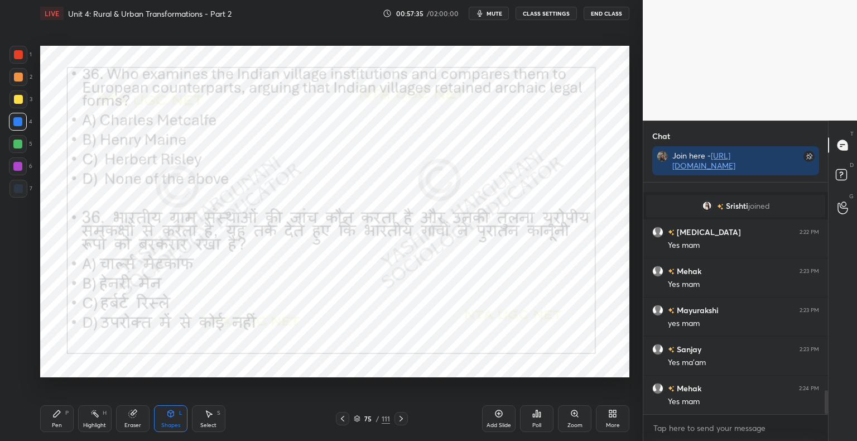
click at [400, 418] on icon at bounding box center [400, 418] width 9 height 9
click at [54, 424] on div "Pen" at bounding box center [57, 425] width 10 height 6
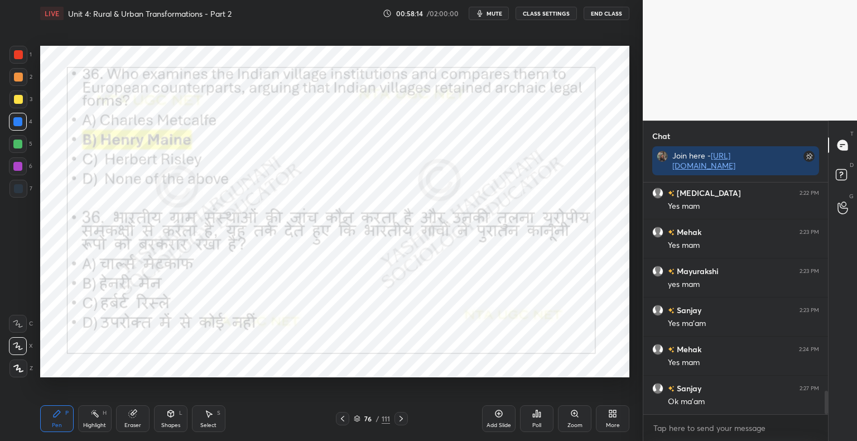
click at [402, 420] on icon at bounding box center [400, 418] width 9 height 9
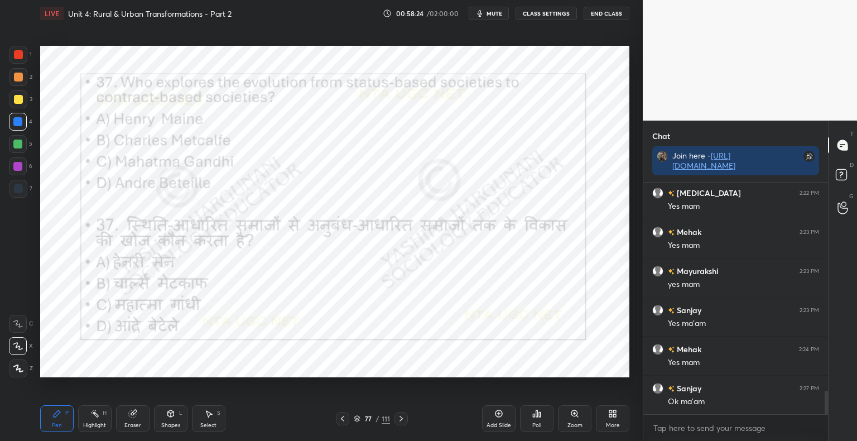
click at [533, 418] on icon at bounding box center [536, 413] width 9 height 9
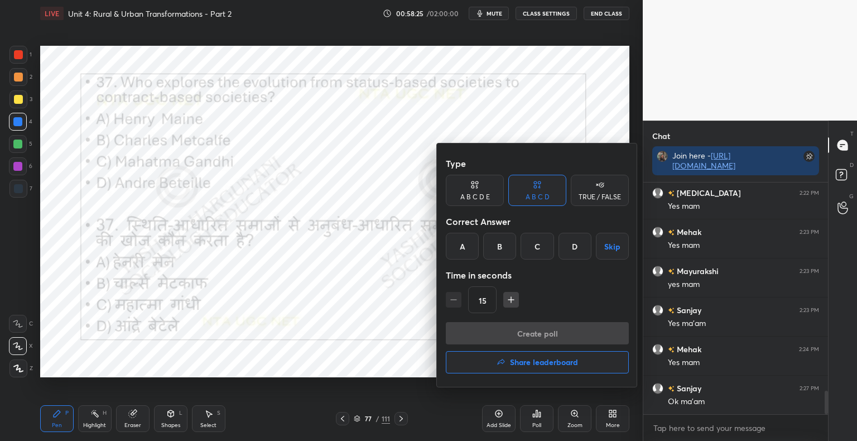
click at [461, 253] on div "A" at bounding box center [462, 246] width 33 height 27
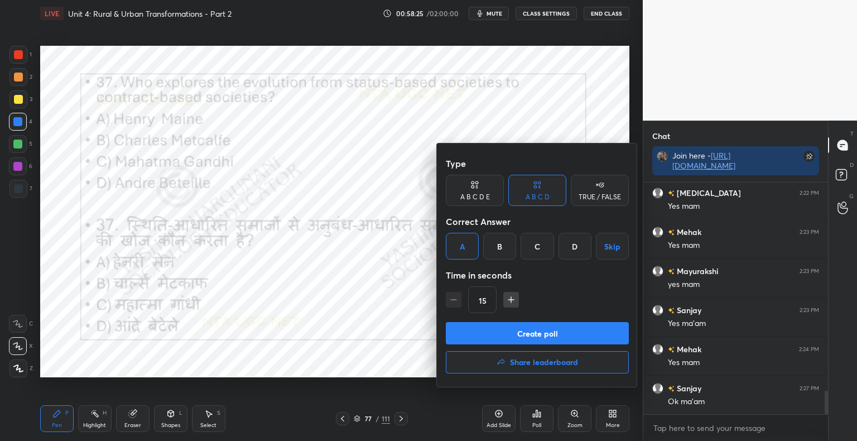
click at [466, 329] on button "Create poll" at bounding box center [537, 333] width 183 height 22
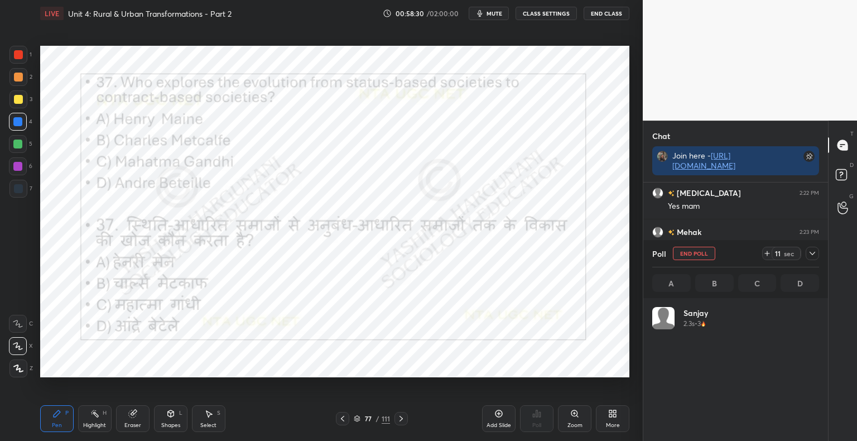
scroll to position [3, 3]
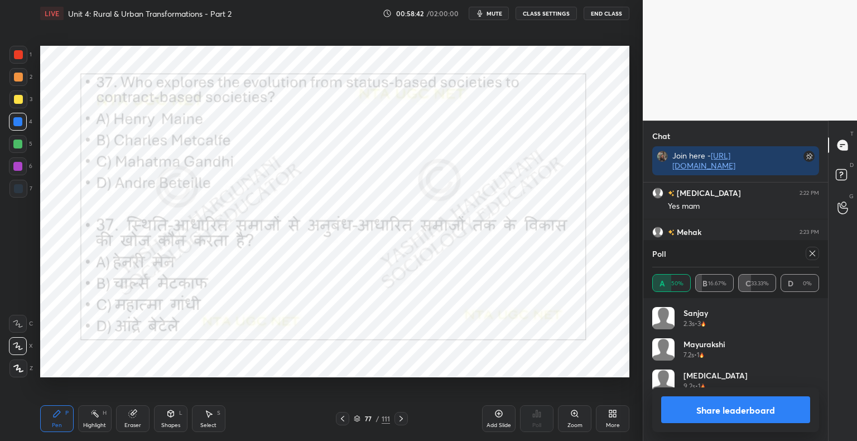
click at [698, 412] on button "Share leaderboard" at bounding box center [735, 409] width 149 height 27
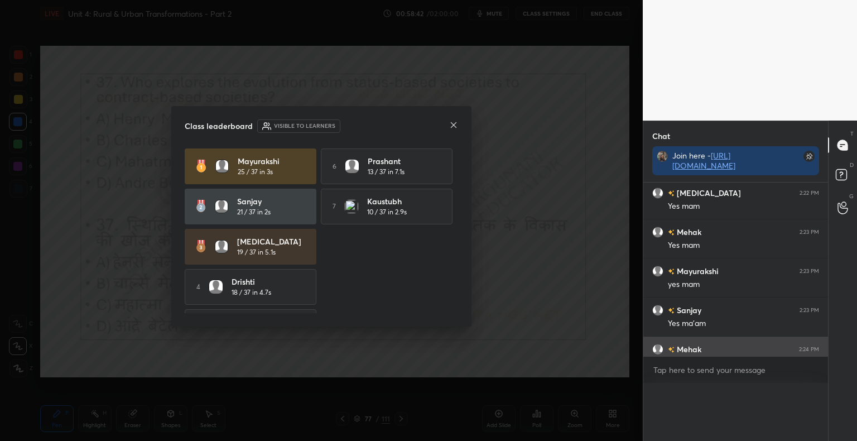
scroll to position [232, 181]
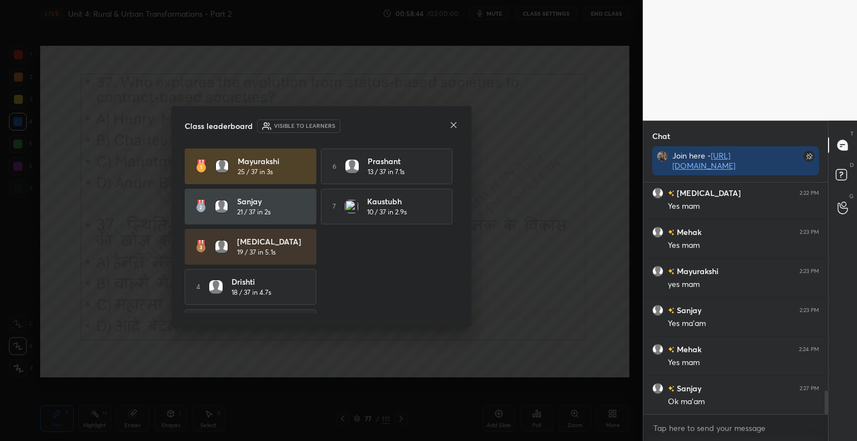
click at [457, 123] on icon at bounding box center [453, 124] width 9 height 9
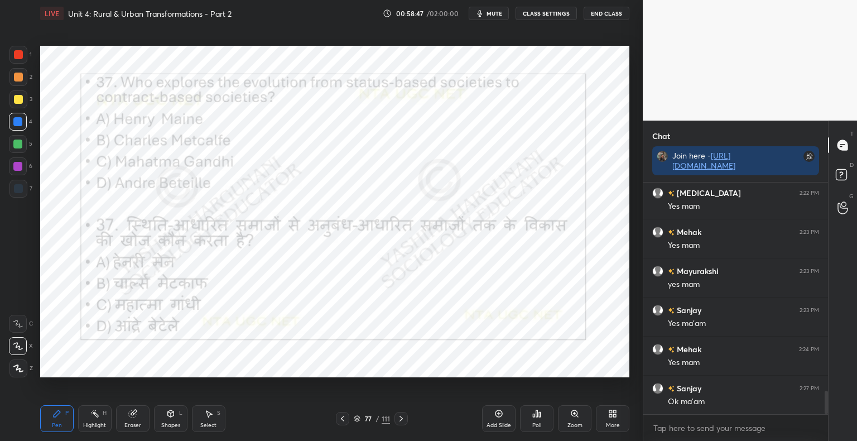
click at [402, 418] on icon at bounding box center [400, 418] width 9 height 9
click at [400, 420] on icon at bounding box center [400, 418] width 3 height 6
click at [542, 425] on div "Poll" at bounding box center [536, 418] width 33 height 27
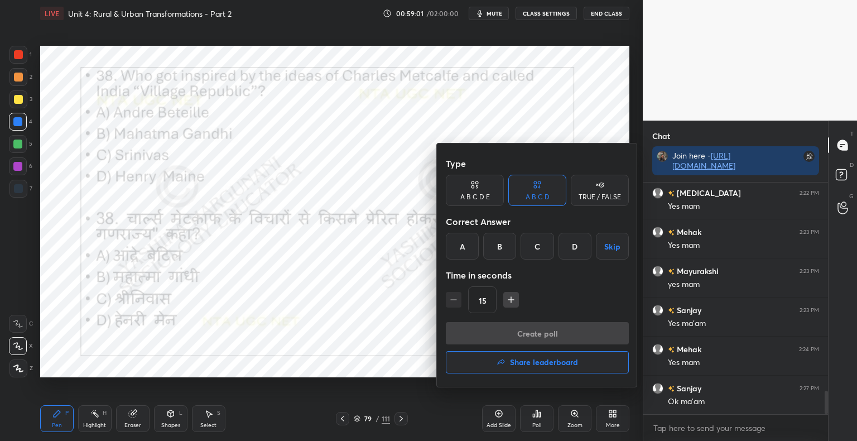
click at [500, 251] on div "B" at bounding box center [499, 246] width 33 height 27
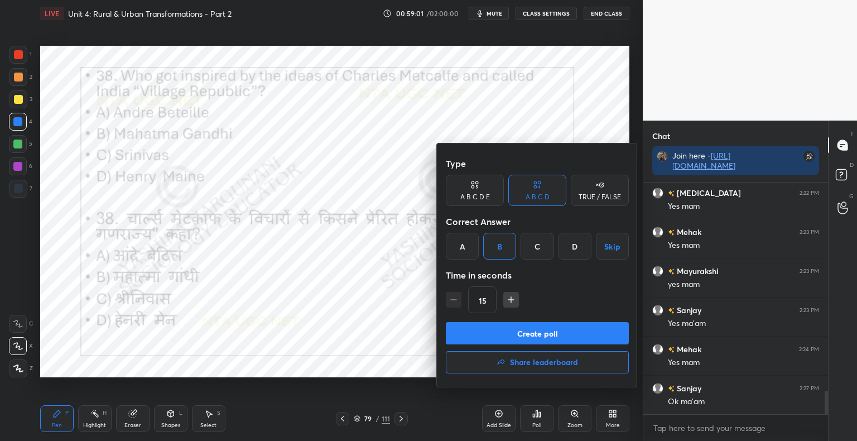
click at [503, 336] on button "Create poll" at bounding box center [537, 333] width 183 height 22
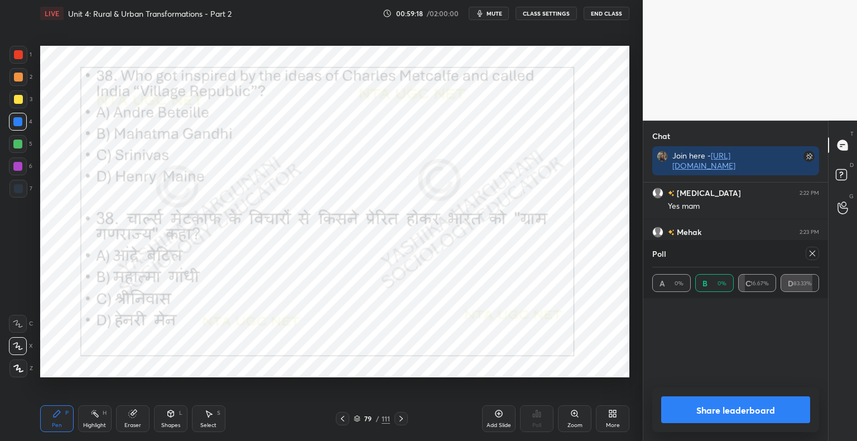
click at [722, 405] on button "Share leaderboard" at bounding box center [735, 409] width 149 height 27
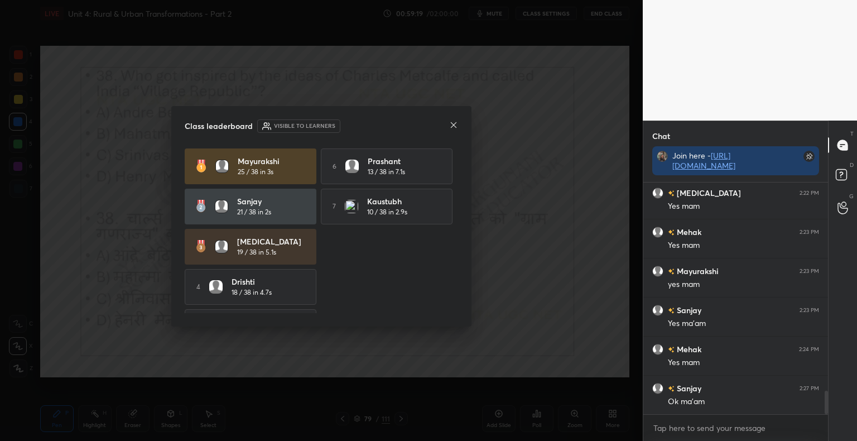
click at [449, 128] on icon at bounding box center [453, 124] width 9 height 9
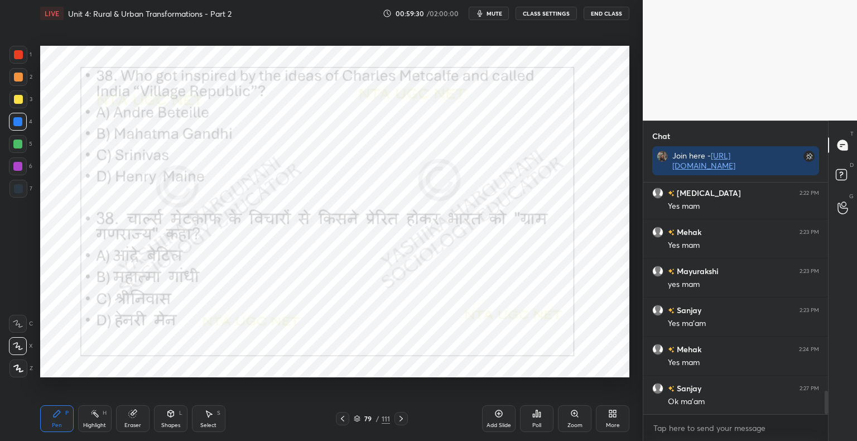
click at [404, 417] on icon at bounding box center [400, 418] width 9 height 9
click at [401, 418] on icon at bounding box center [400, 418] width 9 height 9
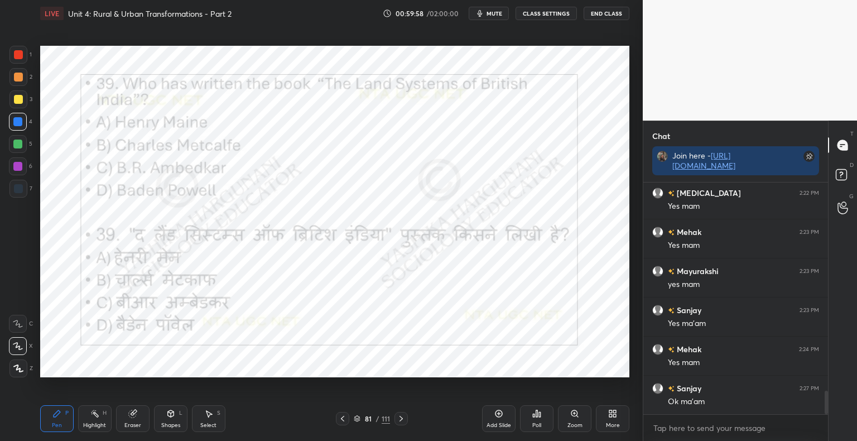
click at [536, 427] on div "Poll" at bounding box center [536, 425] width 9 height 6
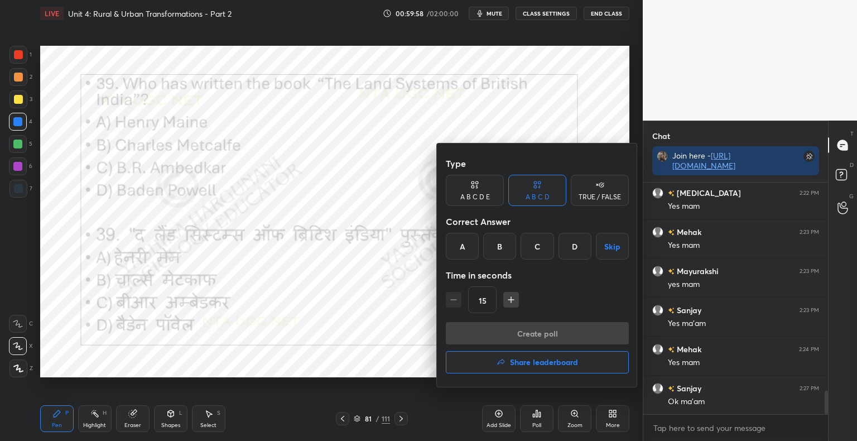
click at [570, 252] on div "D" at bounding box center [574, 246] width 33 height 27
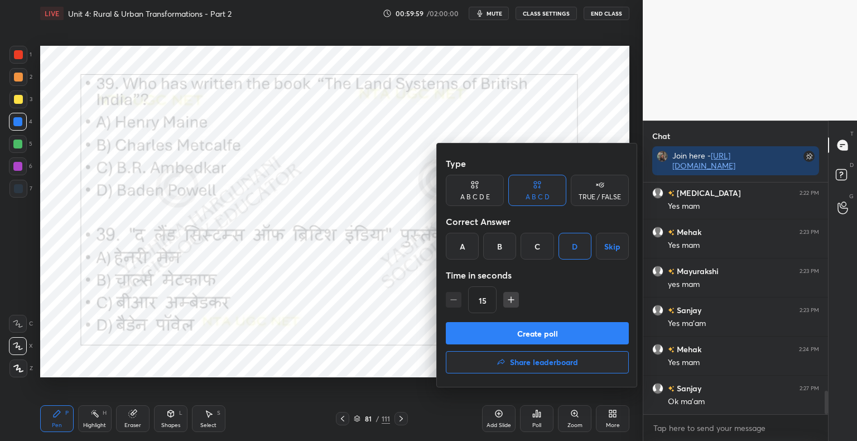
click at [545, 330] on button "Create poll" at bounding box center [537, 333] width 183 height 22
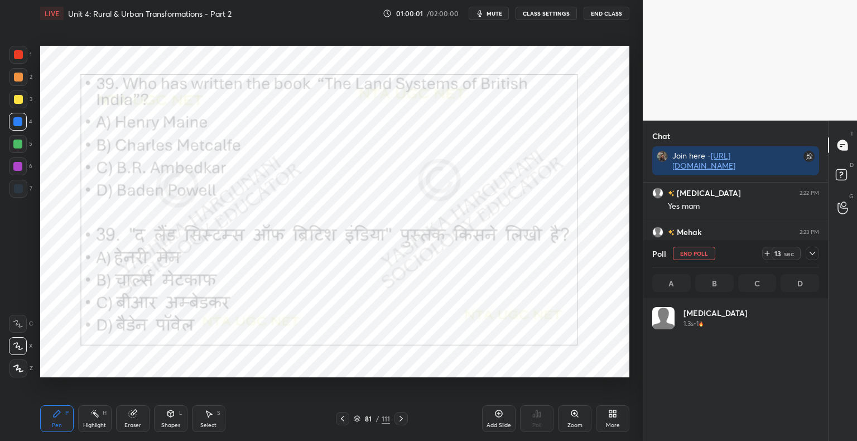
scroll to position [130, 163]
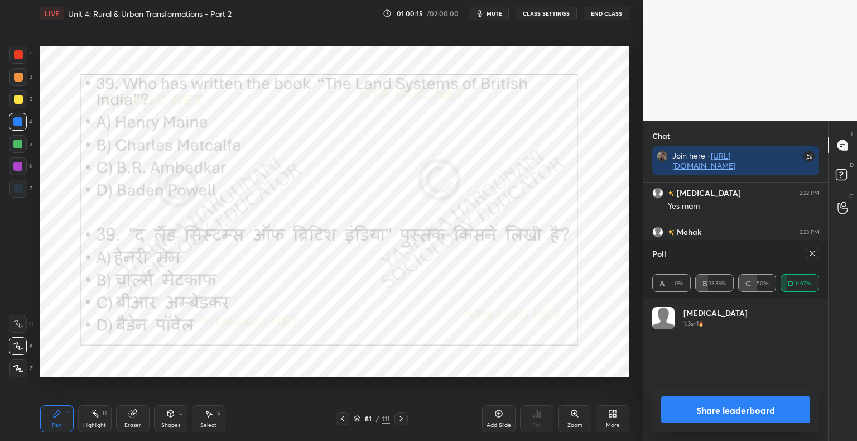
click at [693, 411] on button "Share leaderboard" at bounding box center [735, 409] width 149 height 27
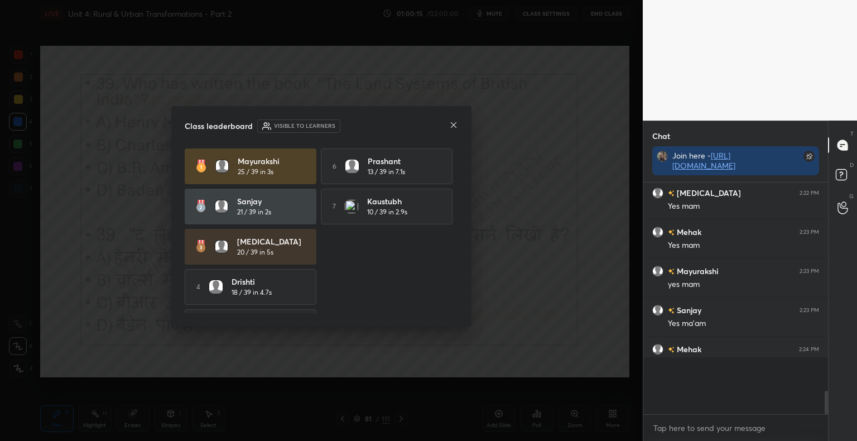
scroll to position [3, 3]
click at [449, 129] on icon at bounding box center [453, 124] width 9 height 9
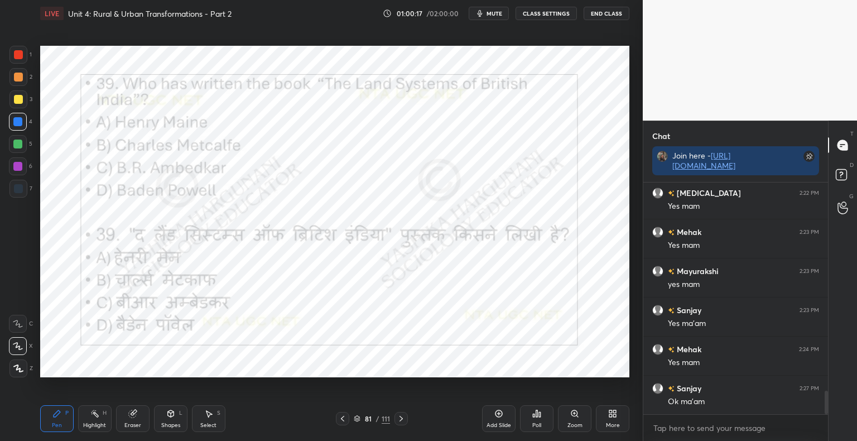
click at [403, 417] on icon at bounding box center [400, 418] width 9 height 9
click at [398, 417] on icon at bounding box center [400, 418] width 9 height 9
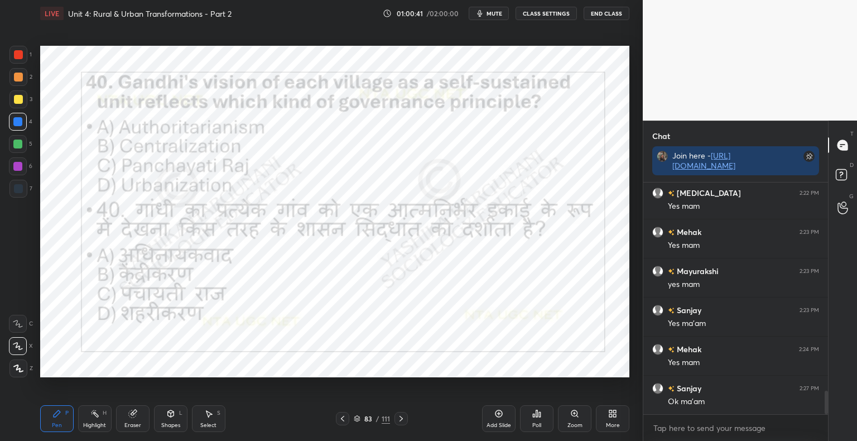
click at [543, 419] on div "Poll" at bounding box center [536, 418] width 33 height 27
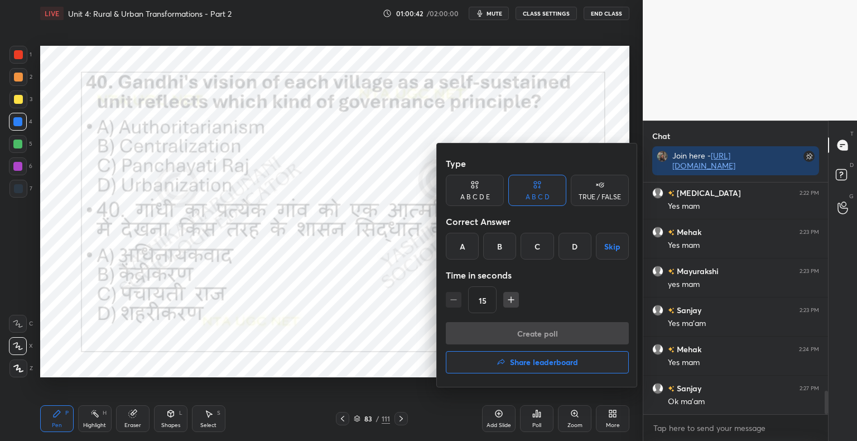
click at [537, 252] on div "C" at bounding box center [536, 246] width 33 height 27
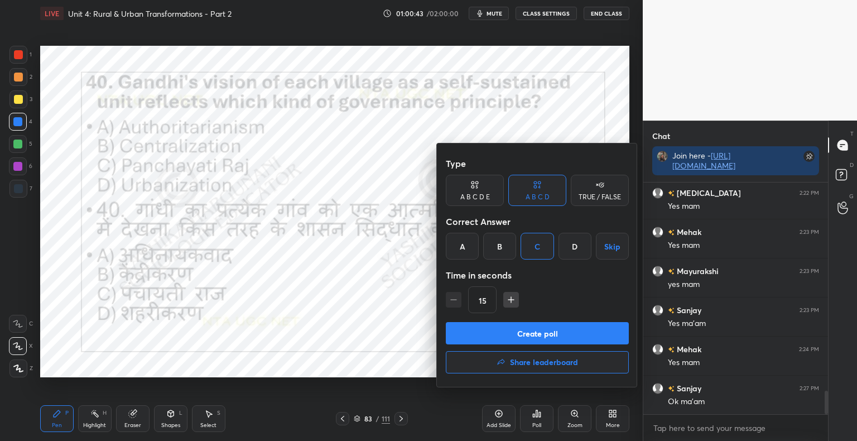
click at [519, 331] on button "Create poll" at bounding box center [537, 333] width 183 height 22
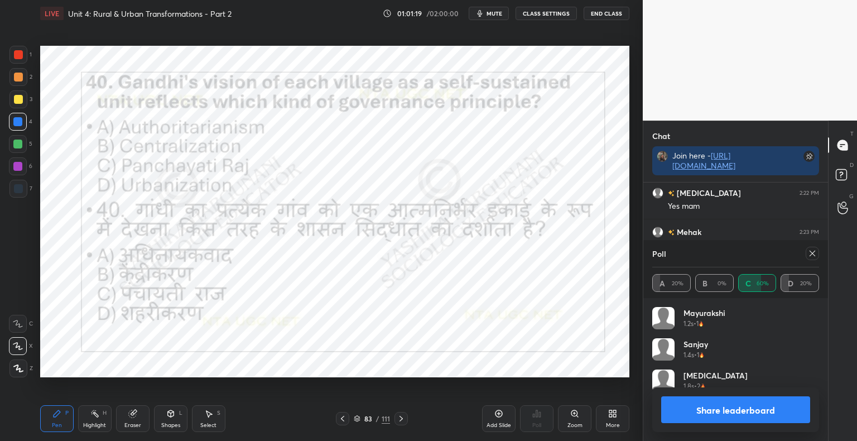
click at [24, 55] on div at bounding box center [18, 55] width 18 height 18
click at [695, 396] on button "Share leaderboard" at bounding box center [735, 409] width 149 height 27
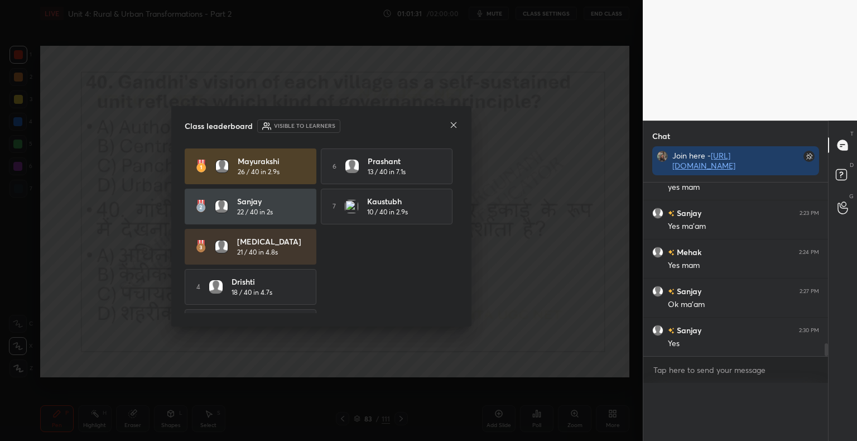
scroll to position [3, 3]
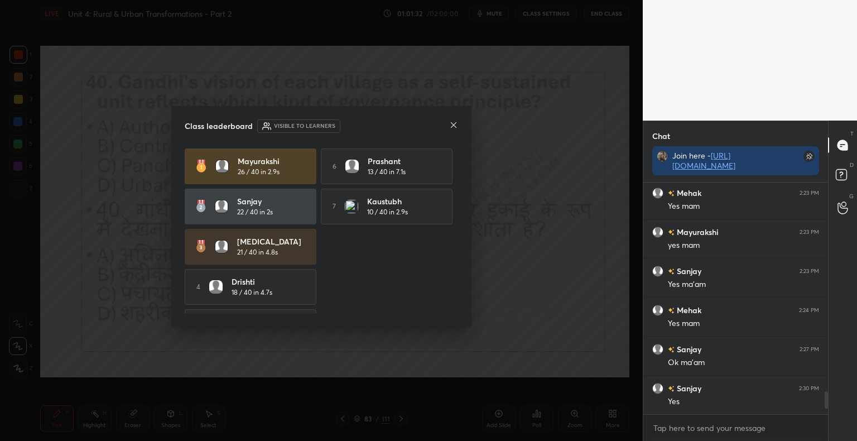
click at [449, 123] on icon at bounding box center [453, 124] width 9 height 9
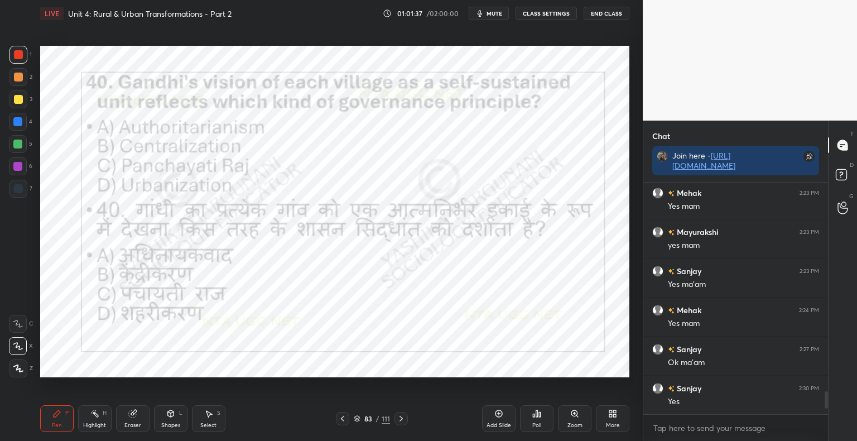
click at [399, 417] on icon at bounding box center [400, 418] width 3 height 6
click at [398, 416] on icon at bounding box center [400, 418] width 9 height 9
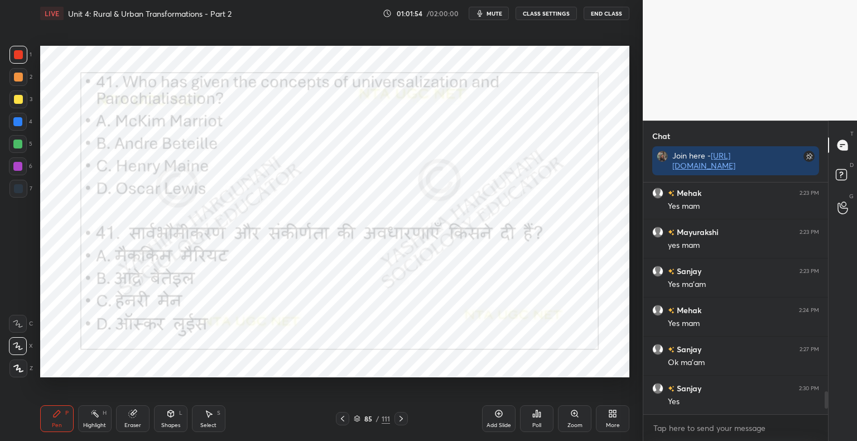
click at [535, 422] on div "Poll" at bounding box center [536, 425] width 9 height 6
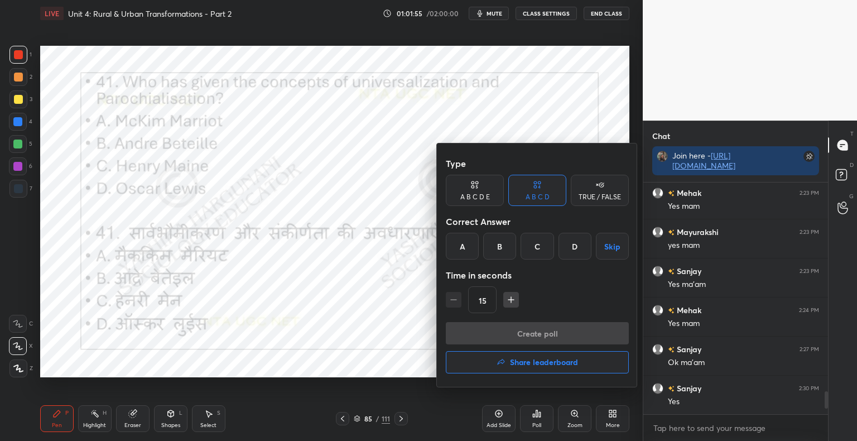
click at [467, 244] on div "A" at bounding box center [462, 246] width 33 height 27
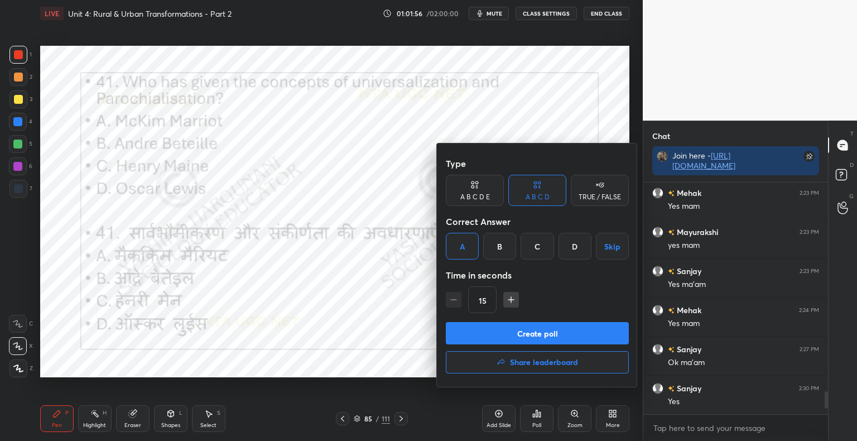
click at [480, 333] on button "Create poll" at bounding box center [537, 333] width 183 height 22
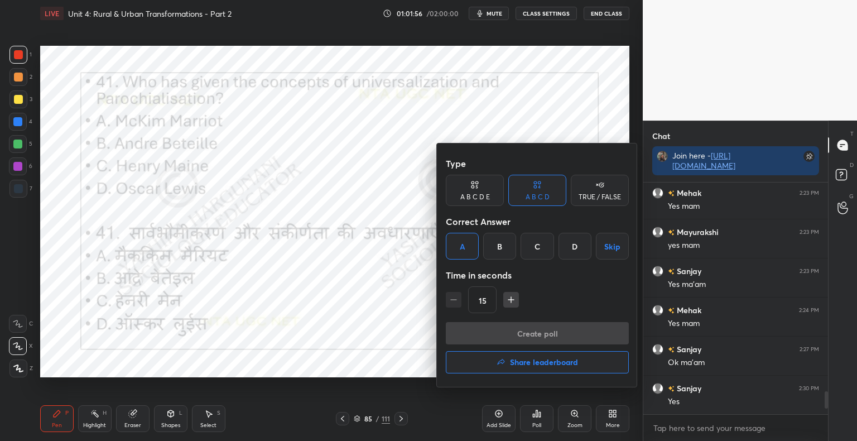
scroll to position [4, 3]
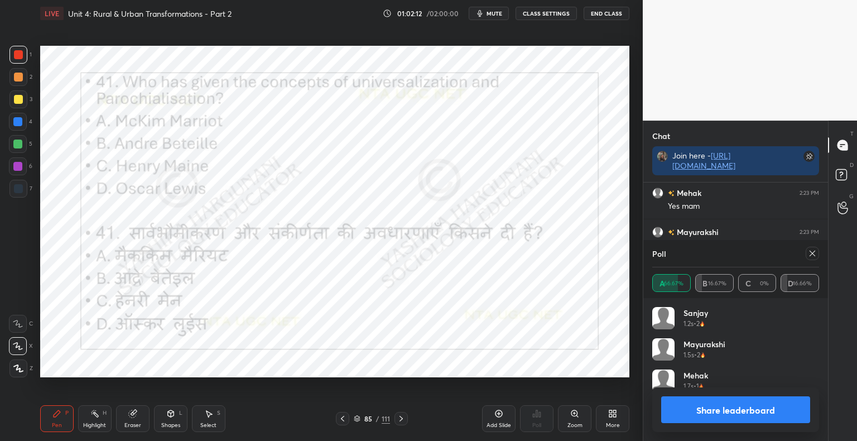
click at [726, 417] on button "Share leaderboard" at bounding box center [735, 409] width 149 height 27
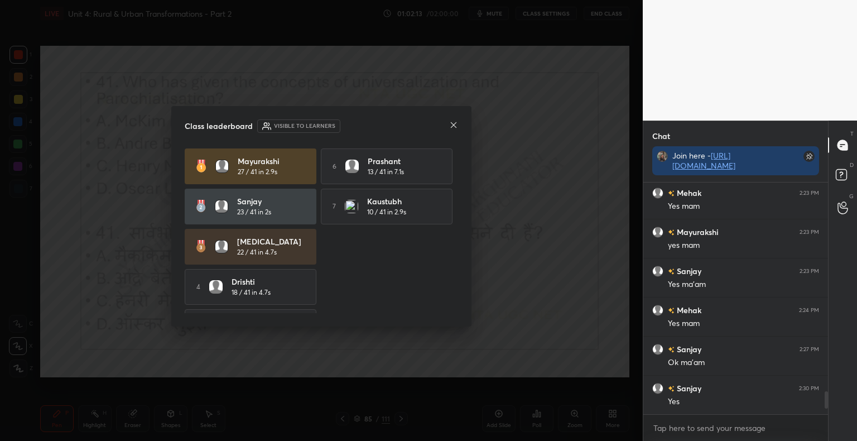
click at [454, 128] on icon at bounding box center [453, 124] width 9 height 9
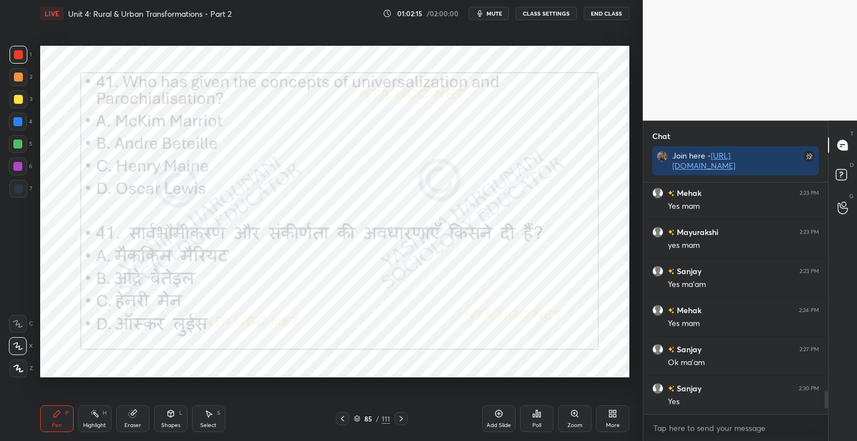
click at [405, 418] on div at bounding box center [400, 418] width 13 height 13
click at [400, 423] on div at bounding box center [400, 418] width 13 height 13
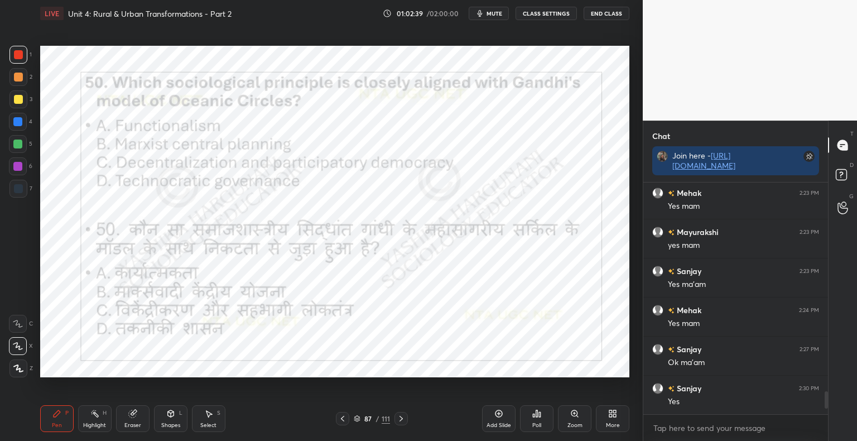
click at [541, 418] on div "Poll" at bounding box center [536, 418] width 33 height 27
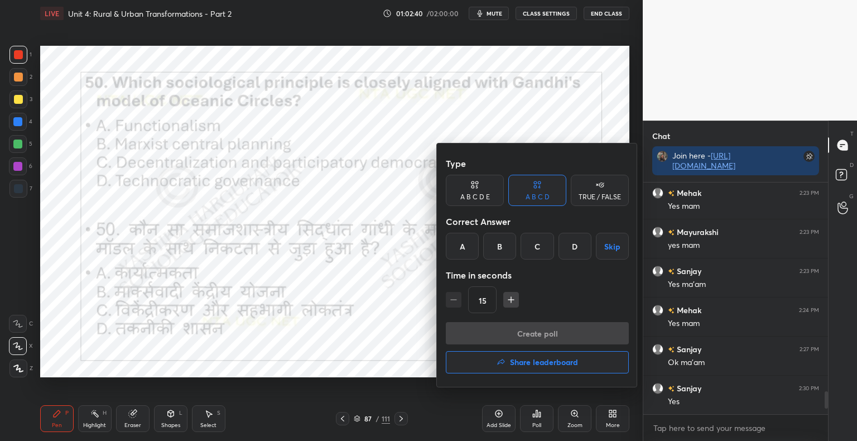
click at [532, 243] on div "C" at bounding box center [536, 246] width 33 height 27
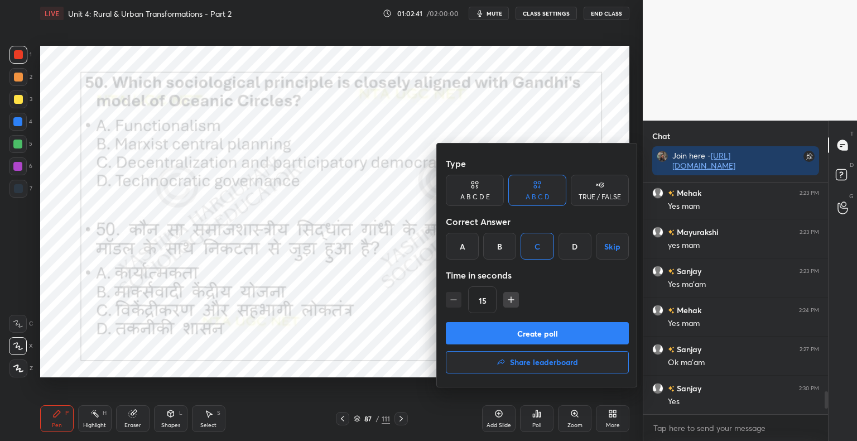
click at [516, 330] on button "Create poll" at bounding box center [537, 333] width 183 height 22
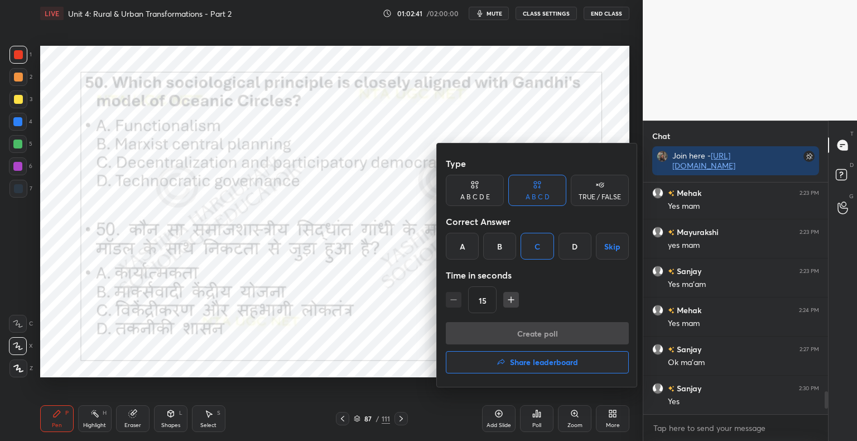
scroll to position [219, 181]
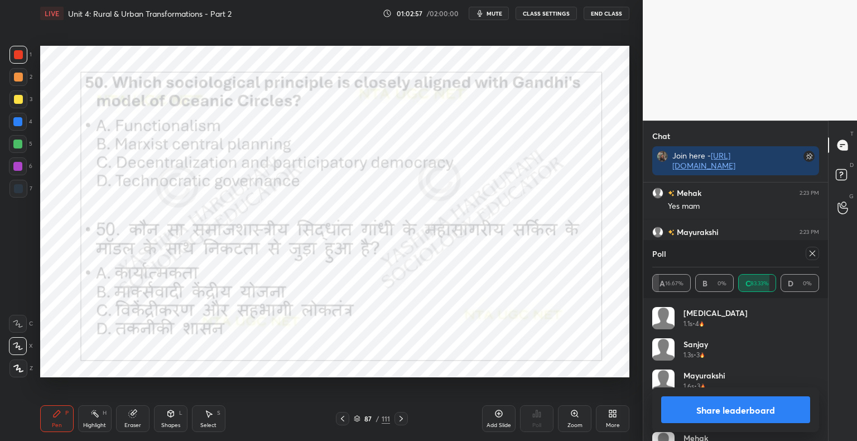
click at [729, 415] on button "Share leaderboard" at bounding box center [735, 409] width 149 height 27
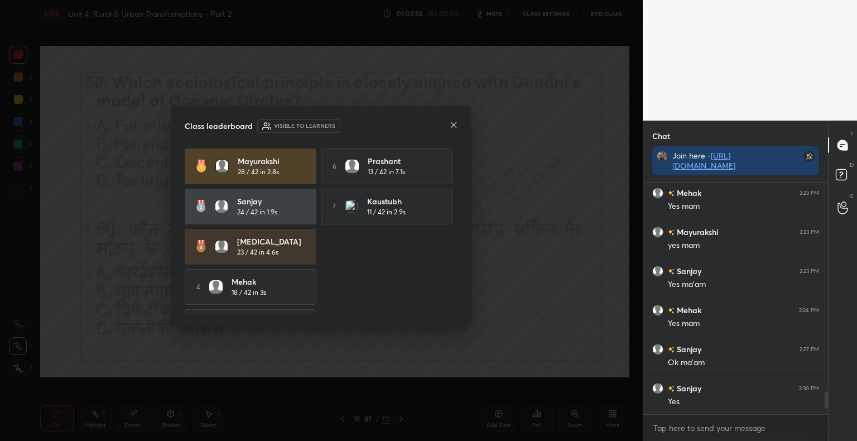
click at [453, 127] on icon at bounding box center [453, 124] width 9 height 9
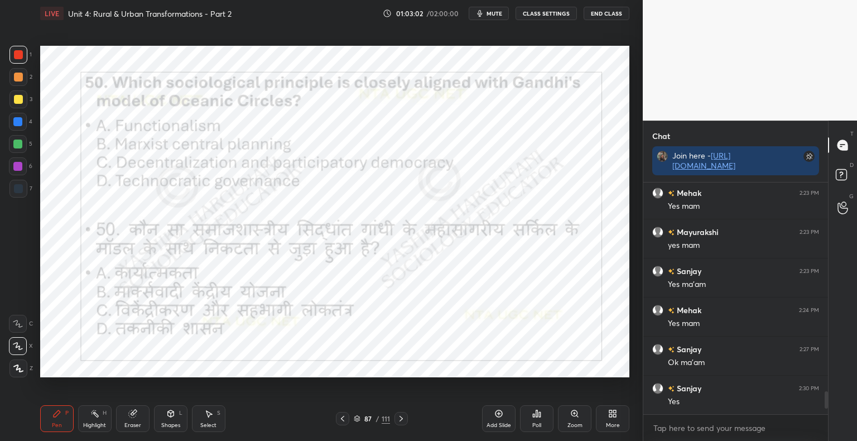
click at [397, 419] on icon at bounding box center [400, 418] width 9 height 9
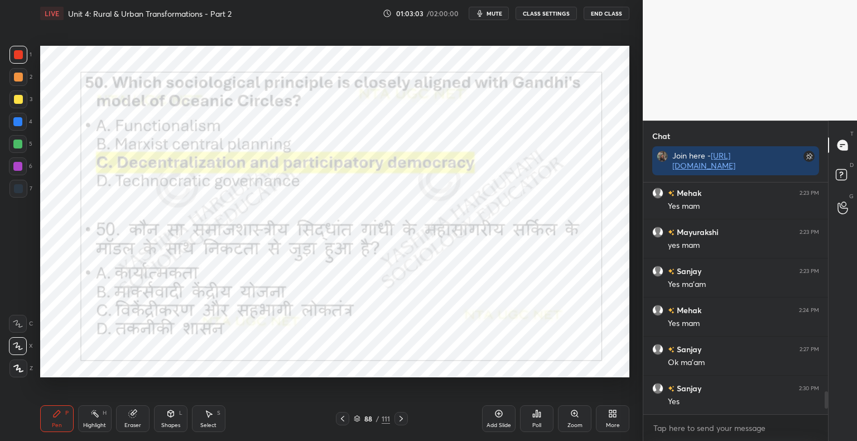
click at [401, 415] on icon at bounding box center [400, 418] width 9 height 9
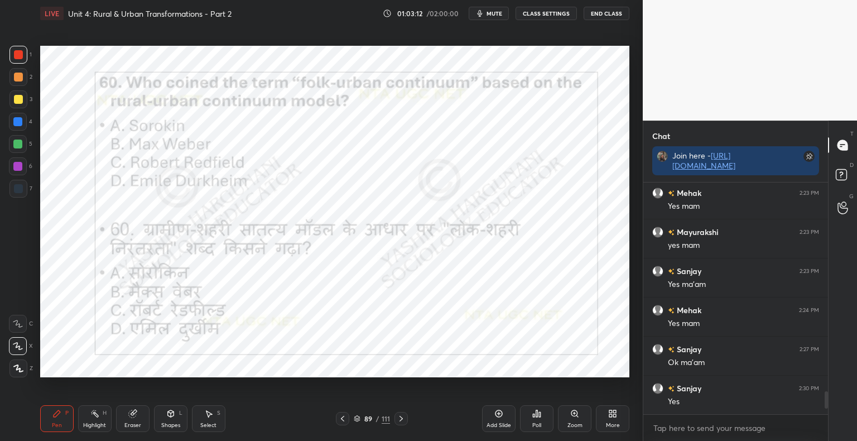
click at [536, 416] on icon at bounding box center [537, 413] width 2 height 7
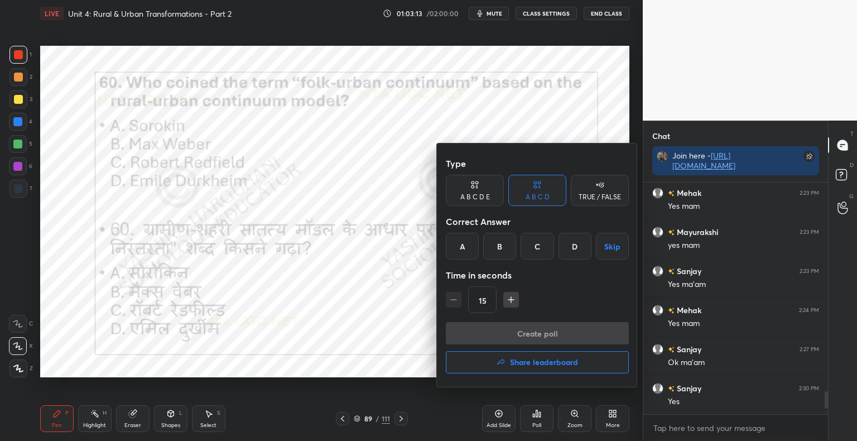
click at [544, 252] on div "C" at bounding box center [536, 246] width 33 height 27
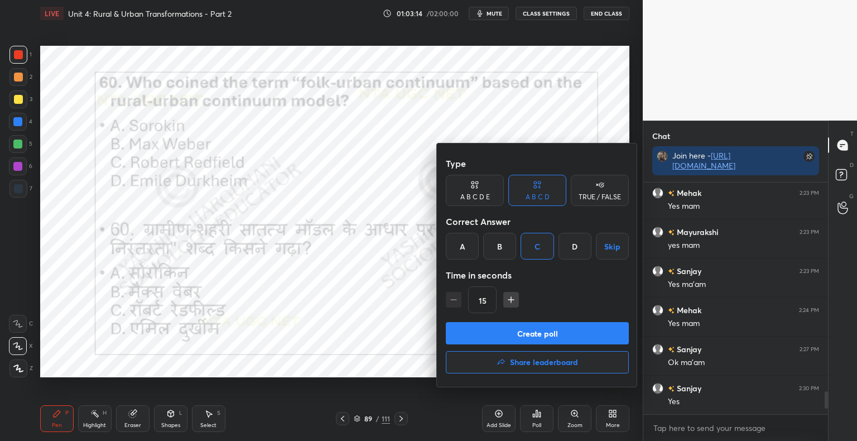
click at [518, 340] on button "Create poll" at bounding box center [537, 333] width 183 height 22
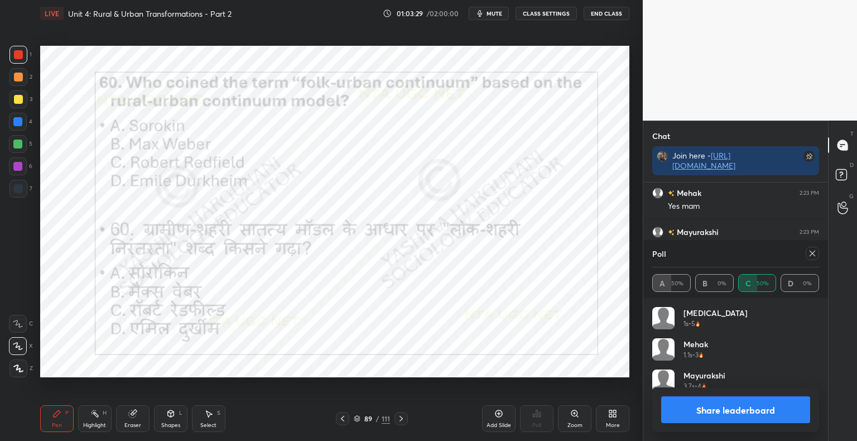
click at [731, 405] on button "Share leaderboard" at bounding box center [735, 409] width 149 height 27
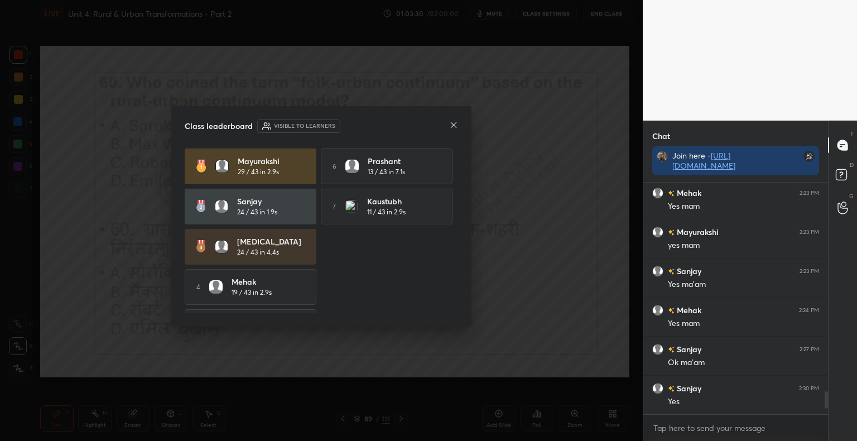
click at [453, 123] on icon at bounding box center [453, 124] width 9 height 9
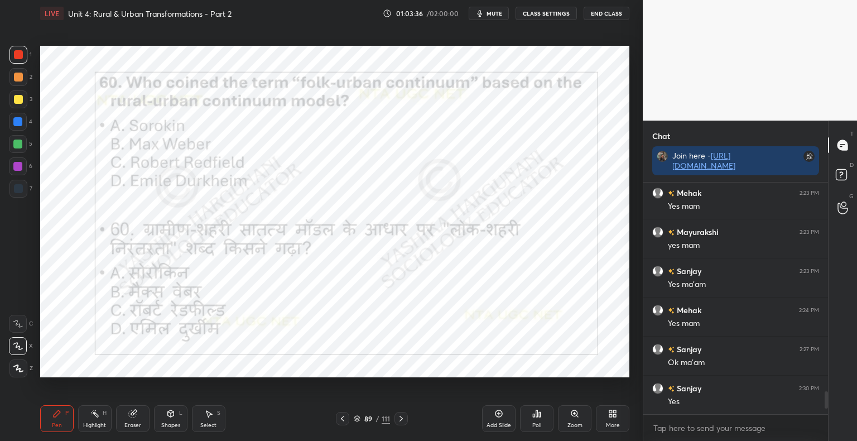
click at [399, 417] on icon at bounding box center [400, 418] width 9 height 9
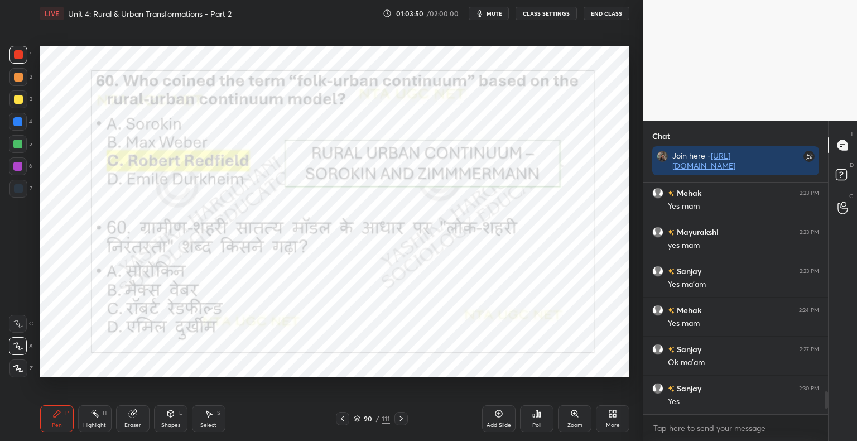
click at [400, 415] on icon at bounding box center [400, 418] width 9 height 9
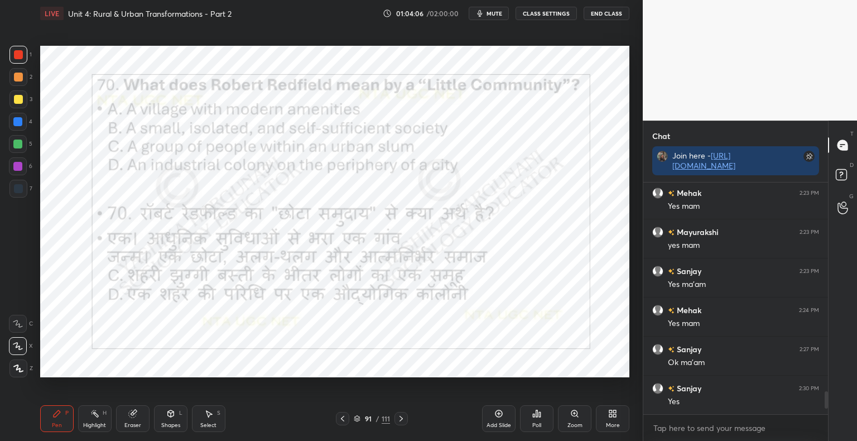
click at [543, 420] on div "Poll" at bounding box center [536, 418] width 33 height 27
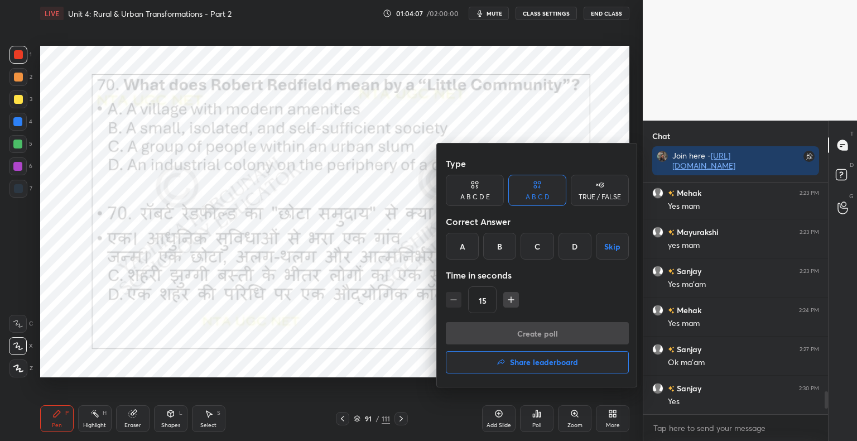
click at [509, 250] on div "B" at bounding box center [499, 246] width 33 height 27
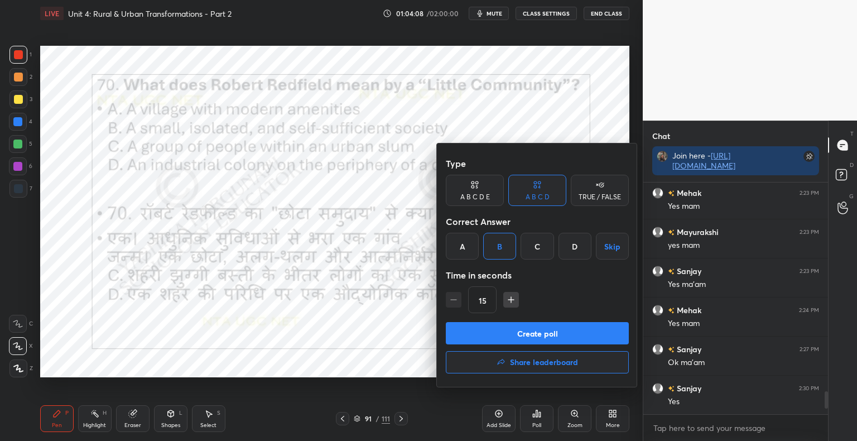
click at [505, 329] on button "Create poll" at bounding box center [537, 333] width 183 height 22
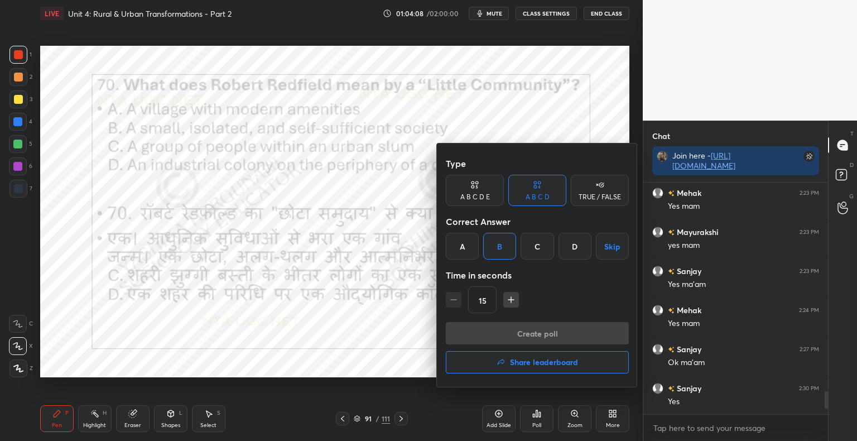
scroll to position [245, 181]
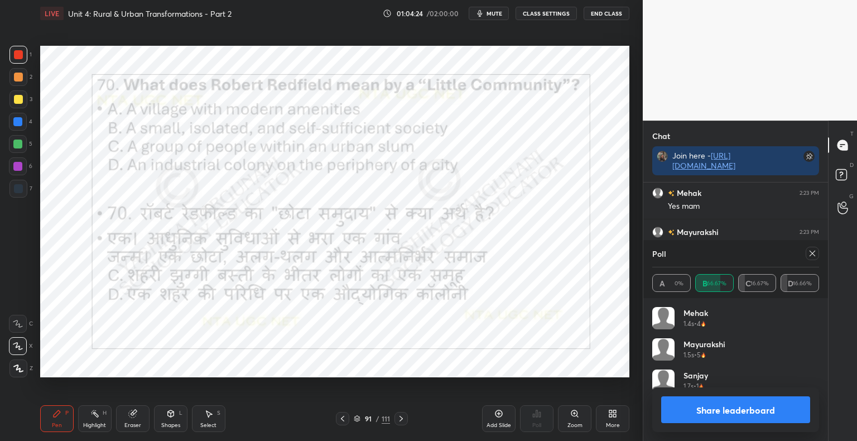
click at [737, 410] on button "Share leaderboard" at bounding box center [735, 409] width 149 height 27
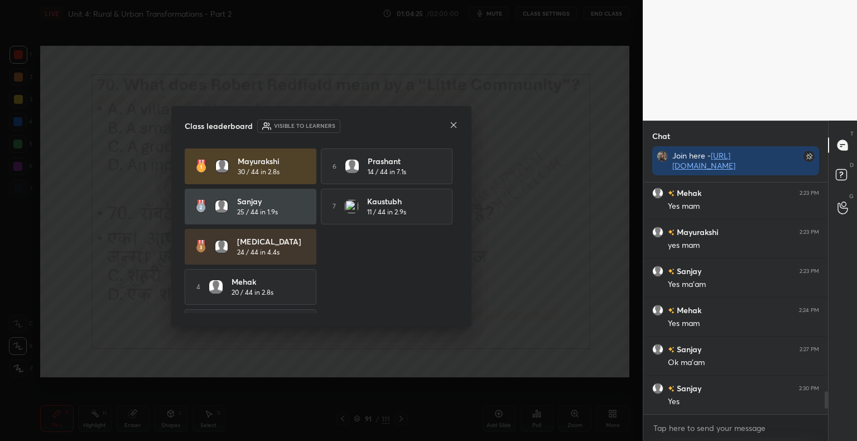
click at [458, 124] on div "Class leaderboard Visible to learners Mayurakshi 30 / 44 in 2.8s 6 Prashant 14 …" at bounding box center [321, 216] width 300 height 220
click at [457, 124] on icon at bounding box center [453, 124] width 9 height 9
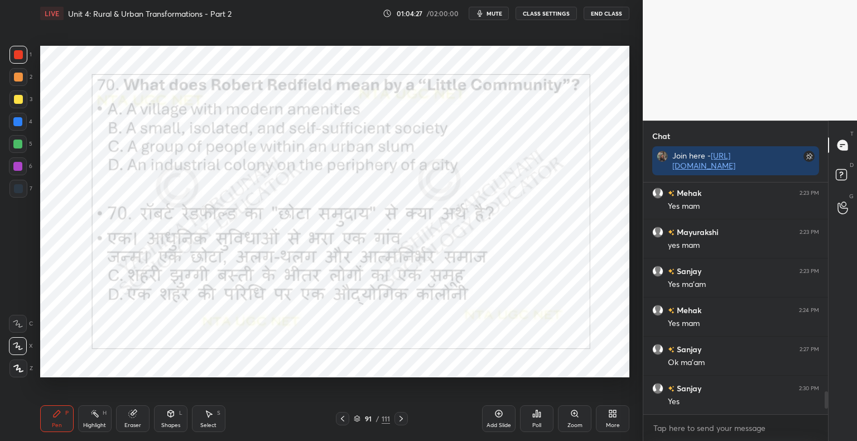
click at [402, 417] on icon at bounding box center [400, 418] width 9 height 9
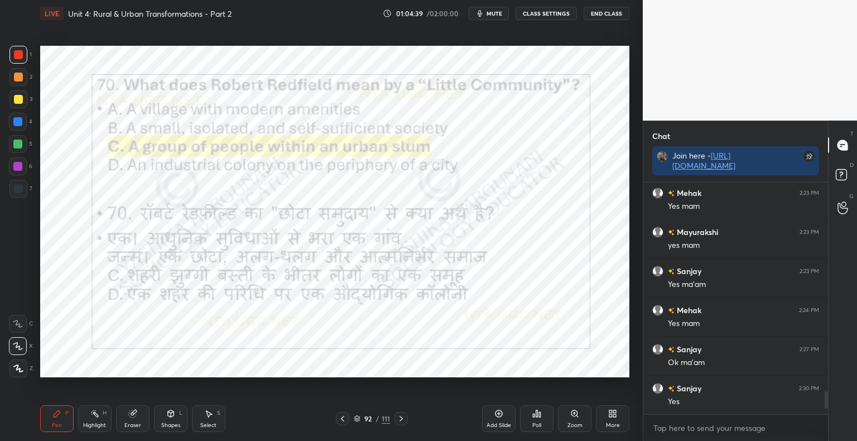
click at [171, 416] on icon at bounding box center [171, 413] width 6 height 7
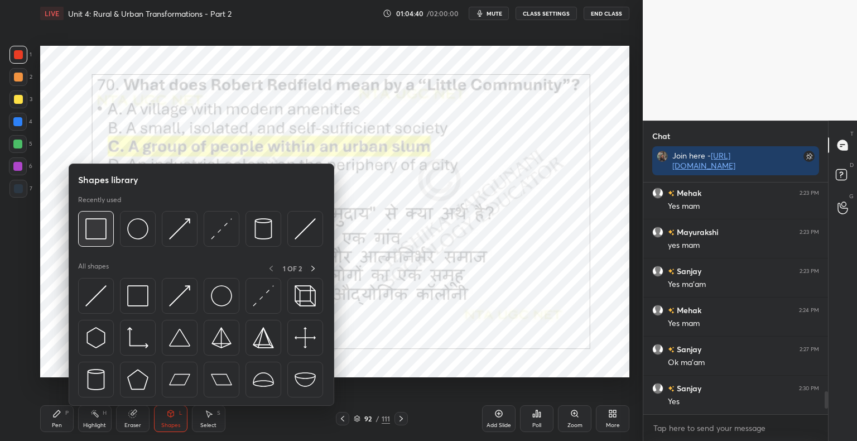
click at [101, 224] on img at bounding box center [95, 228] width 21 height 21
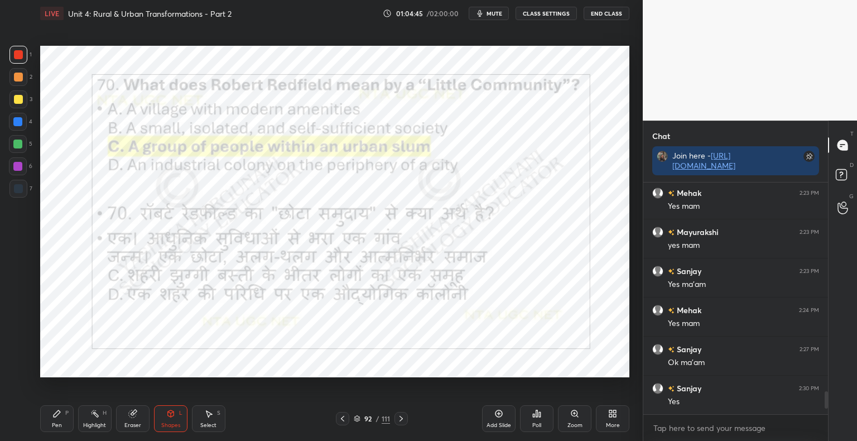
click at [406, 418] on div at bounding box center [400, 418] width 13 height 13
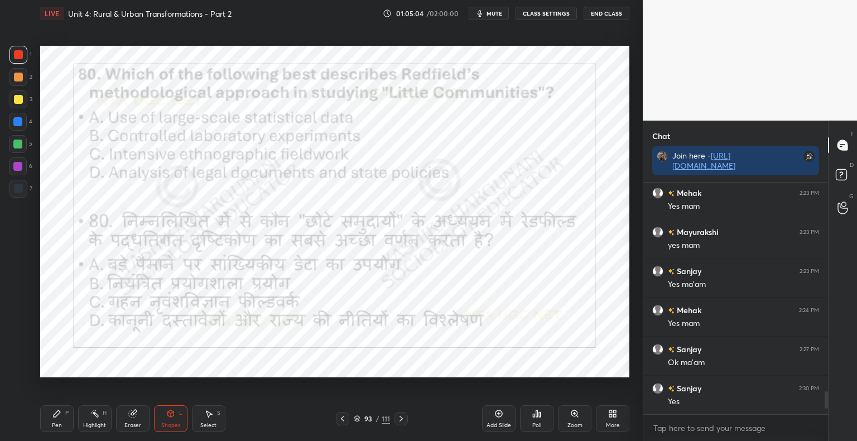
click at [533, 420] on div "Poll" at bounding box center [536, 418] width 33 height 27
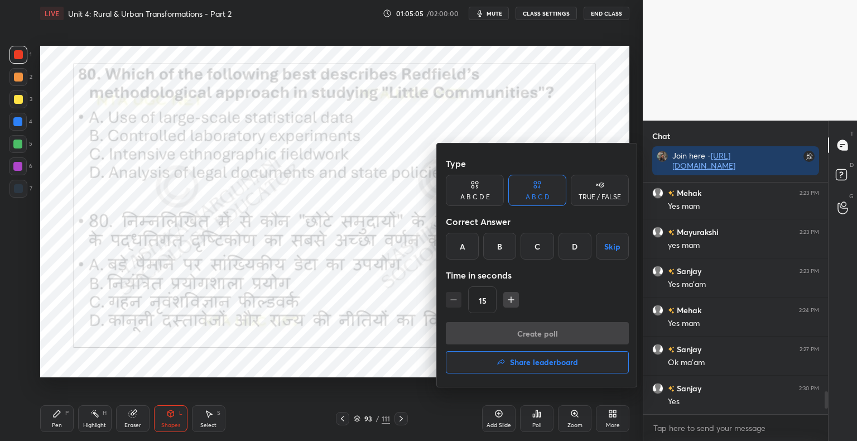
click at [533, 252] on div "C" at bounding box center [536, 246] width 33 height 27
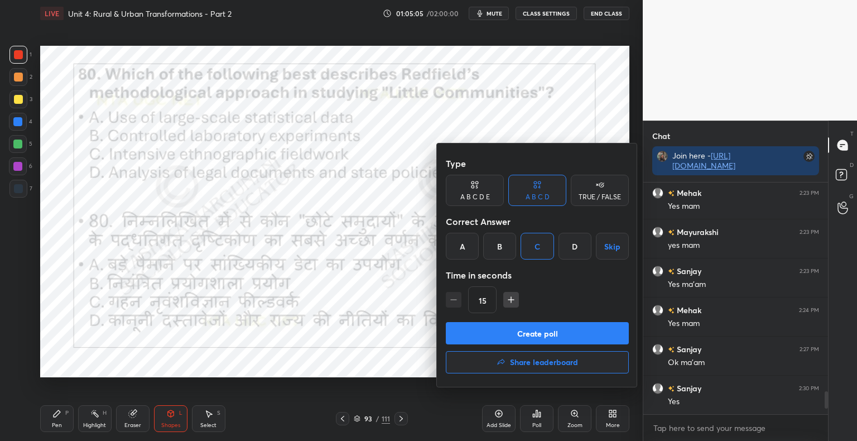
click at [528, 331] on button "Create poll" at bounding box center [537, 333] width 183 height 22
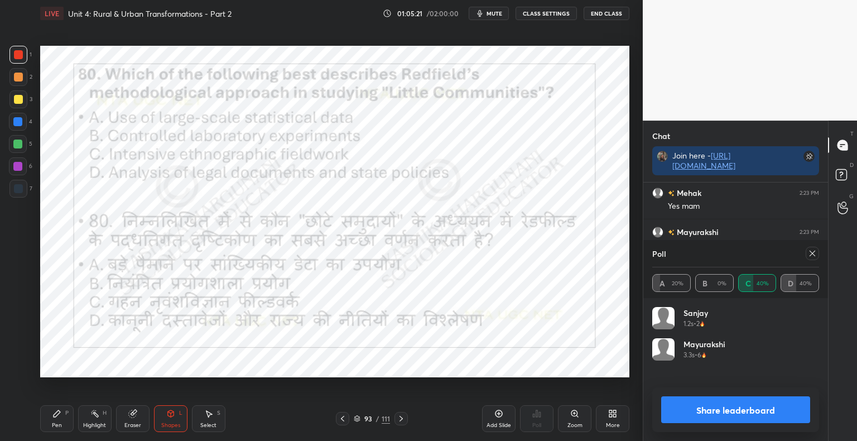
click at [749, 409] on button "Share leaderboard" at bounding box center [735, 409] width 149 height 27
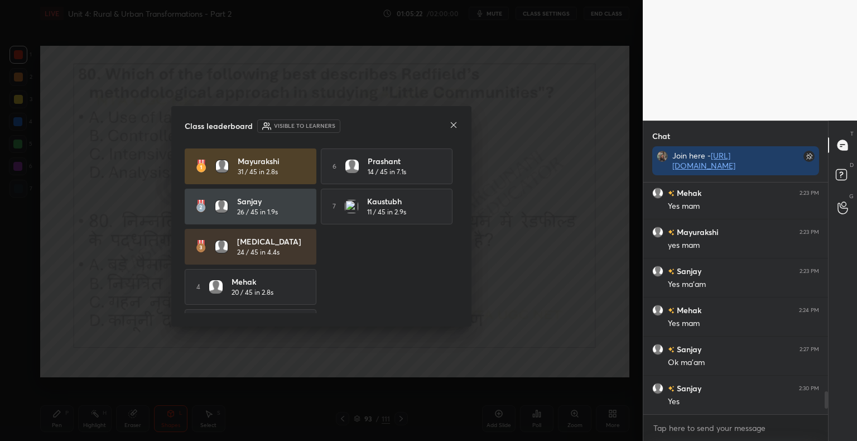
click at [460, 125] on div "Class leaderboard Visible to learners Mayurakshi 31 / 45 in 2.8s 6 Prashant 14 …" at bounding box center [321, 216] width 300 height 220
click at [453, 127] on icon at bounding box center [453, 124] width 9 height 9
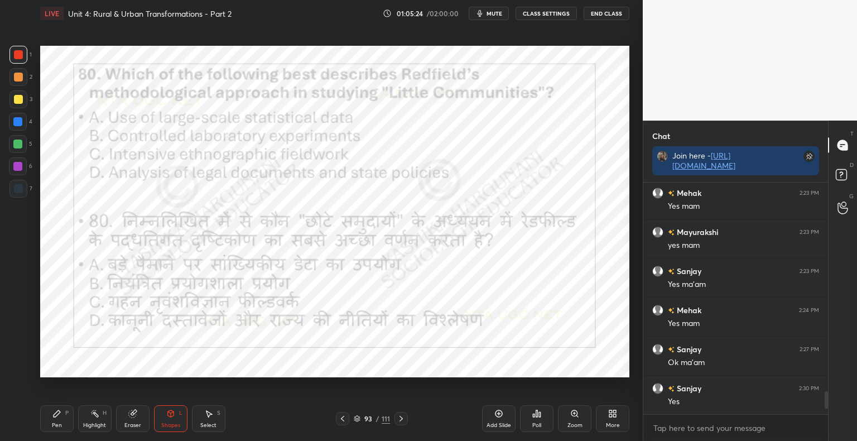
click at [402, 417] on icon at bounding box center [400, 418] width 9 height 9
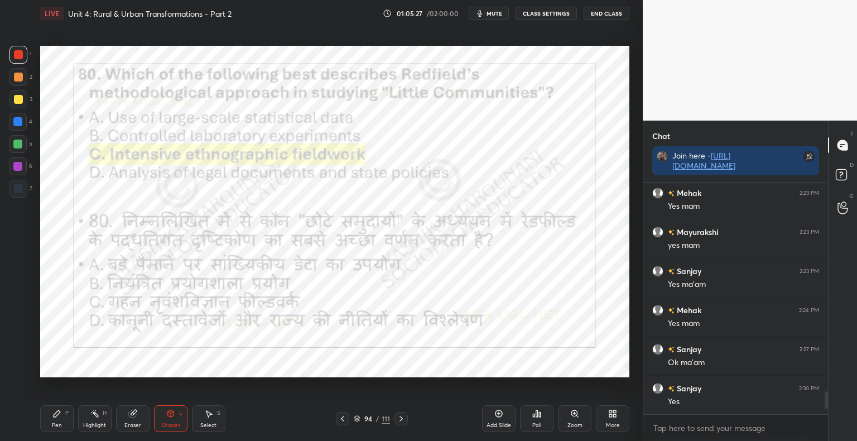
click at [59, 422] on div "Pen" at bounding box center [57, 425] width 10 height 6
click at [401, 418] on icon at bounding box center [400, 418] width 9 height 9
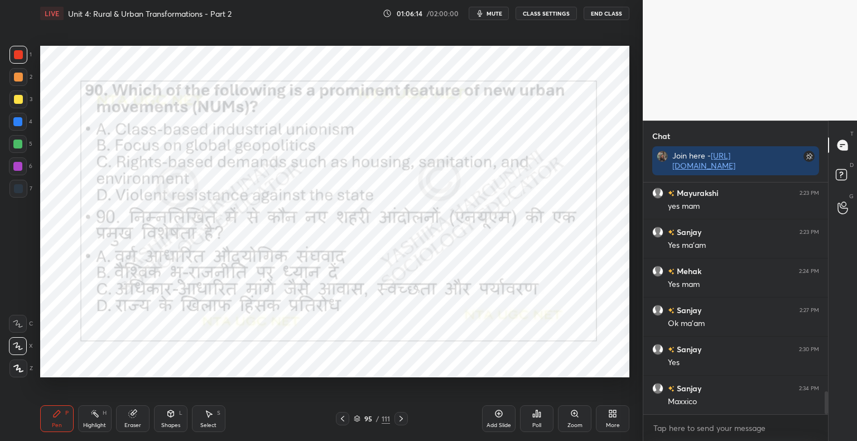
click at [539, 420] on div "Poll" at bounding box center [536, 418] width 33 height 27
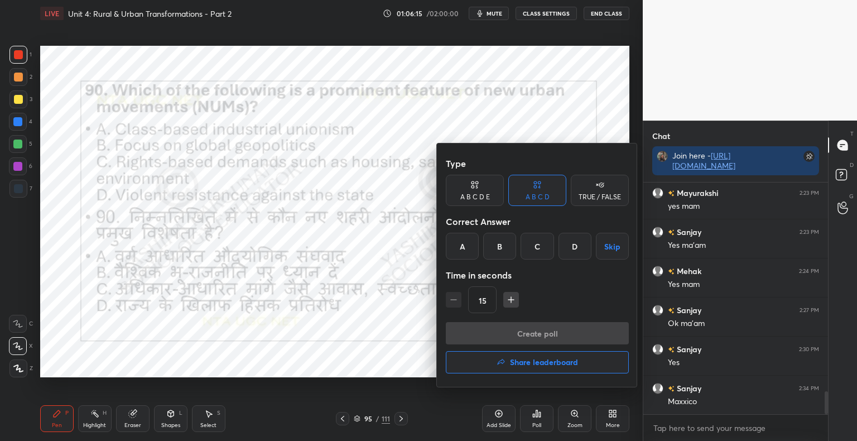
click at [540, 249] on div "C" at bounding box center [536, 246] width 33 height 27
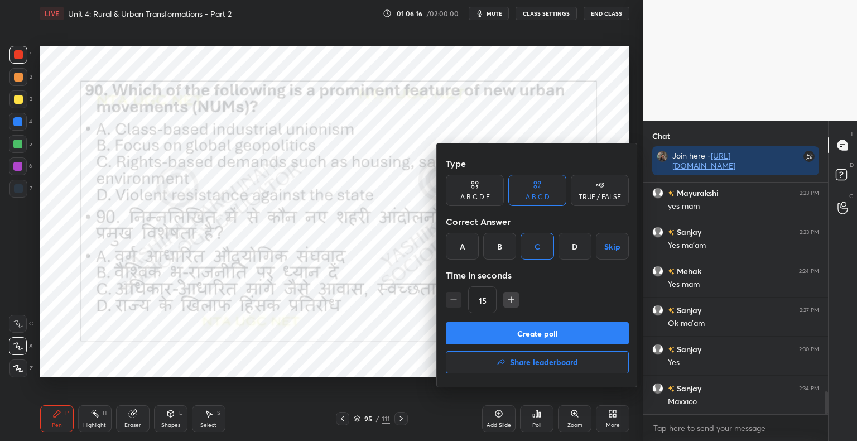
click at [512, 330] on button "Create poll" at bounding box center [537, 333] width 183 height 22
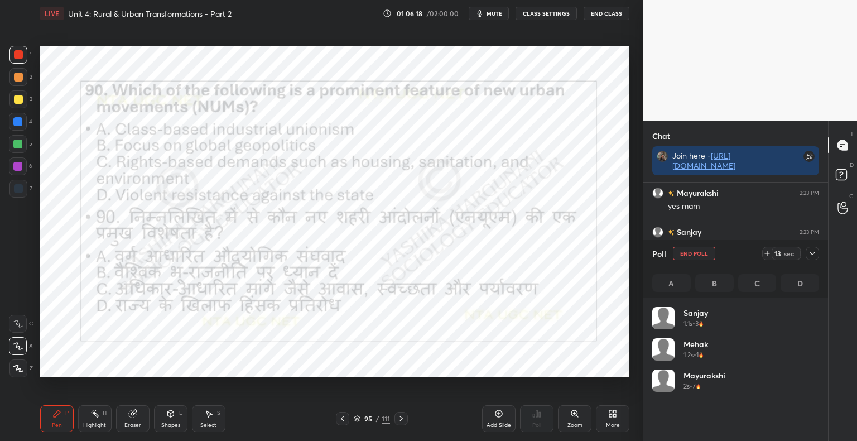
scroll to position [130, 163]
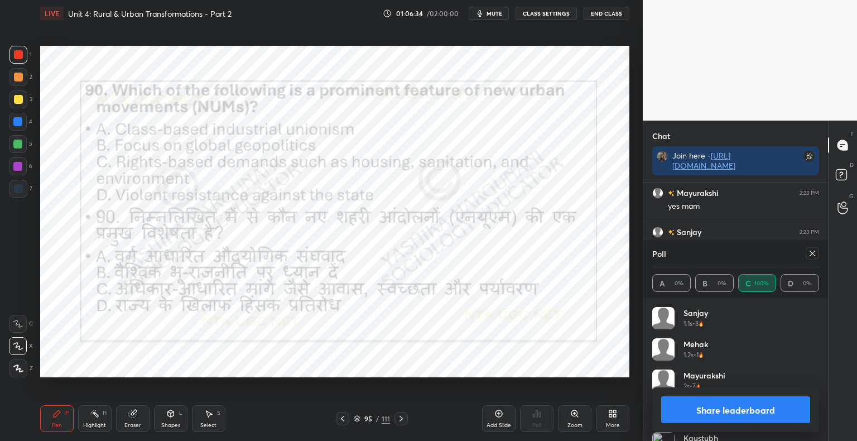
click at [771, 410] on button "Share leaderboard" at bounding box center [735, 409] width 149 height 27
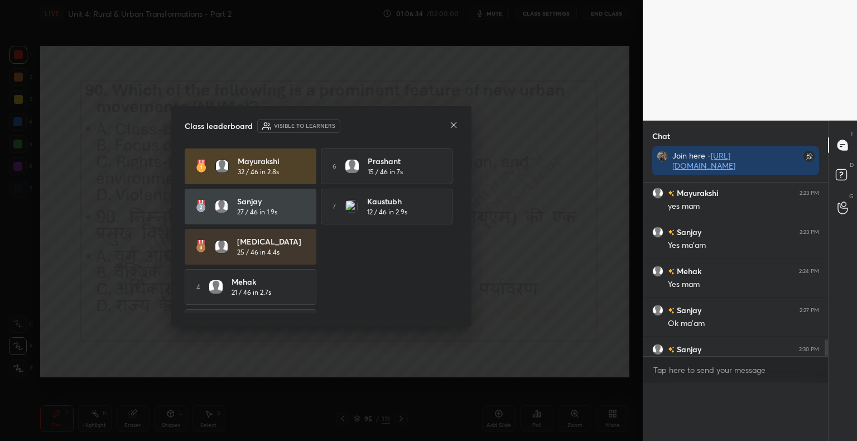
scroll to position [3, 3]
click at [453, 126] on icon at bounding box center [453, 124] width 9 height 9
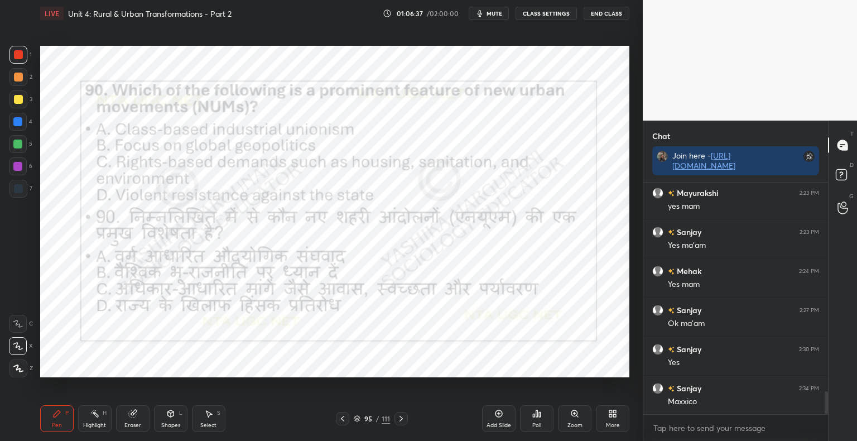
click at [399, 416] on icon at bounding box center [400, 418] width 9 height 9
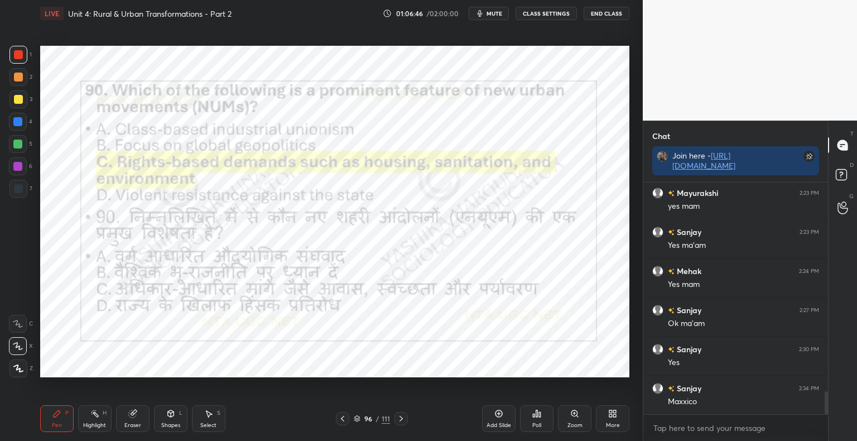
click at [394, 419] on div at bounding box center [400, 418] width 13 height 13
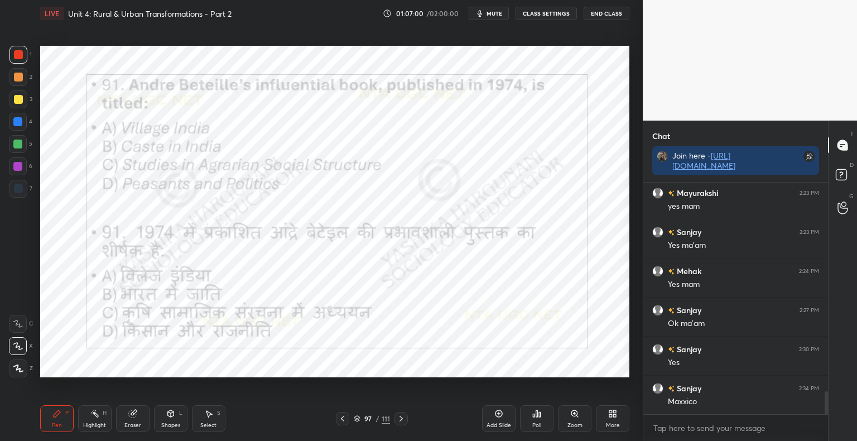
click at [540, 420] on div "Poll" at bounding box center [536, 418] width 33 height 27
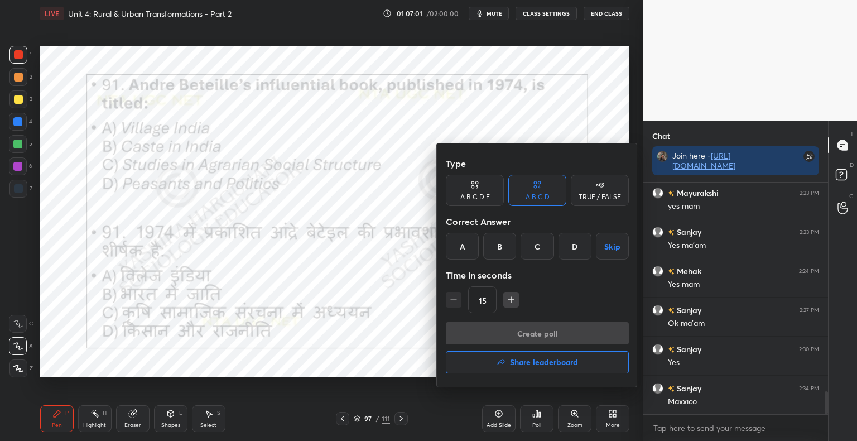
click at [538, 251] on div "C" at bounding box center [536, 246] width 33 height 27
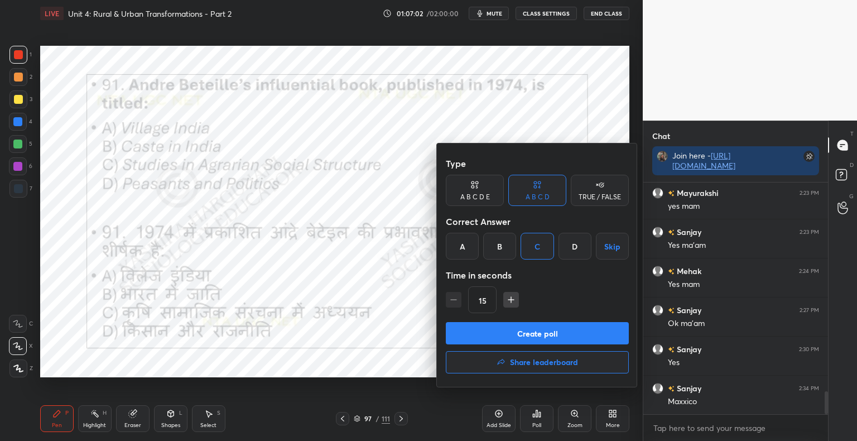
click at [509, 328] on button "Create poll" at bounding box center [537, 333] width 183 height 22
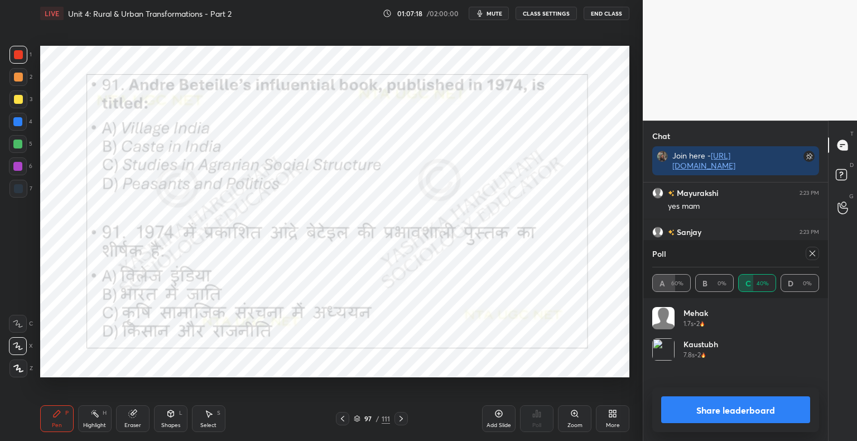
click at [697, 405] on button "Share leaderboard" at bounding box center [735, 409] width 149 height 27
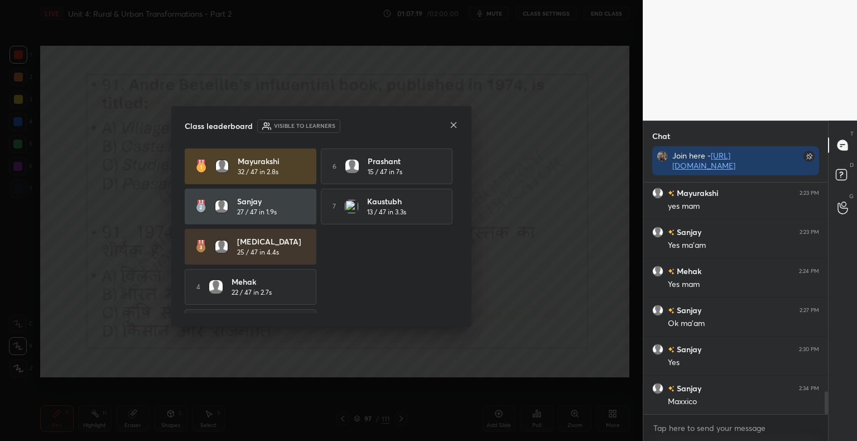
click at [456, 128] on icon at bounding box center [453, 124] width 9 height 9
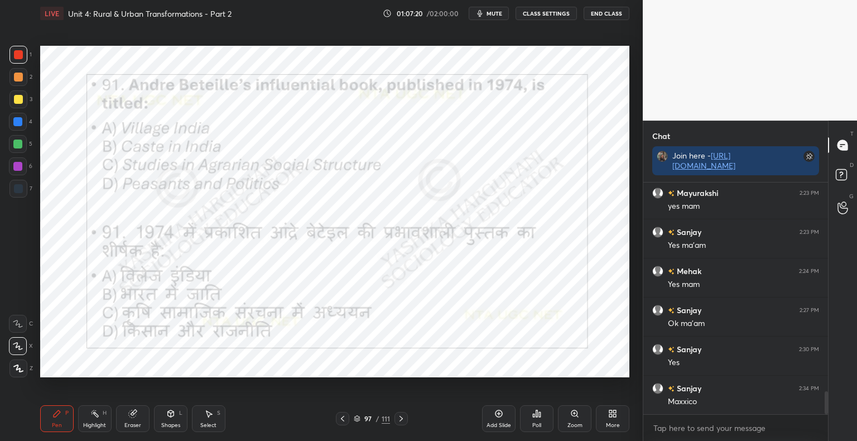
click at [399, 423] on icon at bounding box center [400, 418] width 9 height 9
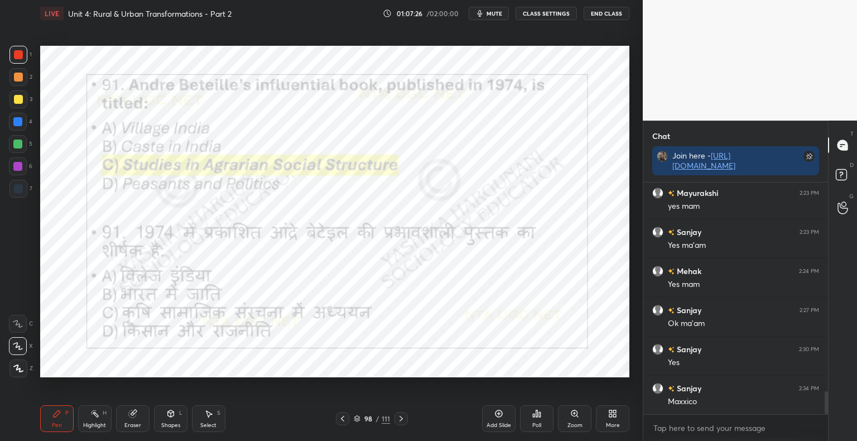
click at [172, 421] on div "Shapes L" at bounding box center [170, 418] width 33 height 27
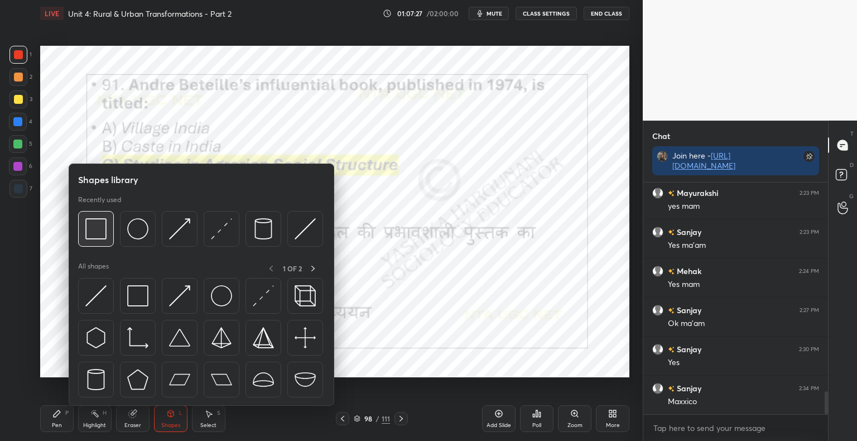
click at [87, 225] on img at bounding box center [95, 228] width 21 height 21
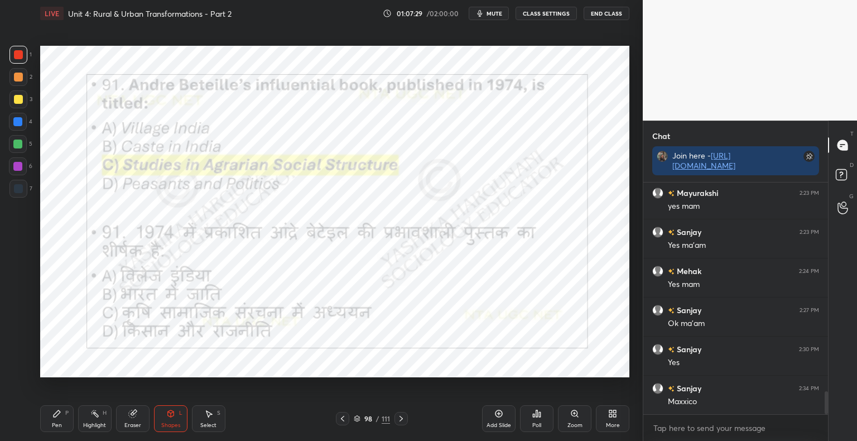
click at [396, 418] on icon at bounding box center [400, 418] width 9 height 9
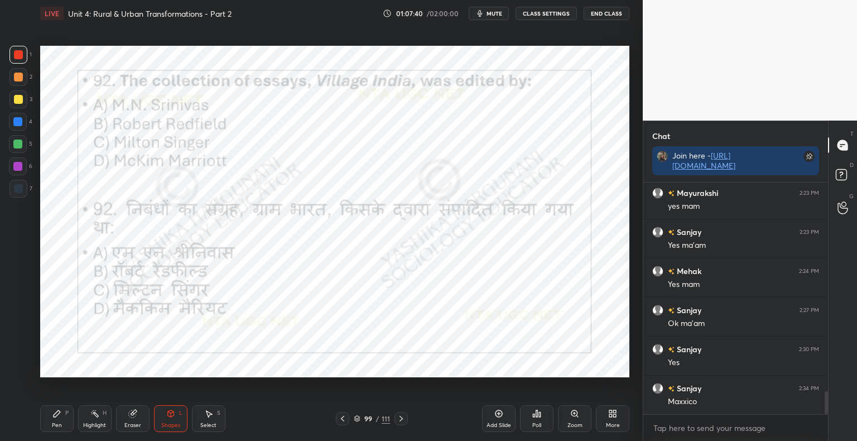
click at [537, 420] on div "Poll" at bounding box center [536, 418] width 33 height 27
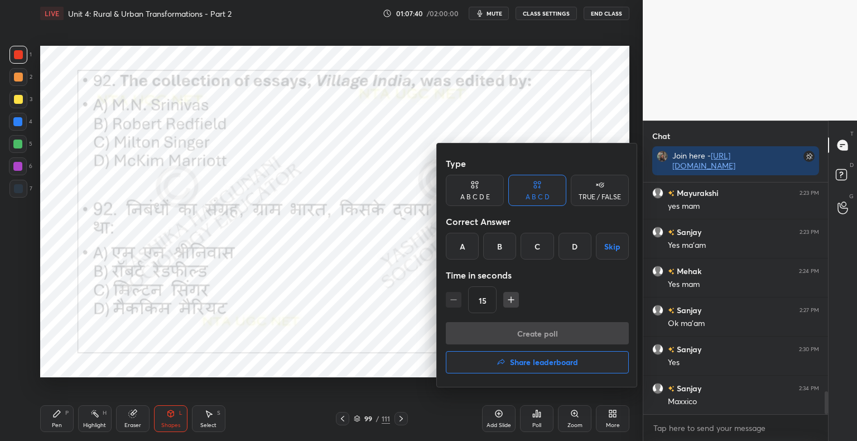
click at [584, 241] on div "D" at bounding box center [574, 246] width 33 height 27
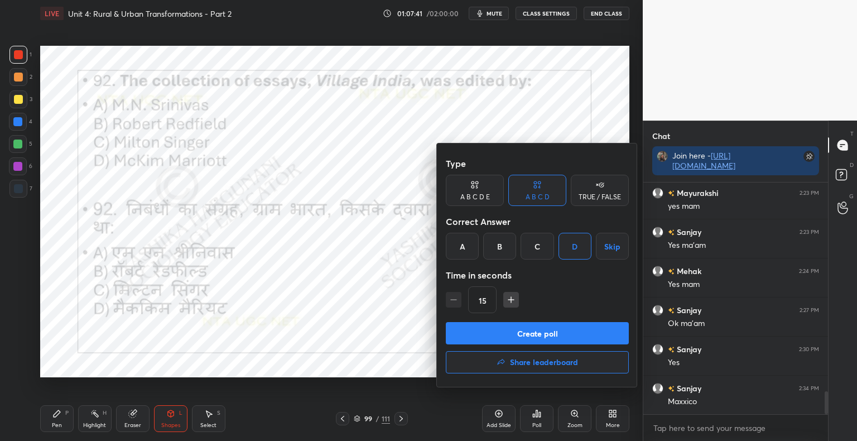
click at [558, 333] on button "Create poll" at bounding box center [537, 333] width 183 height 22
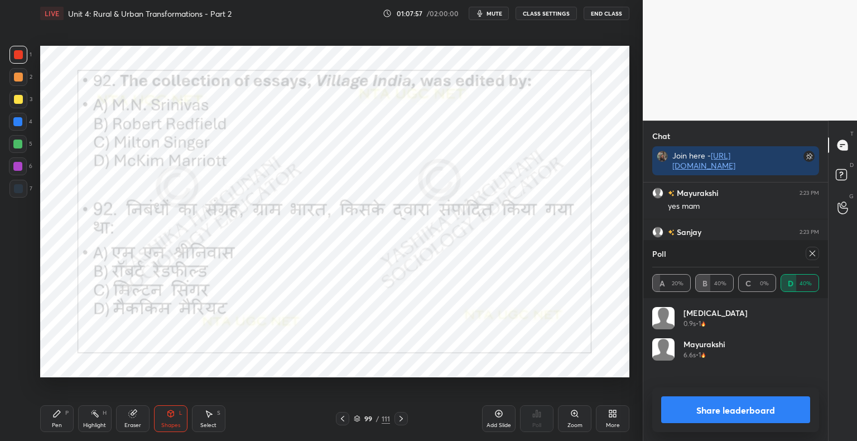
click at [771, 410] on button "Share leaderboard" at bounding box center [735, 409] width 149 height 27
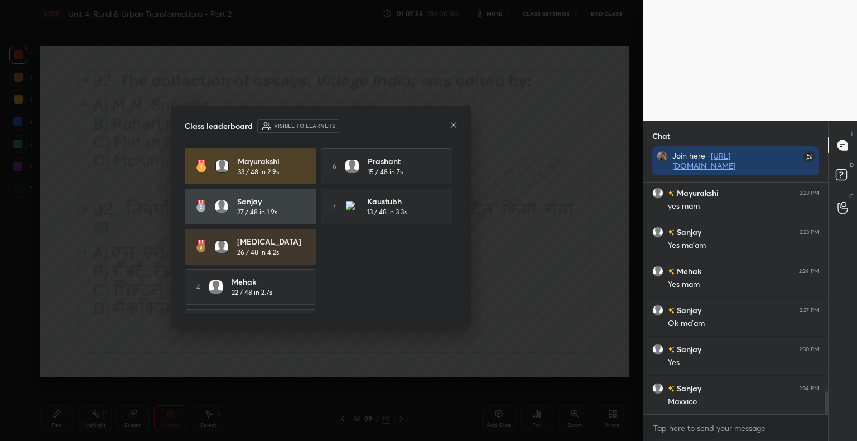
click at [451, 120] on icon at bounding box center [453, 124] width 9 height 9
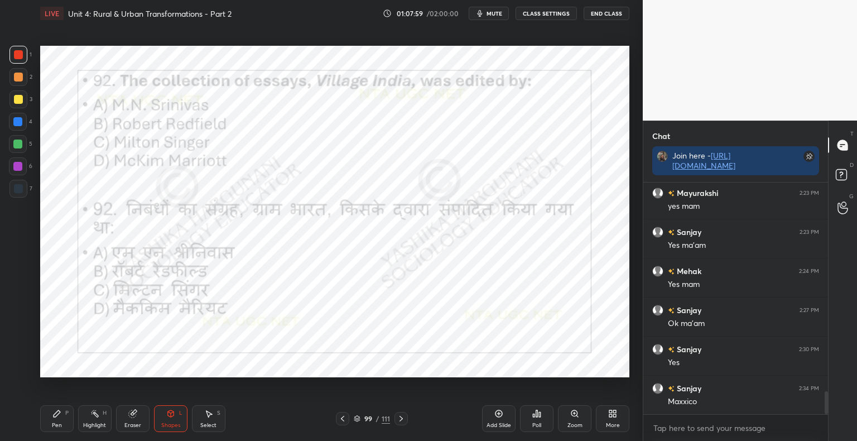
click at [398, 418] on icon at bounding box center [400, 418] width 9 height 9
click at [400, 416] on icon at bounding box center [400, 418] width 9 height 9
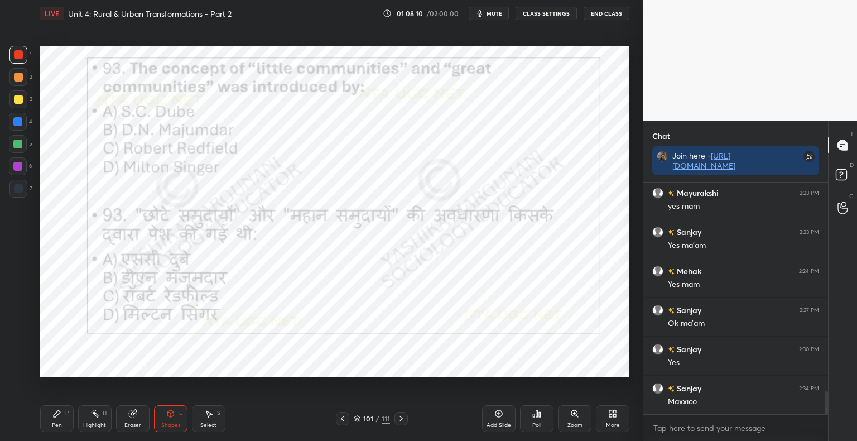
click at [534, 421] on div "Poll" at bounding box center [536, 418] width 33 height 27
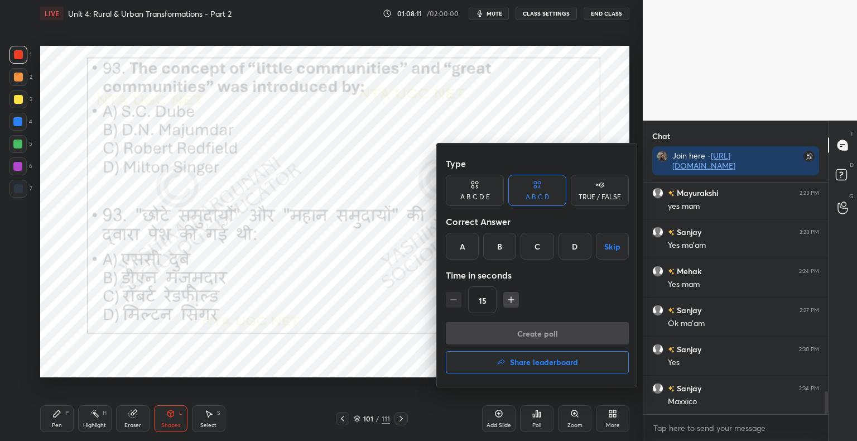
click at [538, 249] on div "C" at bounding box center [536, 246] width 33 height 27
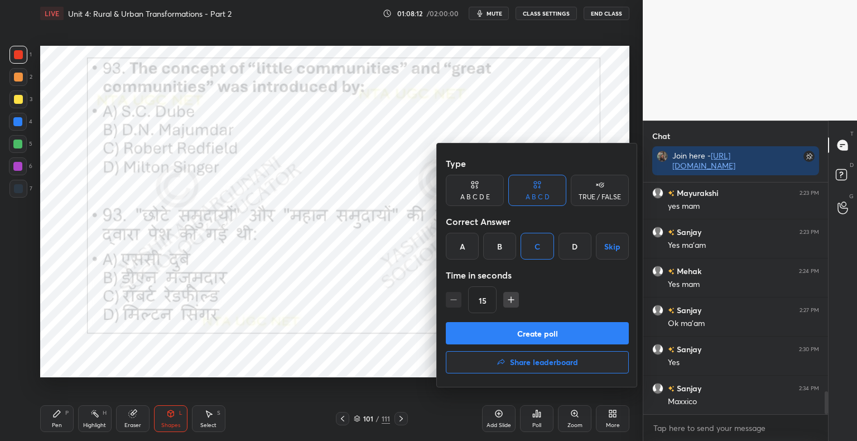
click at [525, 337] on button "Create poll" at bounding box center [537, 333] width 183 height 22
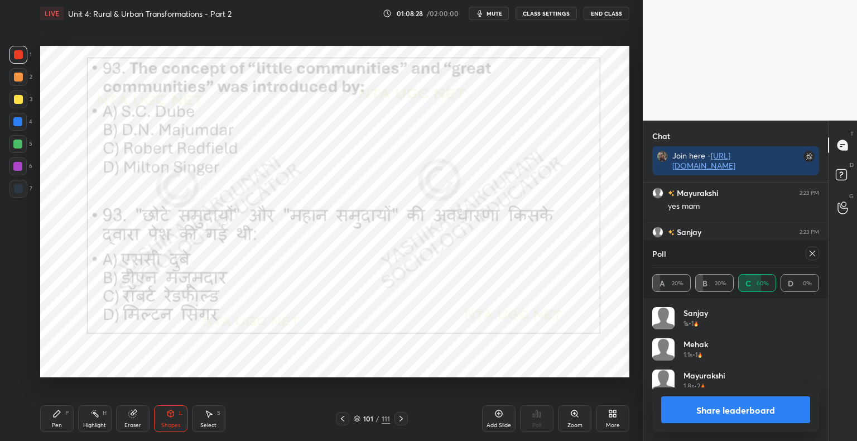
click at [742, 407] on button "Share leaderboard" at bounding box center [735, 409] width 149 height 27
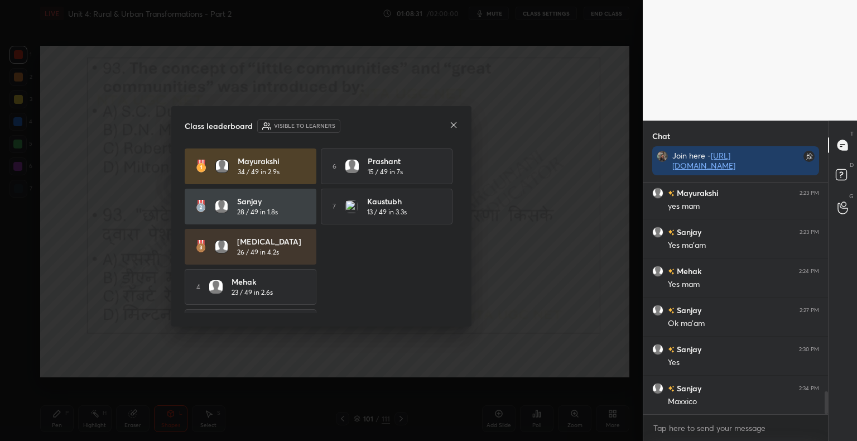
click at [455, 125] on icon at bounding box center [453, 124] width 9 height 9
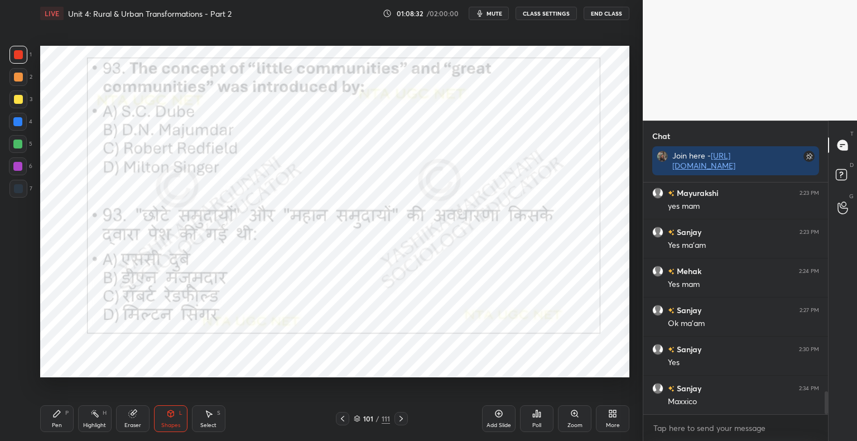
click at [403, 415] on icon at bounding box center [400, 418] width 9 height 9
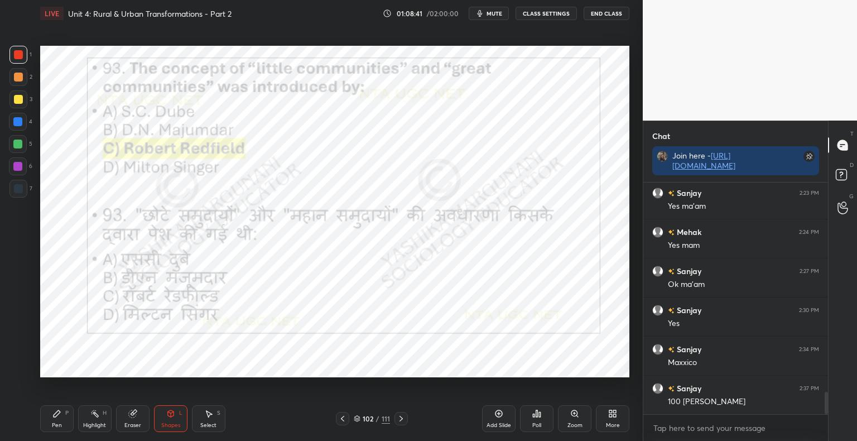
click at [402, 418] on icon at bounding box center [400, 418] width 9 height 9
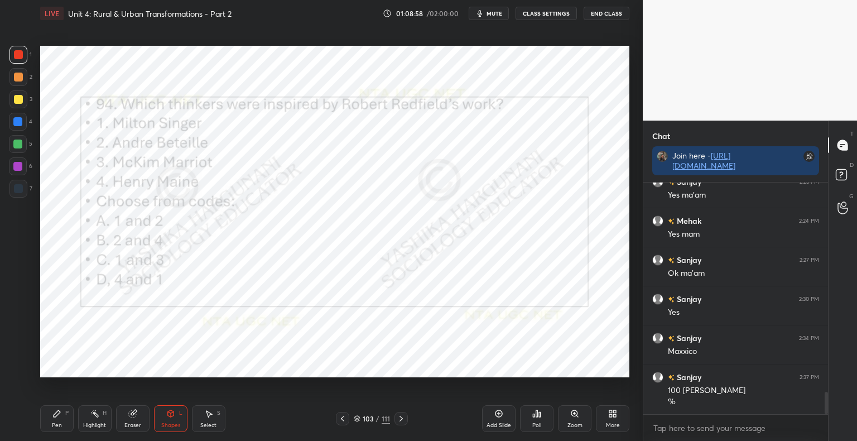
click at [540, 423] on div "Poll" at bounding box center [536, 425] width 9 height 6
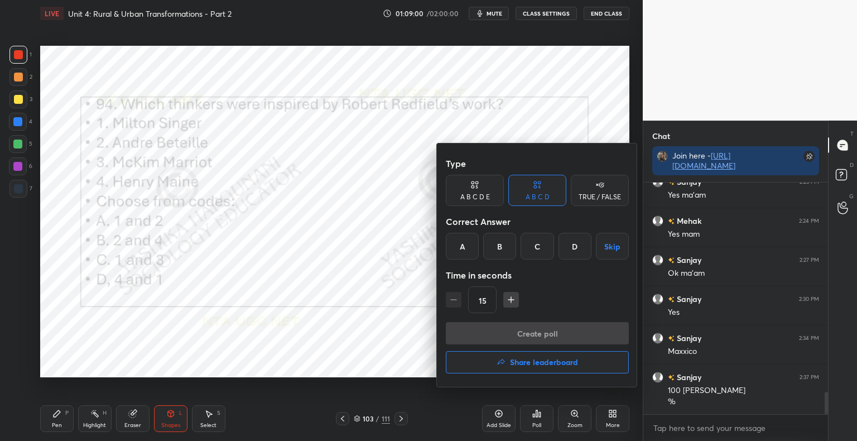
click at [540, 248] on div "C" at bounding box center [536, 246] width 33 height 27
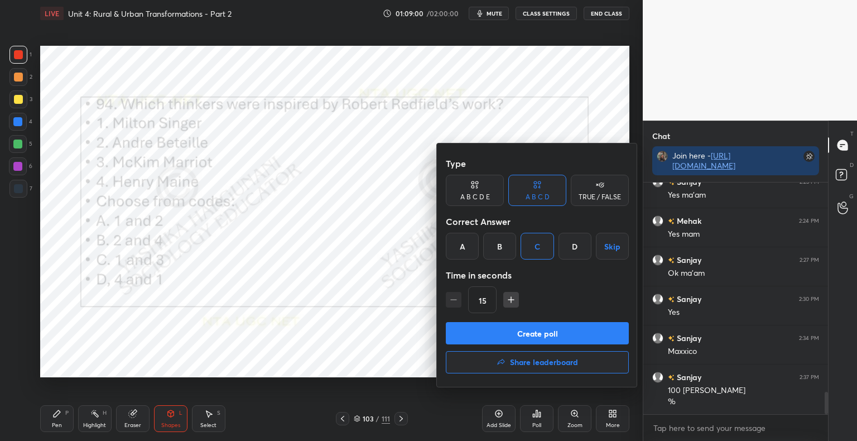
click at [514, 332] on button "Create poll" at bounding box center [537, 333] width 183 height 22
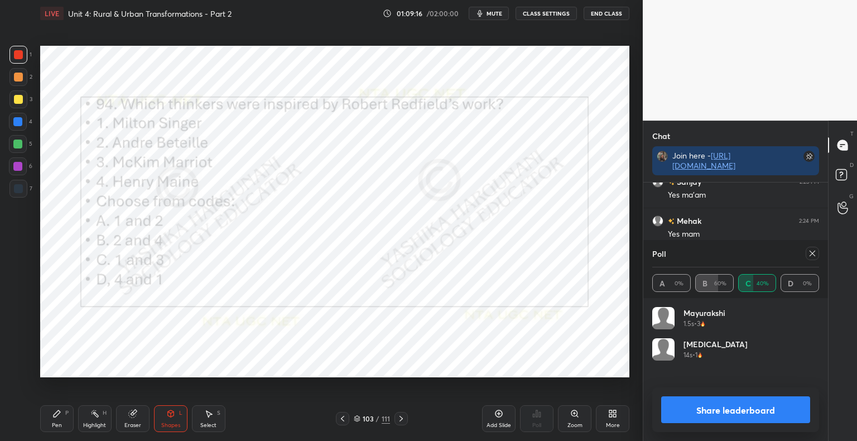
click at [756, 412] on button "Share leaderboard" at bounding box center [735, 409] width 149 height 27
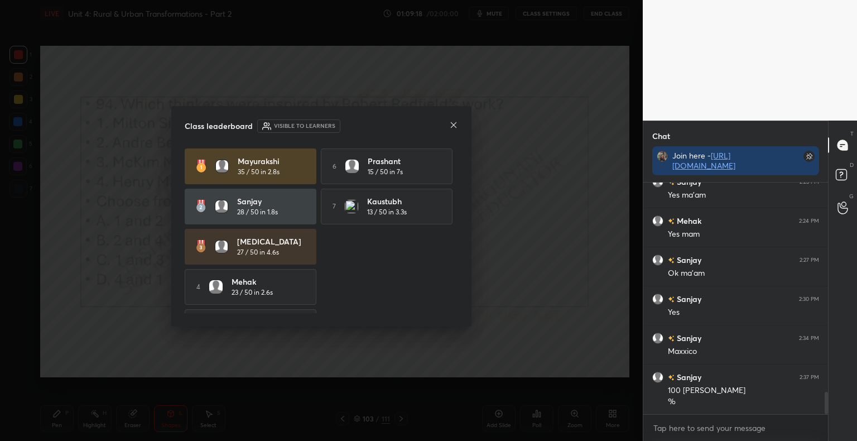
click at [457, 124] on icon at bounding box center [453, 124] width 9 height 9
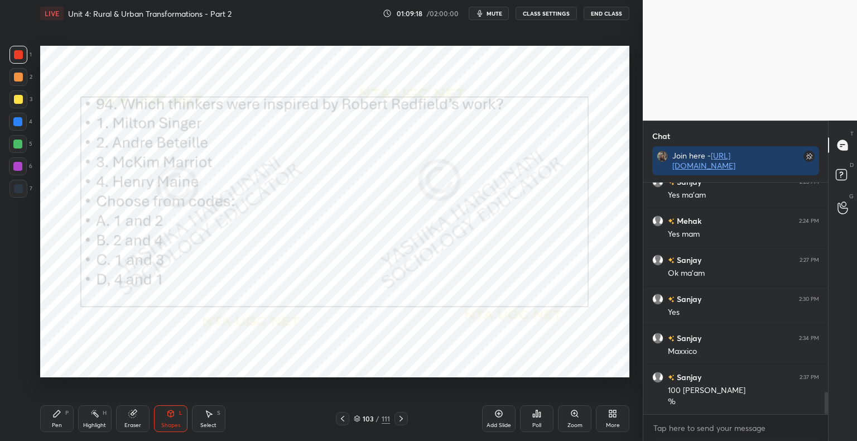
click at [402, 414] on icon at bounding box center [400, 418] width 9 height 9
click at [403, 418] on icon at bounding box center [400, 418] width 9 height 9
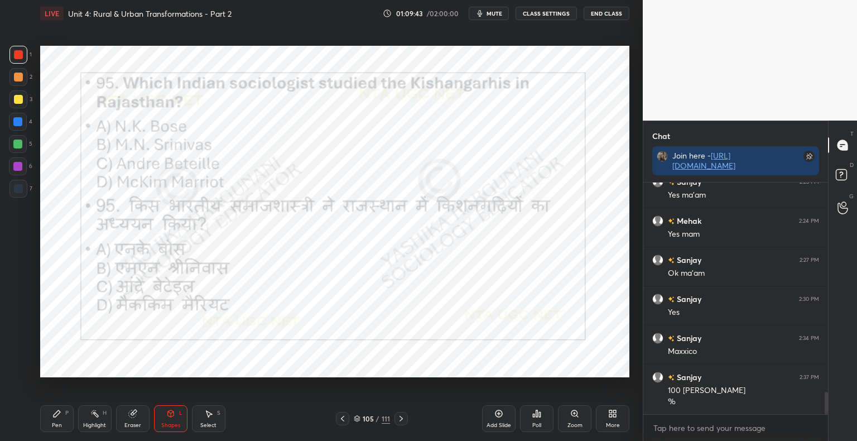
click at [534, 412] on icon at bounding box center [536, 413] width 9 height 9
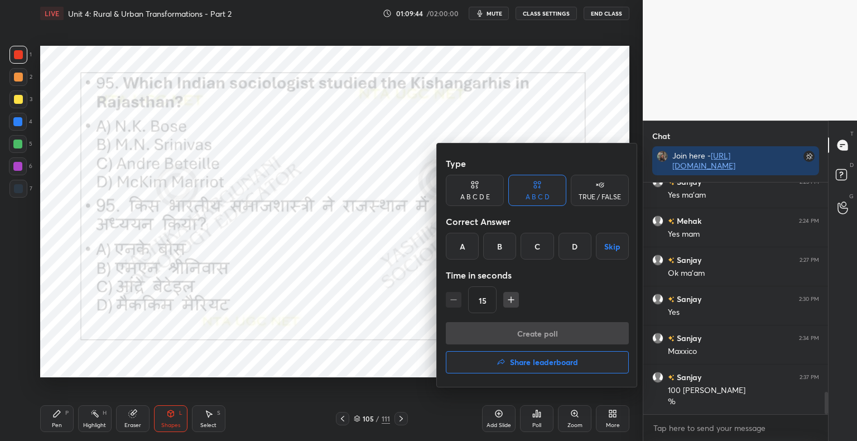
click at [575, 246] on div "D" at bounding box center [574, 246] width 33 height 27
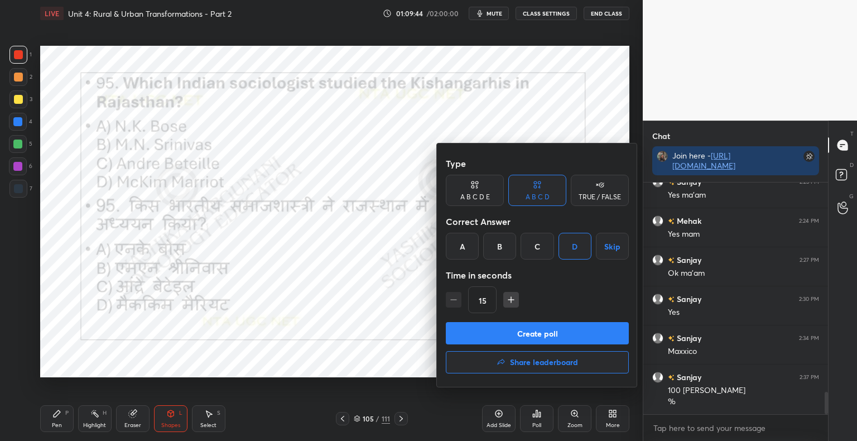
click at [551, 329] on button "Create poll" at bounding box center [537, 333] width 183 height 22
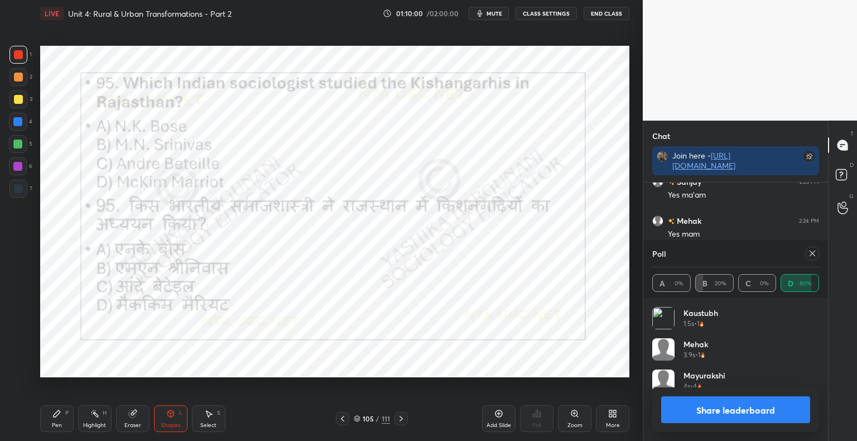
click at [712, 415] on button "Share leaderboard" at bounding box center [735, 409] width 149 height 27
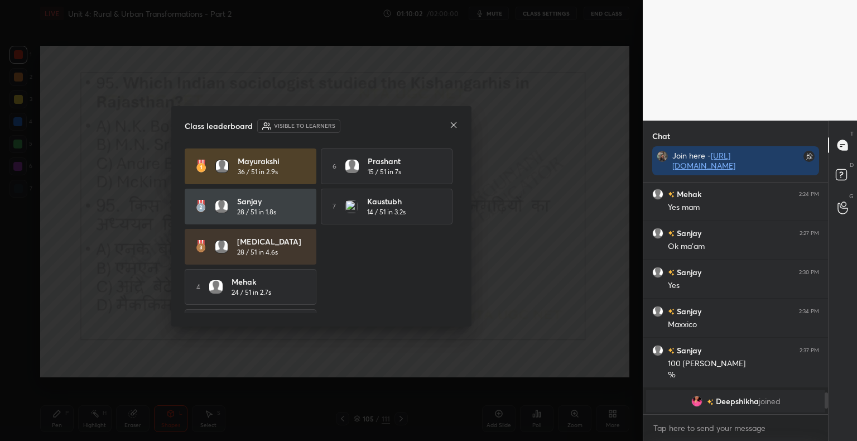
click at [453, 131] on div at bounding box center [453, 126] width 9 height 12
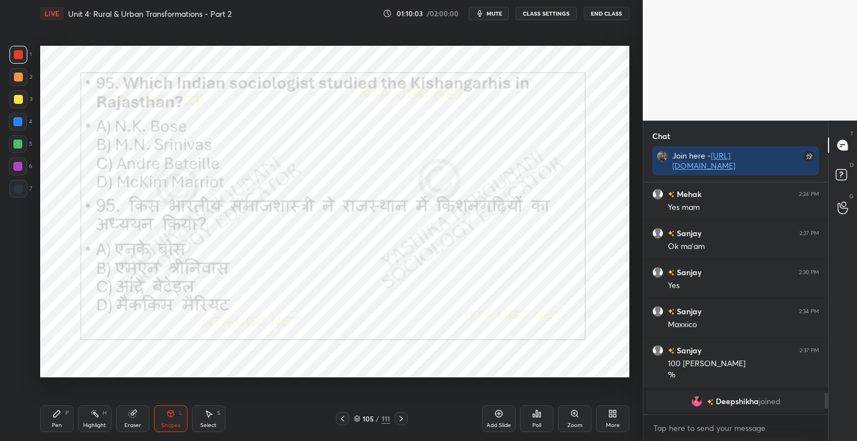
click at [400, 423] on icon at bounding box center [400, 418] width 9 height 9
click at [399, 418] on icon at bounding box center [400, 418] width 9 height 9
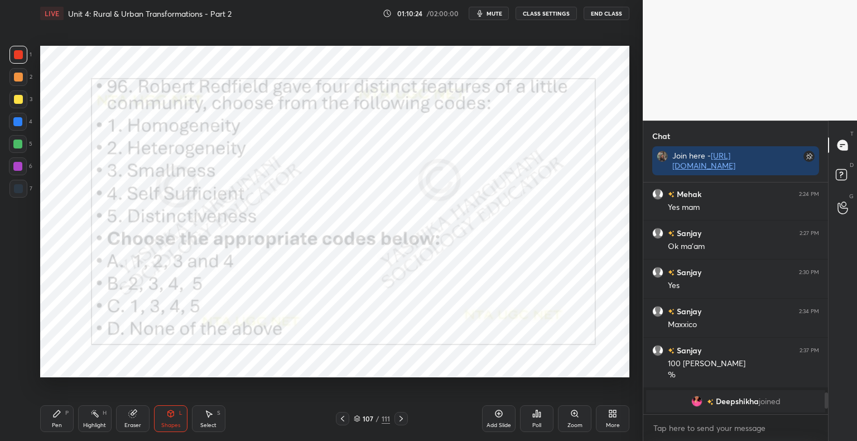
click at [542, 419] on div "Poll" at bounding box center [536, 418] width 33 height 27
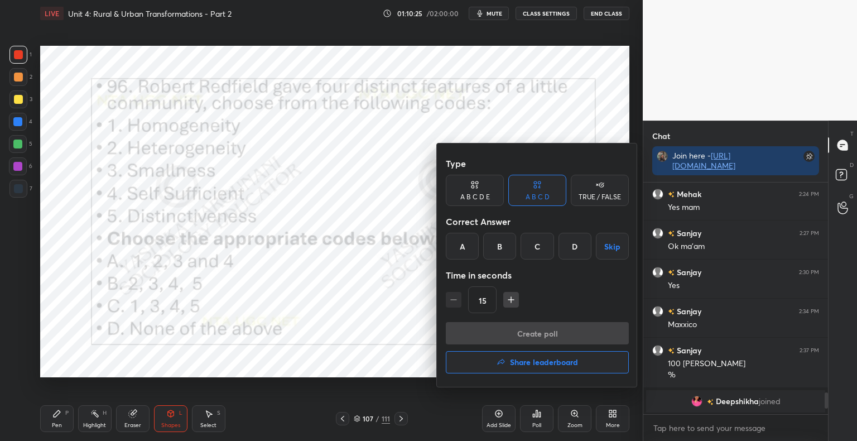
click at [538, 249] on div "C" at bounding box center [536, 246] width 33 height 27
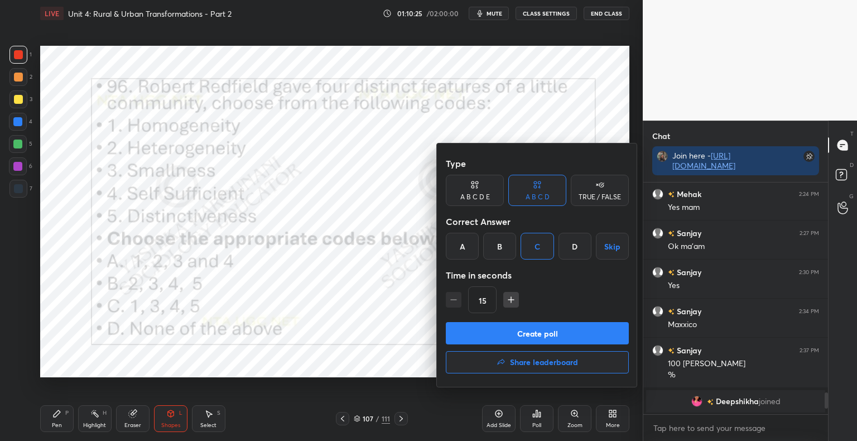
click at [532, 338] on button "Create poll" at bounding box center [537, 333] width 183 height 22
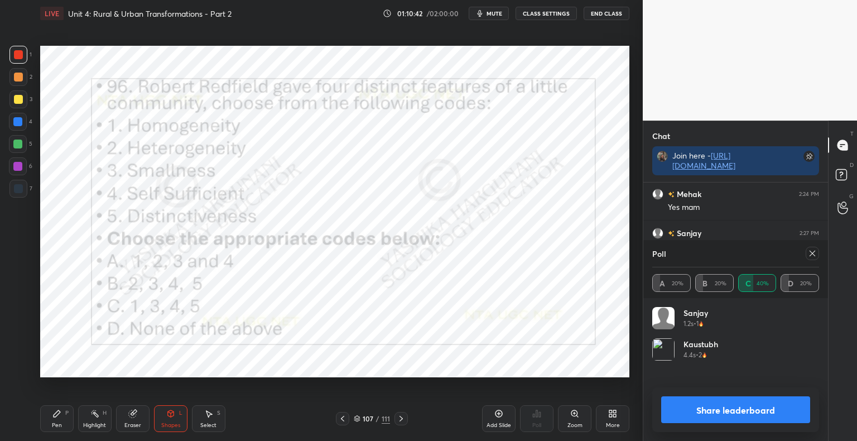
click at [734, 412] on button "Share leaderboard" at bounding box center [735, 409] width 149 height 27
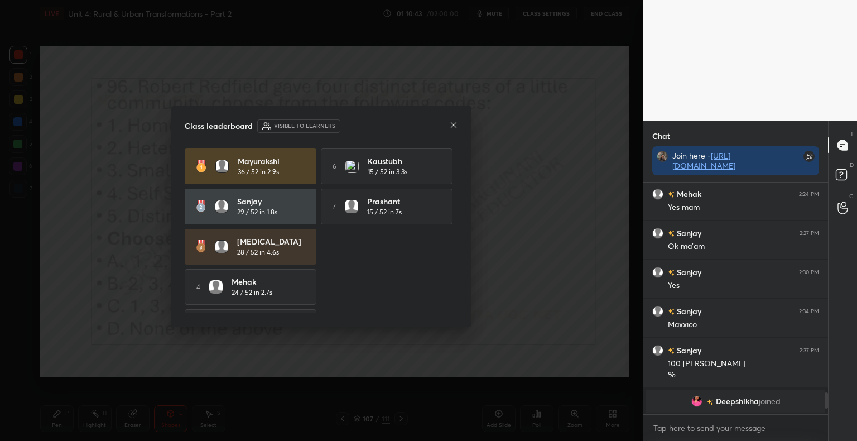
click at [453, 125] on icon at bounding box center [454, 125] width 6 height 6
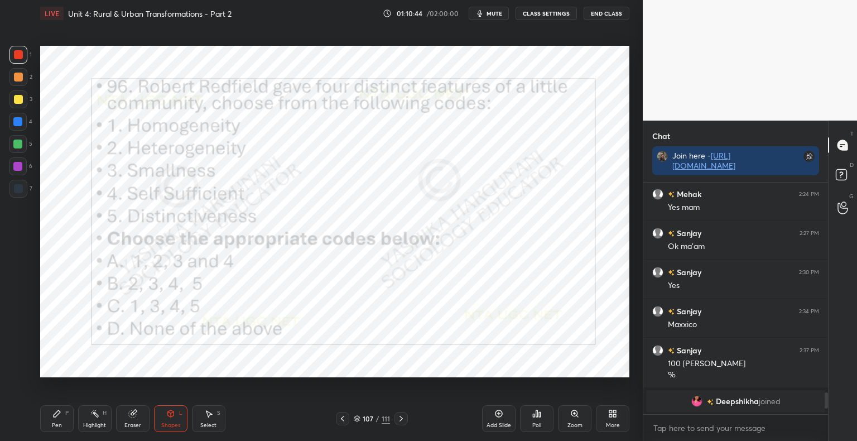
click at [403, 415] on icon at bounding box center [400, 418] width 9 height 9
click at [132, 422] on div "Eraser" at bounding box center [132, 425] width 17 height 6
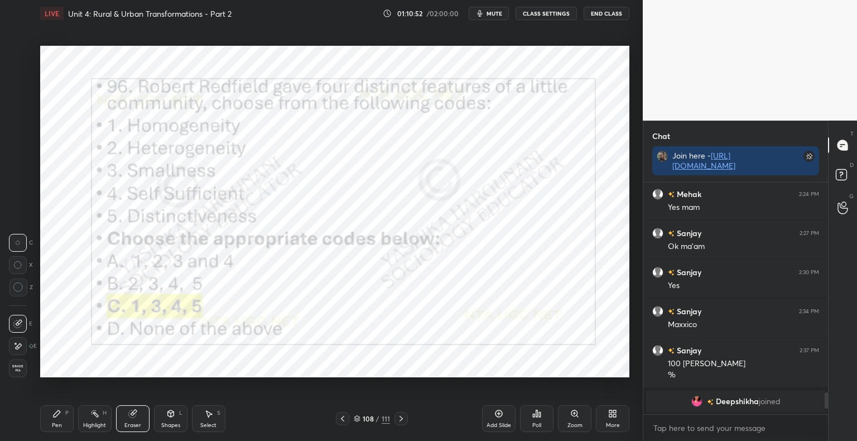
click at [18, 269] on div at bounding box center [18, 265] width 18 height 18
click at [23, 347] on div at bounding box center [18, 346] width 18 height 18
click at [182, 417] on div "Shapes L" at bounding box center [170, 418] width 33 height 27
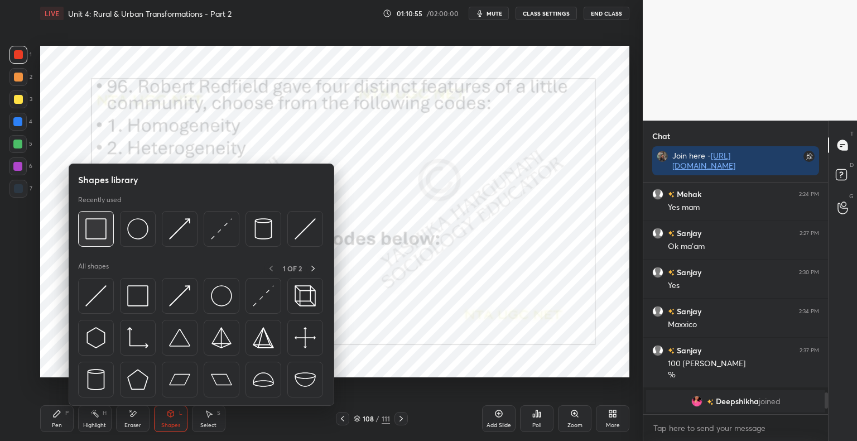
click at [108, 233] on div at bounding box center [96, 229] width 36 height 36
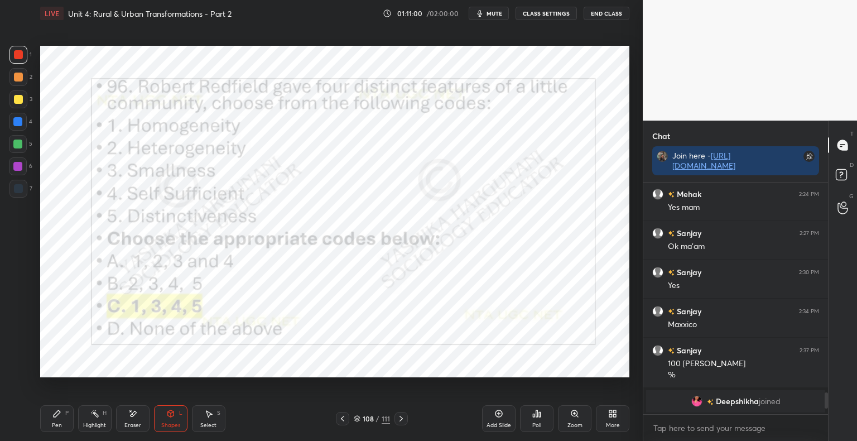
click at [57, 423] on div "Pen" at bounding box center [57, 425] width 10 height 6
click at [399, 422] on icon at bounding box center [400, 418] width 9 height 9
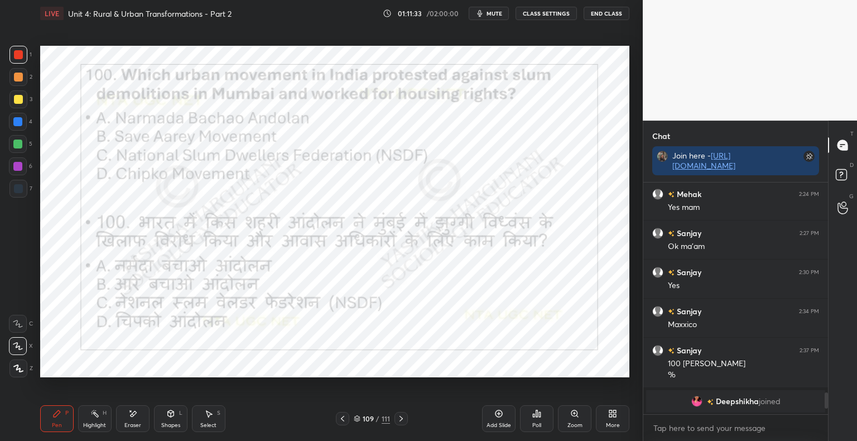
click at [537, 418] on icon at bounding box center [536, 413] width 9 height 9
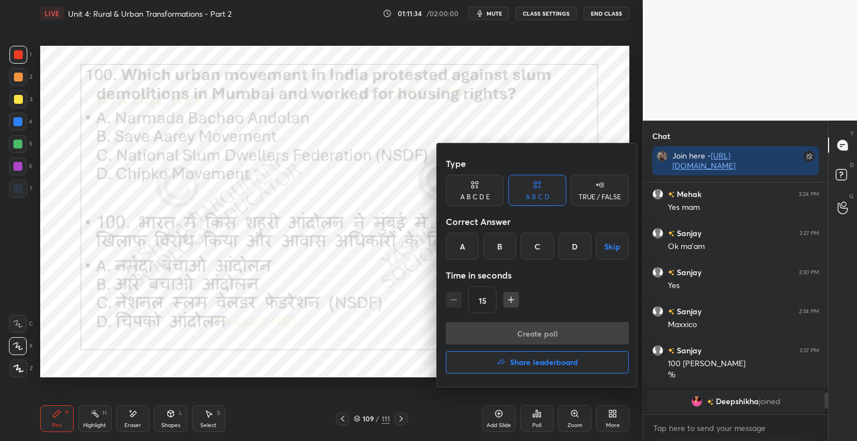
click at [538, 244] on div "C" at bounding box center [536, 246] width 33 height 27
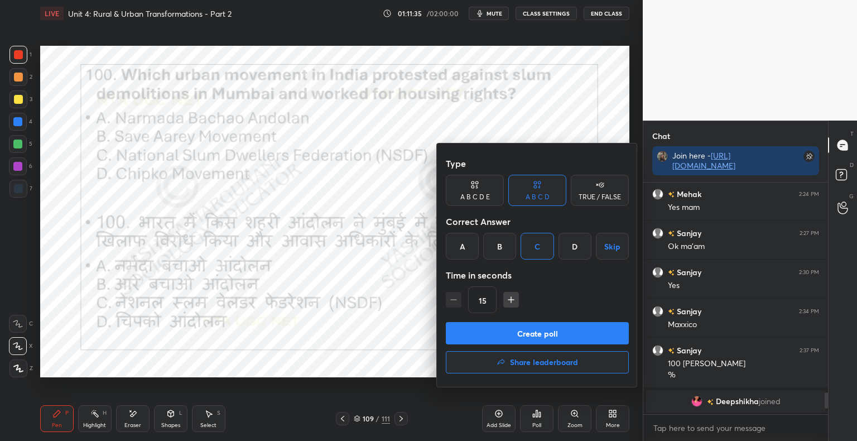
click at [525, 333] on button "Create poll" at bounding box center [537, 333] width 183 height 22
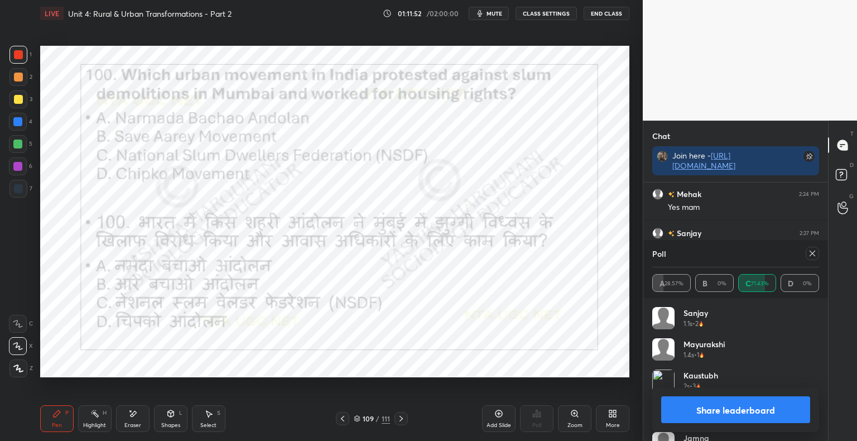
click at [700, 413] on button "Share leaderboard" at bounding box center [735, 409] width 149 height 27
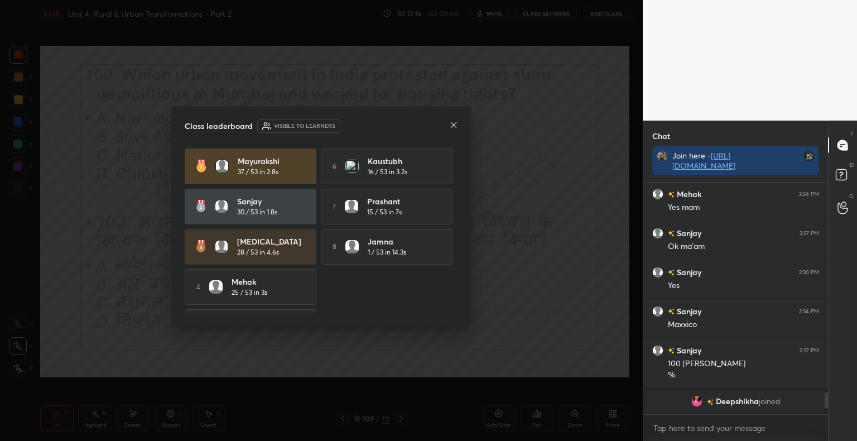
click at [450, 124] on icon at bounding box center [453, 124] width 9 height 9
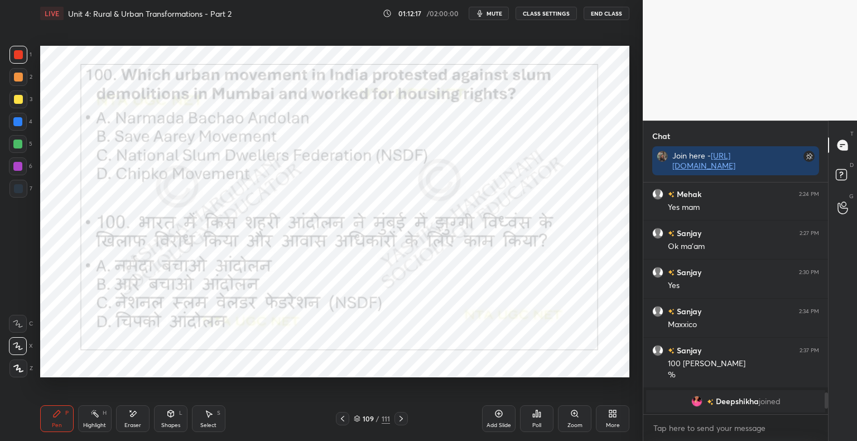
click at [406, 422] on div at bounding box center [400, 418] width 13 height 13
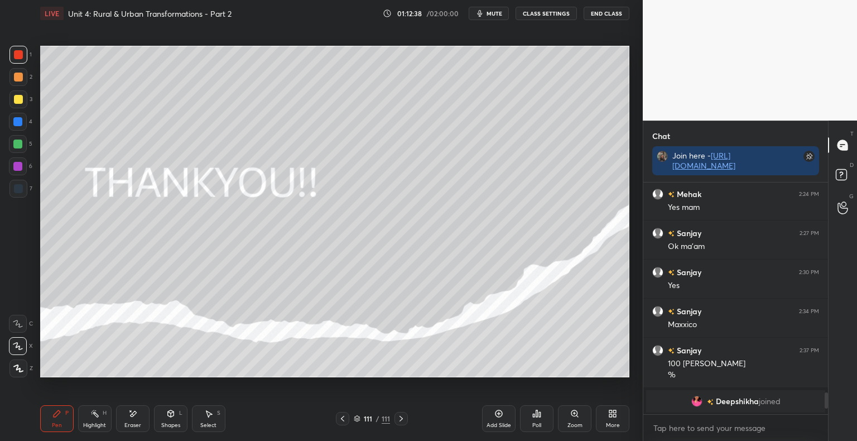
click at [611, 420] on div "More" at bounding box center [612, 418] width 33 height 27
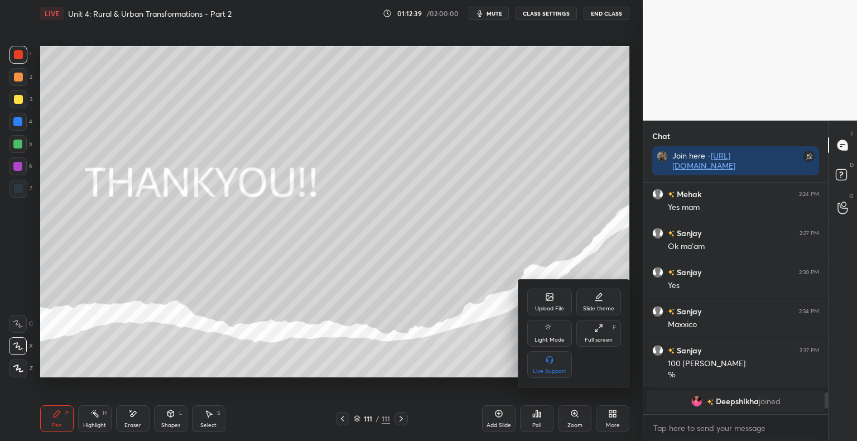
click at [497, 316] on div at bounding box center [428, 220] width 857 height 441
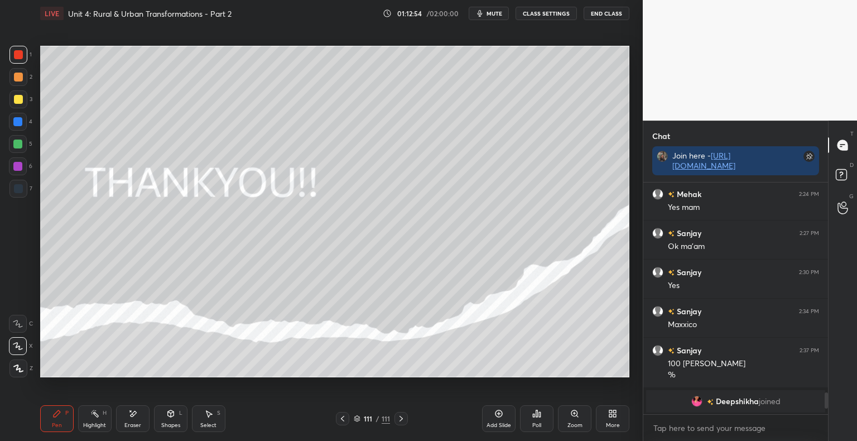
click at [540, 418] on div "Poll" at bounding box center [536, 418] width 33 height 27
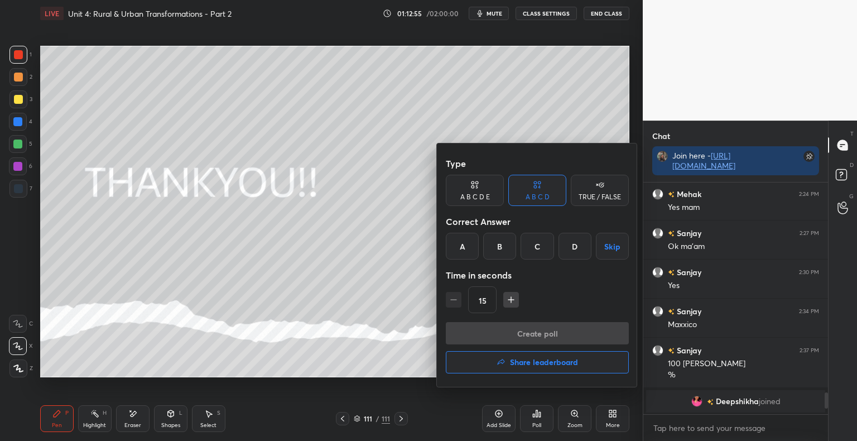
click at [433, 346] on div at bounding box center [428, 220] width 857 height 441
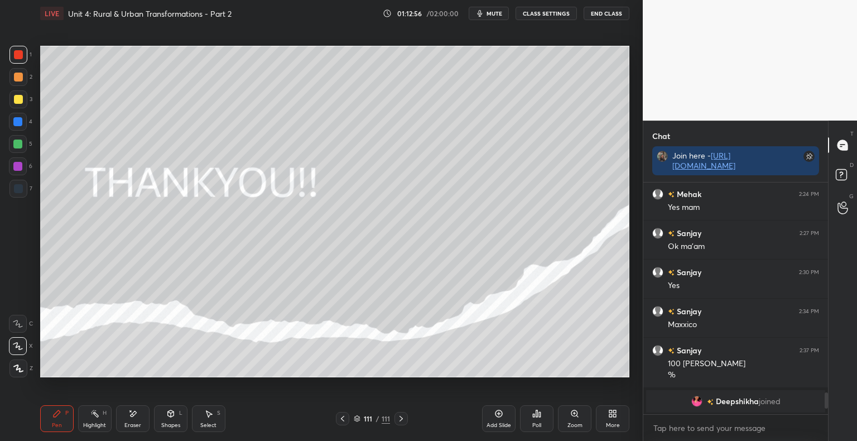
scroll to position [2178, 0]
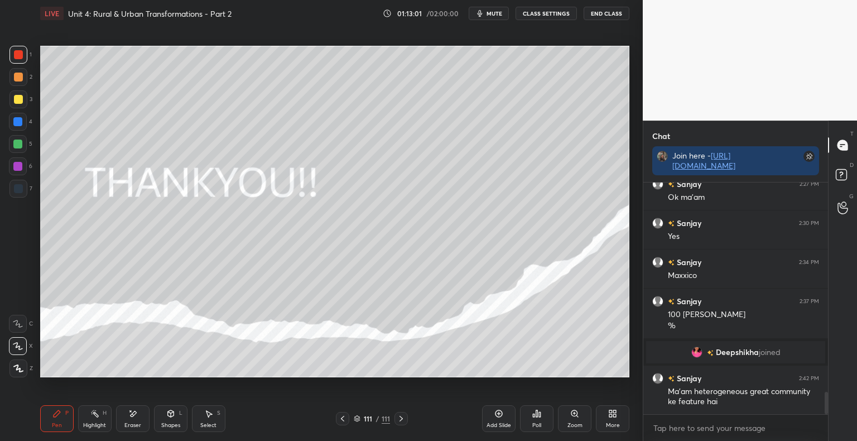
click at [337, 416] on div at bounding box center [342, 418] width 13 height 13
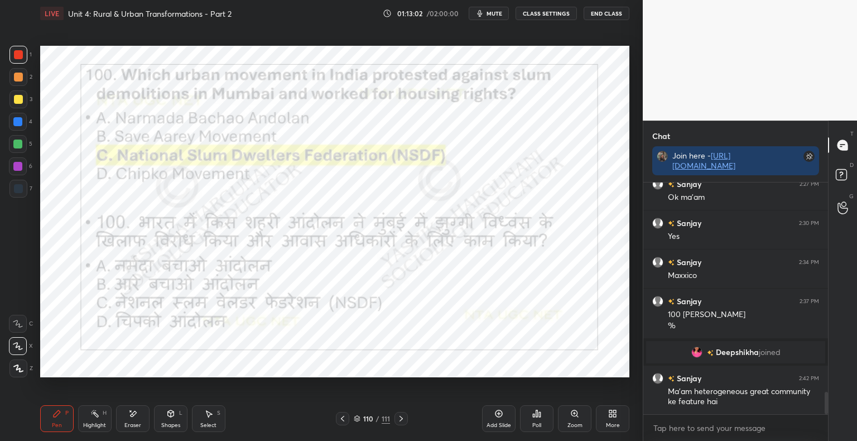
click at [337, 416] on div at bounding box center [342, 418] width 13 height 13
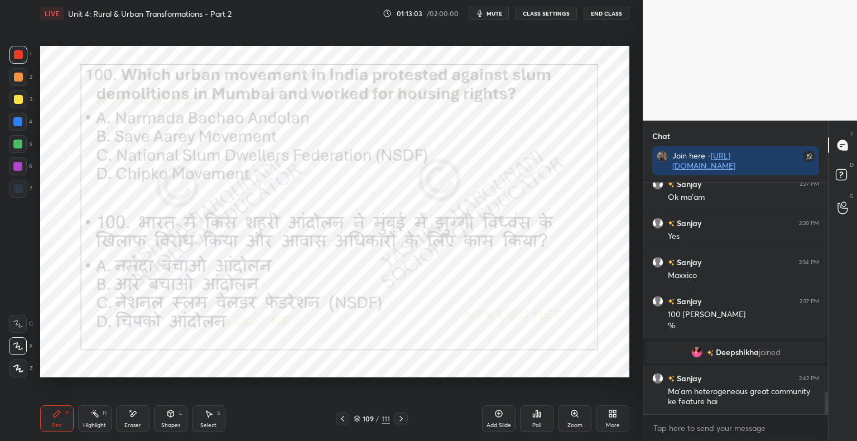
click at [337, 416] on div at bounding box center [342, 418] width 13 height 13
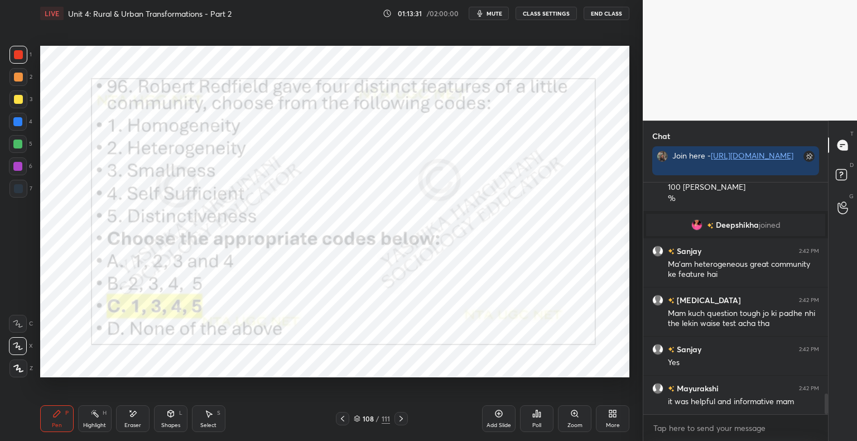
scroll to position [2344, 0]
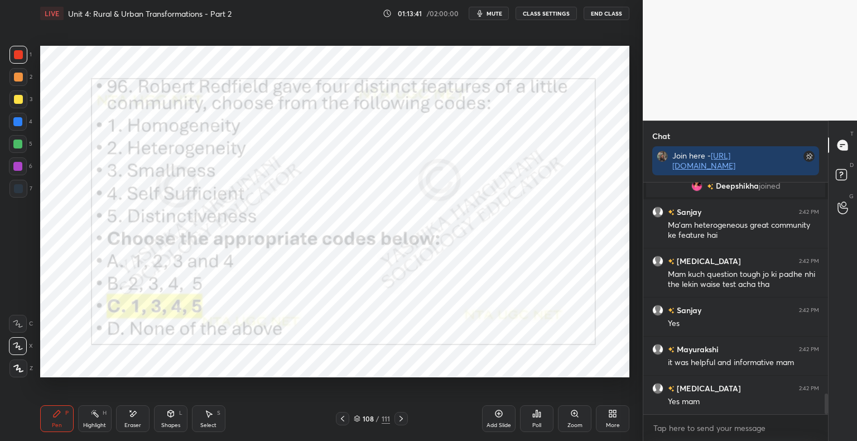
click at [602, 423] on div "More" at bounding box center [612, 418] width 33 height 27
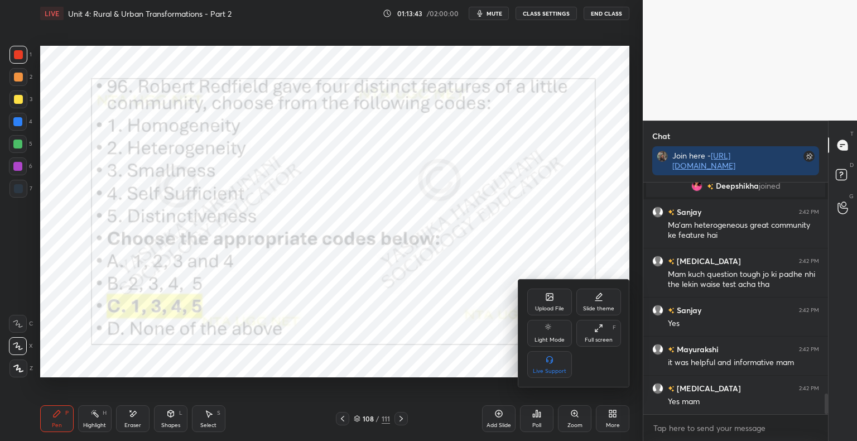
click at [555, 301] on div "Upload File" at bounding box center [549, 301] width 45 height 27
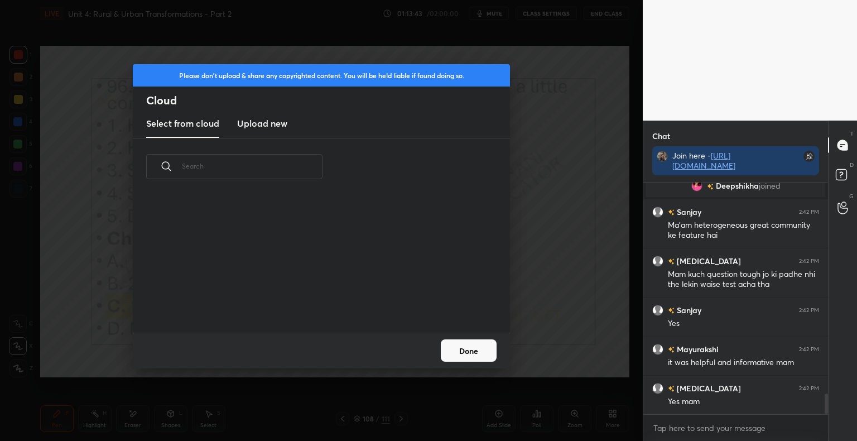
scroll to position [137, 358]
click at [256, 120] on h3 "Upload new" at bounding box center [262, 123] width 50 height 13
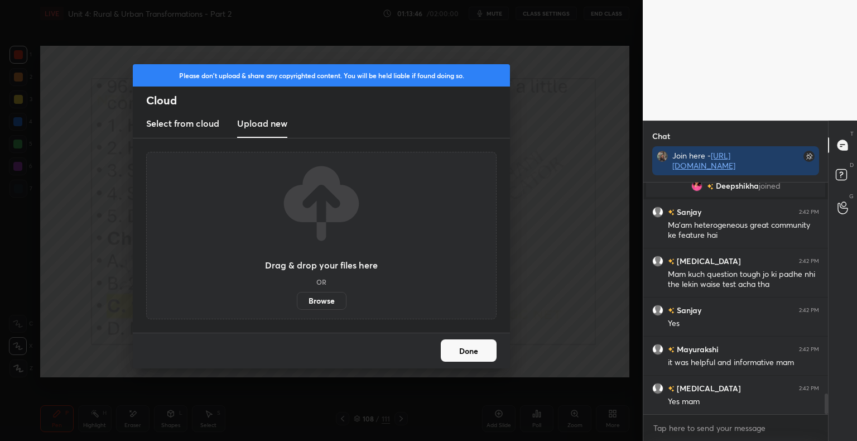
click at [325, 305] on label "Browse" at bounding box center [322, 301] width 50 height 18
click at [297, 305] on input "Browse" at bounding box center [297, 301] width 0 height 18
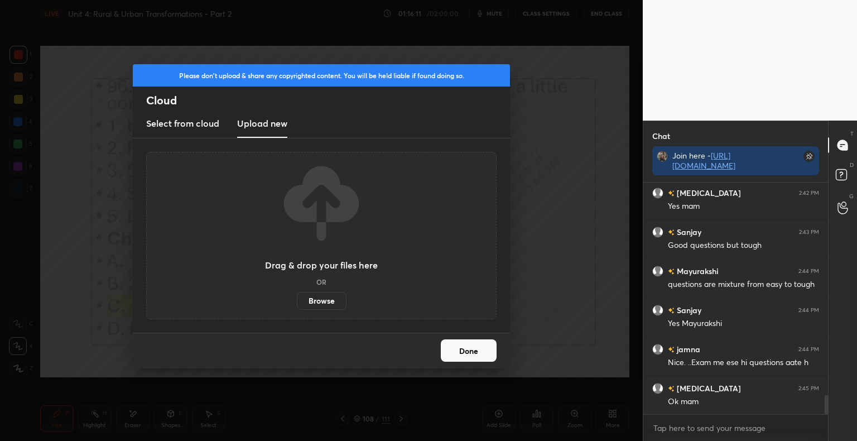
scroll to position [2579, 0]
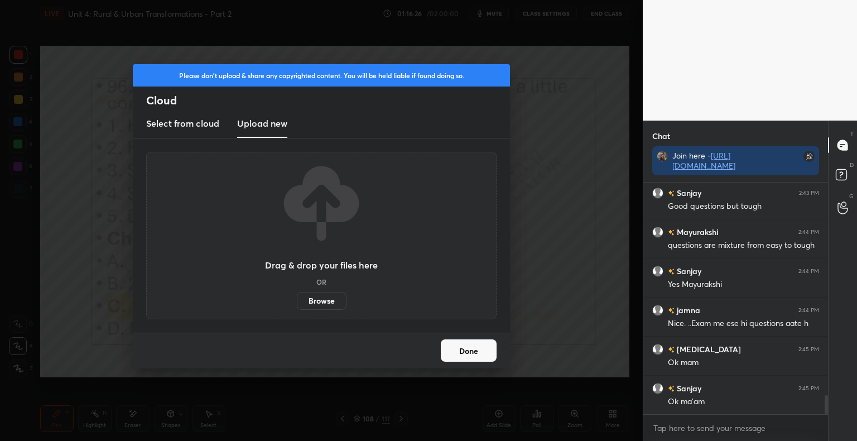
click at [466, 342] on button "Done" at bounding box center [469, 350] width 56 height 22
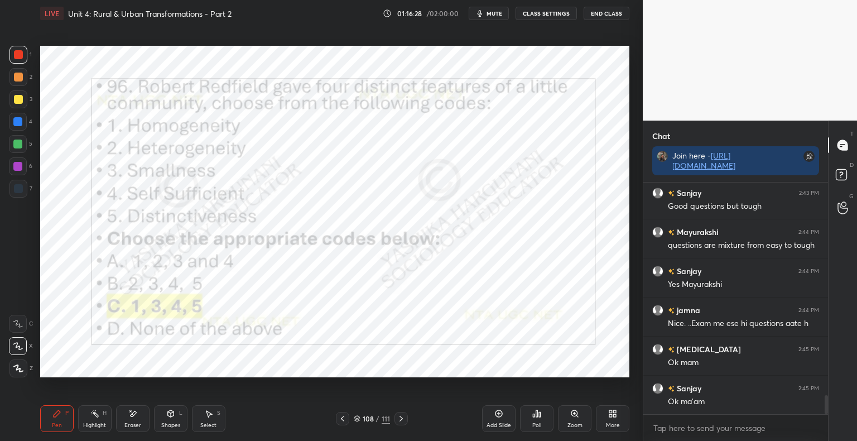
click at [359, 419] on icon at bounding box center [357, 418] width 7 height 7
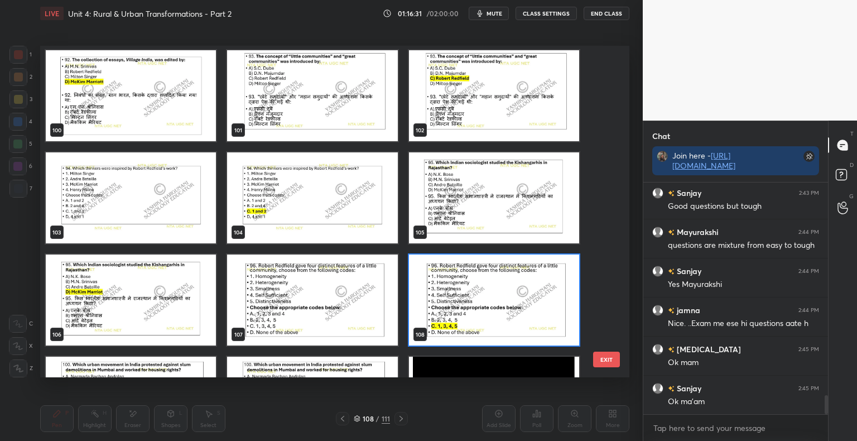
scroll to position [3444, 0]
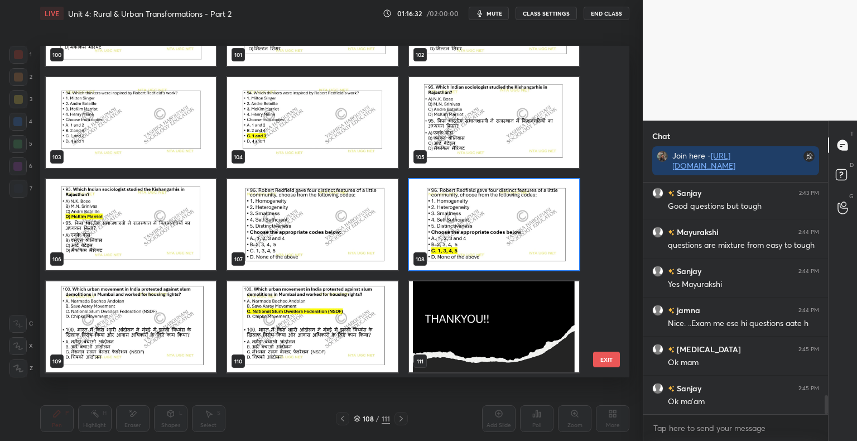
click at [301, 414] on div "108 / 111" at bounding box center [371, 418] width 221 height 13
click at [477, 322] on img "grid" at bounding box center [494, 326] width 170 height 91
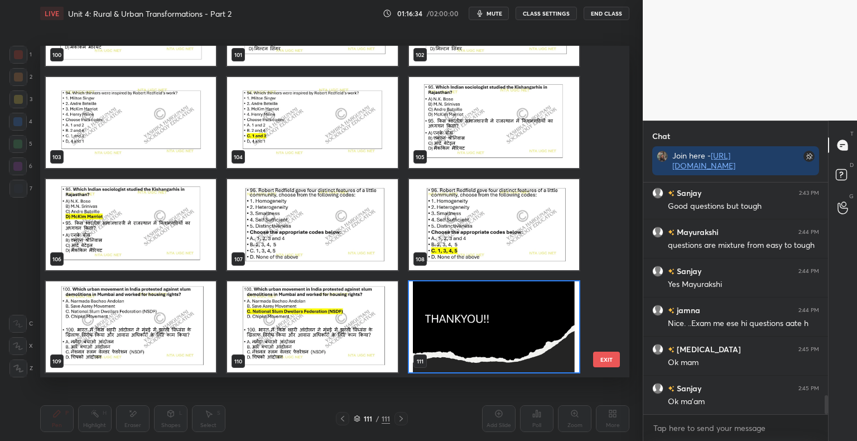
click at [477, 322] on img "grid" at bounding box center [494, 326] width 170 height 91
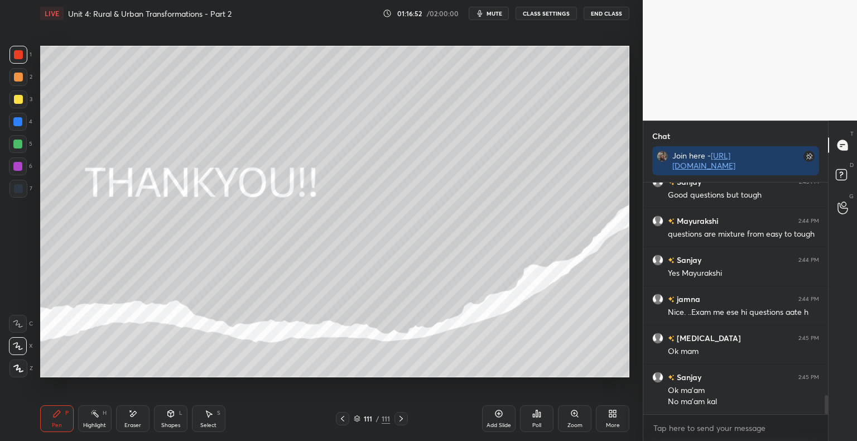
scroll to position [2629, 0]
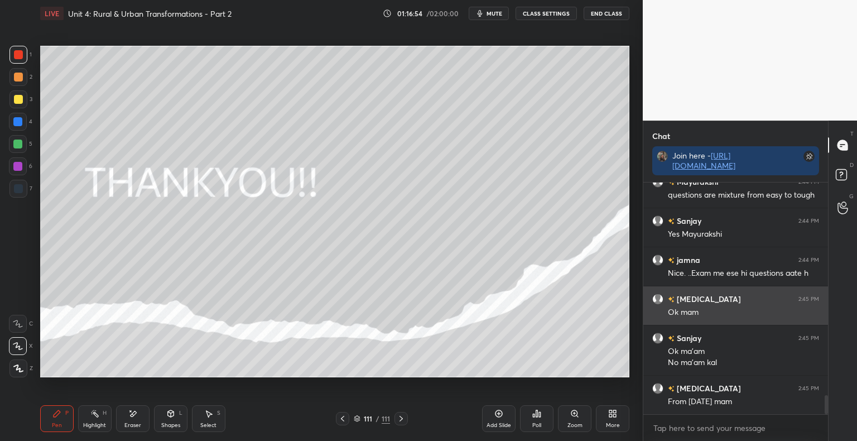
click at [654, 286] on div "[MEDICAL_DATA] 2:45 PM Ok mam" at bounding box center [735, 305] width 185 height 38
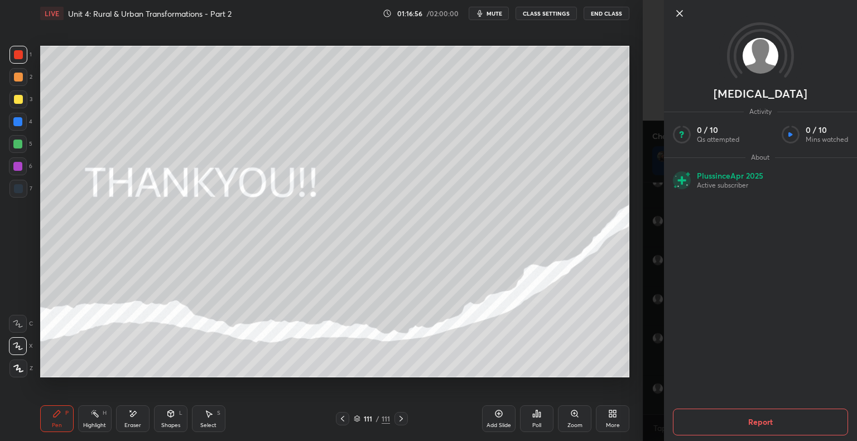
click at [681, 17] on icon at bounding box center [679, 13] width 13 height 13
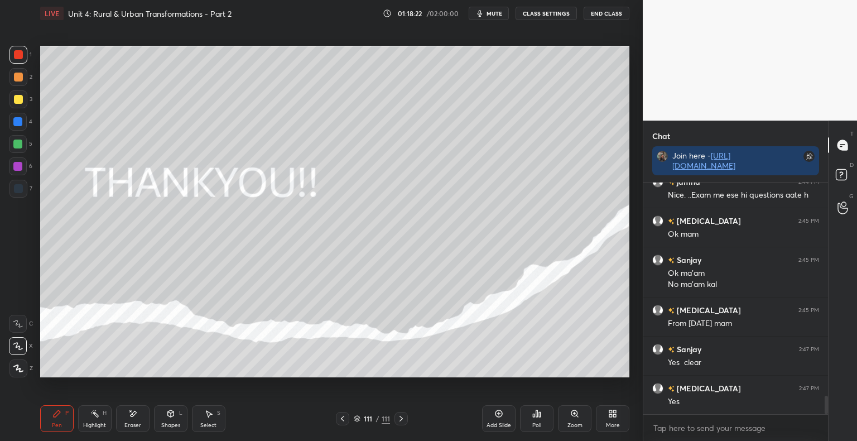
scroll to position [2746, 0]
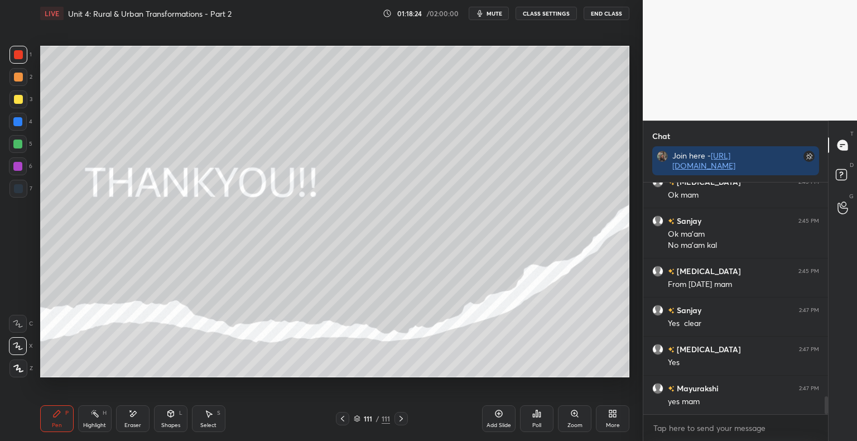
click at [616, 405] on div "More" at bounding box center [612, 418] width 33 height 27
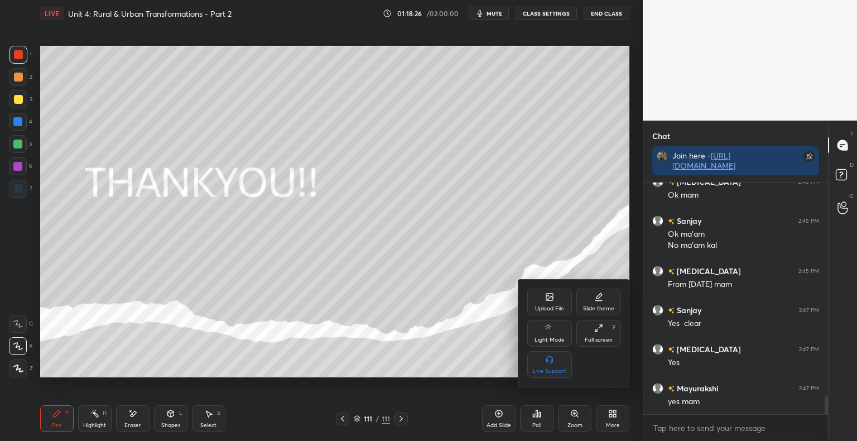
click at [531, 304] on div "Upload File" at bounding box center [549, 301] width 45 height 27
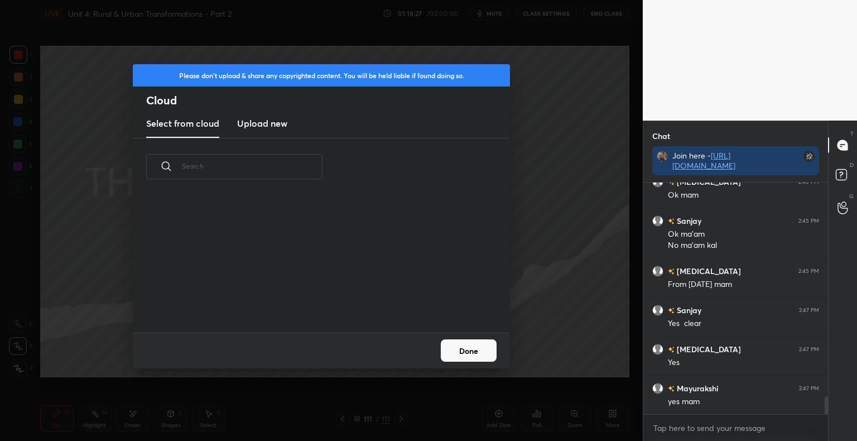
scroll to position [137, 358]
click at [276, 119] on h3 "Upload new" at bounding box center [262, 123] width 50 height 13
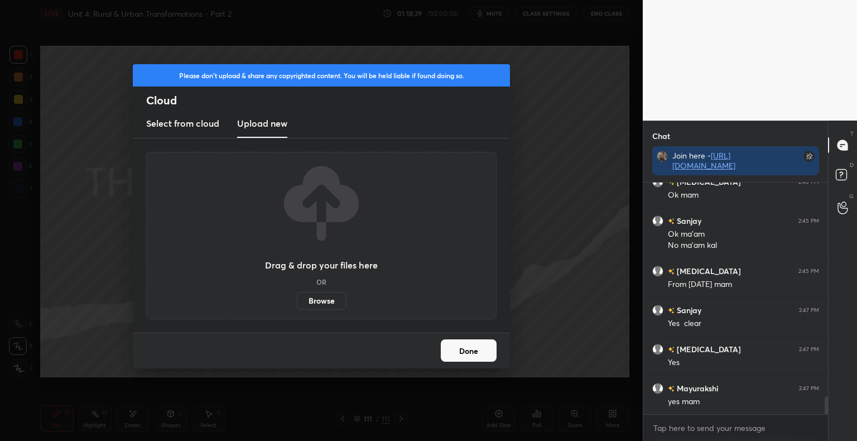
click at [316, 299] on label "Browse" at bounding box center [322, 301] width 50 height 18
click at [297, 299] on input "Browse" at bounding box center [297, 301] width 0 height 18
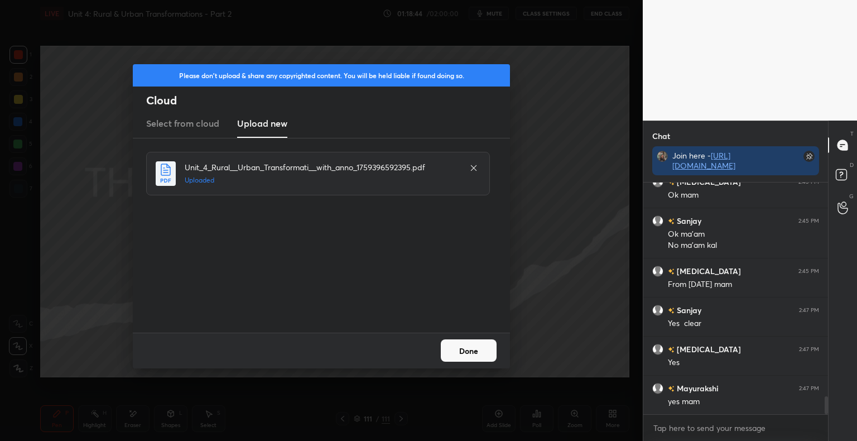
click at [477, 349] on button "Done" at bounding box center [469, 350] width 56 height 22
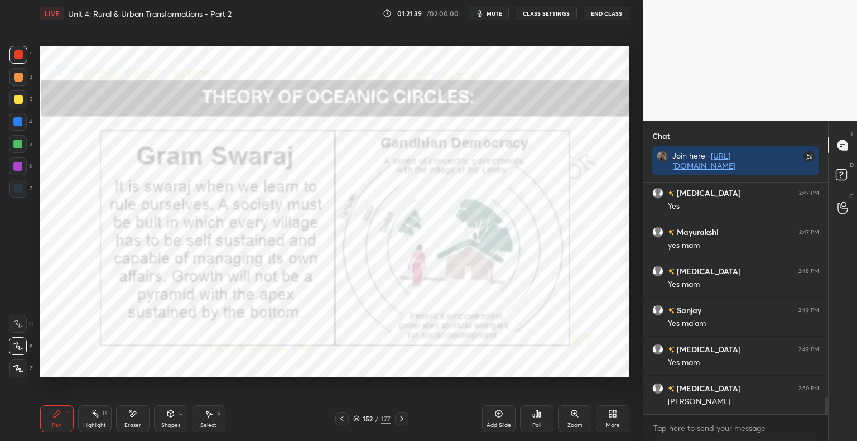
scroll to position [2941, 0]
click at [402, 419] on icon at bounding box center [401, 418] width 3 height 6
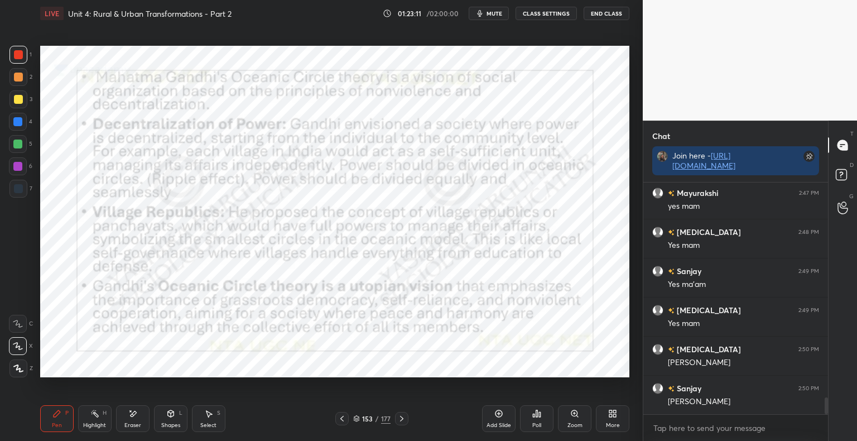
click at [341, 419] on icon at bounding box center [341, 418] width 3 height 6
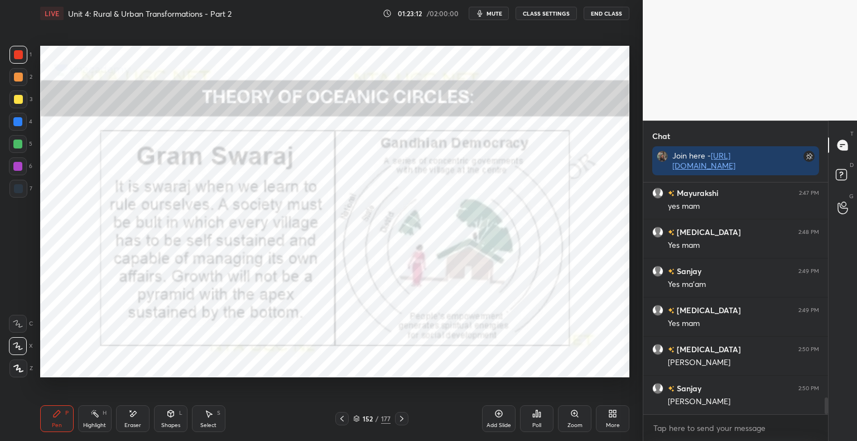
click at [503, 423] on div "Add Slide" at bounding box center [498, 425] width 25 height 6
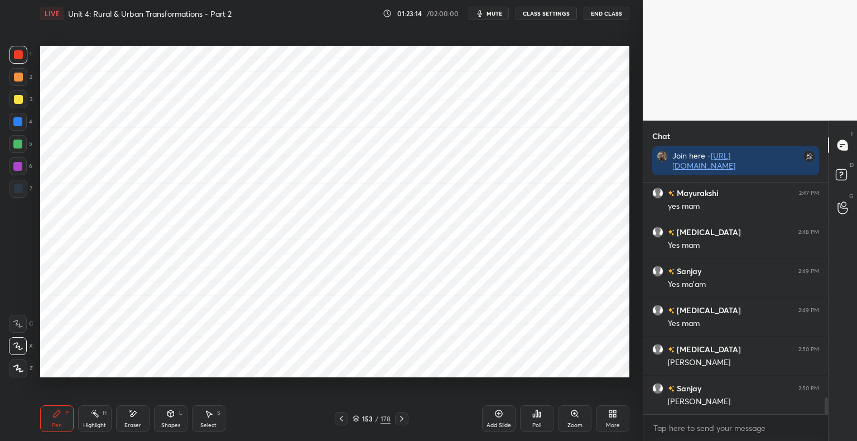
click at [169, 422] on div "Shapes" at bounding box center [170, 425] width 19 height 6
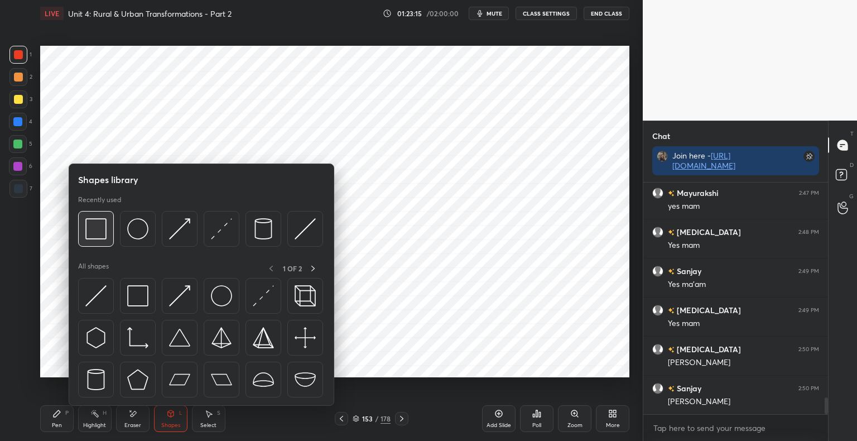
click at [100, 230] on img at bounding box center [95, 228] width 21 height 21
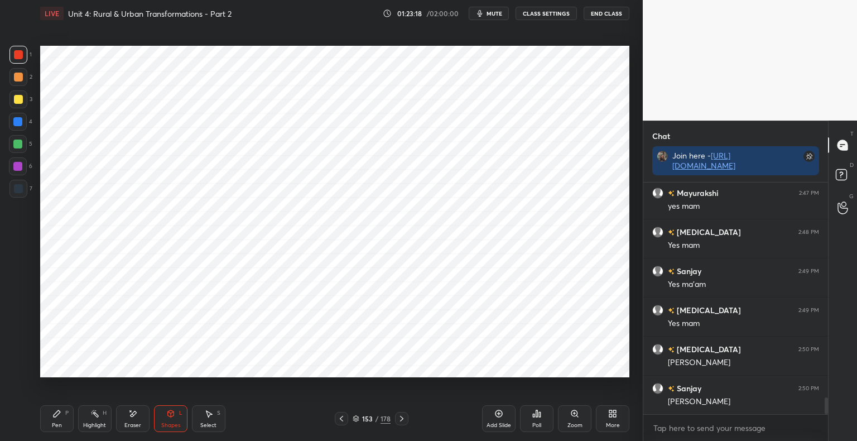
click at [61, 422] on div "Pen" at bounding box center [57, 425] width 10 height 6
click at [17, 195] on div at bounding box center [18, 189] width 18 height 18
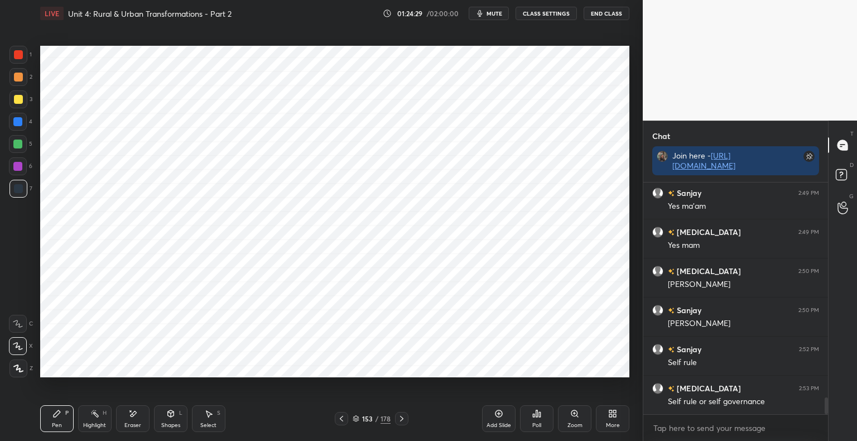
scroll to position [3030, 0]
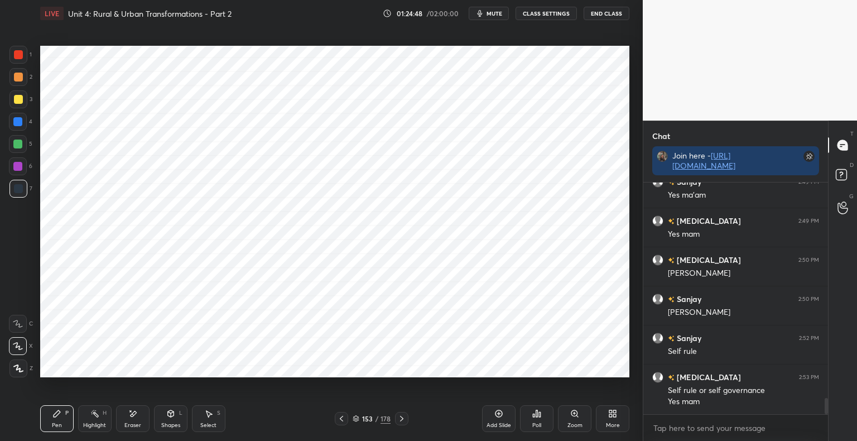
click at [343, 426] on div "Pen P Highlight H Eraser Shapes L Select S 153 / 178 Add Slide Poll Zoom More" at bounding box center [334, 418] width 589 height 45
click at [339, 419] on icon at bounding box center [341, 418] width 9 height 9
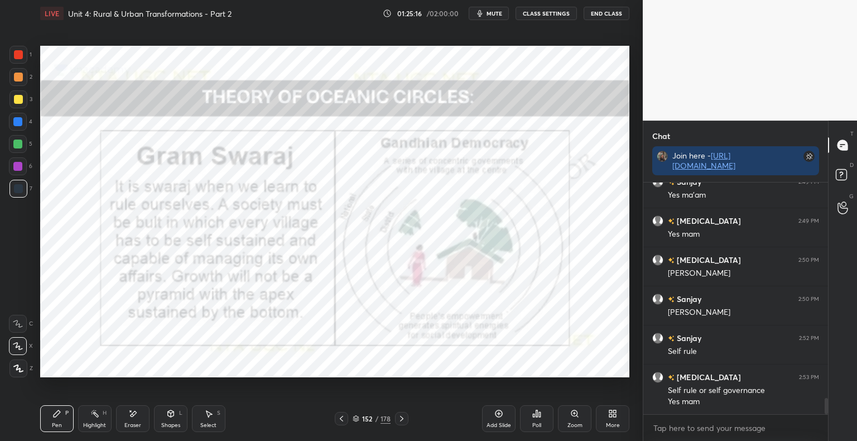
click at [402, 422] on icon at bounding box center [401, 418] width 9 height 9
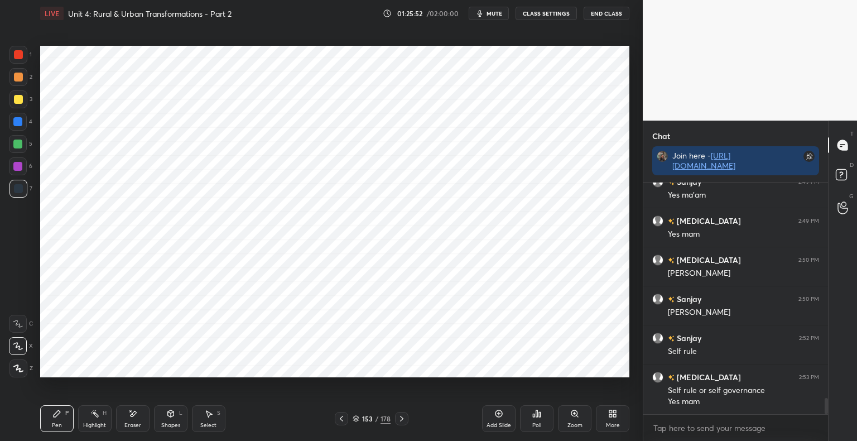
click at [345, 423] on icon at bounding box center [341, 418] width 9 height 9
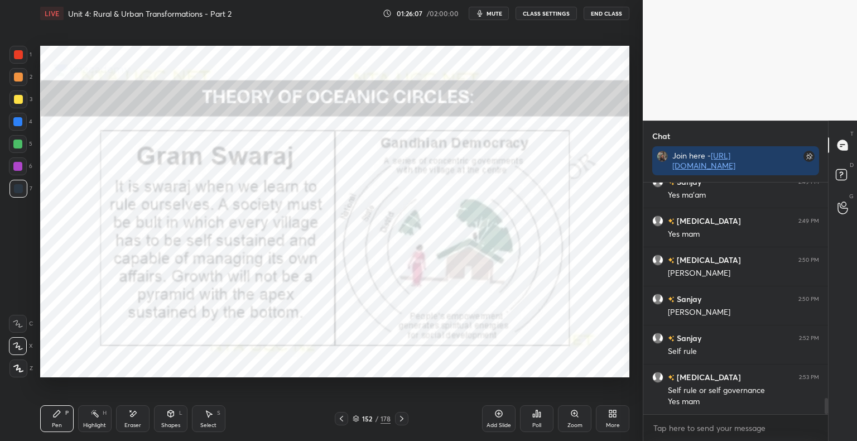
click at [402, 420] on icon at bounding box center [401, 418] width 9 height 9
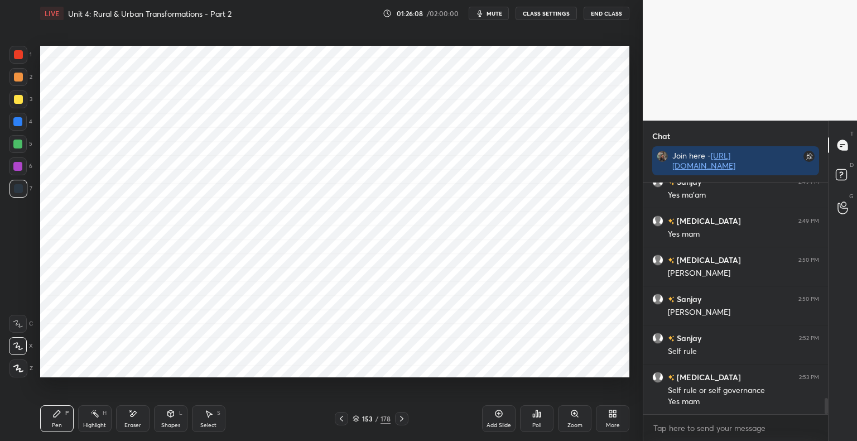
click at [494, 422] on div "Add Slide" at bounding box center [498, 425] width 25 height 6
click at [173, 427] on div "Shapes" at bounding box center [170, 425] width 19 height 6
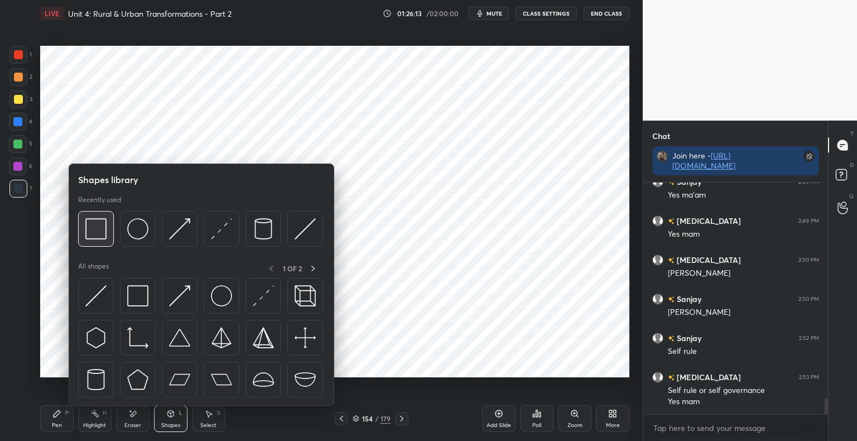
click at [96, 240] on div at bounding box center [96, 229] width 36 height 36
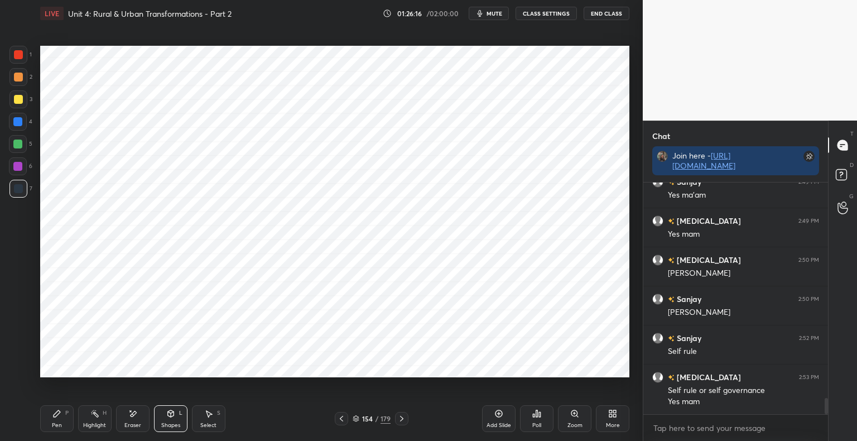
click at [60, 425] on div "Pen" at bounding box center [57, 425] width 10 height 6
click at [20, 59] on div at bounding box center [18, 54] width 9 height 9
click at [8, 193] on div "1 2 3 4 5 6 7 C X Z E E Erase all H H" at bounding box center [18, 211] width 36 height 331
click at [22, 192] on div at bounding box center [18, 188] width 9 height 9
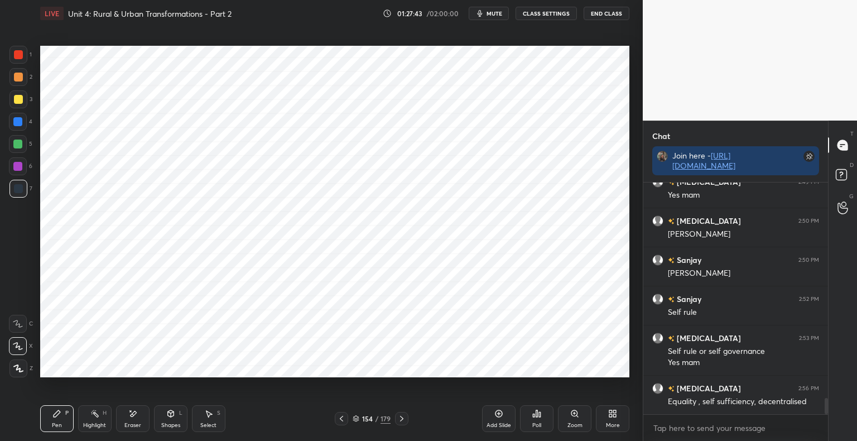
scroll to position [3080, 0]
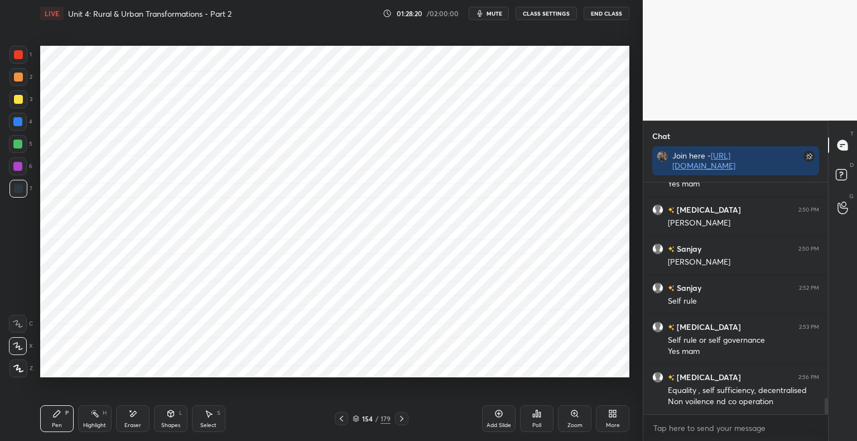
click at [340, 417] on icon at bounding box center [341, 418] width 9 height 9
click at [404, 424] on div at bounding box center [401, 418] width 13 height 13
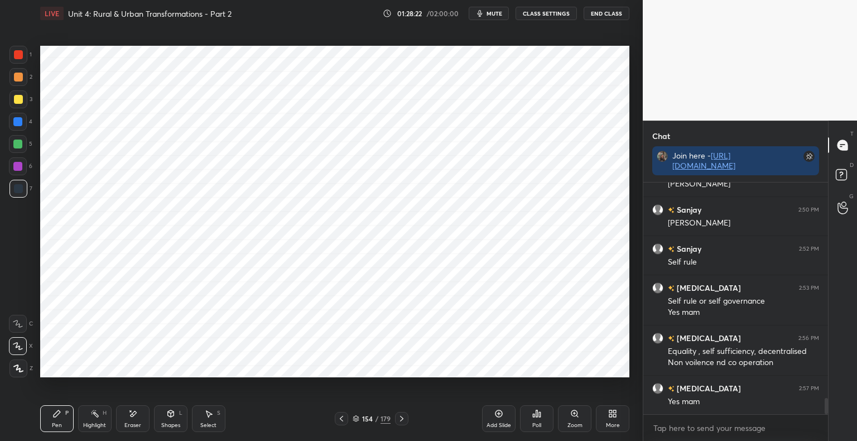
click at [501, 418] on div "Add Slide" at bounding box center [498, 418] width 33 height 27
click at [170, 423] on div "Shapes" at bounding box center [170, 425] width 19 height 6
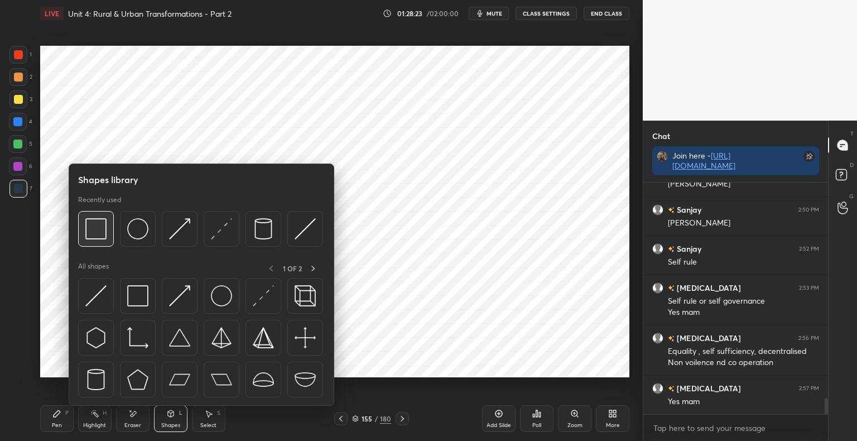
click at [107, 229] on div at bounding box center [96, 229] width 36 height 36
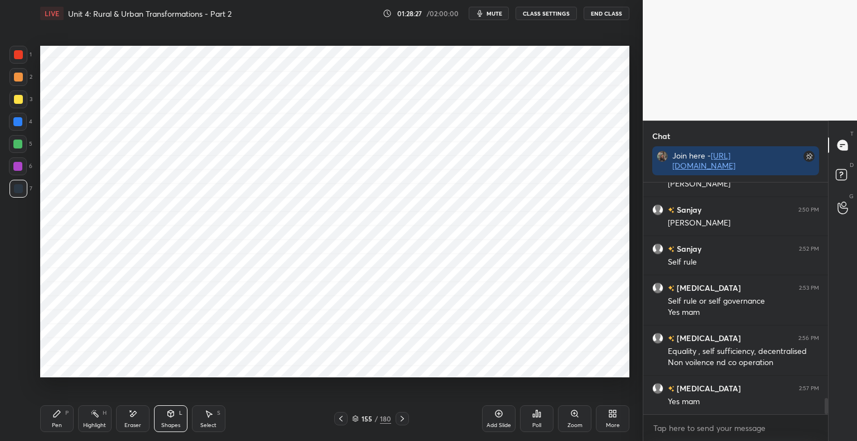
click at [21, 52] on div at bounding box center [18, 54] width 9 height 9
click at [59, 412] on icon at bounding box center [57, 413] width 7 height 7
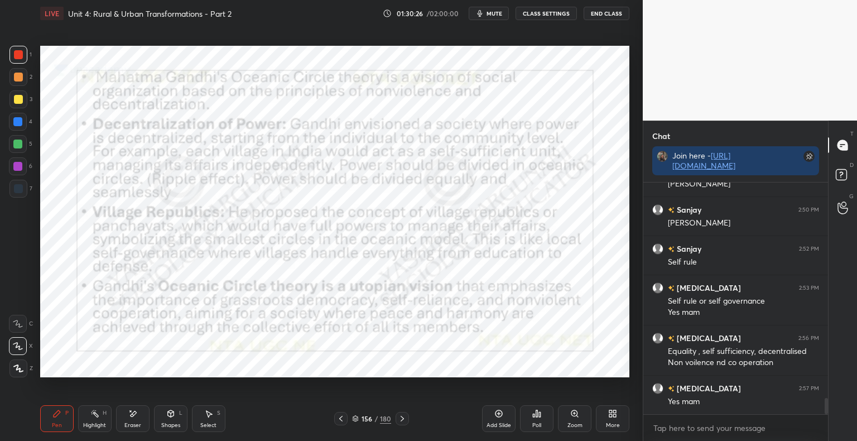
scroll to position [3159, 0]
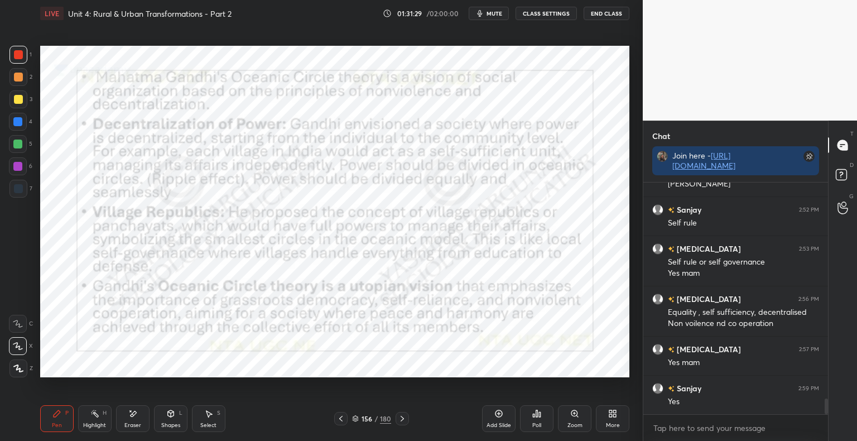
click at [178, 414] on div "Shapes L" at bounding box center [170, 418] width 33 height 27
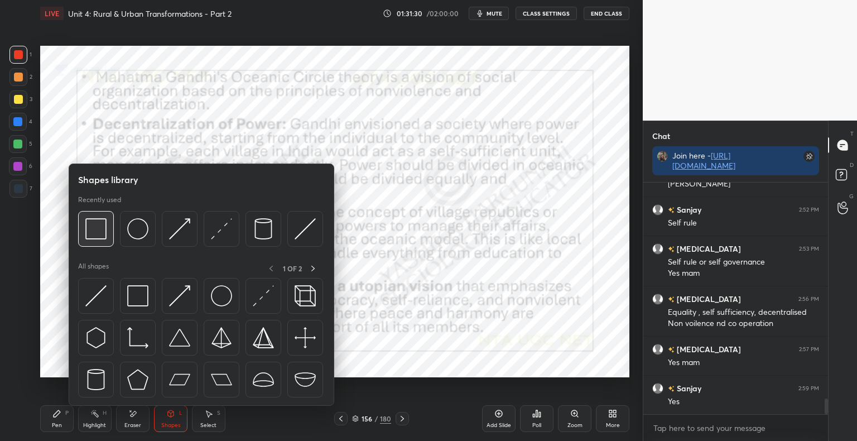
click at [93, 235] on img at bounding box center [95, 228] width 21 height 21
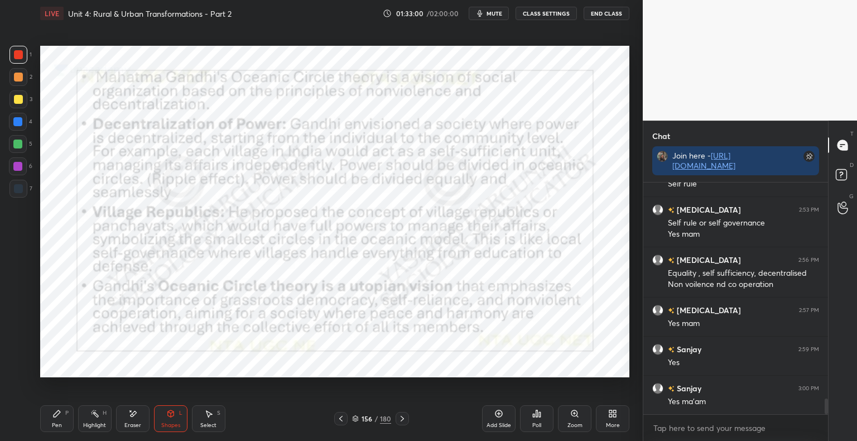
scroll to position [3237, 0]
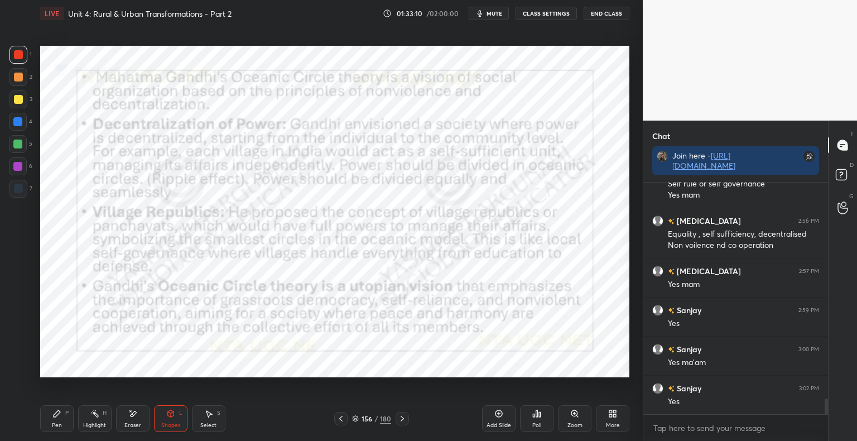
click at [346, 414] on div at bounding box center [340, 418] width 13 height 13
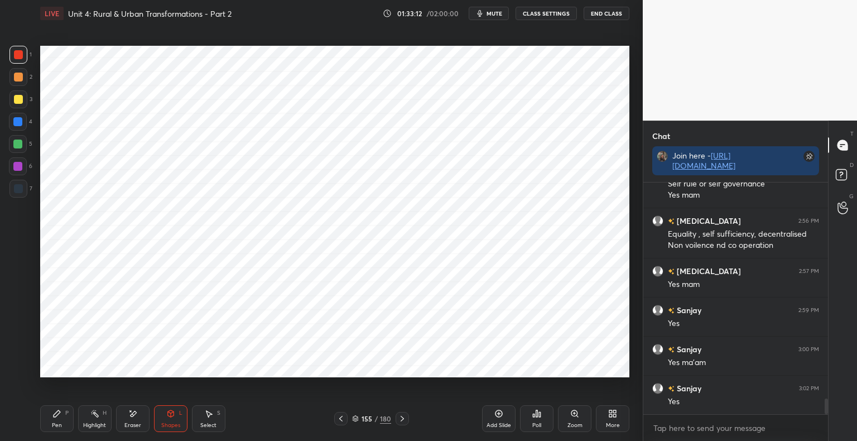
click at [56, 416] on icon at bounding box center [56, 413] width 9 height 9
click at [171, 413] on icon at bounding box center [171, 413] width 6 height 2
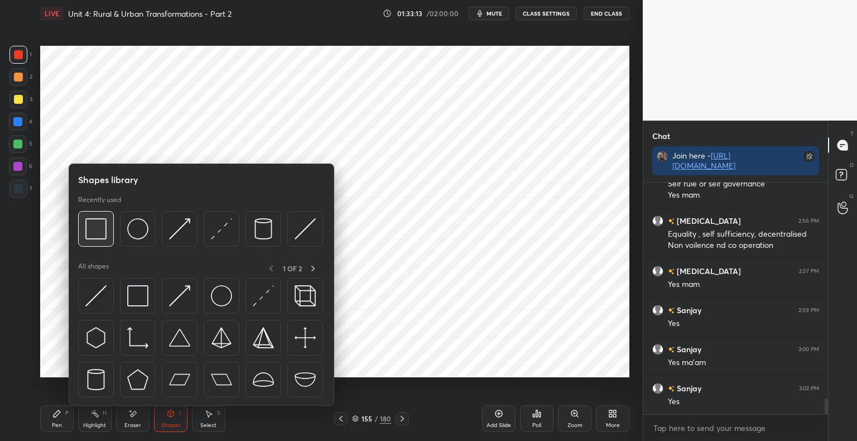
click at [96, 225] on img at bounding box center [95, 228] width 21 height 21
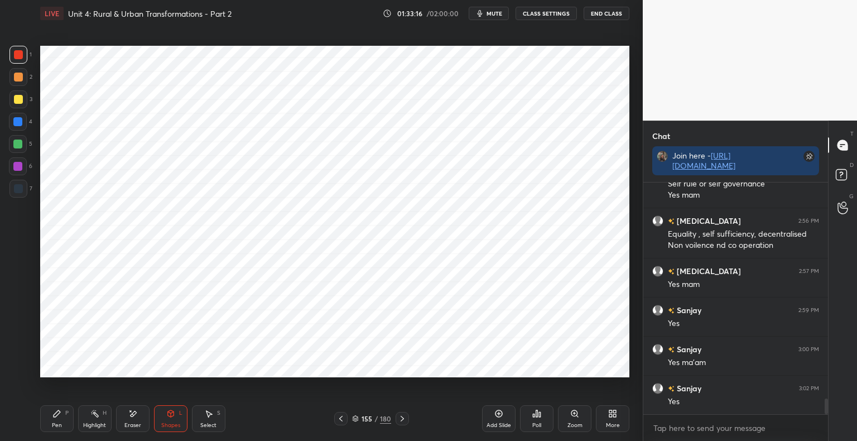
click at [59, 416] on icon at bounding box center [56, 413] width 9 height 9
click at [19, 193] on div at bounding box center [18, 188] width 9 height 9
click at [141, 415] on div "Eraser" at bounding box center [132, 418] width 33 height 27
click at [56, 416] on icon at bounding box center [56, 413] width 9 height 9
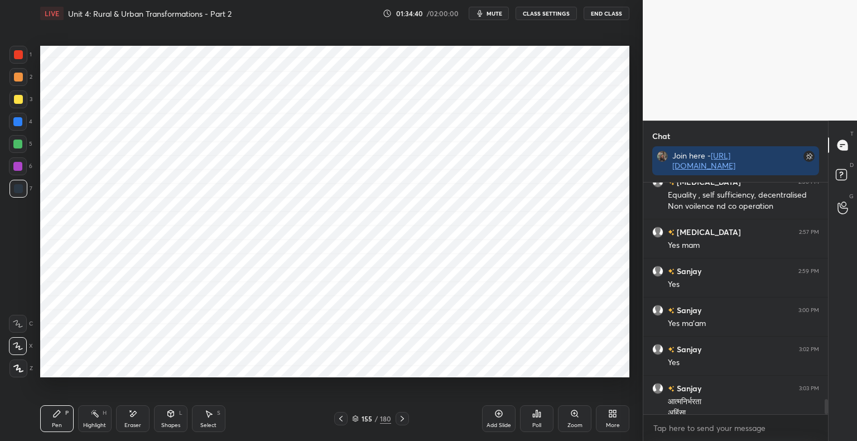
scroll to position [3287, 0]
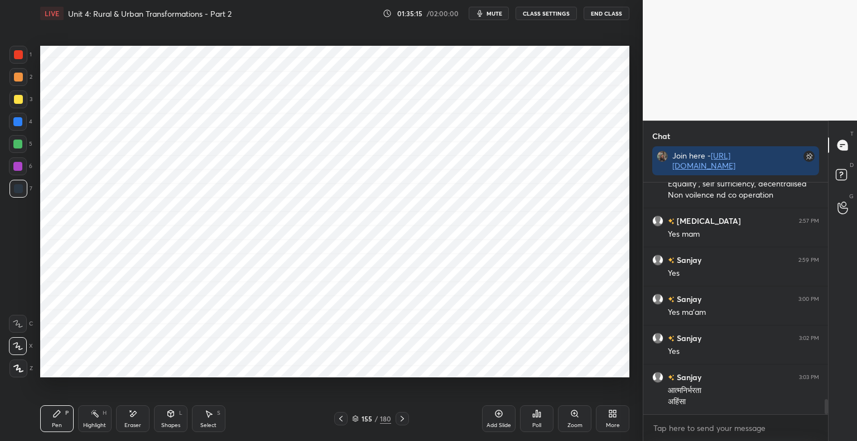
click at [169, 425] on div "Shapes" at bounding box center [170, 425] width 19 height 6
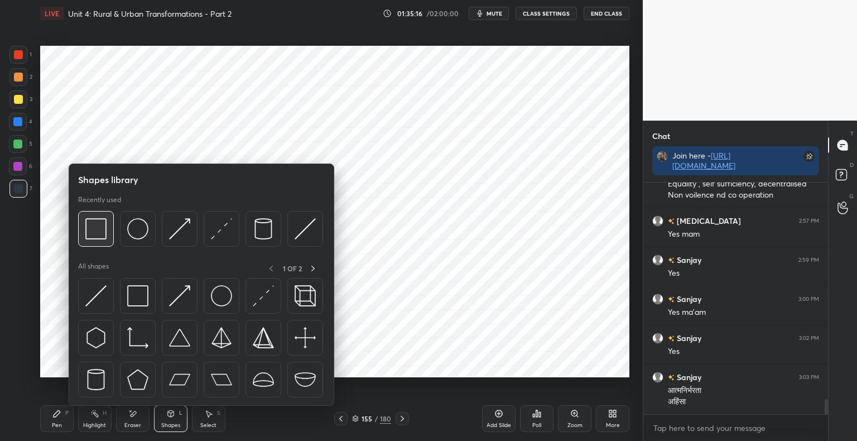
click at [94, 242] on div at bounding box center [96, 229] width 36 height 36
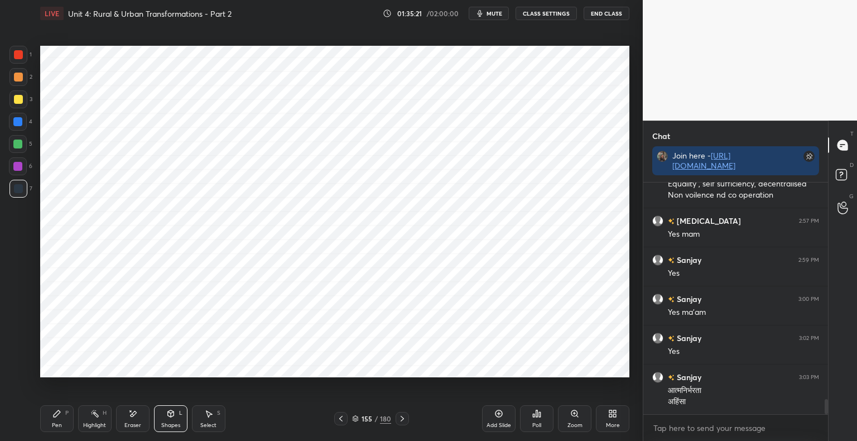
click at [173, 425] on div "Shapes" at bounding box center [170, 425] width 19 height 6
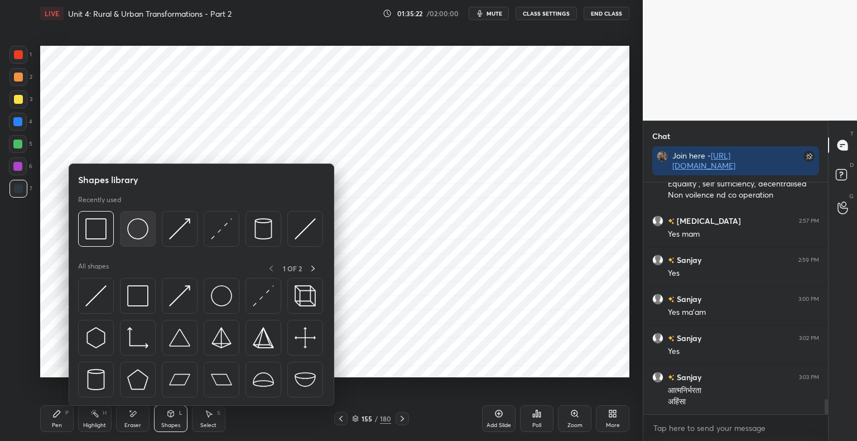
click at [136, 243] on div at bounding box center [138, 229] width 36 height 36
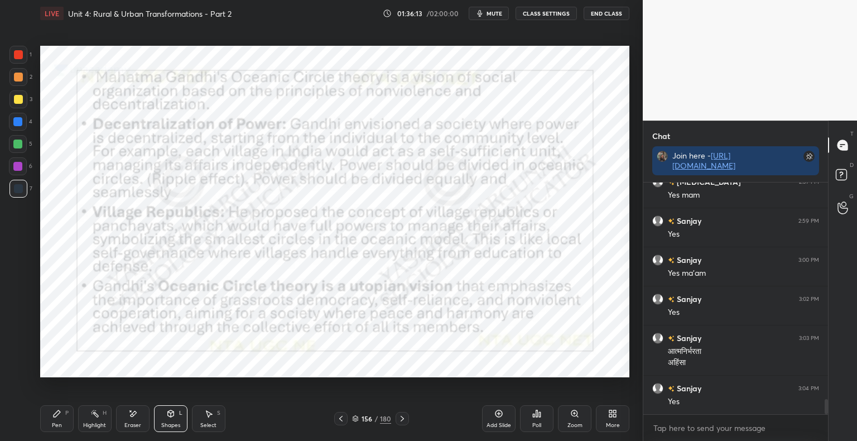
scroll to position [3365, 0]
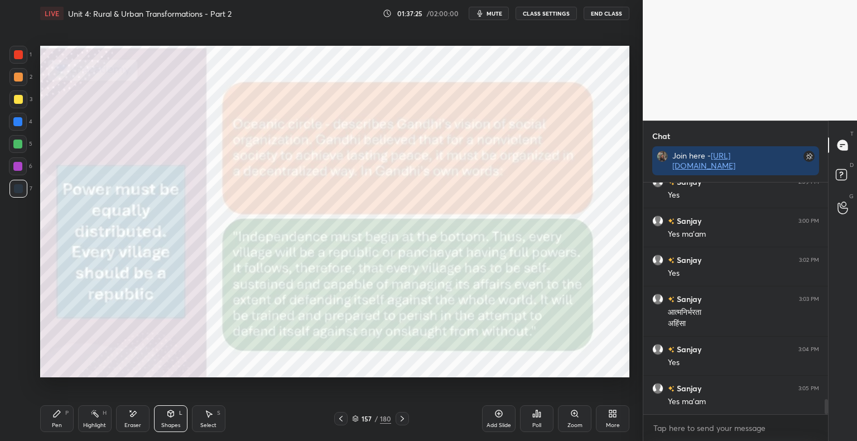
click at [128, 424] on div "Eraser" at bounding box center [132, 425] width 17 height 6
click at [23, 372] on span "Erase all" at bounding box center [17, 368] width 17 height 8
click at [173, 424] on div "Shapes" at bounding box center [170, 425] width 19 height 6
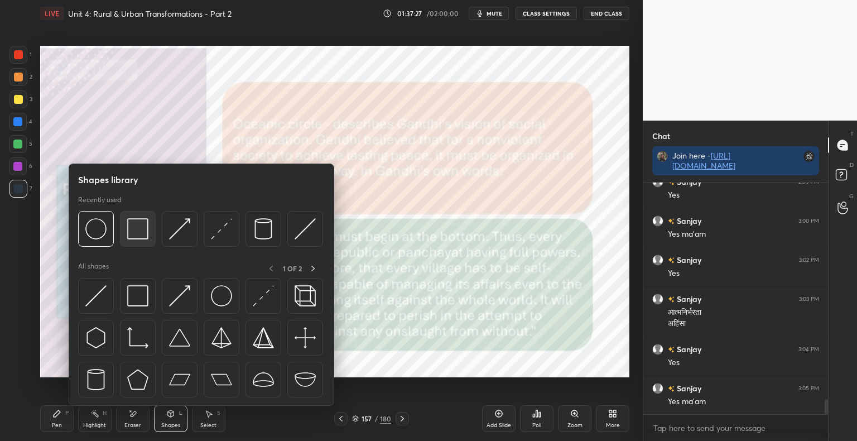
click at [141, 236] on img at bounding box center [137, 228] width 21 height 21
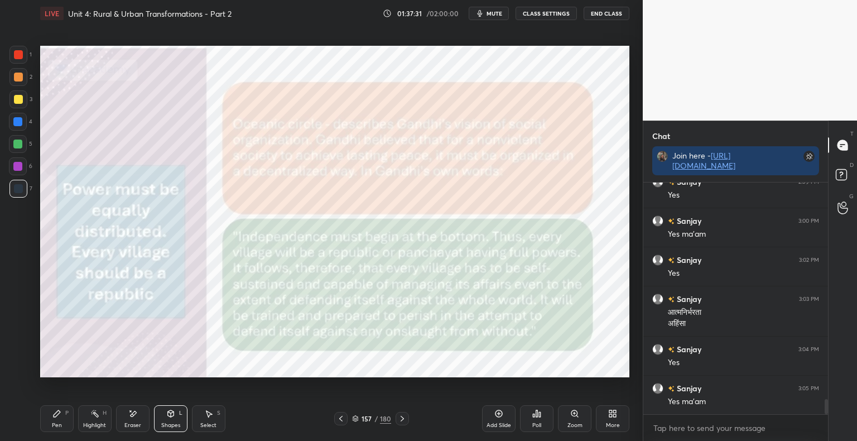
click at [402, 417] on icon at bounding box center [402, 418] width 9 height 9
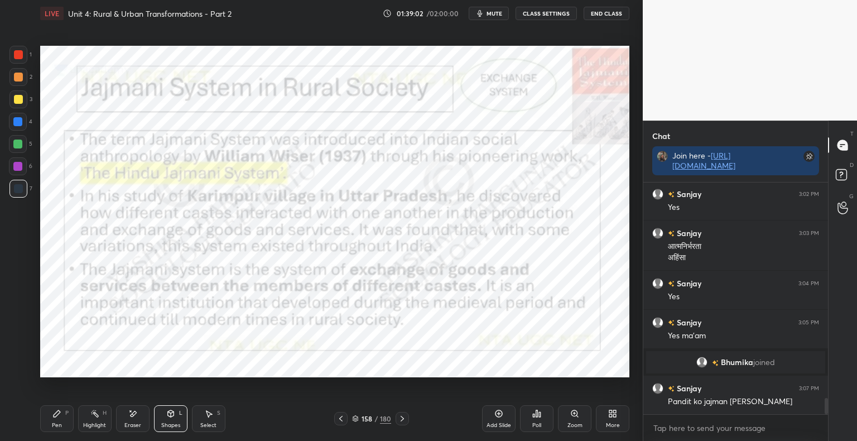
scroll to position [3118, 0]
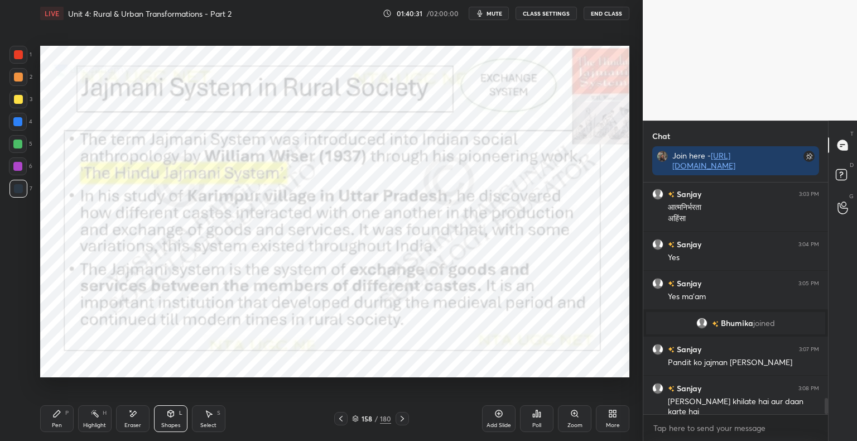
click at [501, 425] on div "Add Slide" at bounding box center [498, 425] width 25 height 6
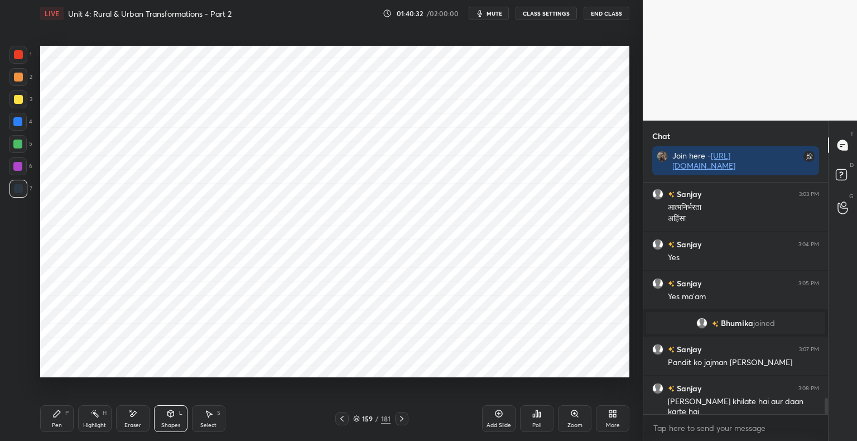
click at [167, 423] on div "Shapes" at bounding box center [170, 425] width 19 height 6
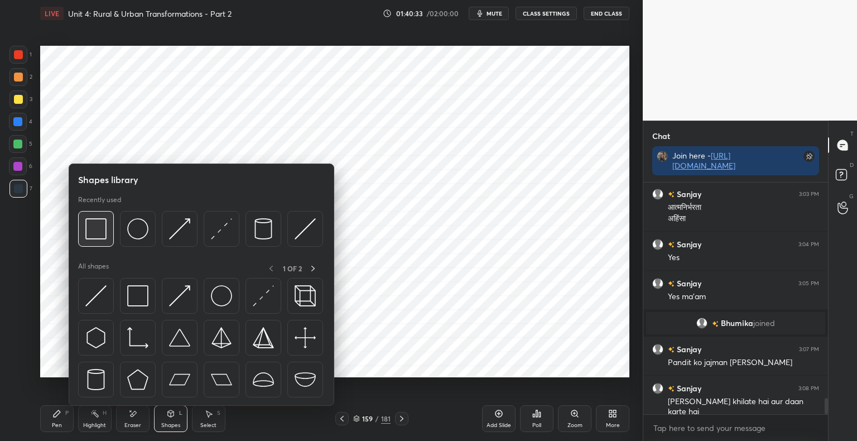
click at [98, 228] on img at bounding box center [95, 228] width 21 height 21
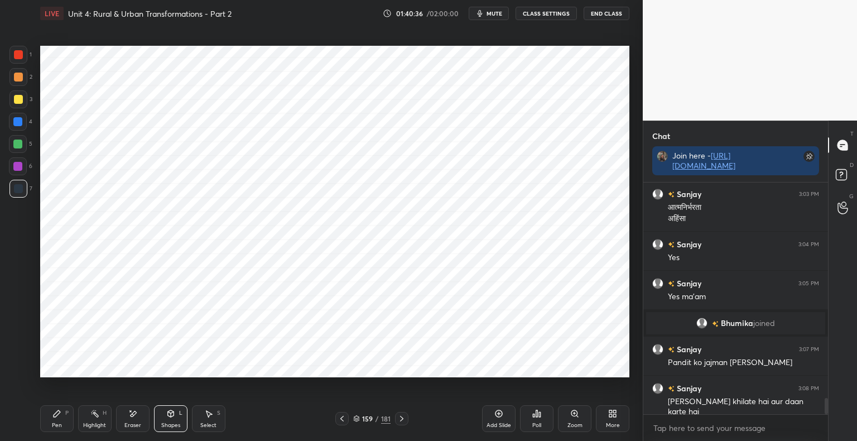
click at [57, 425] on div "Pen" at bounding box center [57, 425] width 10 height 6
click at [16, 56] on div at bounding box center [18, 54] width 9 height 9
click at [21, 122] on div at bounding box center [17, 121] width 9 height 9
click at [19, 190] on div at bounding box center [18, 188] width 9 height 9
click at [20, 55] on div at bounding box center [18, 54] width 9 height 9
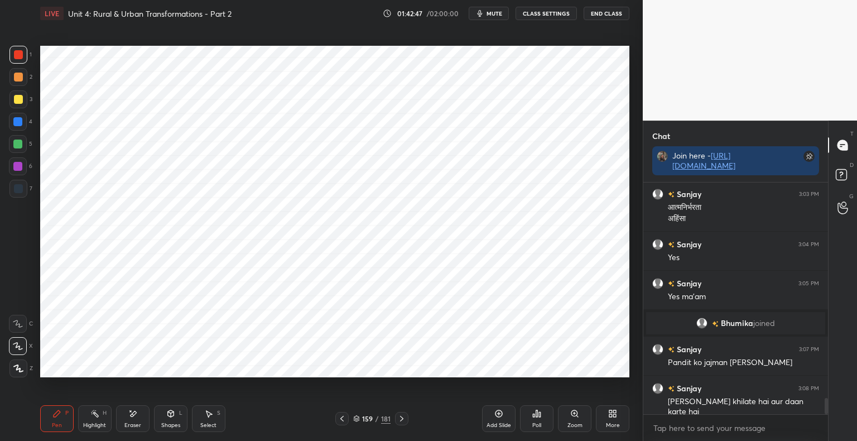
click at [19, 192] on div at bounding box center [18, 188] width 9 height 9
click at [25, 50] on div at bounding box center [18, 55] width 18 height 18
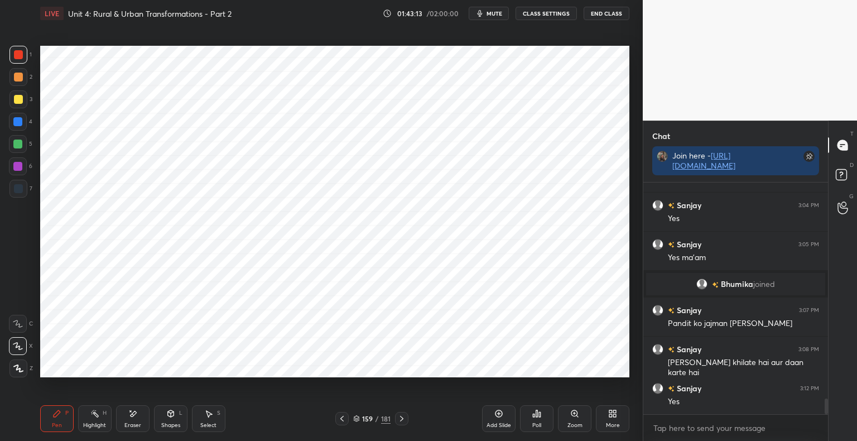
click at [18, 194] on div at bounding box center [18, 189] width 18 height 18
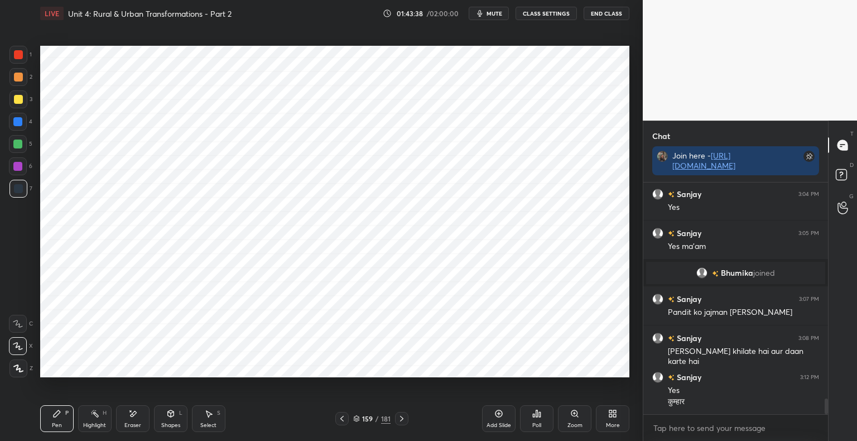
click at [25, 46] on div at bounding box center [18, 55] width 18 height 18
click at [20, 130] on div "4" at bounding box center [20, 124] width 23 height 22
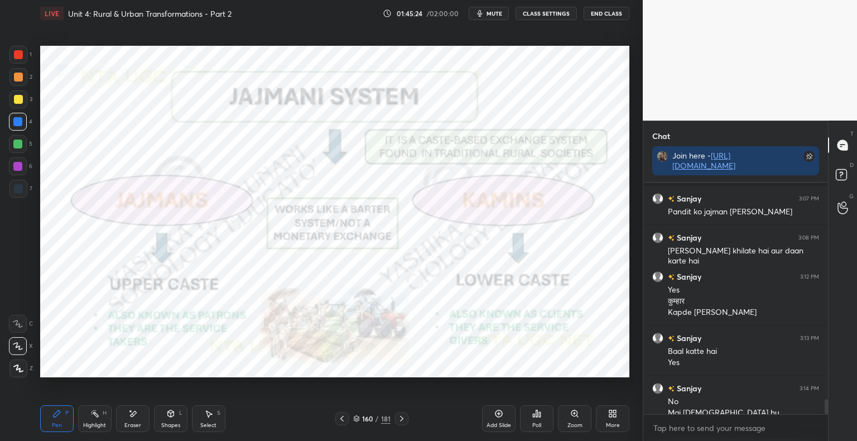
scroll to position [3280, 0]
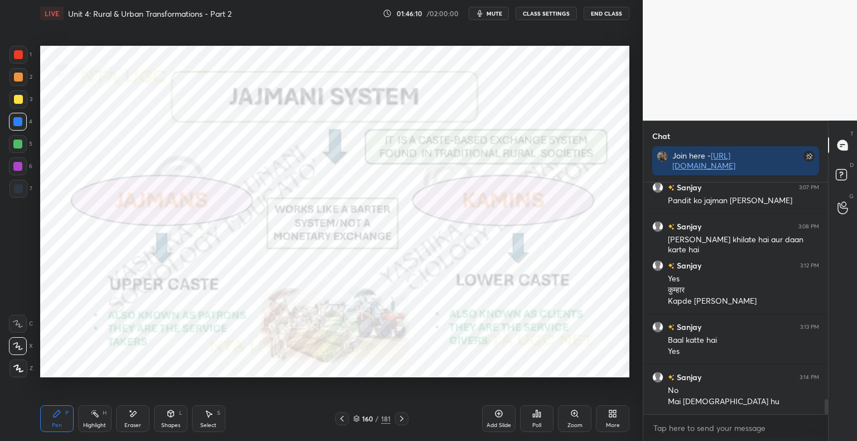
click at [165, 417] on div "Shapes L" at bounding box center [170, 418] width 33 height 27
click at [58, 414] on icon at bounding box center [57, 413] width 7 height 7
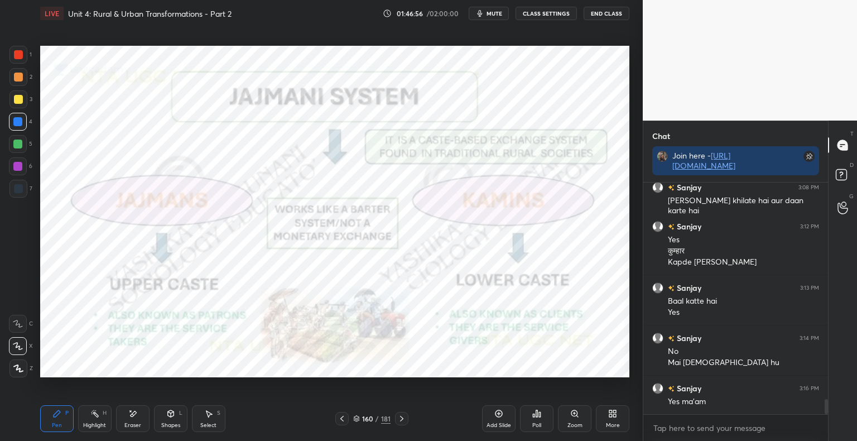
click at [404, 417] on icon at bounding box center [401, 418] width 9 height 9
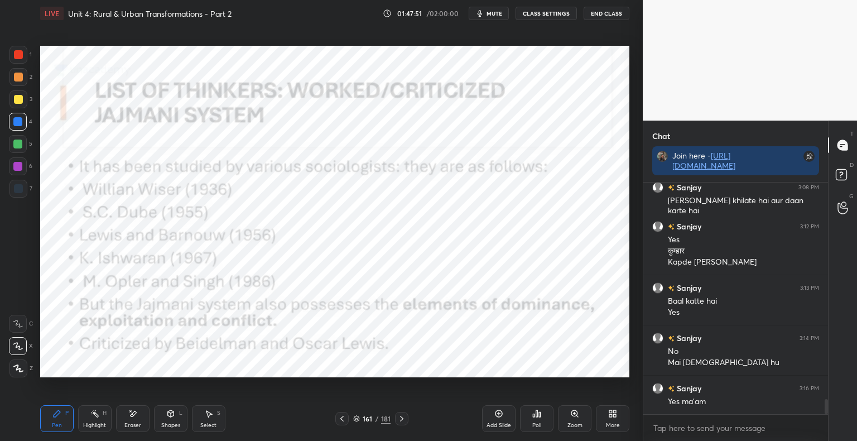
click at [395, 418] on div at bounding box center [401, 418] width 13 height 13
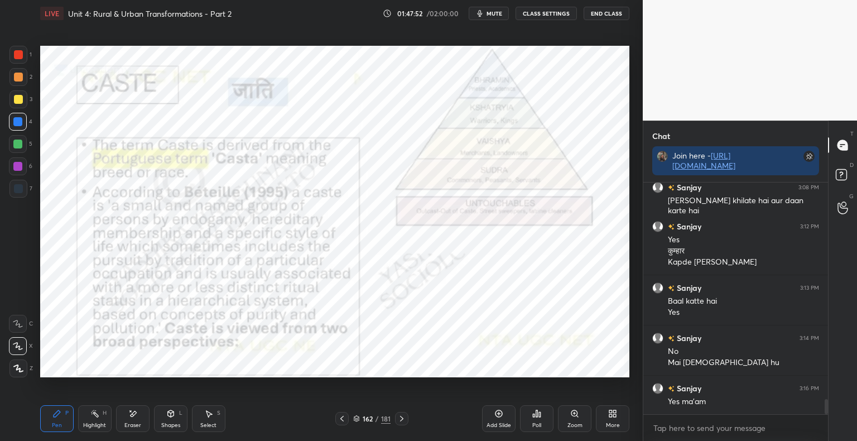
scroll to position [3330, 0]
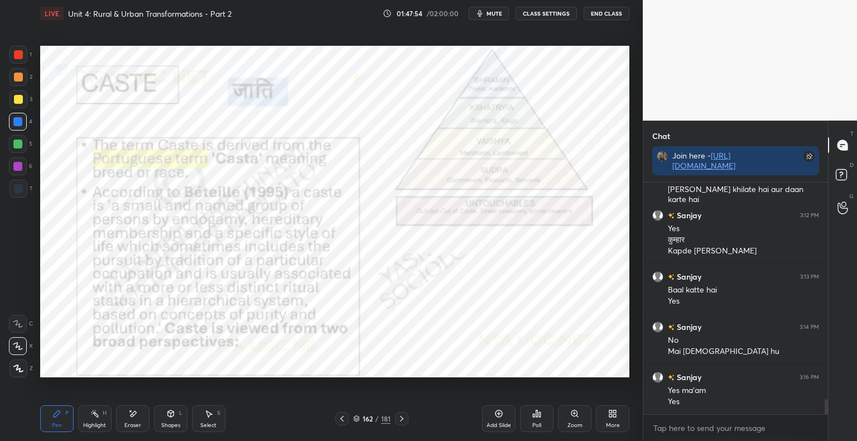
click at [355, 423] on div "162 / 181" at bounding box center [371, 418] width 73 height 13
click at [352, 422] on div "162 / 181" at bounding box center [371, 418] width 73 height 13
click at [359, 422] on div "162 / 181" at bounding box center [371, 418] width 37 height 10
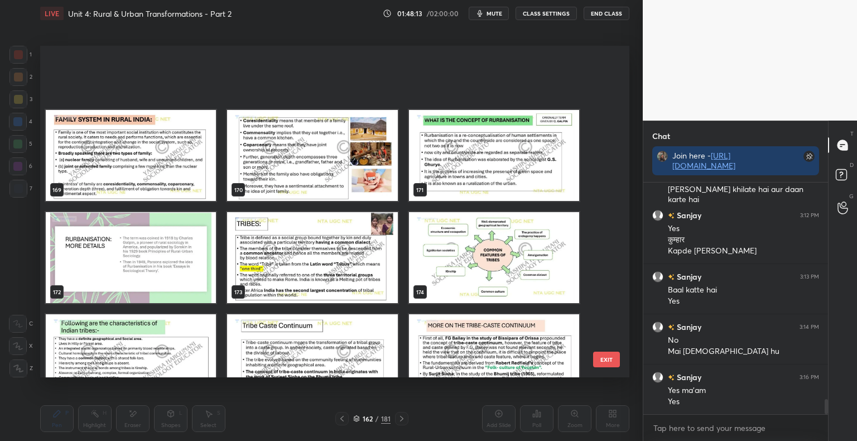
scroll to position [5893, 0]
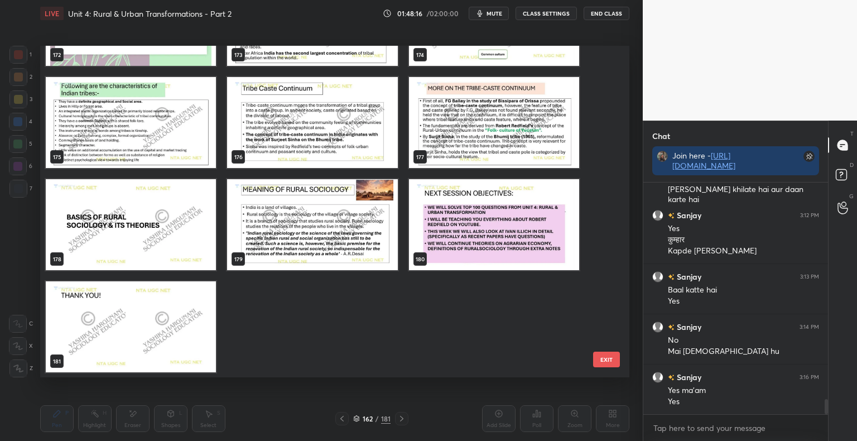
click at [163, 332] on img "grid" at bounding box center [131, 326] width 170 height 91
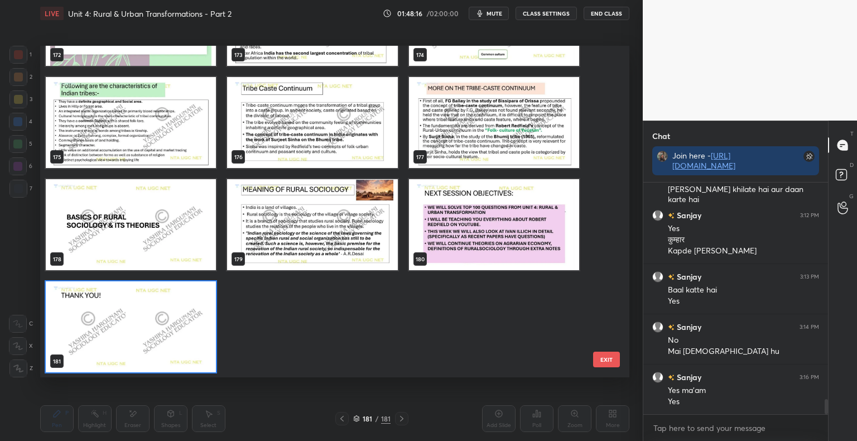
click at [163, 332] on img "grid" at bounding box center [131, 326] width 170 height 91
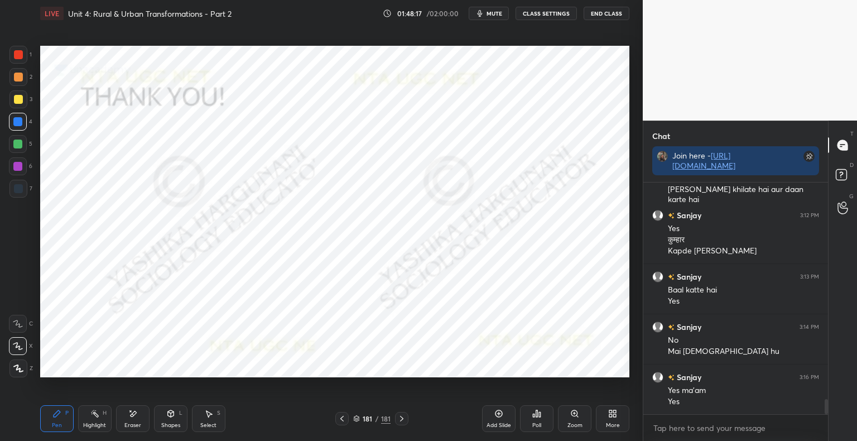
click at [163, 332] on img "grid" at bounding box center [131, 326] width 170 height 91
click at [12, 369] on div at bounding box center [18, 368] width 18 height 18
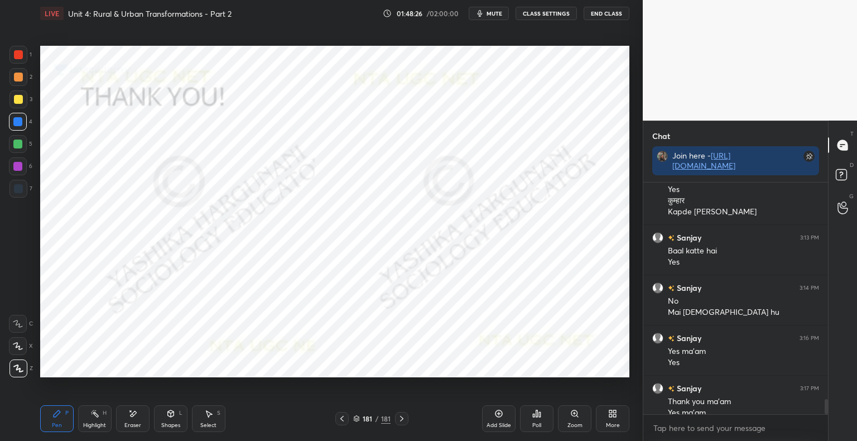
scroll to position [3380, 0]
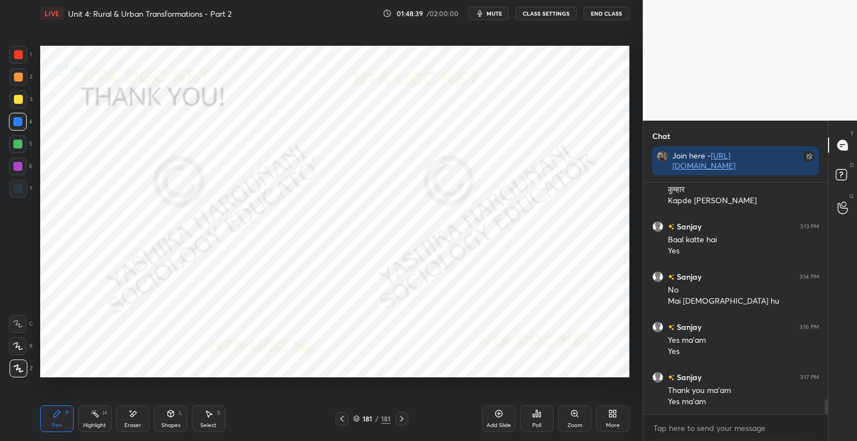
click at [610, 17] on button "End Class" at bounding box center [606, 13] width 46 height 13
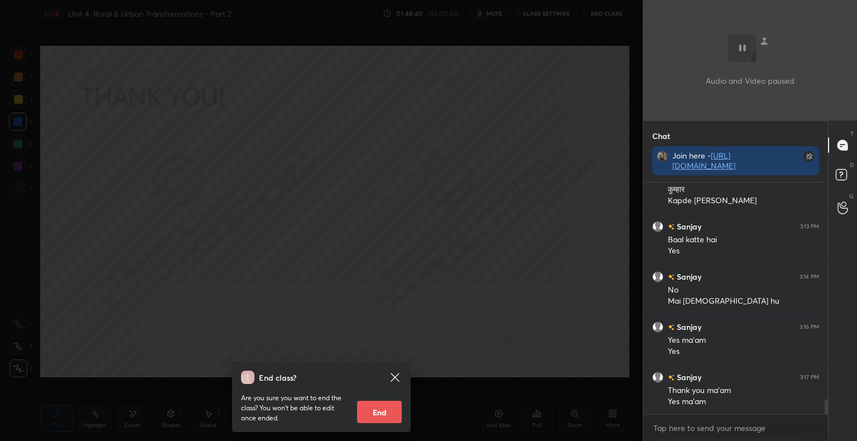
click at [390, 400] on div "Are you sure you want to end the class? You won’t be able to edit once ended. E…" at bounding box center [321, 403] width 161 height 39
click at [388, 402] on button "End" at bounding box center [379, 411] width 45 height 22
type textarea "x"
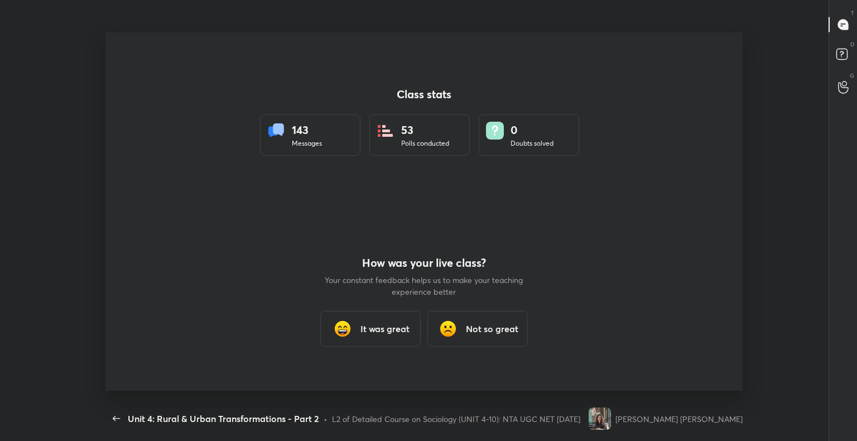
scroll to position [0, 0]
